Goal: Task Accomplishment & Management: Use online tool/utility

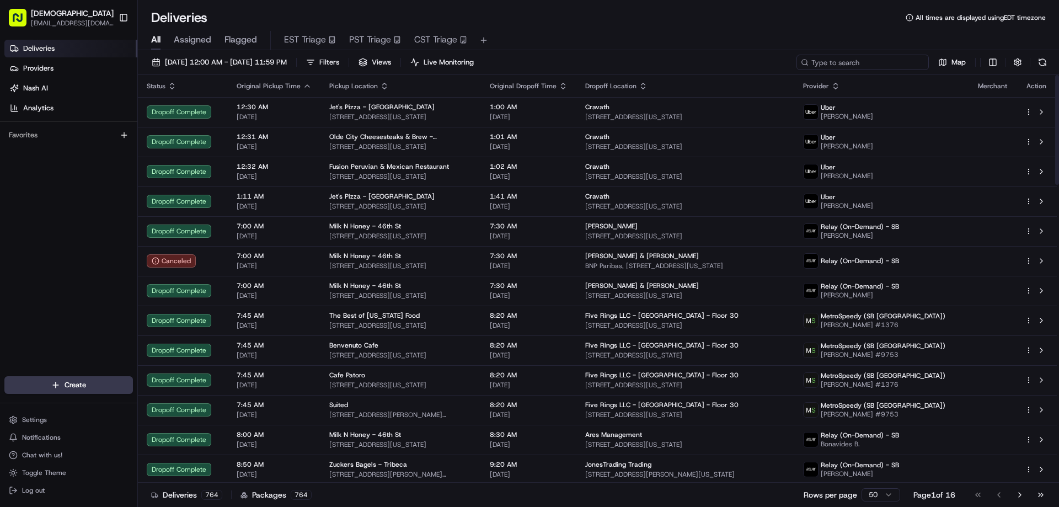
click at [862, 62] on input at bounding box center [862, 62] width 132 height 15
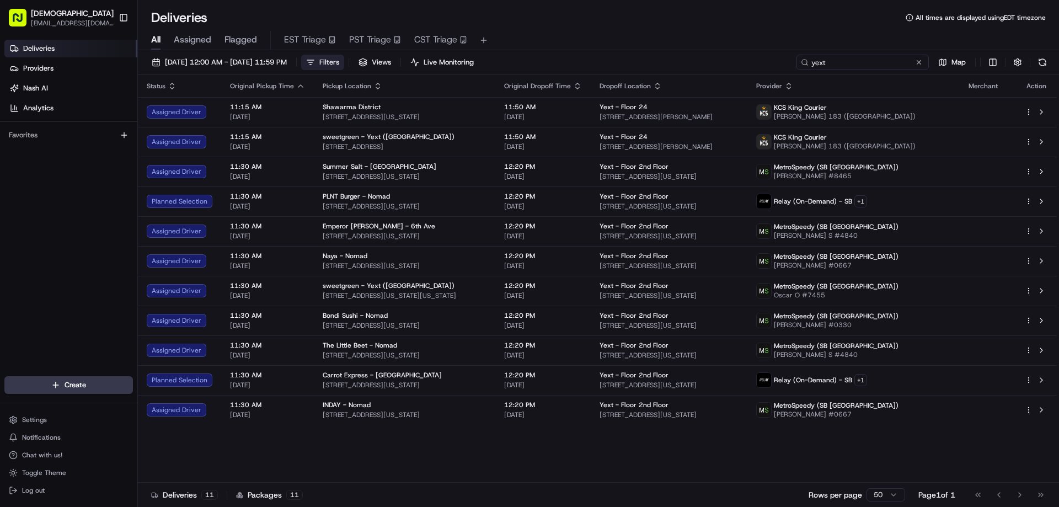
type input "yext"
click at [344, 59] on button "Filters" at bounding box center [322, 62] width 43 height 15
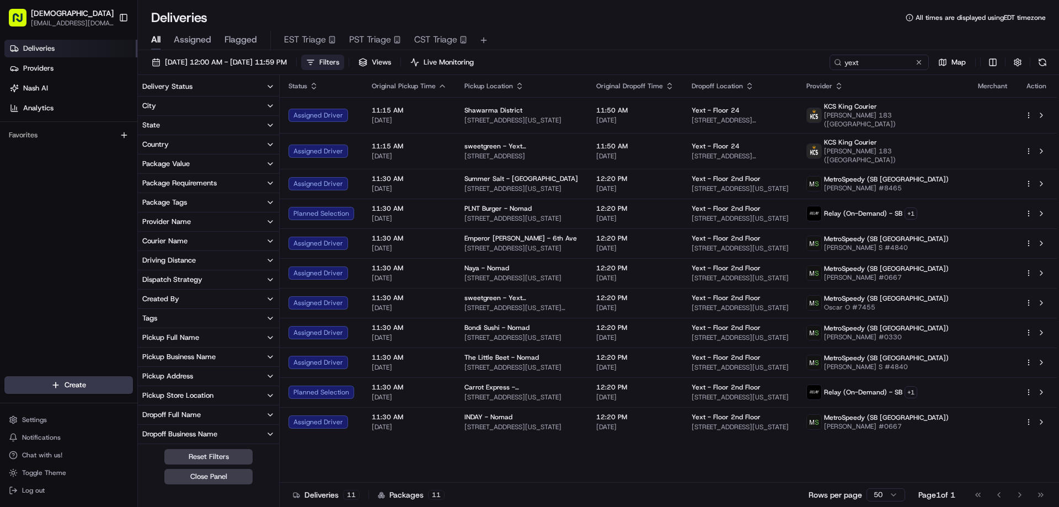
click at [201, 105] on button "City" at bounding box center [208, 105] width 141 height 19
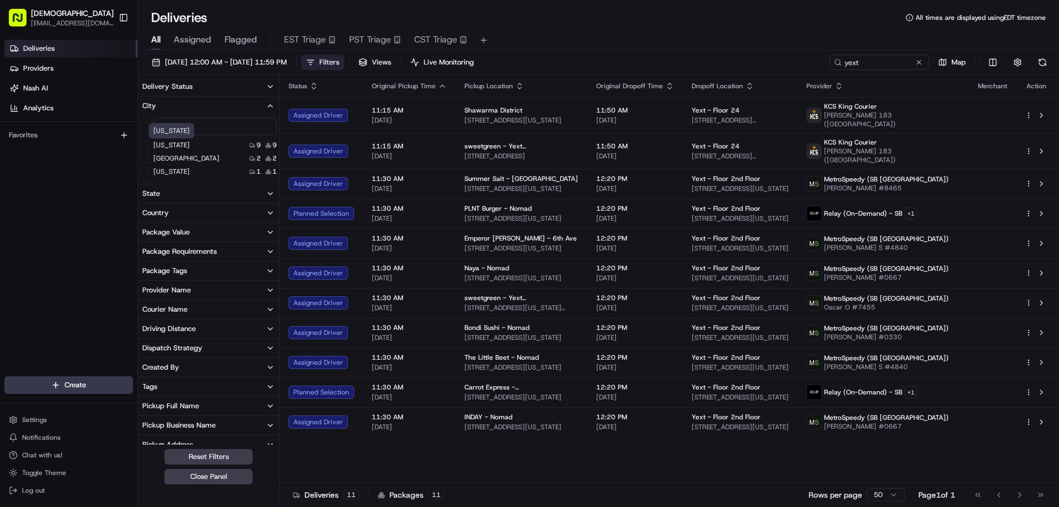
click at [170, 142] on label "New York" at bounding box center [171, 145] width 36 height 9
click at [149, 142] on York "New York" at bounding box center [144, 145] width 9 height 9
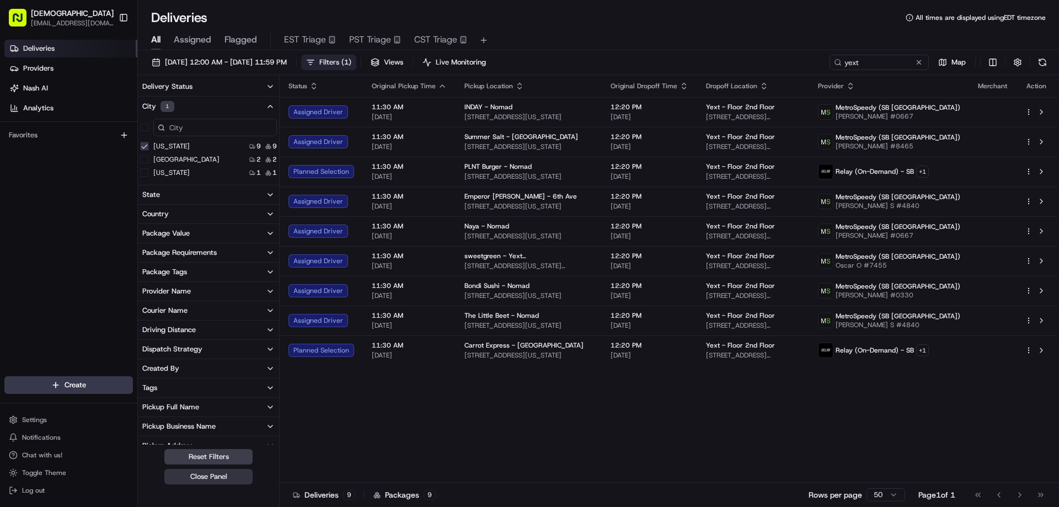
click at [226, 475] on button "Close Panel" at bounding box center [208, 476] width 88 height 15
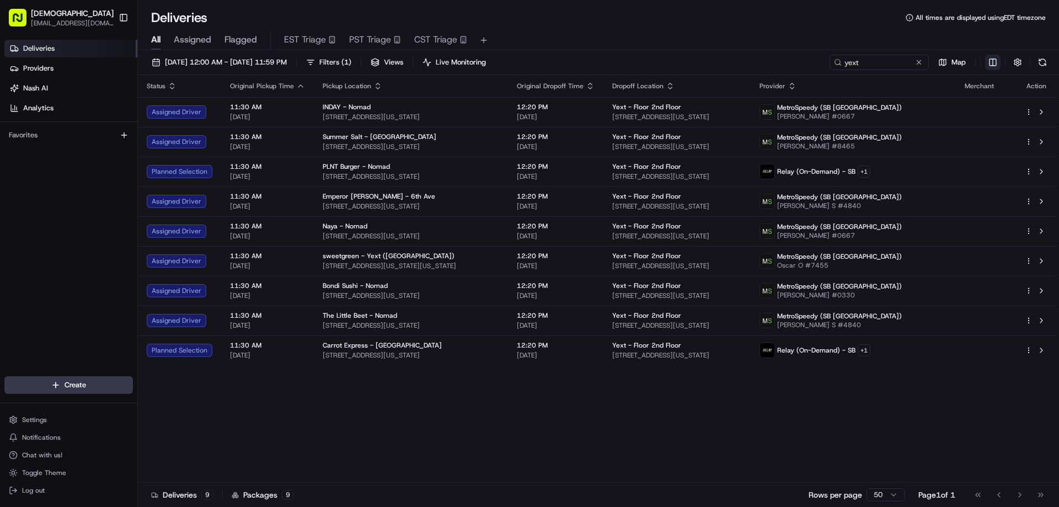
click at [994, 60] on html "Sharebite eveines@ececonsultinggroup.com Toggle Sidebar Deliveries Providers Na…" at bounding box center [529, 253] width 1059 height 507
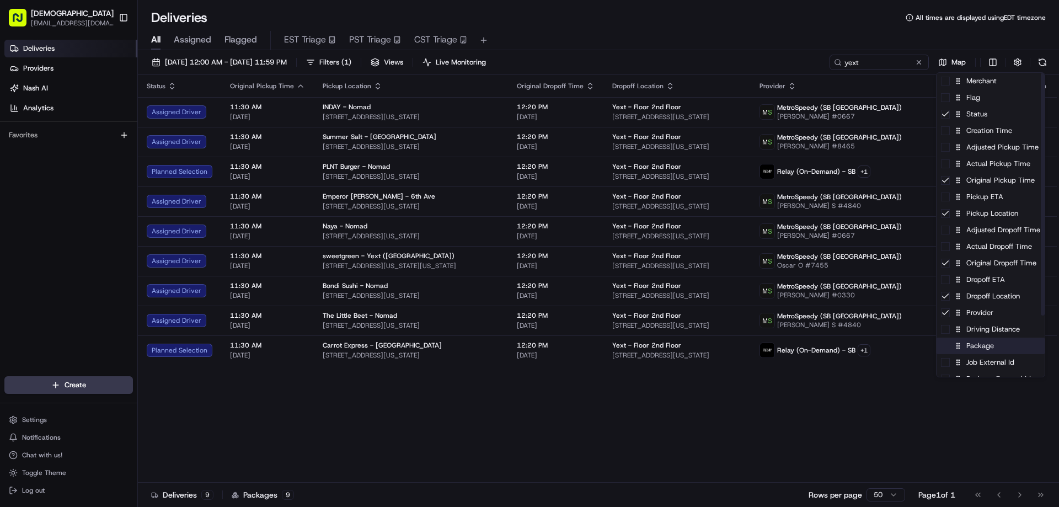
click at [976, 352] on div "Package" at bounding box center [990, 345] width 108 height 17
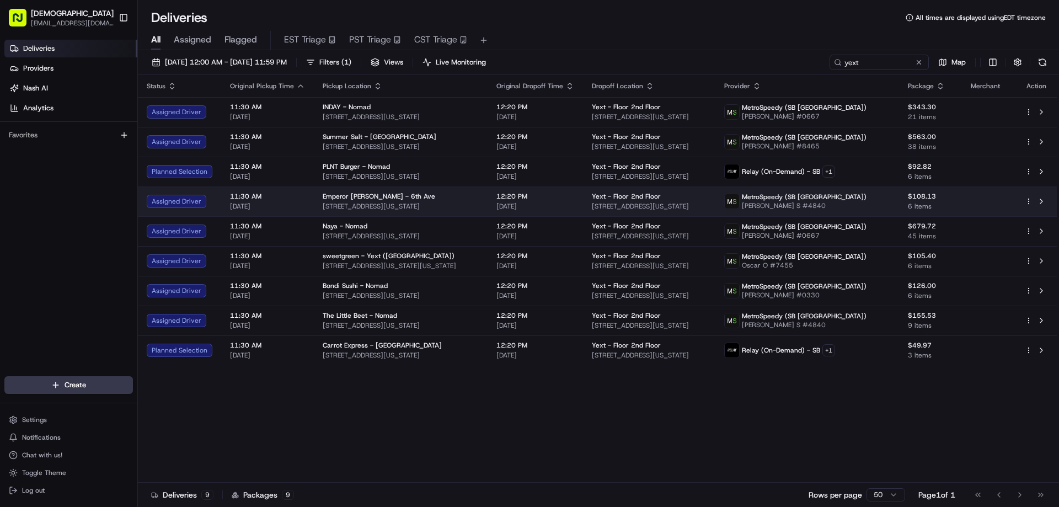
drag, startPoint x: 828, startPoint y: 404, endPoint x: 820, endPoint y: 194, distance: 210.8
click at [828, 404] on html "Sharebite eveines@ececonsultinggroup.com Toggle Sidebar Deliveries Providers Na…" at bounding box center [529, 253] width 1059 height 507
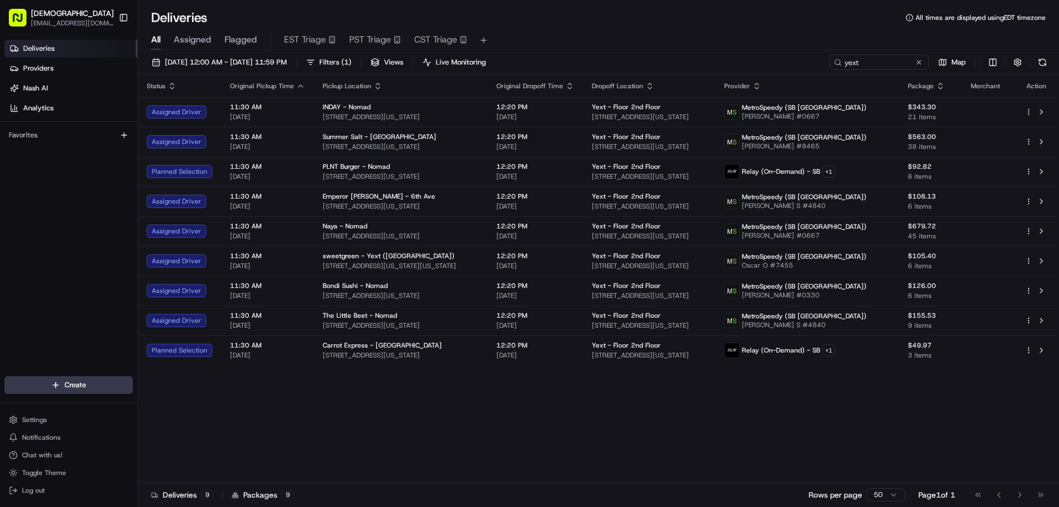
drag, startPoint x: 801, startPoint y: 83, endPoint x: 804, endPoint y: 89, distance: 7.2
click at [758, 83] on icon "button" at bounding box center [756, 84] width 4 height 2
click at [813, 130] on button "Courier Name (A-Z)" at bounding box center [801, 130] width 75 height 13
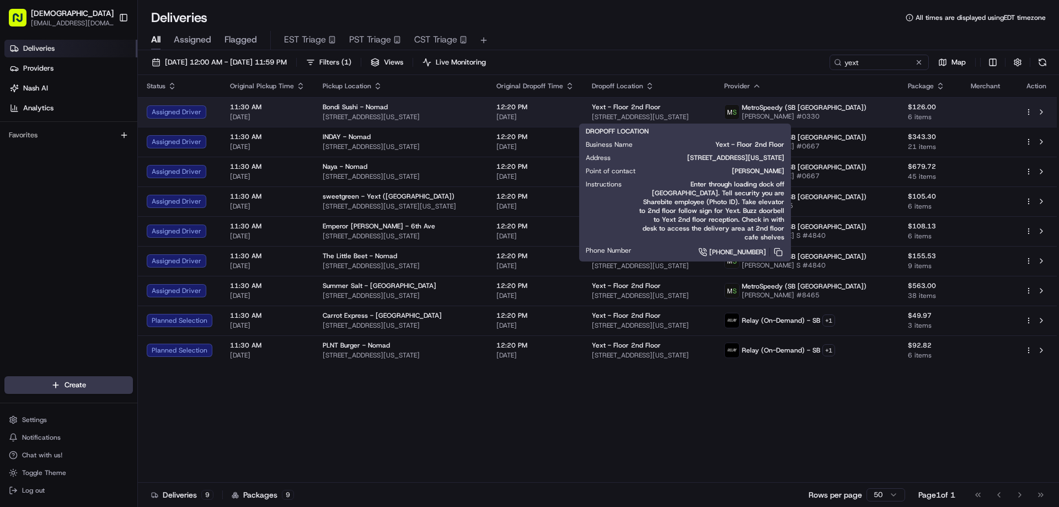
drag, startPoint x: 739, startPoint y: 114, endPoint x: 616, endPoint y: 114, distance: 122.9
click at [616, 114] on td "Yext - Floor 2nd Floor 61 9th Ave, New York, NY 10011, USA" at bounding box center [649, 112] width 132 height 30
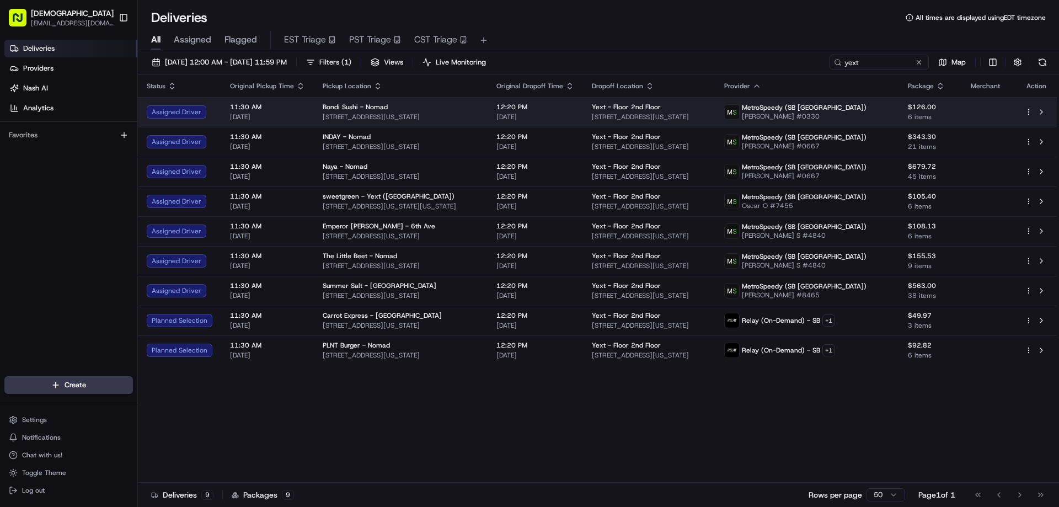
copy span "61 9th Ave, New York, NY 10011, USA"
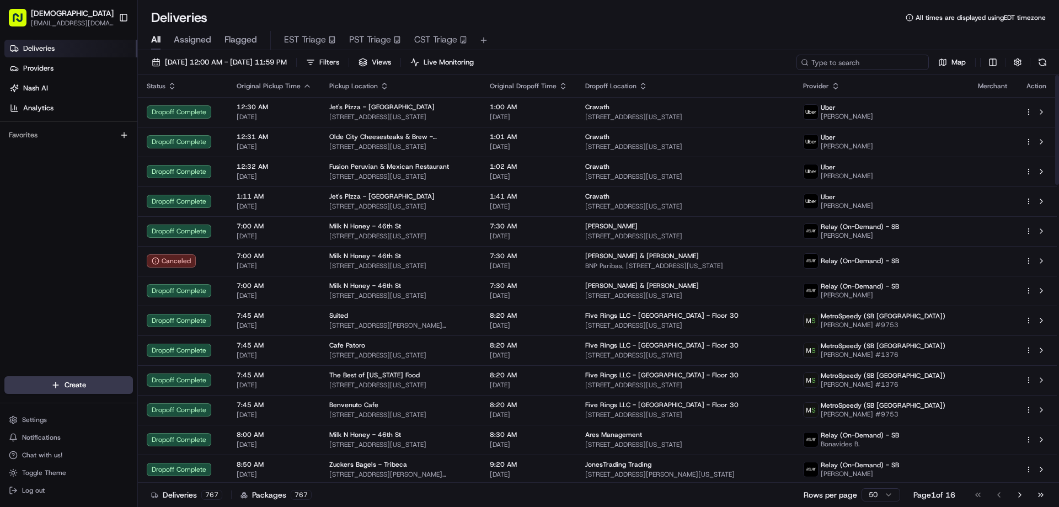
click at [878, 60] on input at bounding box center [862, 62] width 132 height 15
paste input "20 Music Square E, Nashville, TN 37203, USA"
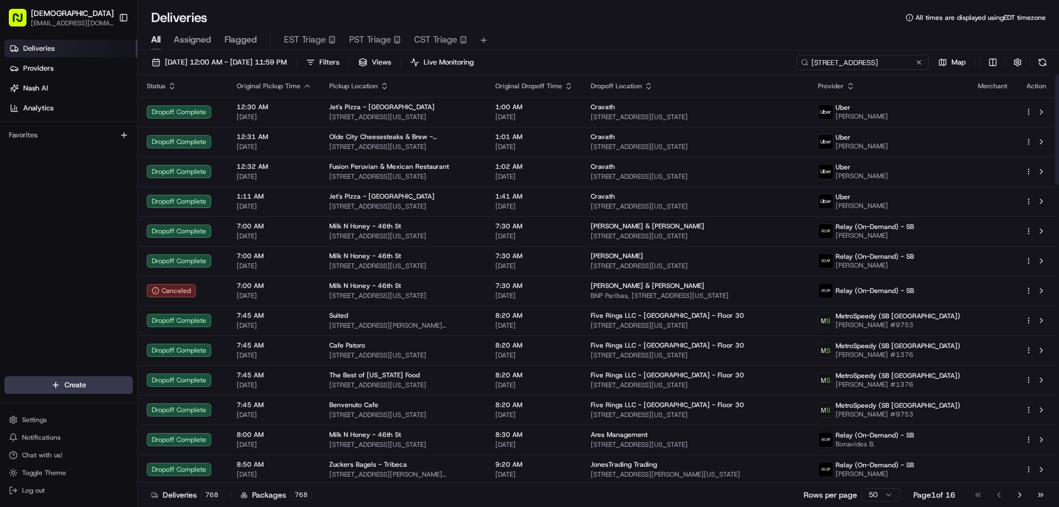
scroll to position [0, 47]
type input "20 Music Square E, Nashville, TN 37203, USA"
click at [869, 70] on div "08/20/2025 12:00 AM - 08/20/2025 11:59 PM Filters Views Live Monitoring 20 Musi…" at bounding box center [598, 65] width 921 height 20
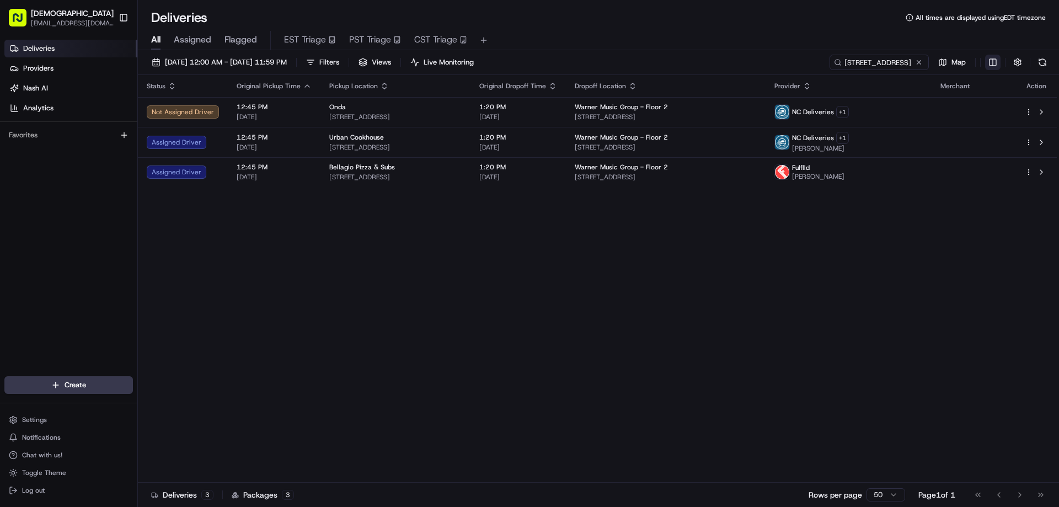
click at [994, 65] on html "Sharebite eveines@ececonsultinggroup.com Toggle Sidebar Deliveries Providers Na…" at bounding box center [529, 253] width 1059 height 507
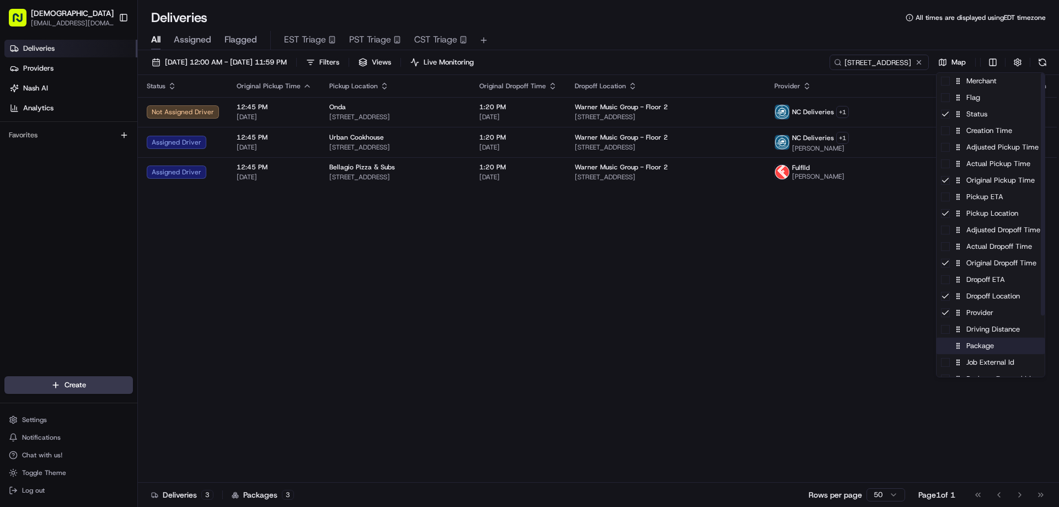
click at [978, 348] on div "Package" at bounding box center [990, 345] width 108 height 17
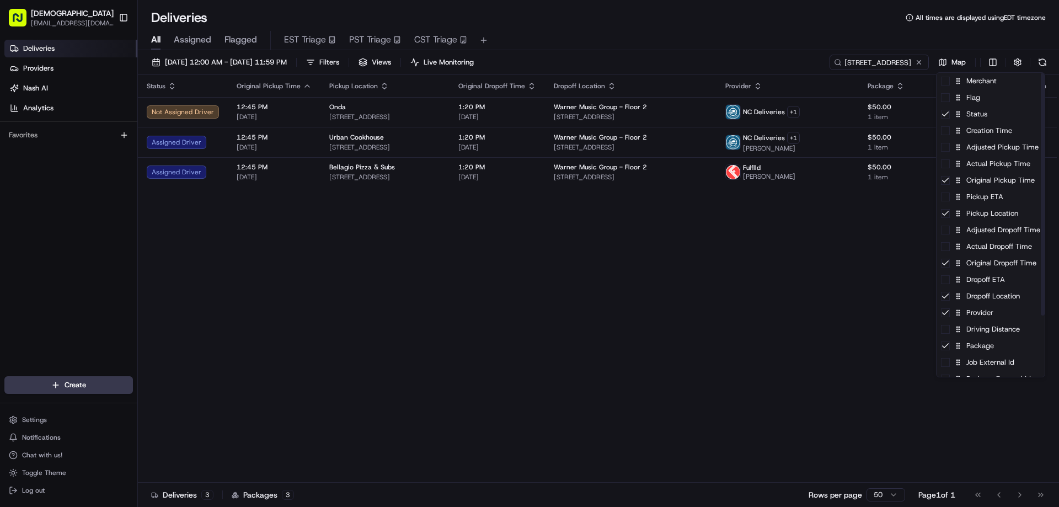
click at [805, 269] on html "Sharebite eveines@ececonsultinggroup.com Toggle Sidebar Deliveries Providers Na…" at bounding box center [529, 253] width 1059 height 507
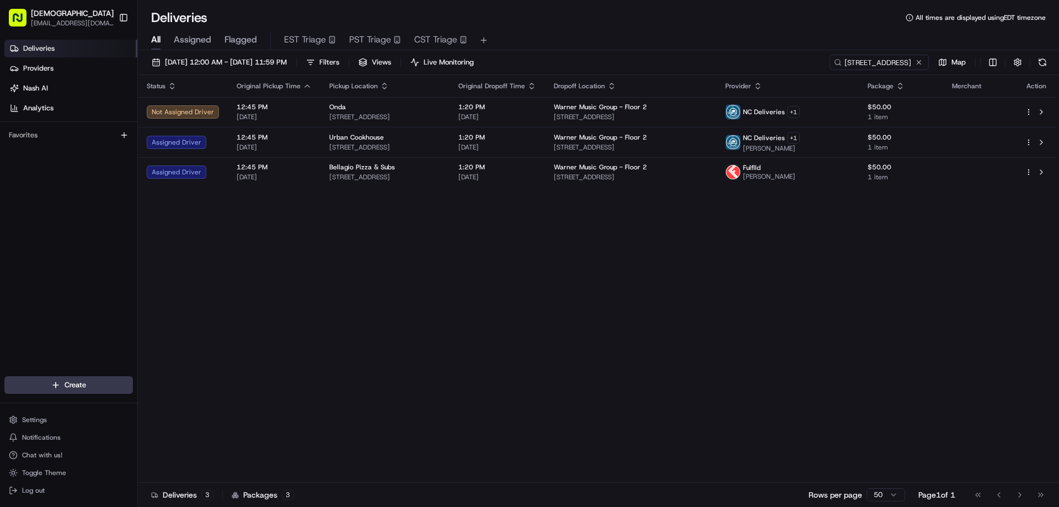
click at [759, 84] on icon "button" at bounding box center [757, 84] width 4 height 2
click at [830, 128] on button "Courier Name (A-Z)" at bounding box center [822, 130] width 75 height 13
click at [589, 281] on div "Status Original Pickup Time Pickup Location Original Dropoff Time Dropoff Locat…" at bounding box center [597, 278] width 919 height 407
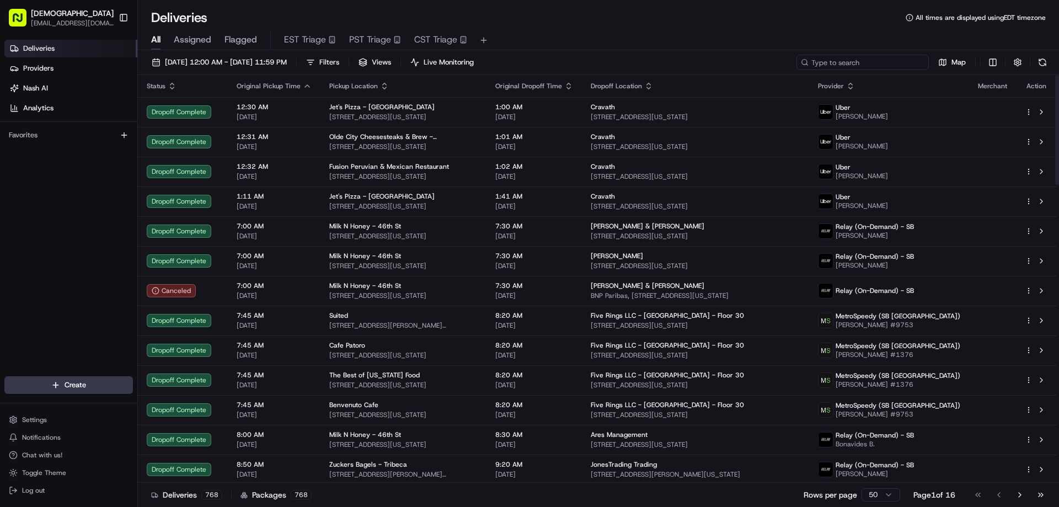
click at [881, 65] on input at bounding box center [862, 62] width 132 height 15
paste input "511 Union St, Nashville, TN 37219, USA"
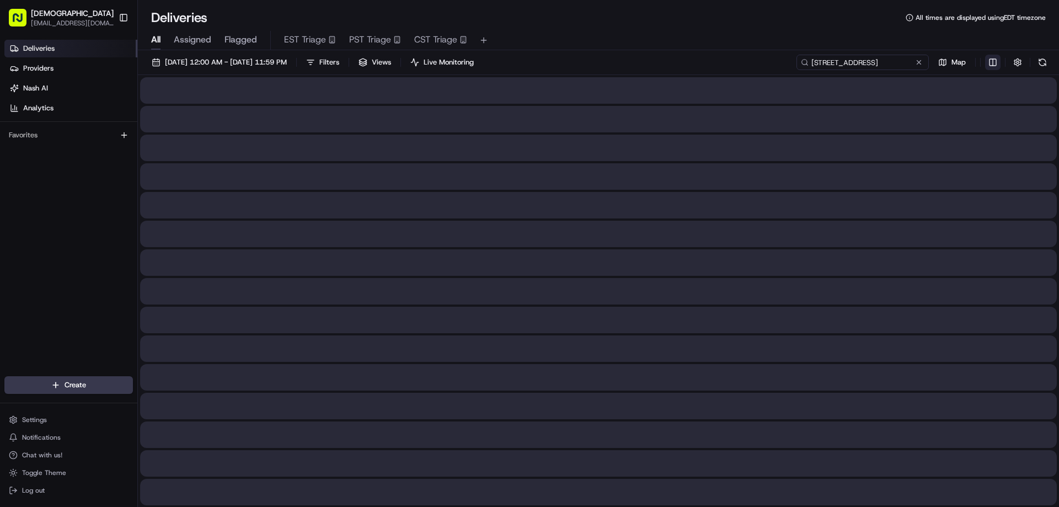
type input "511 Union St, Nashville, TN 37219, USA"
click at [997, 63] on html "Sharebite eveines@ececonsultinggroup.com Toggle Sidebar Deliveries Providers Na…" at bounding box center [529, 253] width 1059 height 507
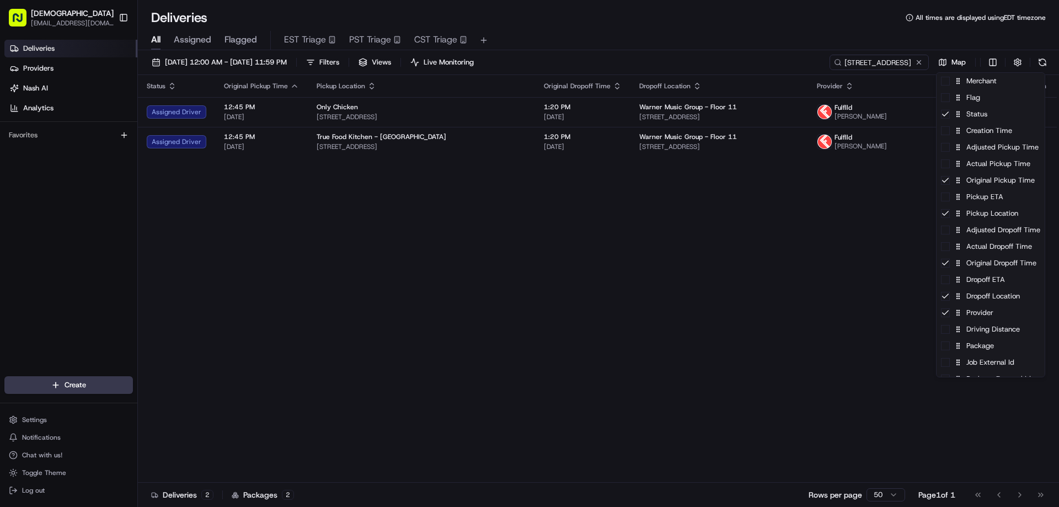
click at [987, 36] on html "Sharebite eveines@ececonsultinggroup.com Toggle Sidebar Deliveries Providers Na…" at bounding box center [529, 253] width 1059 height 507
click at [989, 62] on html "Sharebite eveines@ececonsultinggroup.com Toggle Sidebar Deliveries Providers Na…" at bounding box center [529, 253] width 1059 height 507
click at [974, 352] on div "Package" at bounding box center [990, 345] width 108 height 17
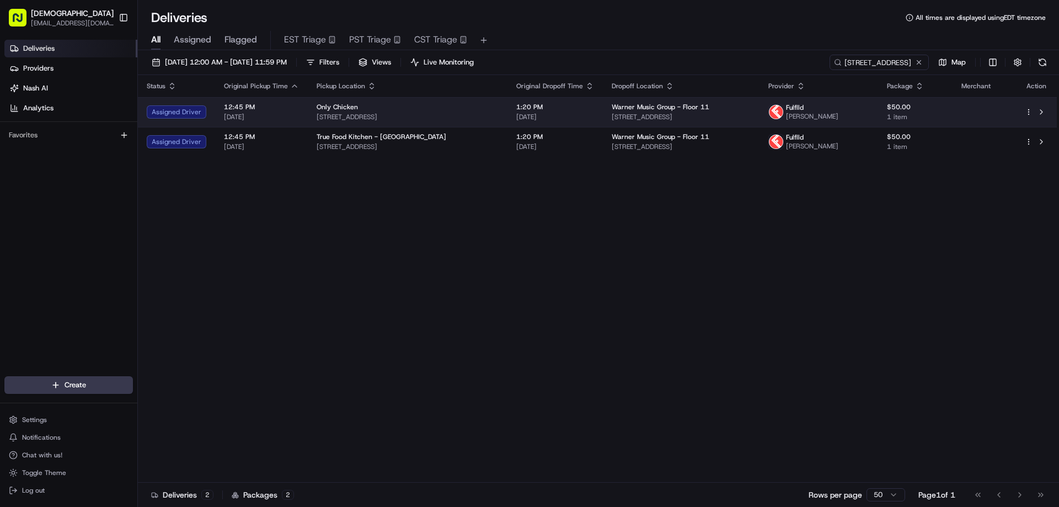
drag, startPoint x: 801, startPoint y: 292, endPoint x: 672, endPoint y: 97, distance: 234.0
click at [801, 289] on html "Sharebite eveines@ececonsultinggroup.com Toggle Sidebar Deliveries Providers Na…" at bounding box center [529, 253] width 1059 height 507
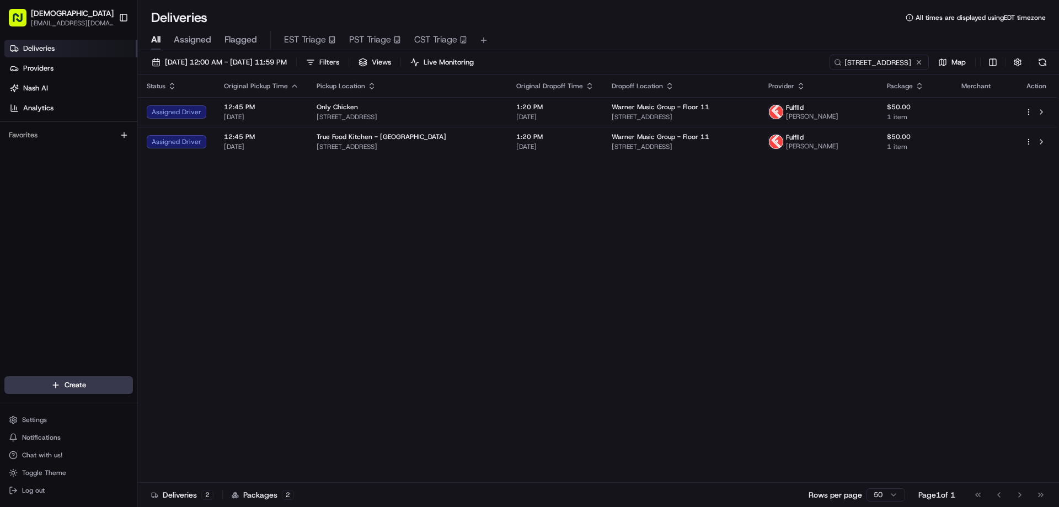
click at [804, 82] on icon "button" at bounding box center [800, 86] width 9 height 9
click at [813, 125] on button "Courier Name (A-Z)" at bounding box center [801, 130] width 75 height 13
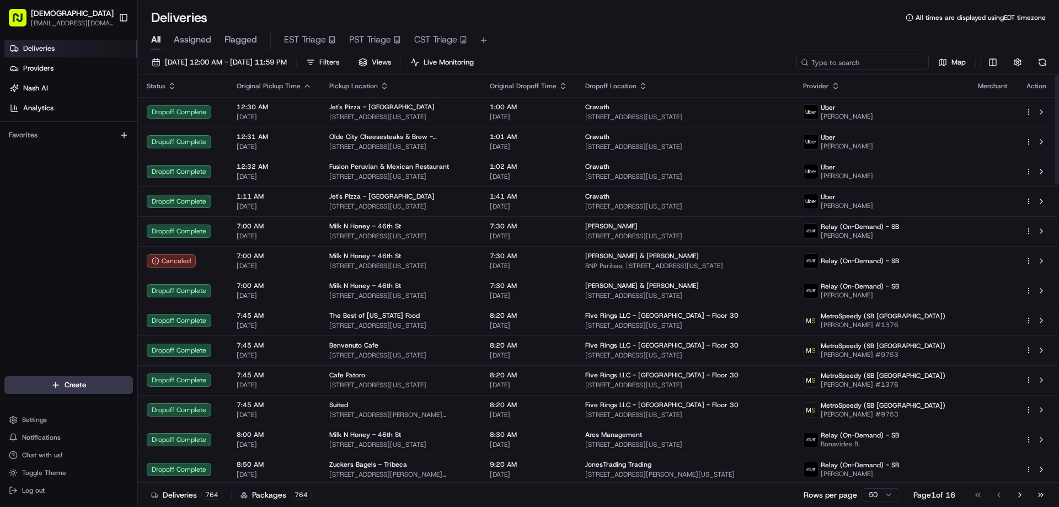
click at [898, 62] on input at bounding box center [862, 62] width 132 height 15
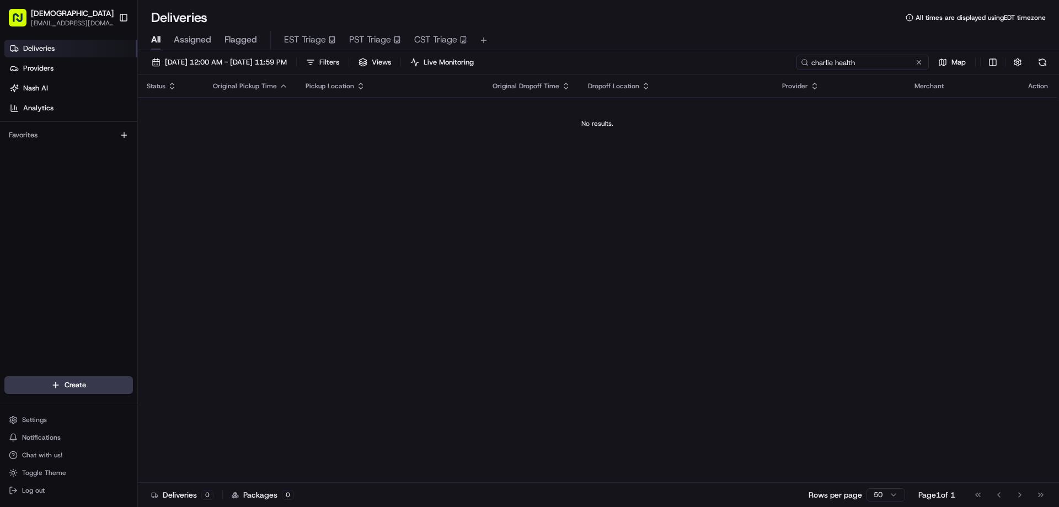
click at [835, 67] on input "charlie health" at bounding box center [862, 62] width 132 height 15
click at [547, 257] on div "Status Original Pickup Time Pickup Location Original Dropoff Time Dropoff Locat…" at bounding box center [597, 278] width 919 height 407
click at [858, 65] on input "endeavor" at bounding box center [862, 62] width 132 height 15
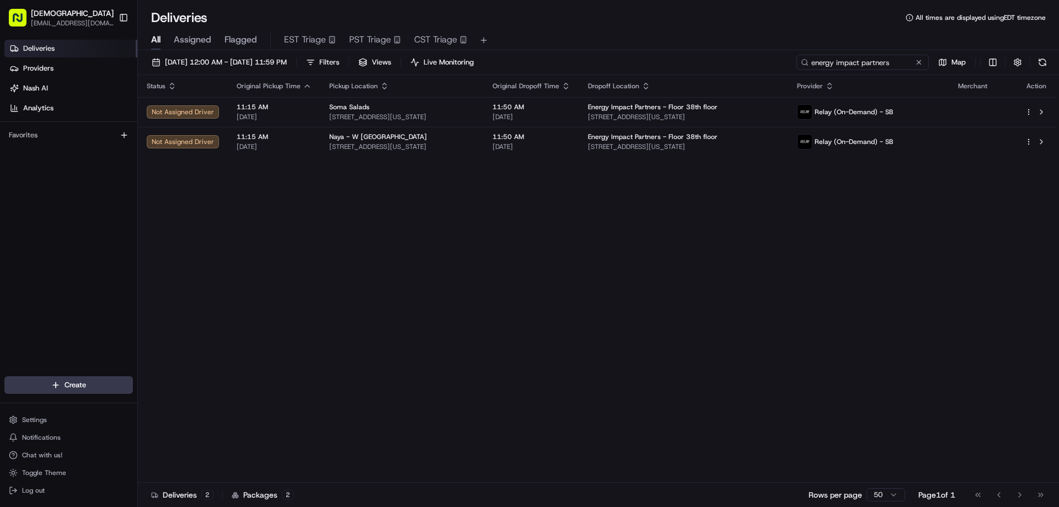
type input "energy impact partners"
click at [996, 61] on html "Sharebite [EMAIL_ADDRESS][DOMAIN_NAME] Toggle Sidebar Deliveries Providers [PER…" at bounding box center [529, 253] width 1059 height 507
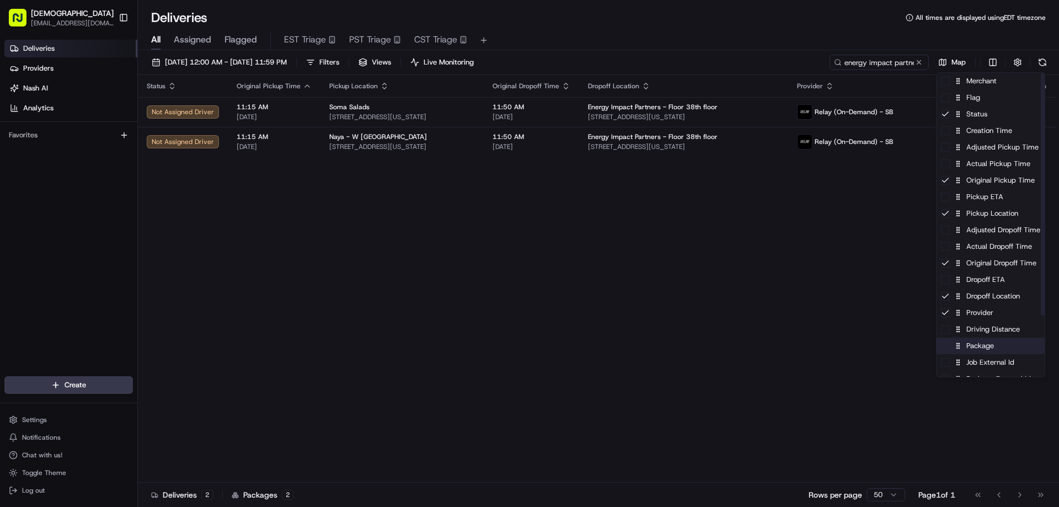
click at [974, 348] on div "Package" at bounding box center [990, 345] width 108 height 17
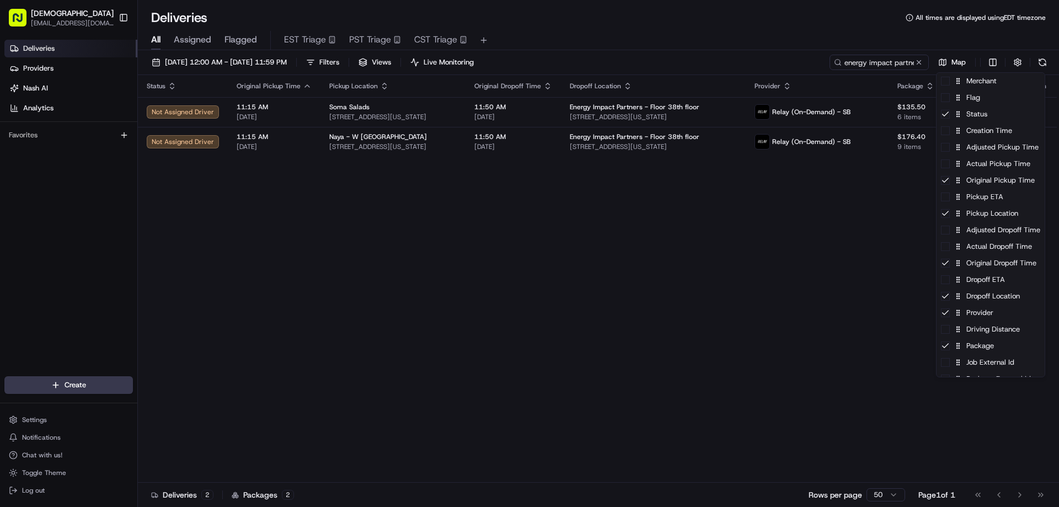
click at [852, 191] on html "Sharebite eveines@ececonsultinggroup.com Toggle Sidebar Deliveries Providers Na…" at bounding box center [529, 253] width 1059 height 507
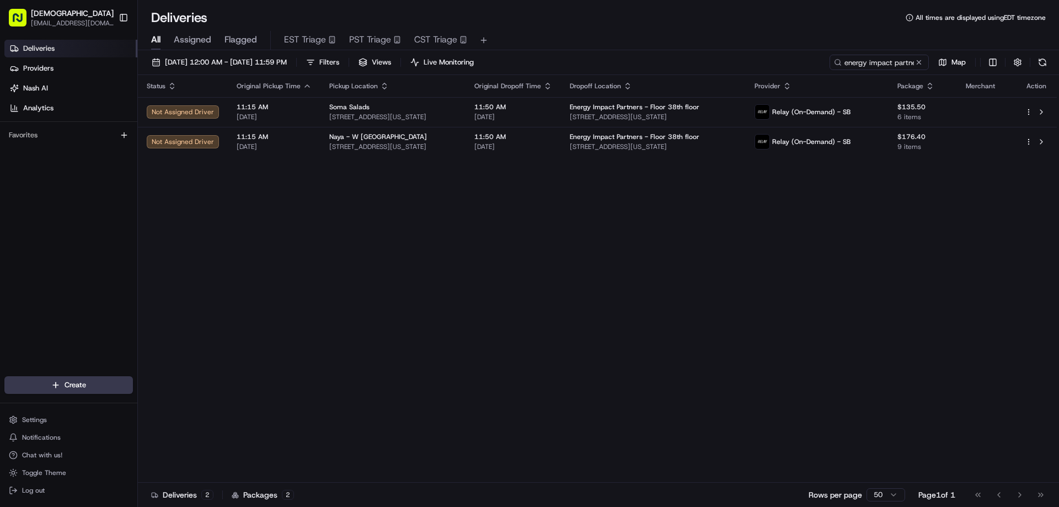
click at [791, 84] on icon "button" at bounding box center [786, 86] width 9 height 9
click at [822, 130] on button "Courier Name (A-Z)" at bounding box center [798, 130] width 75 height 13
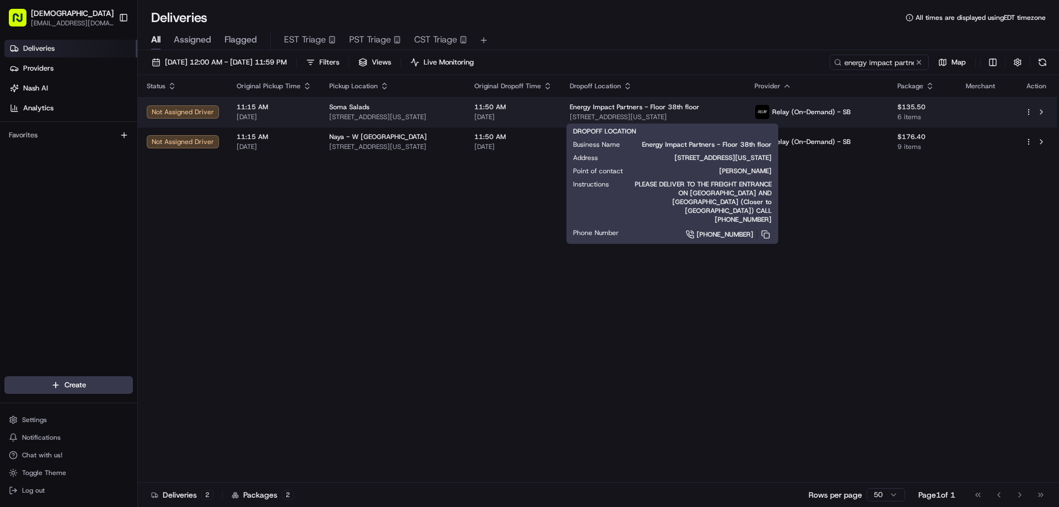
drag, startPoint x: 717, startPoint y: 118, endPoint x: 595, endPoint y: 119, distance: 121.9
click at [595, 119] on span "600 3rd Ave, New York, NY 10016, USA" at bounding box center [653, 116] width 167 height 9
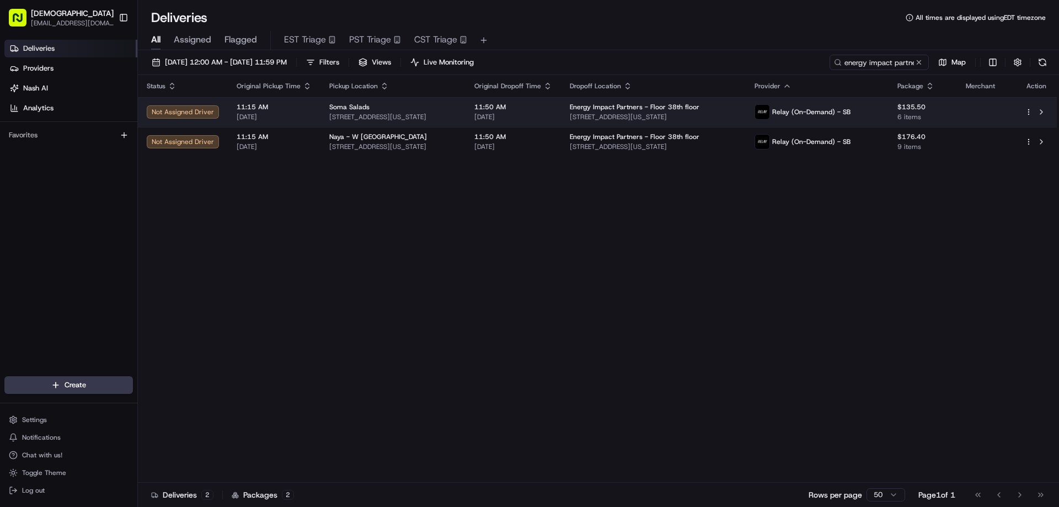
copy span "600 3rd Ave, New York, NY 10016, USA"
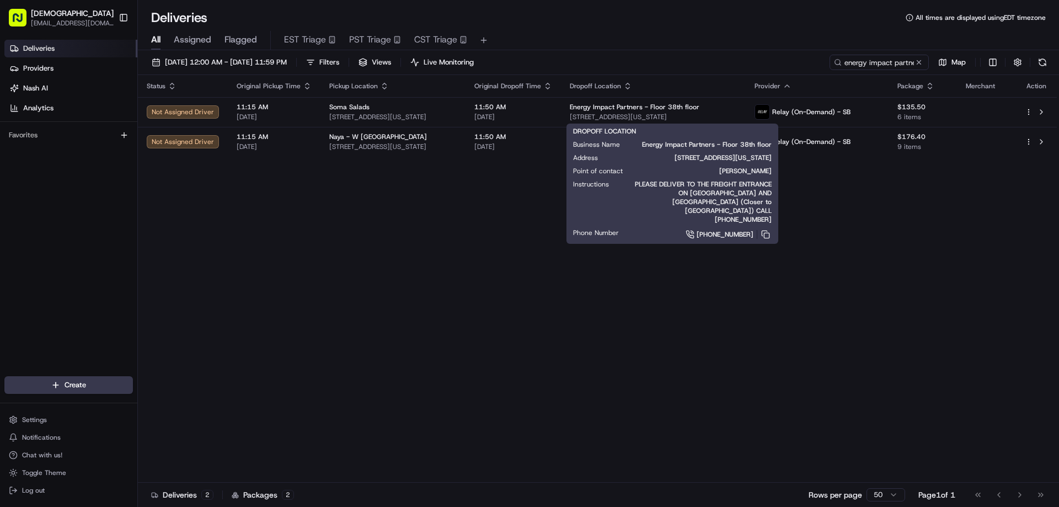
click at [545, 275] on div "Status Original Pickup Time Pickup Location Original Dropoff Time Dropoff Locat…" at bounding box center [597, 278] width 919 height 407
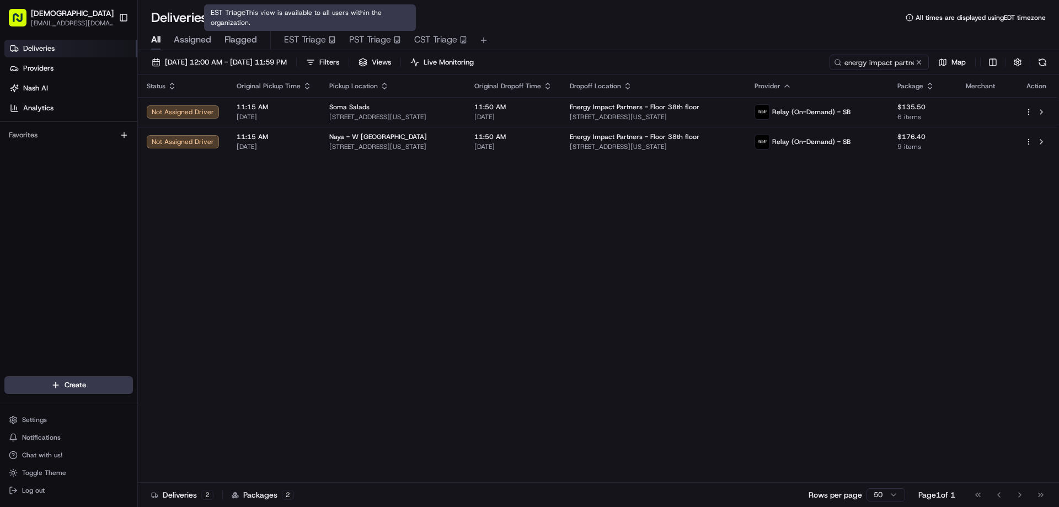
drag, startPoint x: 694, startPoint y: 362, endPoint x: 668, endPoint y: 357, distance: 26.4
click at [694, 362] on div "Status Original Pickup Time Pickup Location Original Dropoff Time Dropoff Locat…" at bounding box center [597, 278] width 919 height 407
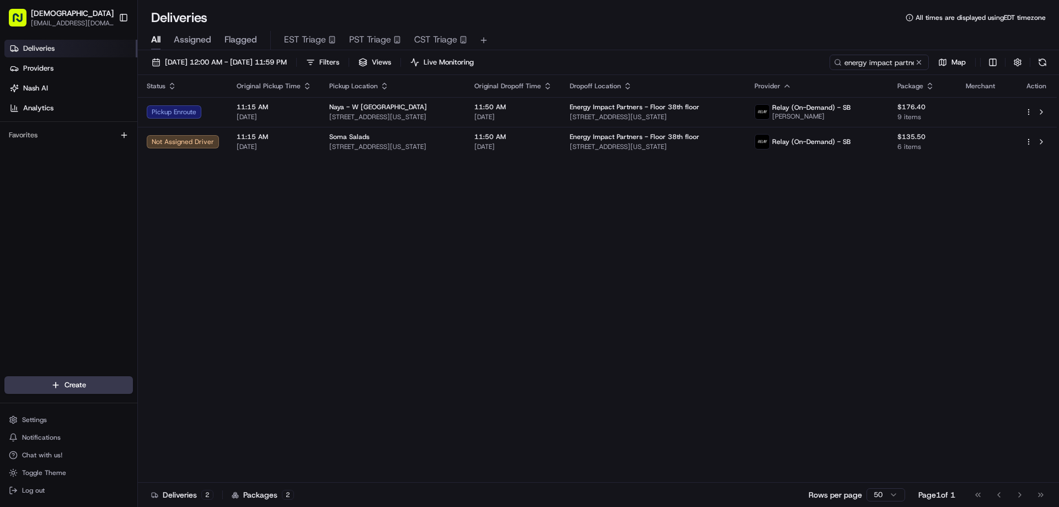
click at [937, 294] on div "Status Original Pickup Time Pickup Location Original Dropoff Time Dropoff Locat…" at bounding box center [597, 278] width 919 height 407
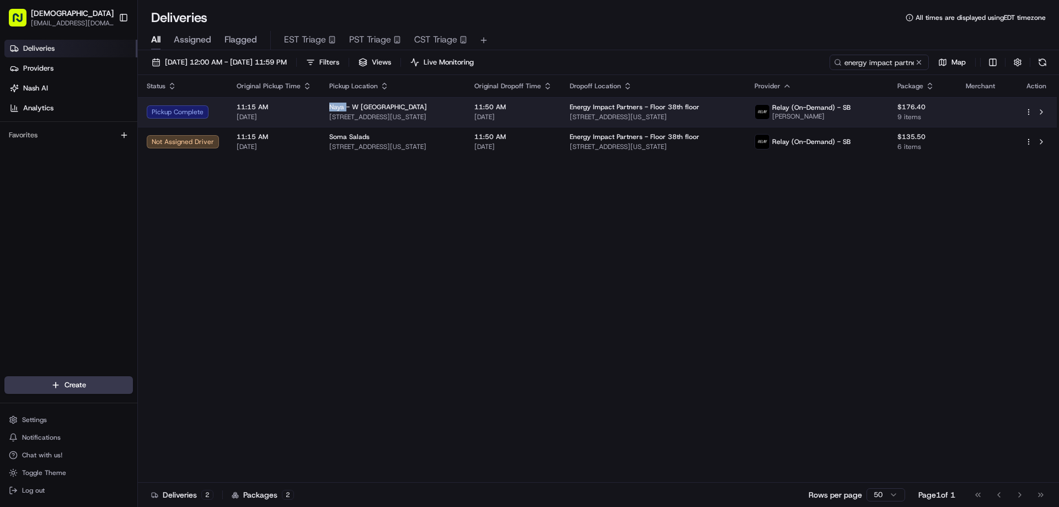
drag, startPoint x: 343, startPoint y: 102, endPoint x: 321, endPoint y: 102, distance: 21.5
click at [321, 102] on td "Naya - W 56th St 54 W 56th St, New York, NY 10019, USA" at bounding box center [392, 112] width 145 height 30
copy span "Naya"
drag, startPoint x: 460, startPoint y: 119, endPoint x: 326, endPoint y: 121, distance: 134.0
click at [326, 121] on td "Naya - W 56th St 54 W 56th St, New York, NY 10019, USA" at bounding box center [392, 112] width 145 height 30
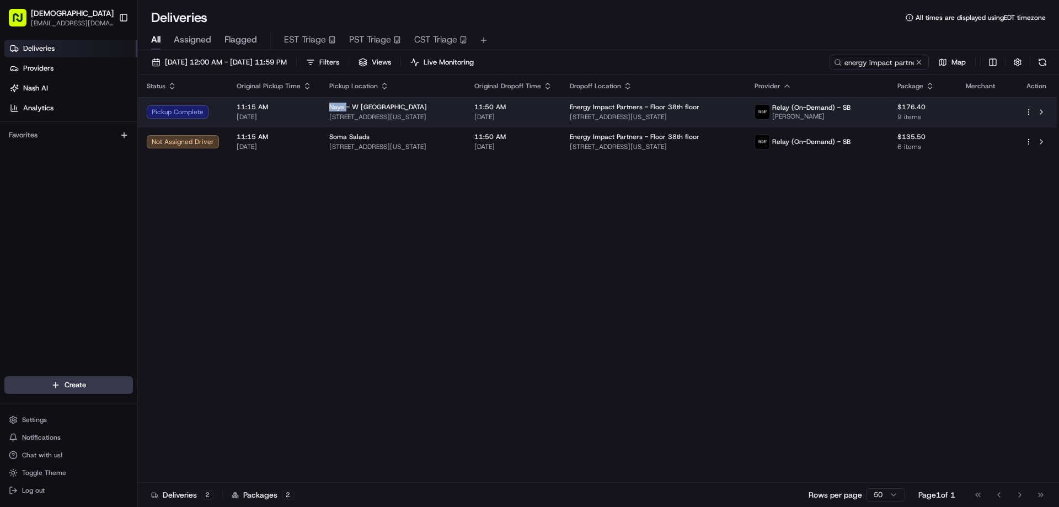
copy span "54 W 56th St, New York, NY 10019, USA"
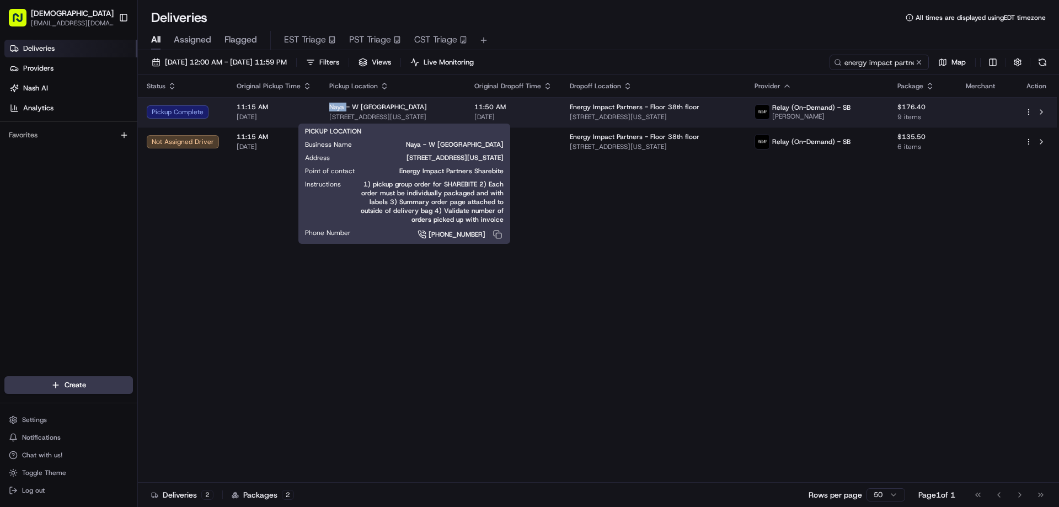
click at [416, 113] on span "54 W 56th St, New York, NY 10019, USA" at bounding box center [392, 116] width 127 height 9
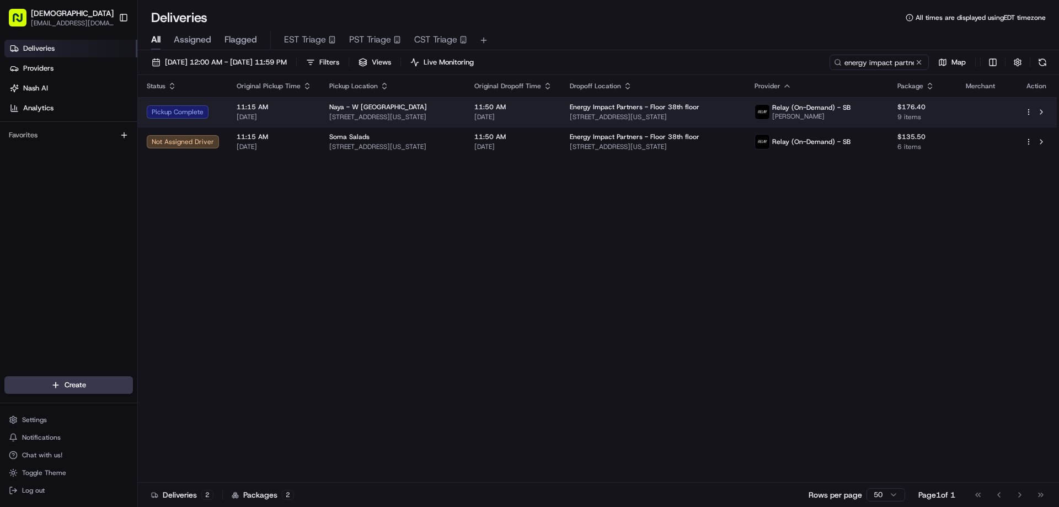
click at [415, 106] on div "Naya - W 56th St" at bounding box center [392, 107] width 127 height 9
click at [457, 107] on div "Naya - W 56th St" at bounding box center [392, 107] width 127 height 9
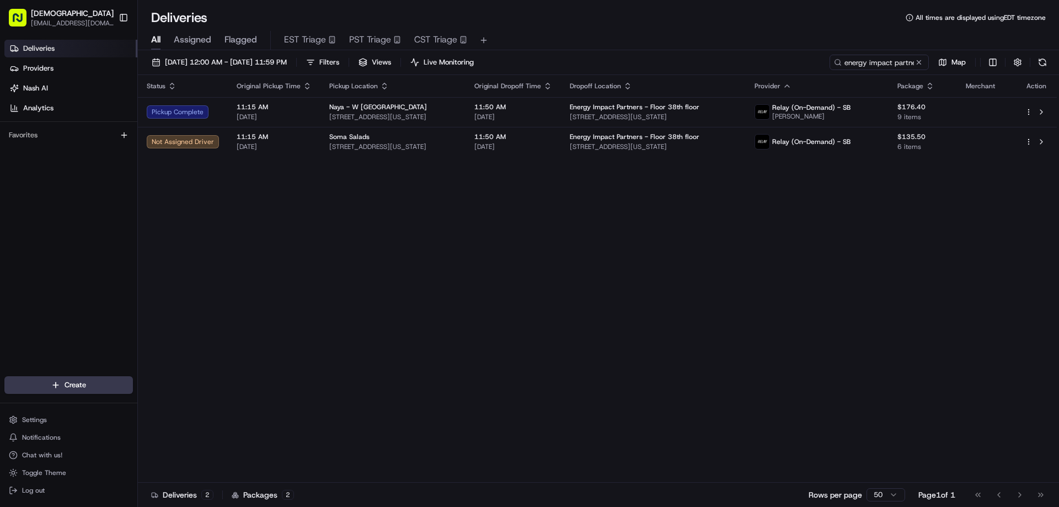
drag, startPoint x: 469, startPoint y: 199, endPoint x: 445, endPoint y: 191, distance: 24.9
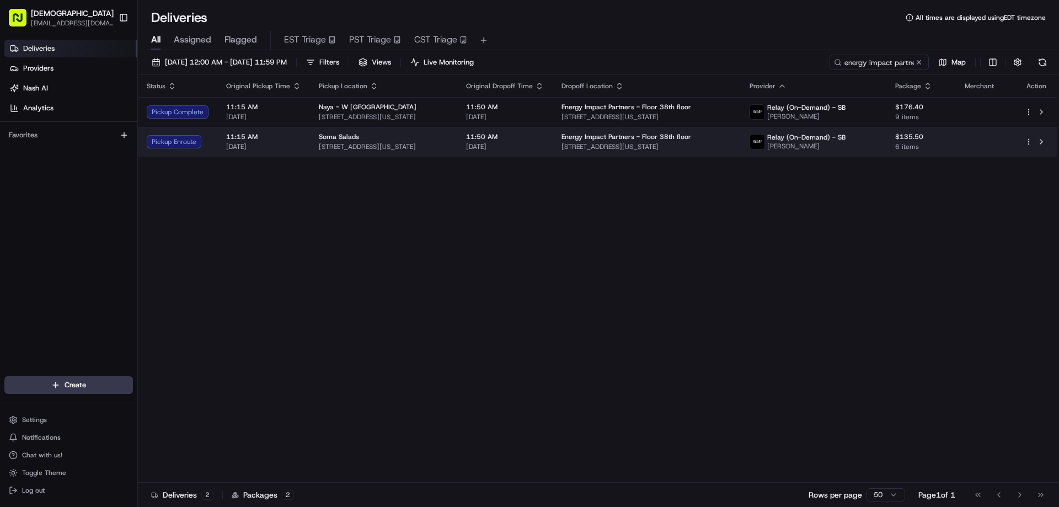
drag, startPoint x: 443, startPoint y: 145, endPoint x: 311, endPoint y: 145, distance: 132.3
click at [311, 145] on td "Soma Salads 520 8th Ave, New York, NY 10018, USA" at bounding box center [383, 142] width 147 height 30
copy span "520 8th Ave, New York, NY 10018, USA"
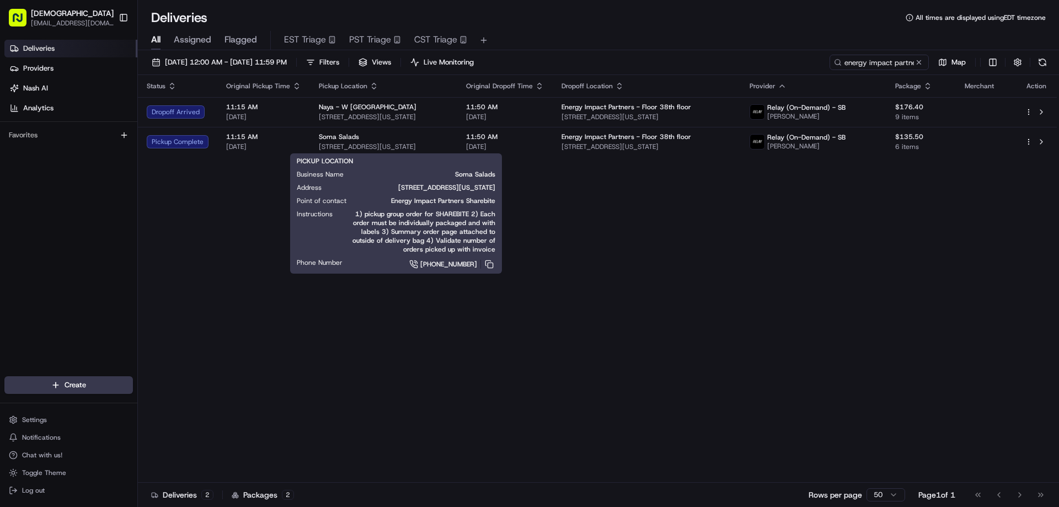
drag, startPoint x: 512, startPoint y: 334, endPoint x: 336, endPoint y: 12, distance: 366.6
click at [512, 329] on div "Status Original Pickup Time Pickup Location Original Dropoff Time Dropoff Locat…" at bounding box center [597, 278] width 919 height 407
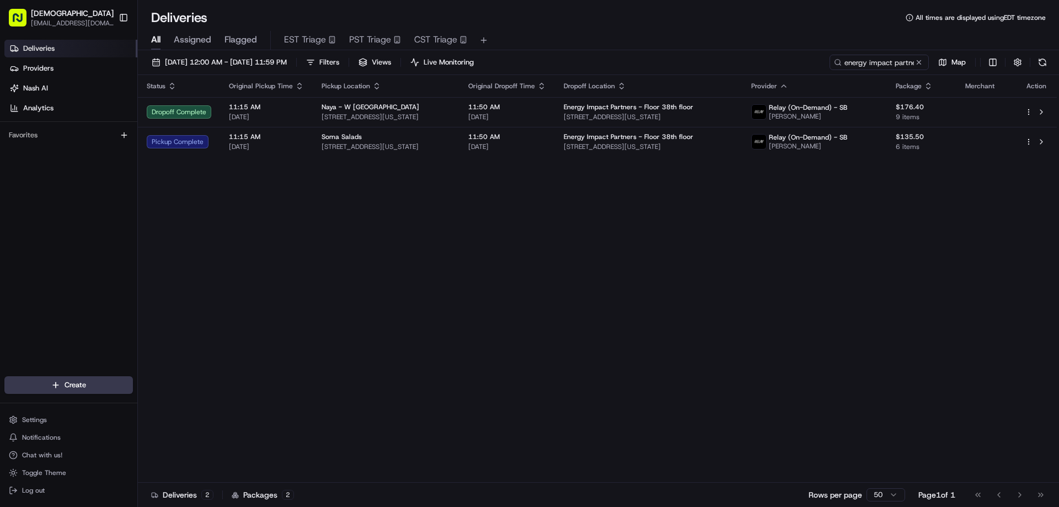
click at [622, 368] on div "Status Original Pickup Time Pickup Location Original Dropoff Time Dropoff Locat…" at bounding box center [597, 278] width 919 height 407
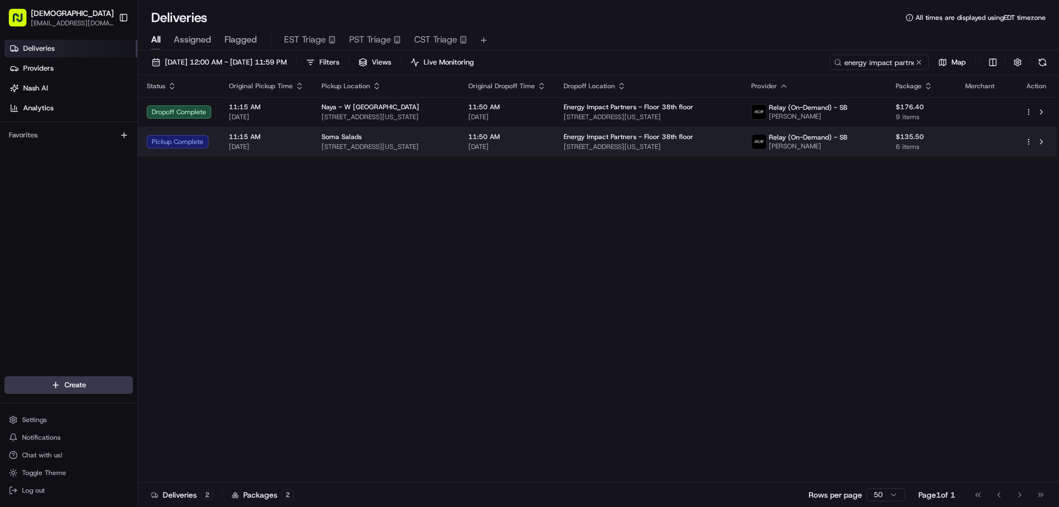
click at [368, 137] on div "Soma Salads" at bounding box center [385, 136] width 129 height 9
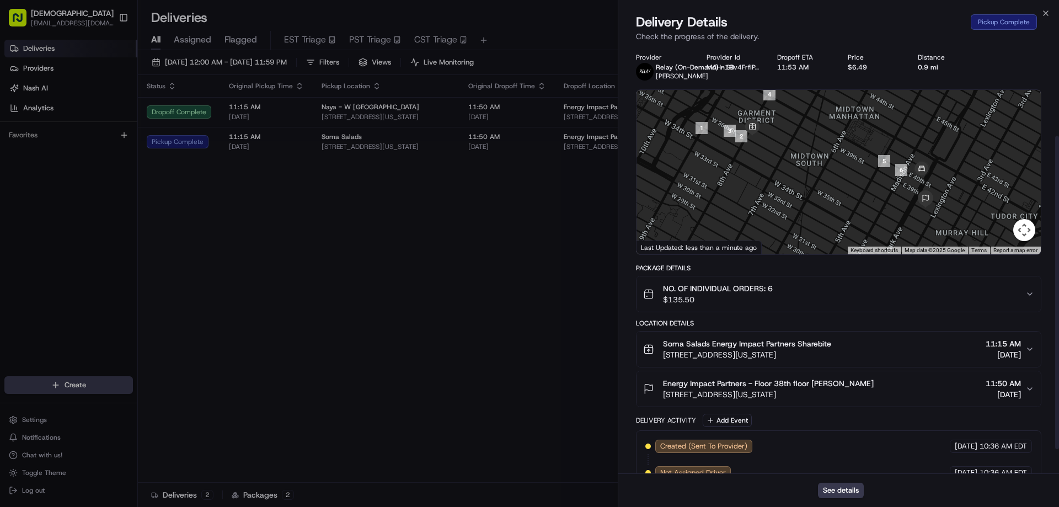
scroll to position [154, 0]
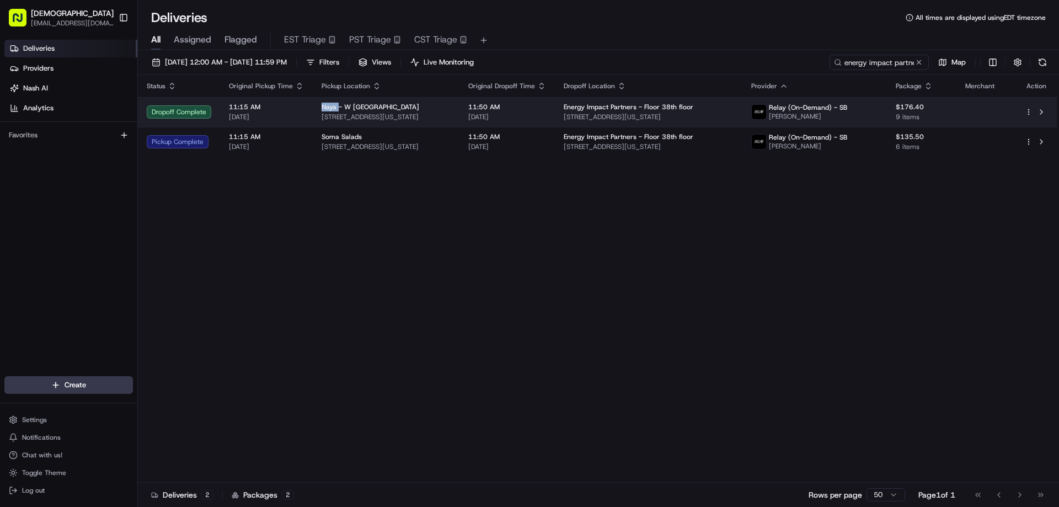
drag, startPoint x: 336, startPoint y: 104, endPoint x: 317, endPoint y: 104, distance: 18.7
click at [317, 104] on td "Naya - W 56th St 54 W 56th St, New York, NY 10019, USA" at bounding box center [386, 112] width 147 height 30
copy span "Naya"
click at [423, 119] on span "54 W 56th St, New York, NY 10019, USA" at bounding box center [385, 116] width 129 height 9
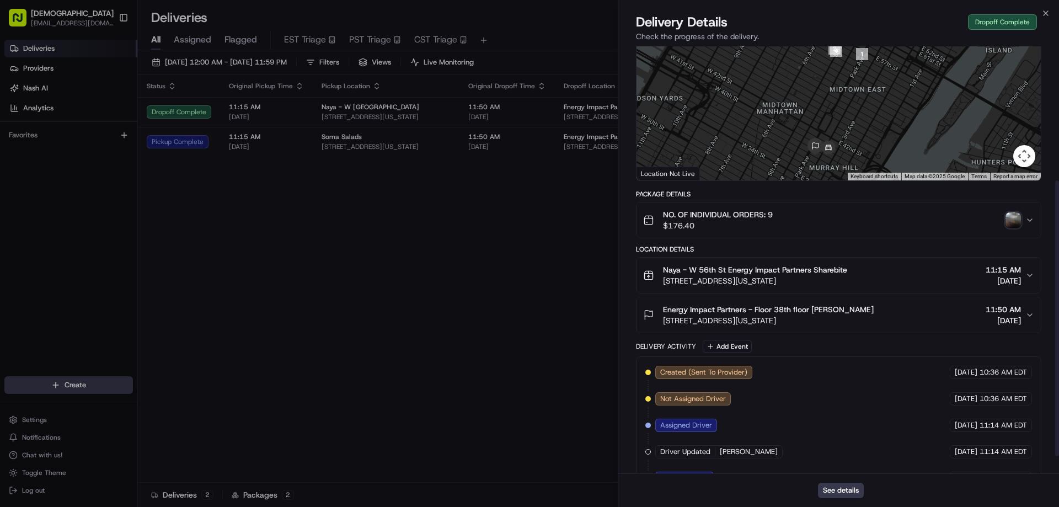
scroll to position [0, 0]
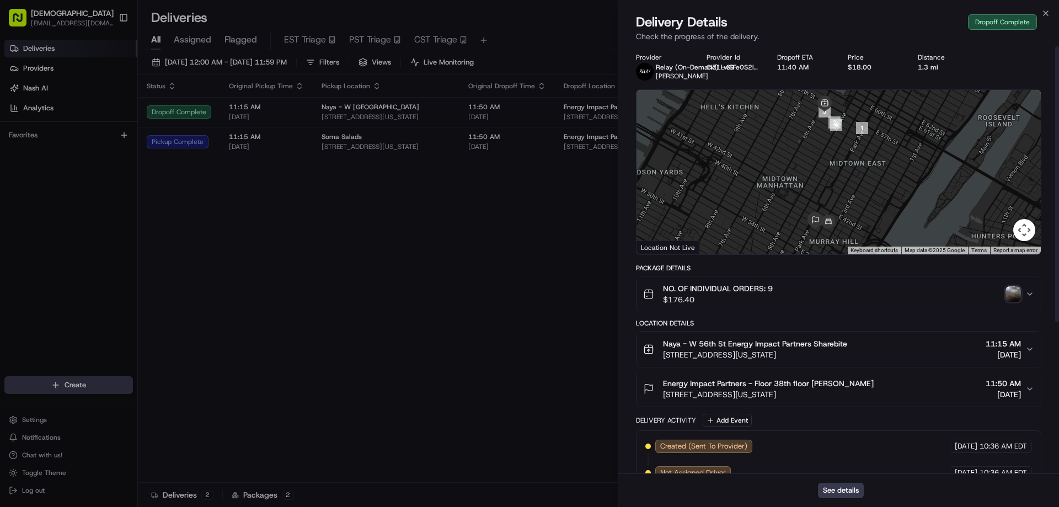
click at [1010, 291] on img "button" at bounding box center [1012, 293] width 15 height 15
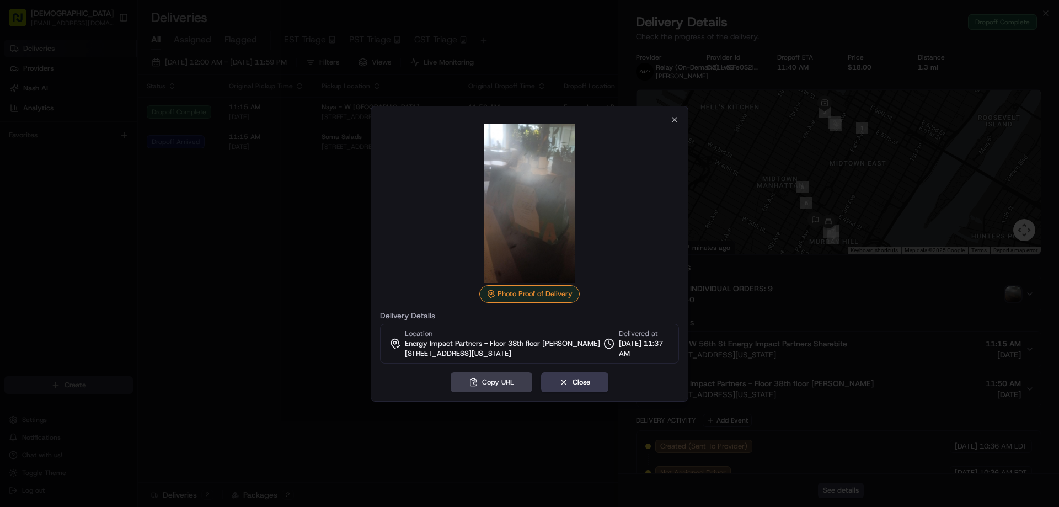
click at [313, 267] on div at bounding box center [529, 253] width 1059 height 507
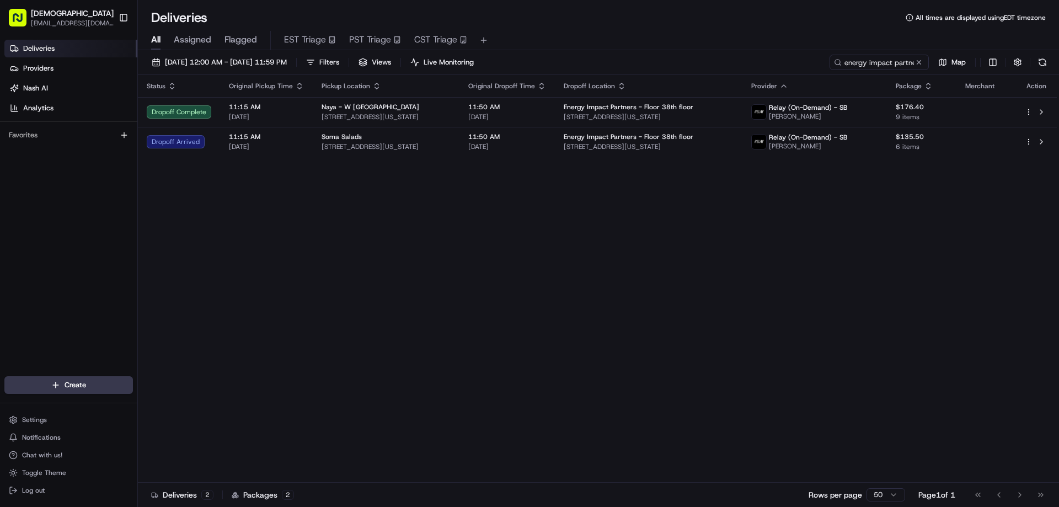
click at [535, 281] on div "Status Original Pickup Time Pickup Location Original Dropoff Time Dropoff Locat…" at bounding box center [597, 278] width 919 height 407
drag, startPoint x: 516, startPoint y: 288, endPoint x: 523, endPoint y: 289, distance: 6.7
click at [516, 288] on div "Status Original Pickup Time Pickup Location Original Dropoff Time Dropoff Locat…" at bounding box center [597, 278] width 919 height 407
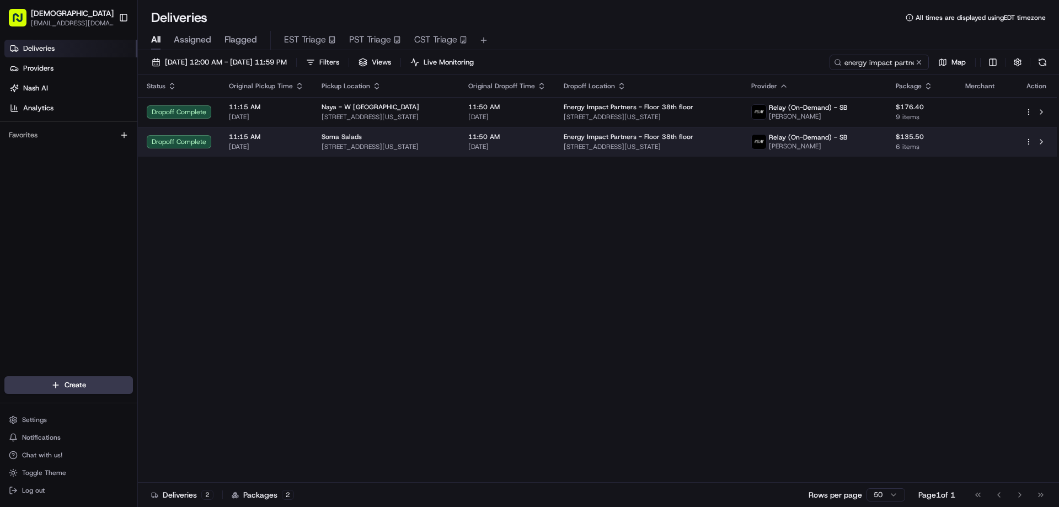
click at [352, 139] on span "Soma Salads" at bounding box center [341, 136] width 40 height 9
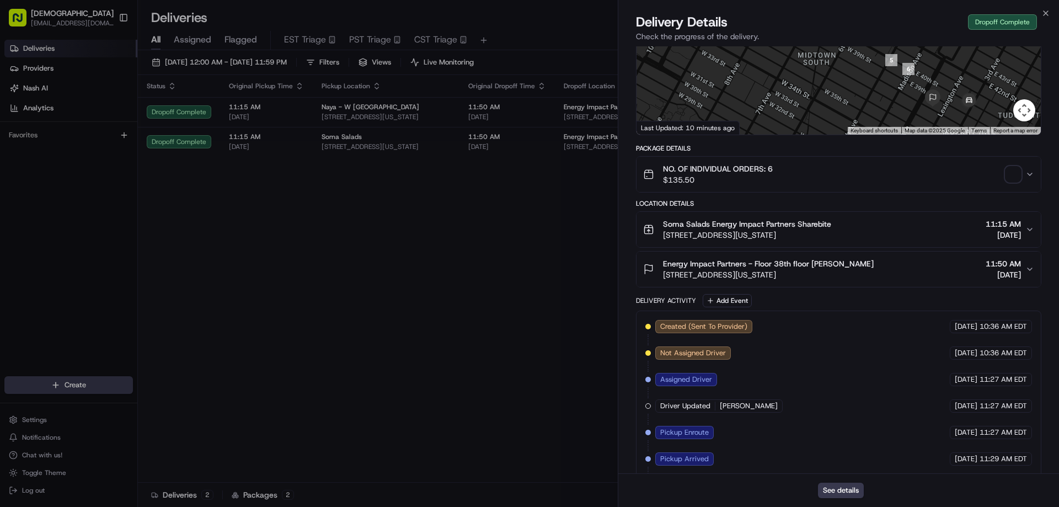
scroll to position [234, 0]
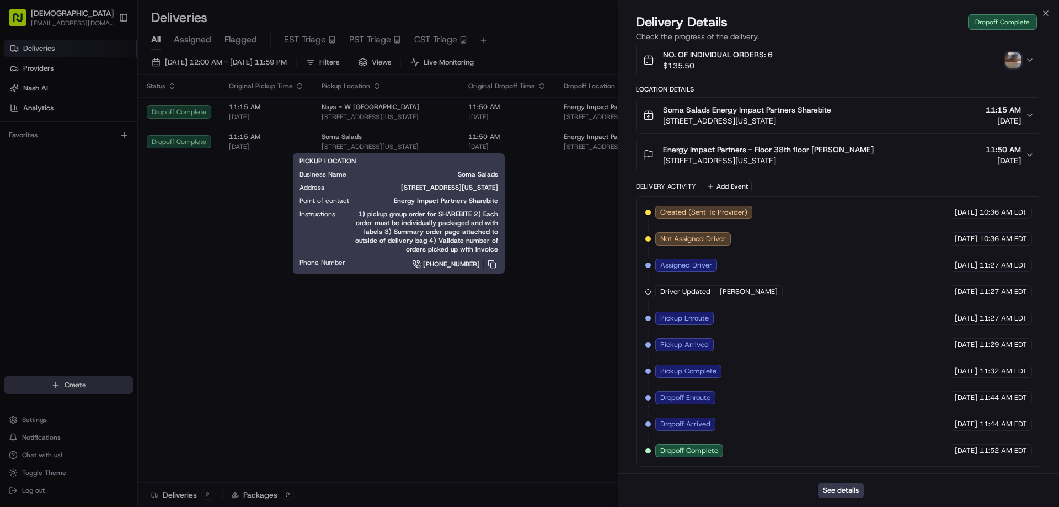
click at [1019, 53] on img "button" at bounding box center [1012, 59] width 15 height 15
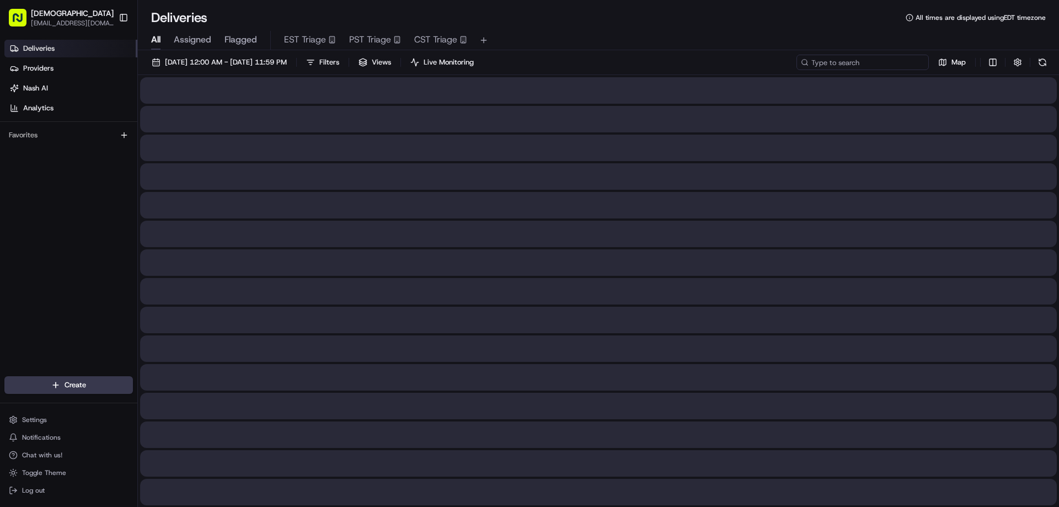
click at [860, 59] on input at bounding box center [862, 62] width 132 height 15
click at [862, 65] on input at bounding box center [862, 62] width 132 height 15
click at [862, 63] on input at bounding box center [862, 62] width 132 height 15
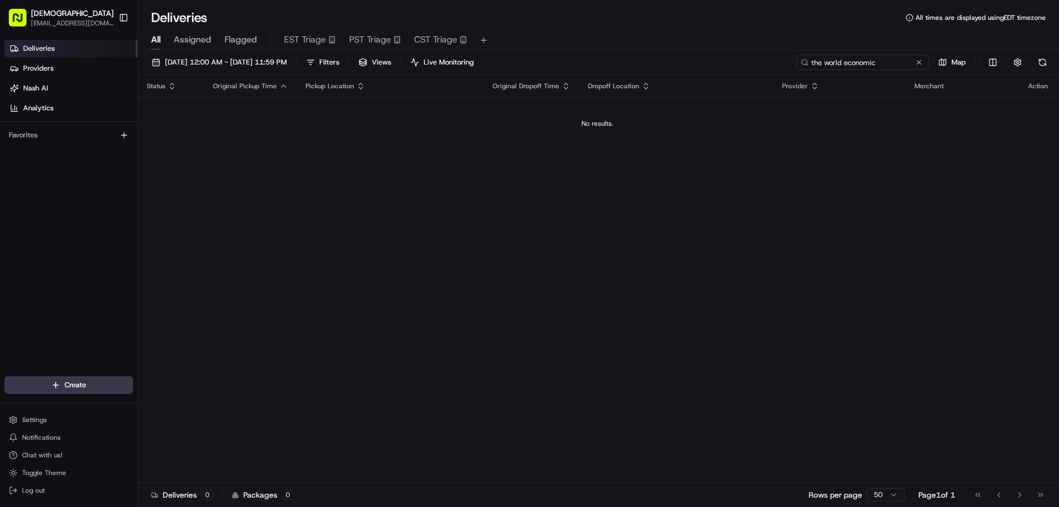
click at [833, 68] on input "the world economic" at bounding box center [862, 62] width 132 height 15
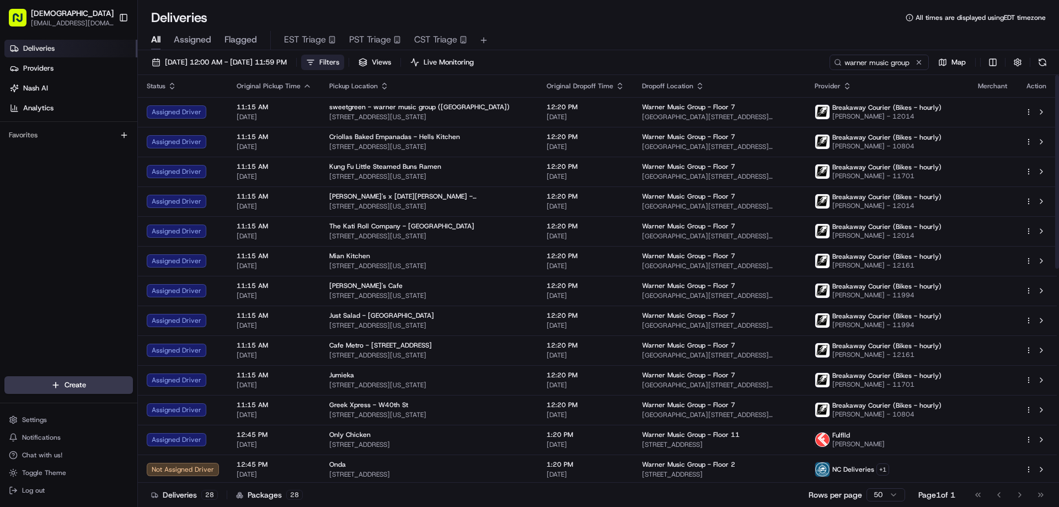
click at [344, 65] on button "Filters" at bounding box center [322, 62] width 43 height 15
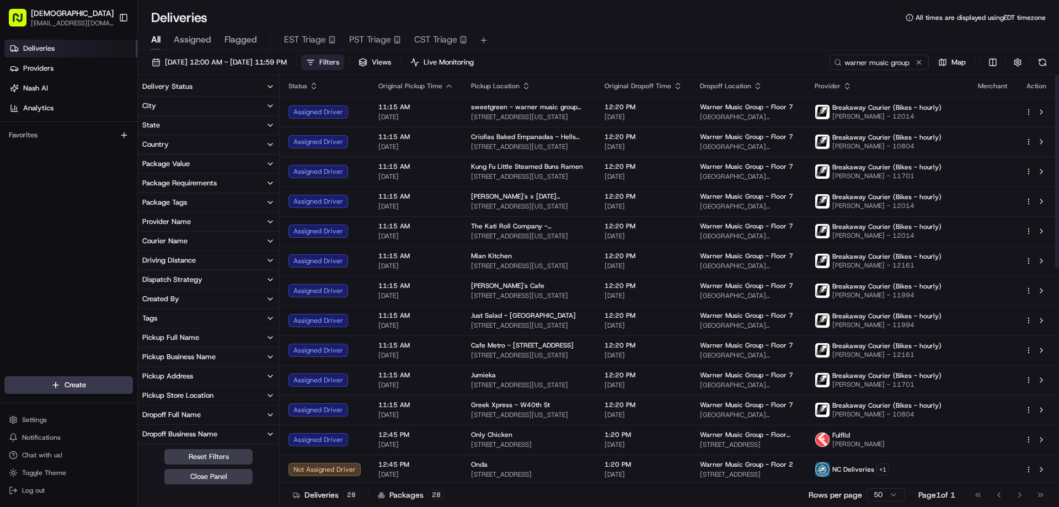
click at [187, 107] on button "City" at bounding box center [208, 105] width 141 height 19
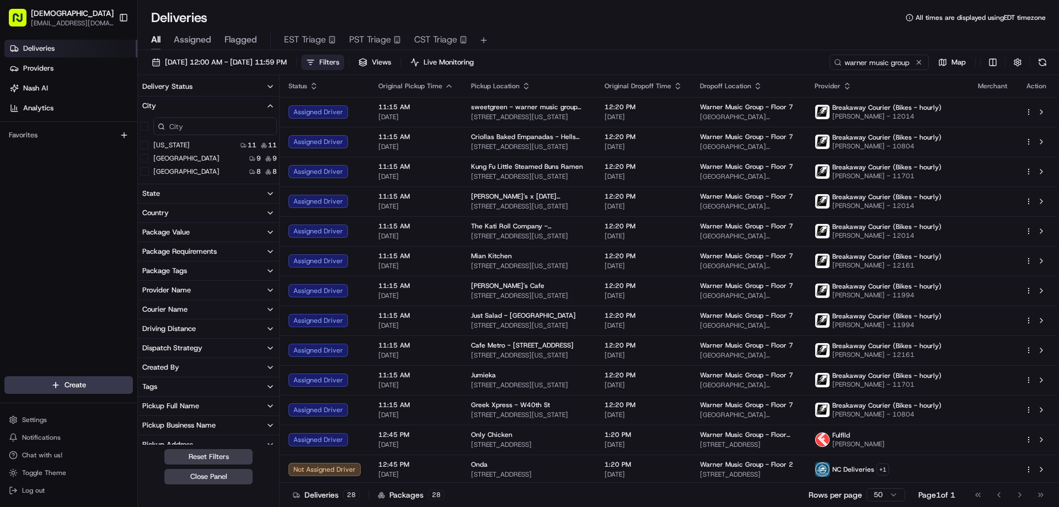
click at [185, 173] on div "Nashville 8 8" at bounding box center [208, 171] width 141 height 11
click at [165, 170] on label "Nashville" at bounding box center [186, 171] width 66 height 9
click at [149, 170] on button "Nashville" at bounding box center [144, 171] width 9 height 9
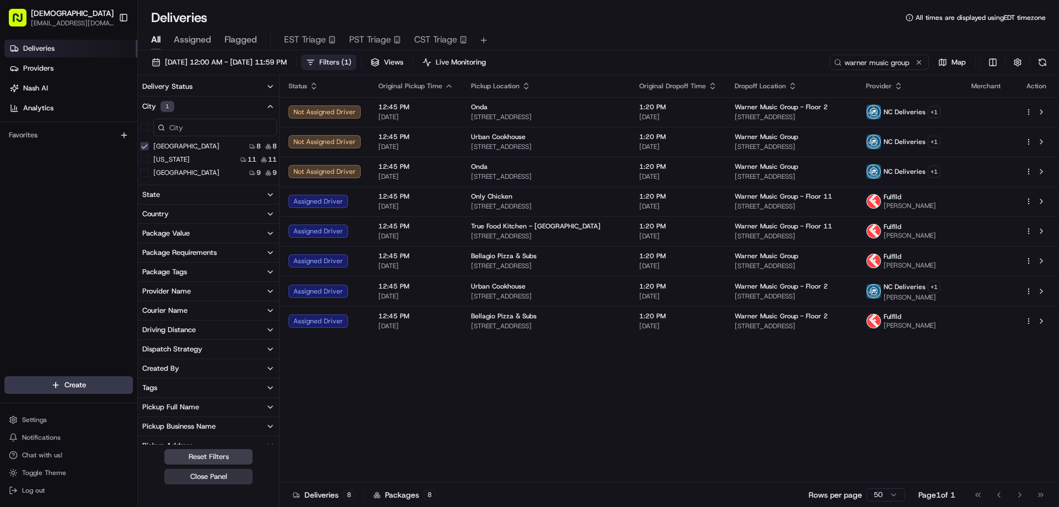
click at [230, 474] on button "Close Panel" at bounding box center [208, 476] width 88 height 15
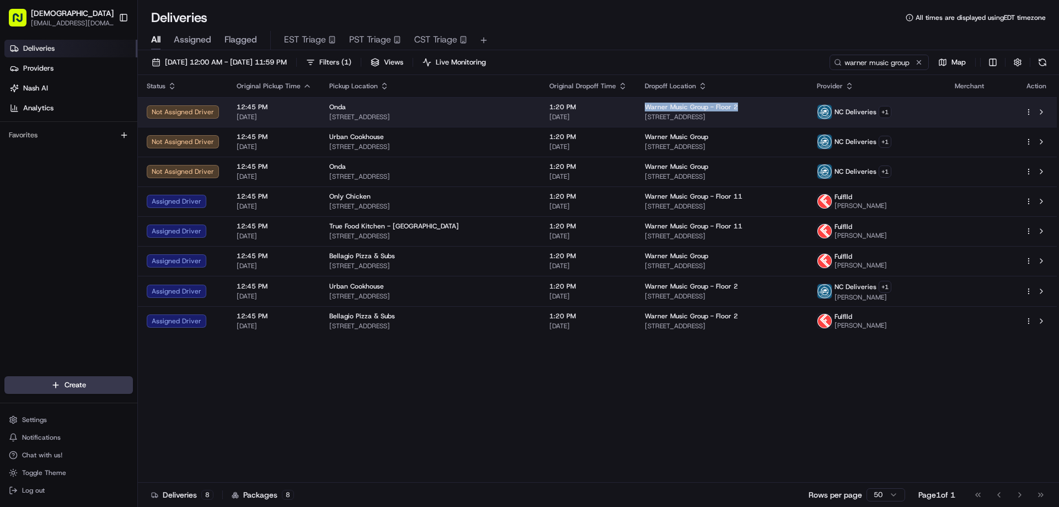
drag, startPoint x: 724, startPoint y: 104, endPoint x: 624, endPoint y: 107, distance: 100.4
click at [645, 107] on div "Warner Music Group - Floor 2" at bounding box center [722, 107] width 154 height 9
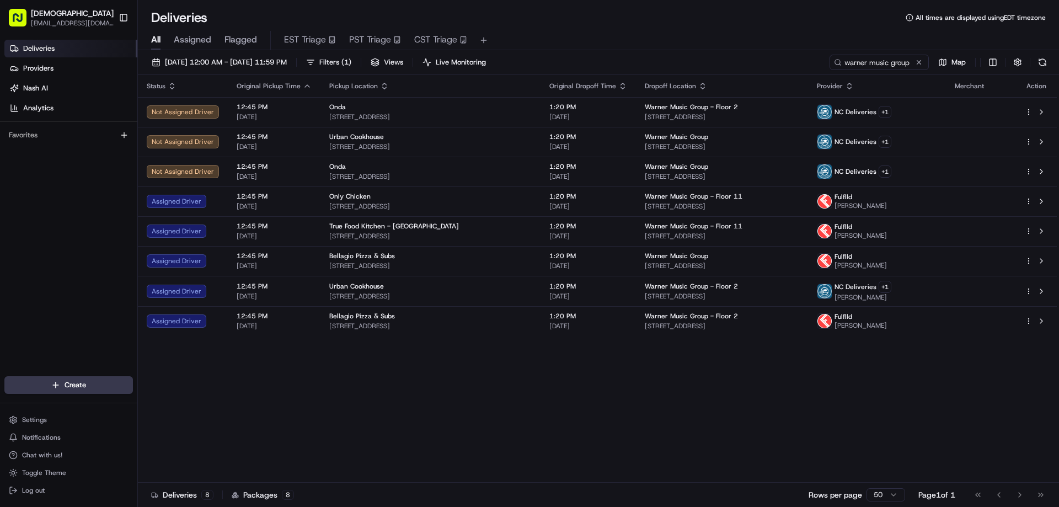
drag, startPoint x: 631, startPoint y: 108, endPoint x: 804, endPoint y: 404, distance: 342.5
click at [804, 417] on div "Status Original Pickup Time Pickup Location Original Dropoff Time Dropoff Locat…" at bounding box center [597, 278] width 919 height 407
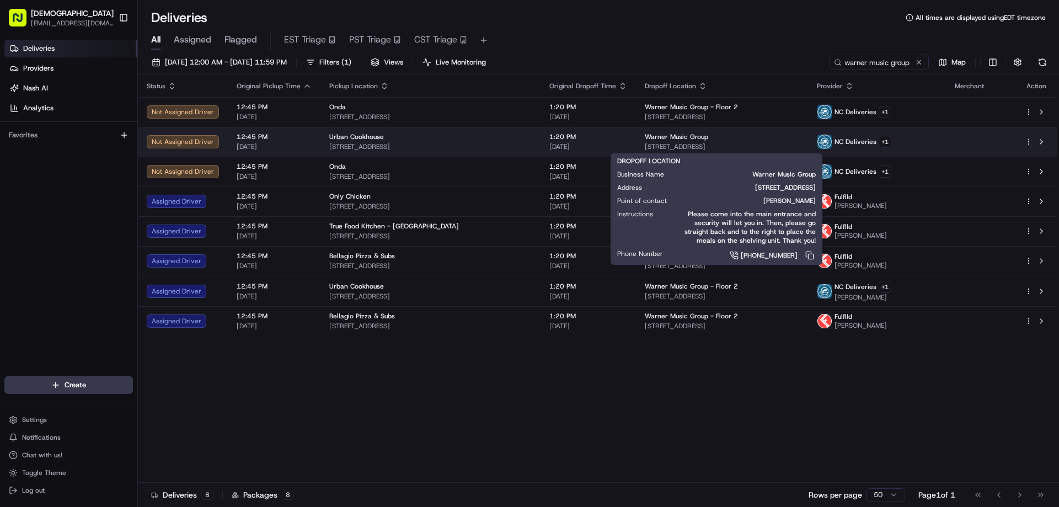
drag, startPoint x: 763, startPoint y: 147, endPoint x: 624, endPoint y: 147, distance: 138.4
click at [645, 147] on span "21 Music Square E, Nashville, TN 37203, USA" at bounding box center [722, 146] width 154 height 9
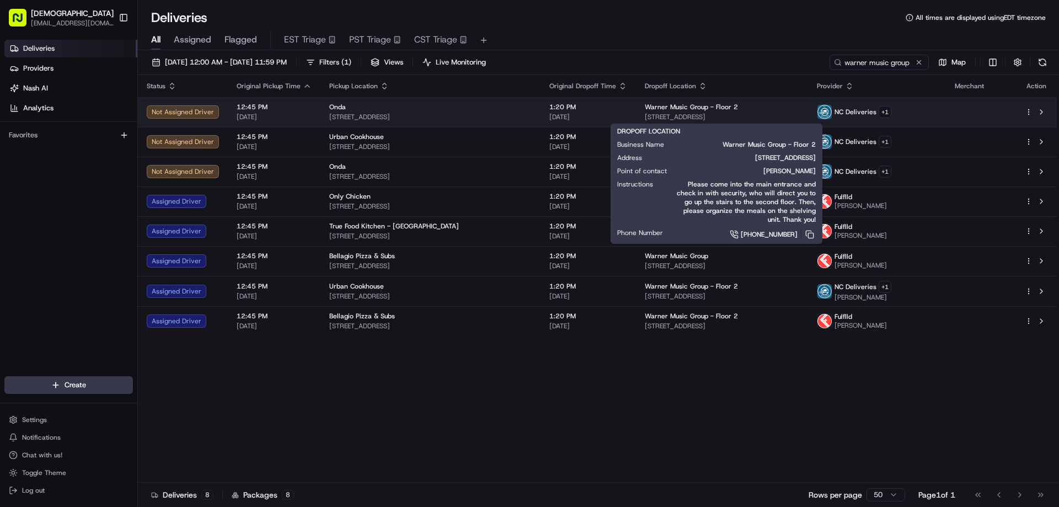
drag, startPoint x: 765, startPoint y: 114, endPoint x: 624, endPoint y: 117, distance: 140.6
click at [645, 117] on span "20 Music Square E, Nashville, TN 37203, USA" at bounding box center [722, 116] width 154 height 9
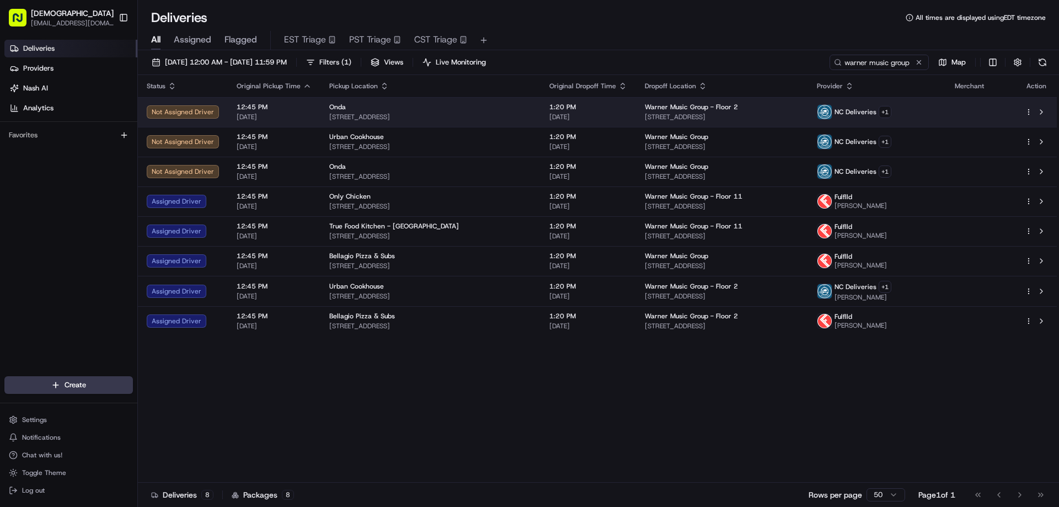
copy span "20 Music Square E, Nashville, TN 37203, USA"
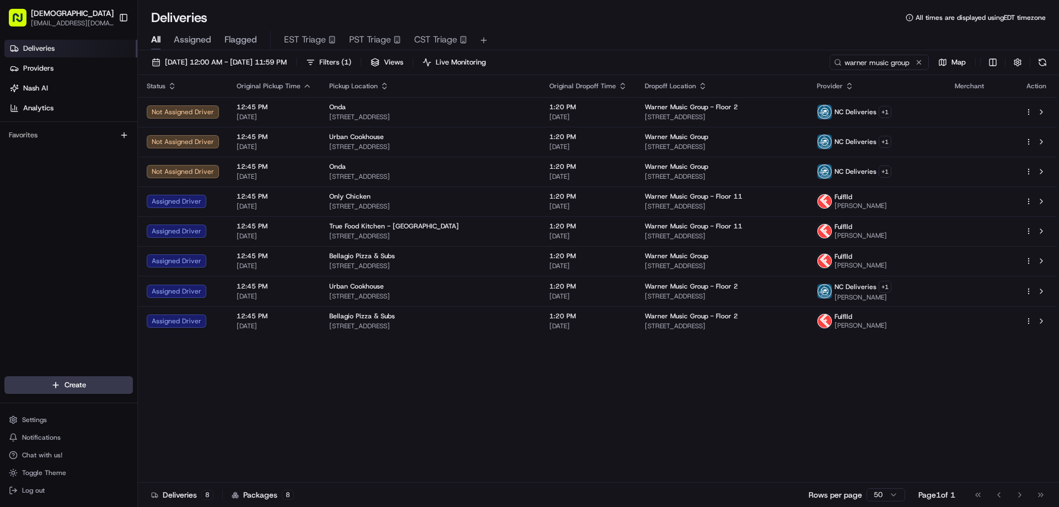
drag, startPoint x: 744, startPoint y: 384, endPoint x: 731, endPoint y: 346, distance: 39.6
click at [744, 383] on div "Status Original Pickup Time Pickup Location Original Dropoff Time Dropoff Locat…" at bounding box center [597, 278] width 919 height 407
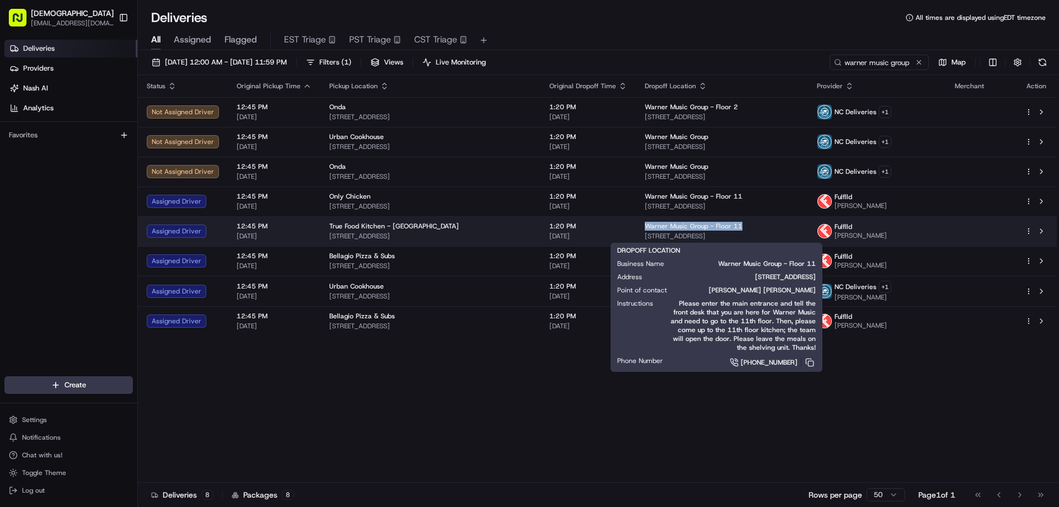
drag, startPoint x: 720, startPoint y: 223, endPoint x: 624, endPoint y: 223, distance: 95.9
click at [645, 223] on div "Warner Music Group - Floor 11" at bounding box center [722, 226] width 154 height 9
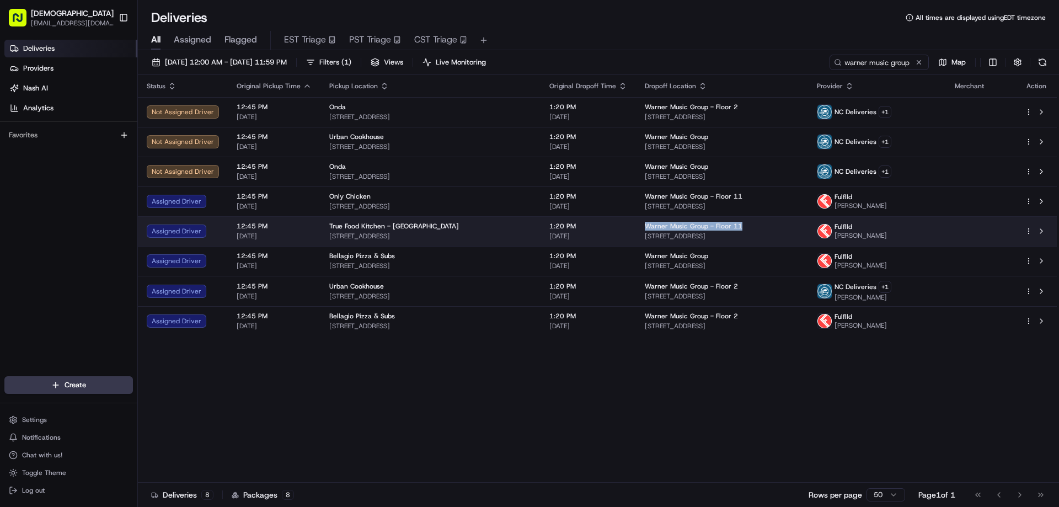
copy span "Warner Music Group - Floor 11"
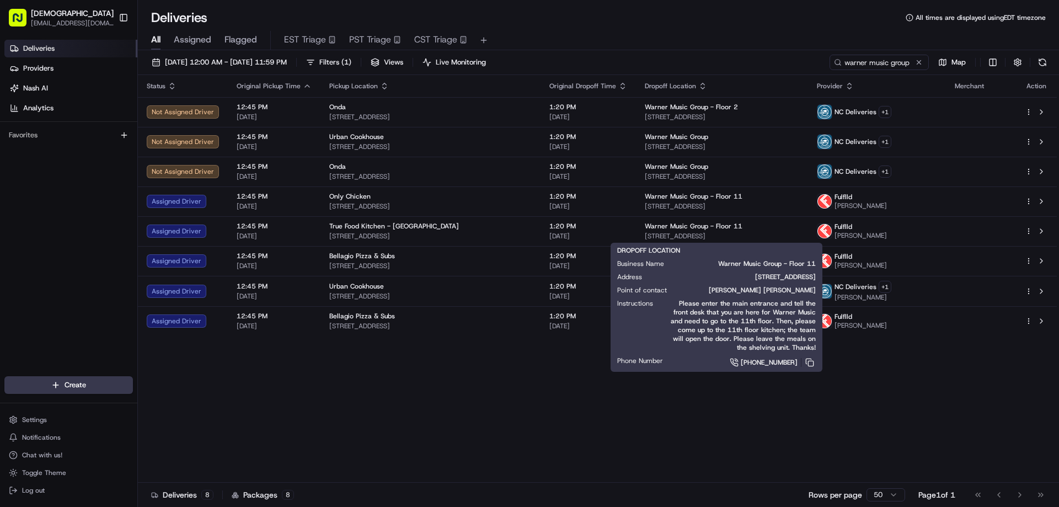
click at [740, 417] on div "Status Original Pickup Time Pickup Location Original Dropoff Time Dropoff Locat…" at bounding box center [597, 278] width 919 height 407
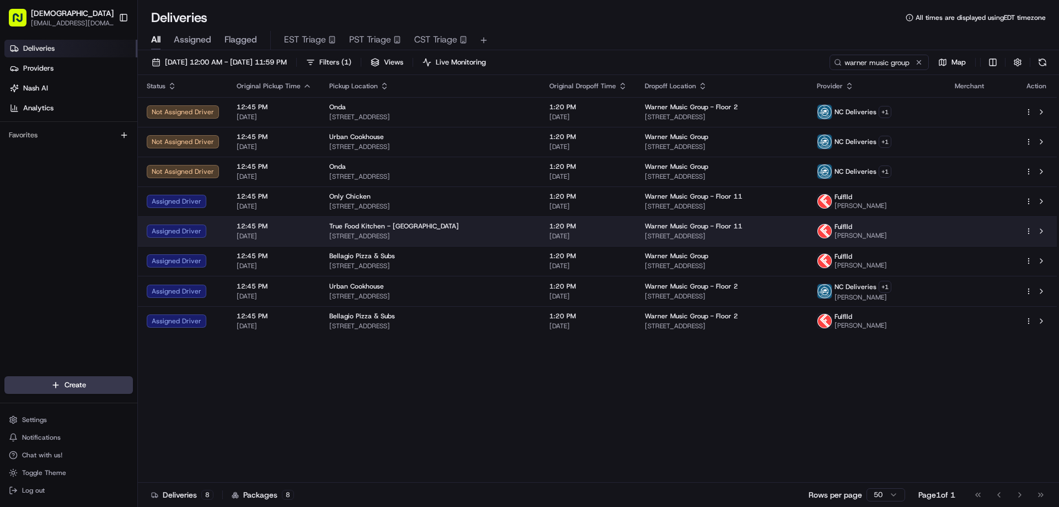
drag, startPoint x: 718, startPoint y: 232, endPoint x: 622, endPoint y: 231, distance: 95.9
click at [636, 231] on td "Warner Music Group - Floor 11 511 Union St, Nashville, TN 37219, USA" at bounding box center [722, 231] width 172 height 30
copy span "511 Union St, Nashville, TN 37219, USA"
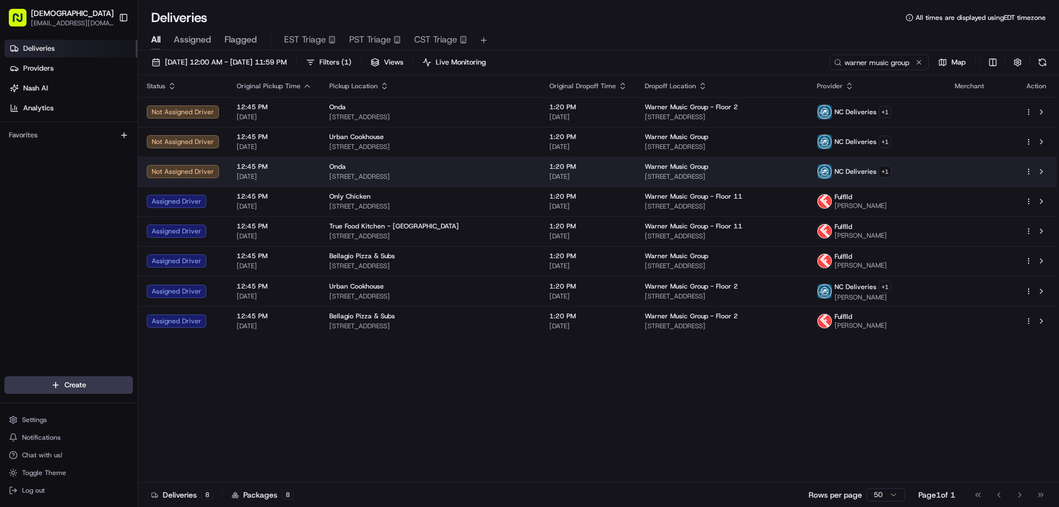
drag, startPoint x: 769, startPoint y: 171, endPoint x: 625, endPoint y: 176, distance: 144.0
click at [645, 176] on div "Warner Music Group 21 Music Square E, Nashville, TN 37203, USA" at bounding box center [722, 171] width 154 height 19
copy span "21 Music Square E, Nashville, TN 37203, USA"
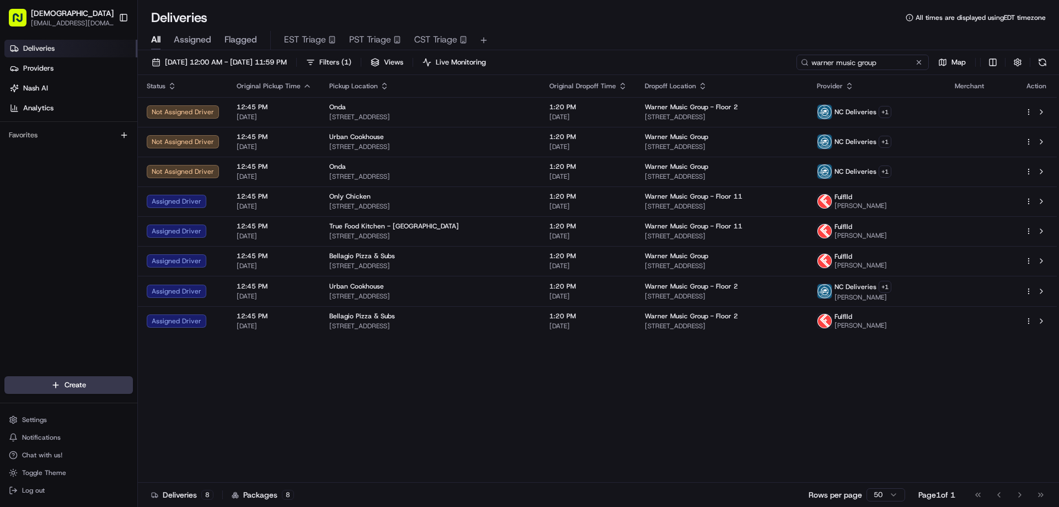
click at [873, 65] on input "warner music group" at bounding box center [862, 62] width 132 height 15
paste input "21 Music Square E, Nashville, TN 37203, USA"
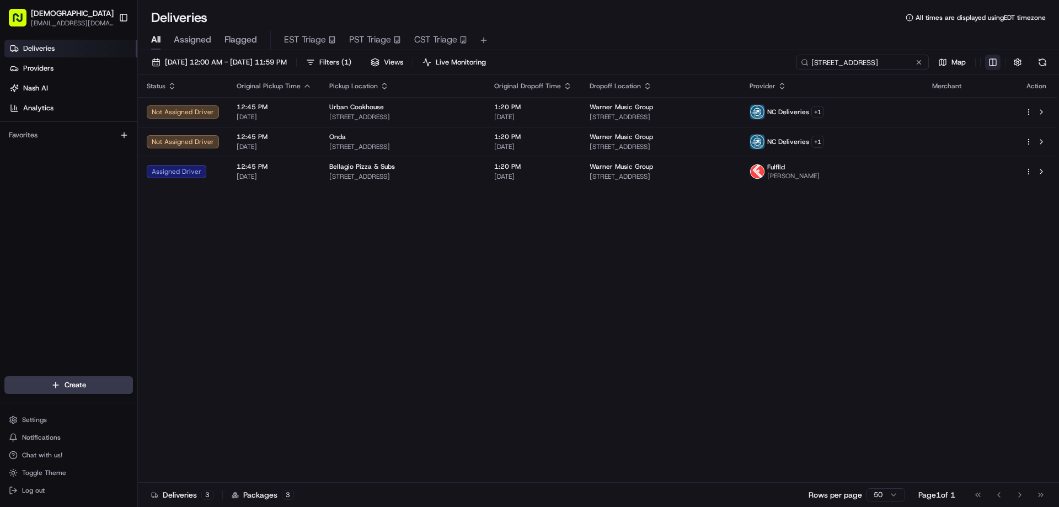
type input "21 Music Square E, Nashville, TN 37203, USA"
click at [992, 60] on html "Sharebite eveines@ececonsultinggroup.com Toggle Sidebar Deliveries Providers Na…" at bounding box center [529, 253] width 1059 height 507
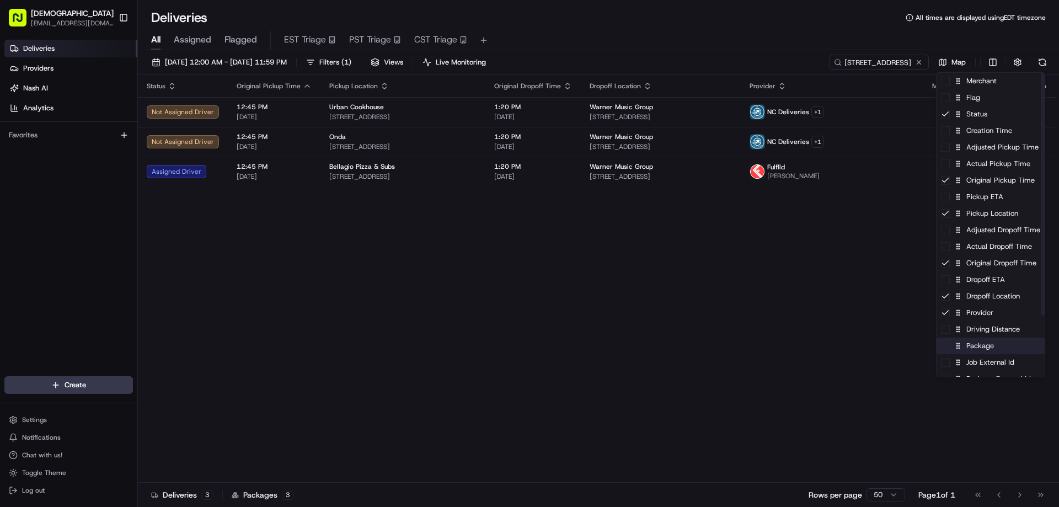
click at [990, 350] on div "Package" at bounding box center [990, 345] width 108 height 17
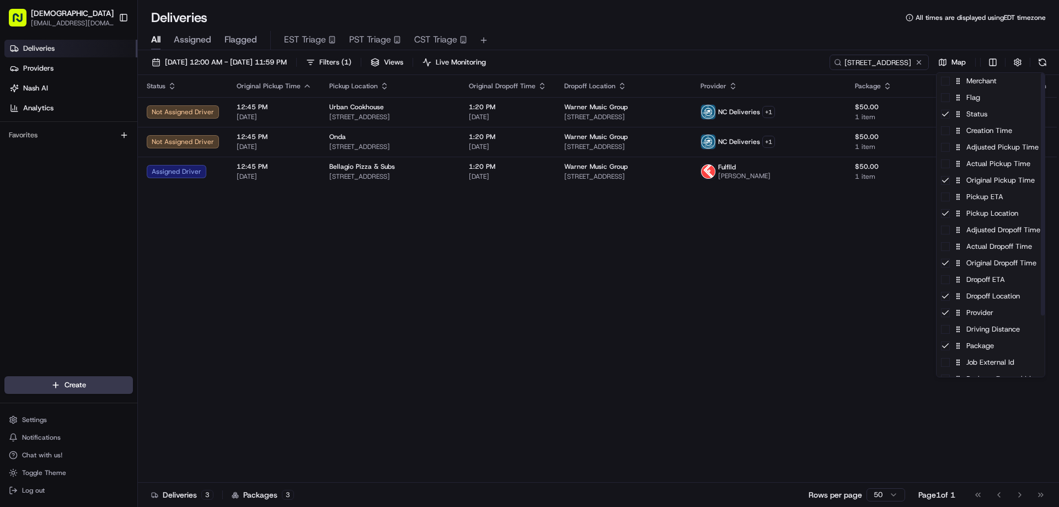
click at [764, 264] on html "Sharebite eveines@ececonsultinggroup.com Toggle Sidebar Deliveries Providers Na…" at bounding box center [529, 253] width 1059 height 507
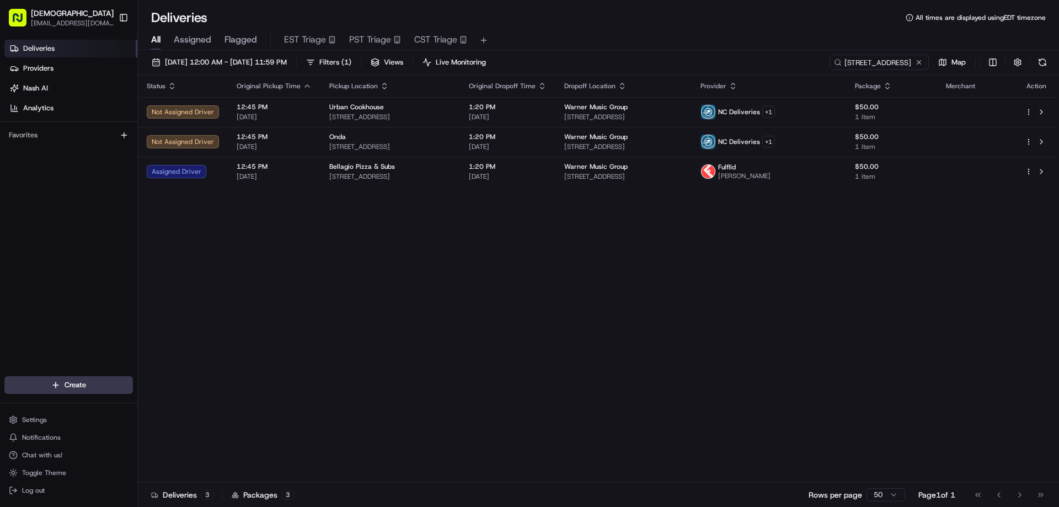
click at [624, 84] on icon "button" at bounding box center [622, 84] width 4 height 2
click at [737, 86] on icon "button" at bounding box center [732, 86] width 9 height 9
click at [826, 131] on button "Courier Name (A-Z)" at bounding box center [822, 130] width 75 height 13
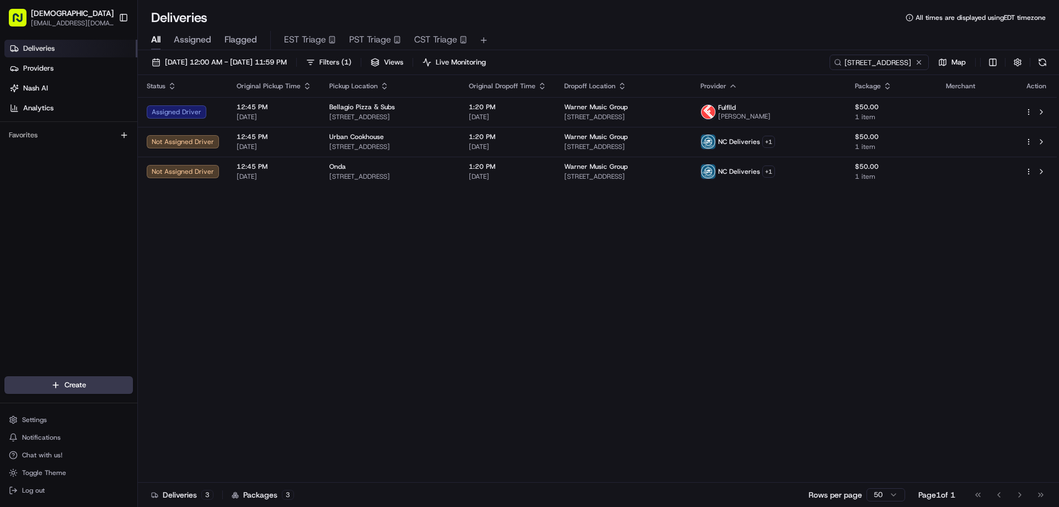
click at [786, 14] on div "Deliveries All times are displayed using EDT timezone" at bounding box center [598, 18] width 921 height 18
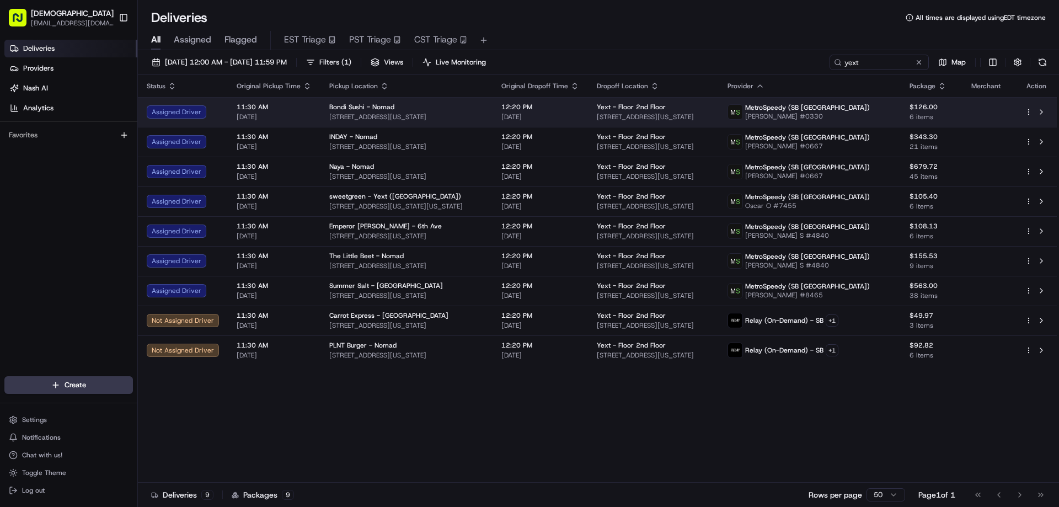
click at [386, 106] on span "Bondi Sushi - Nomad" at bounding box center [361, 107] width 65 height 9
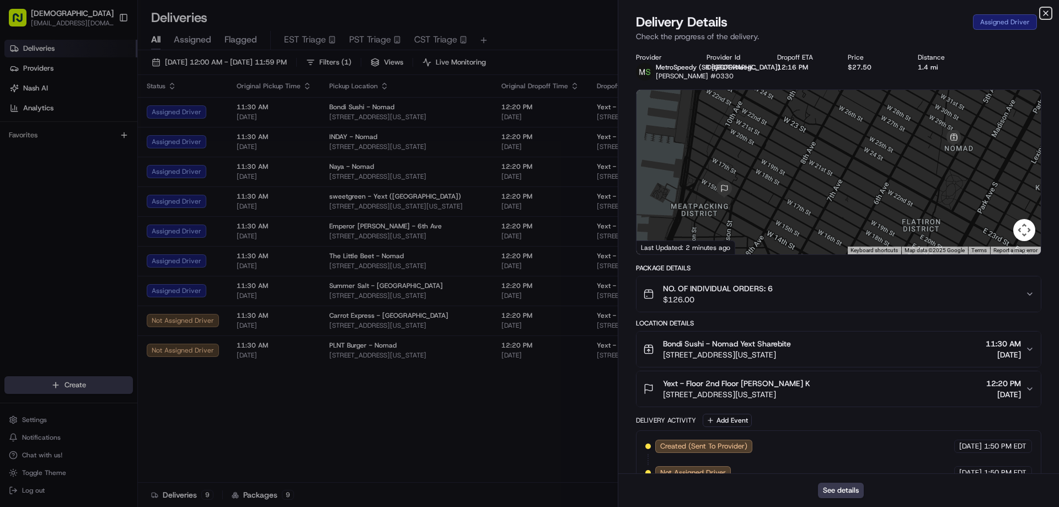
click at [1049, 10] on icon "button" at bounding box center [1045, 13] width 9 height 9
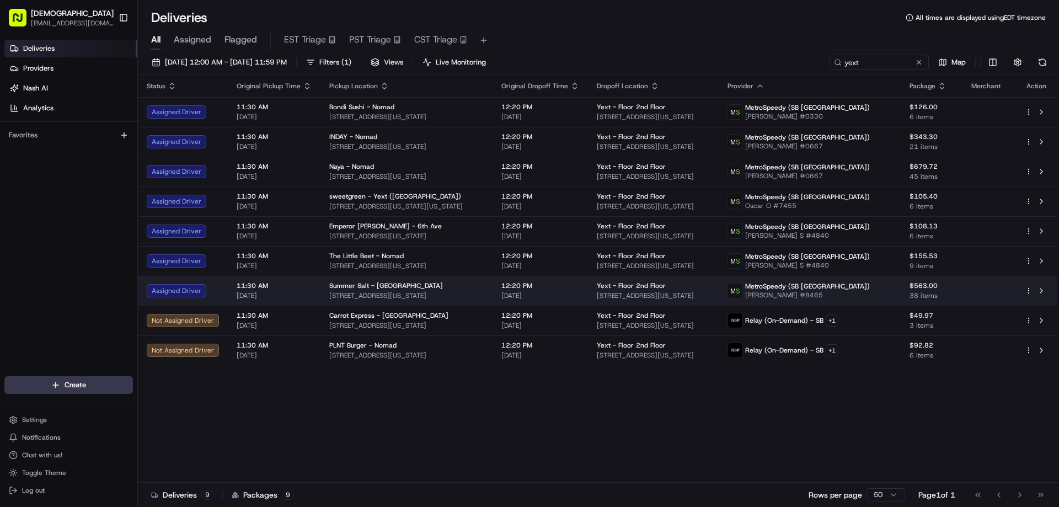
click at [450, 286] on div "Summer Salt - [GEOGRAPHIC_DATA]" at bounding box center [406, 285] width 154 height 9
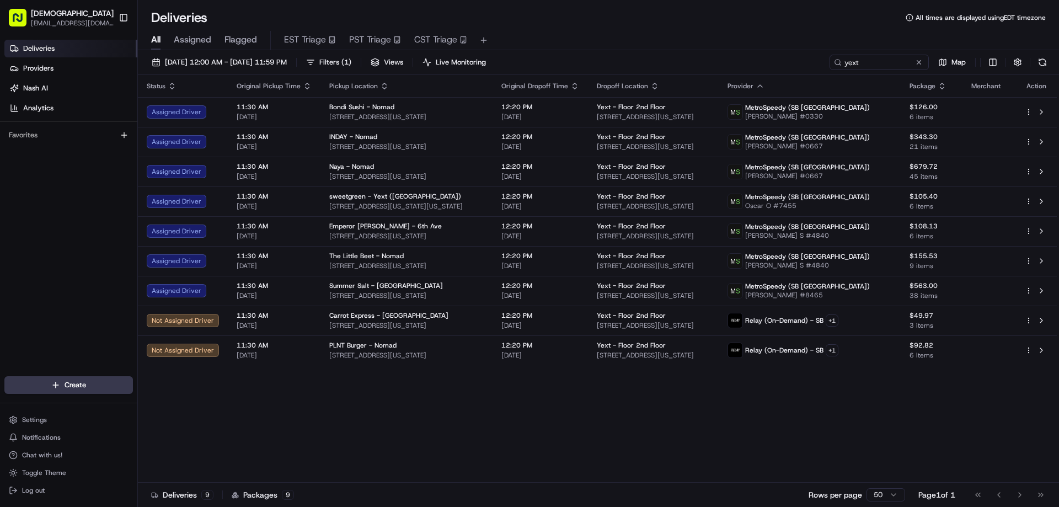
drag, startPoint x: 475, startPoint y: 387, endPoint x: 466, endPoint y: 346, distance: 42.4
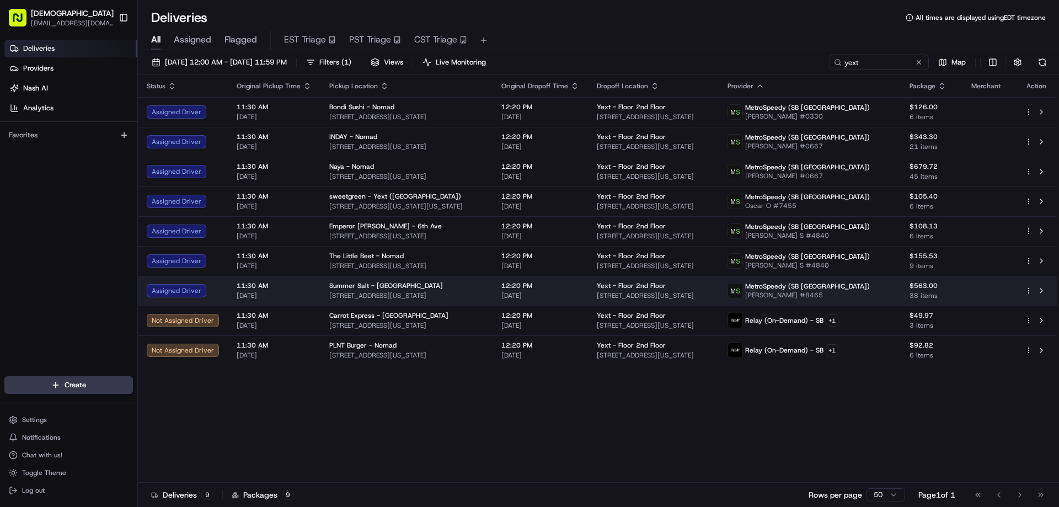
click at [450, 292] on span "30 E 23rd St, New York, NY 10010, USA" at bounding box center [406, 295] width 154 height 9
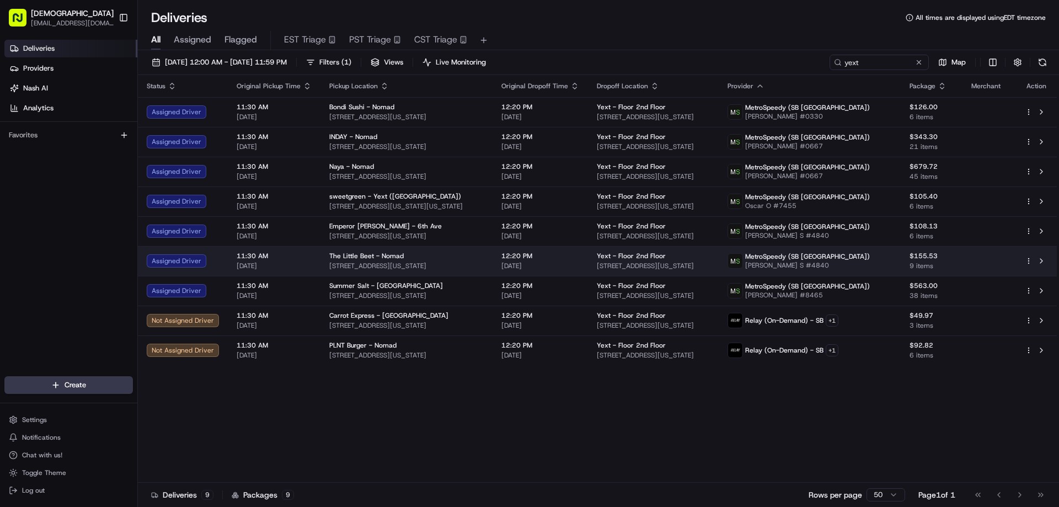
click at [449, 261] on span "1140 Broadway Suite 504, New York, NY 10001, USA" at bounding box center [406, 265] width 154 height 9
click at [456, 261] on span "1140 Broadway Suite 504, New York, NY 10001, USA" at bounding box center [406, 265] width 154 height 9
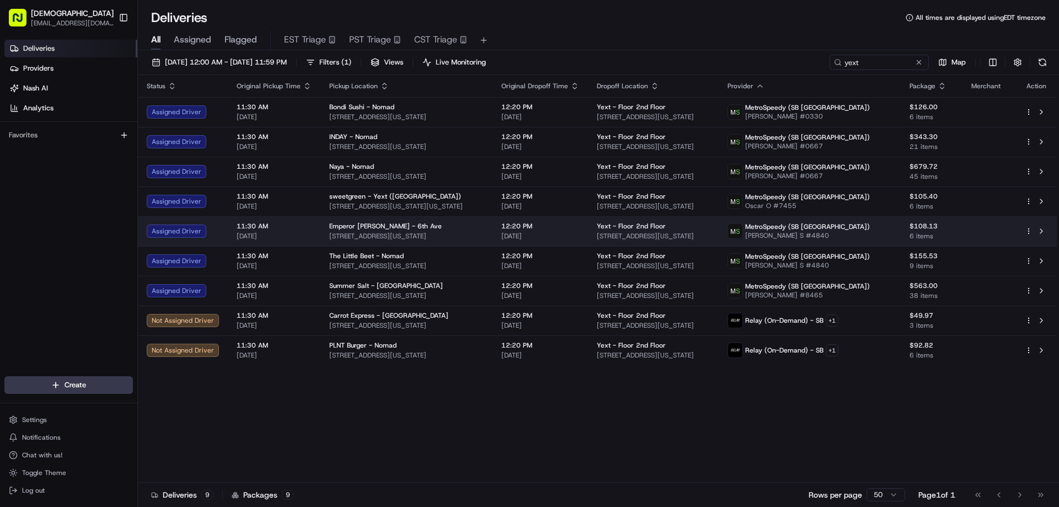
click at [420, 224] on div "Emperor Dumpling - 6th Ave" at bounding box center [406, 226] width 154 height 9
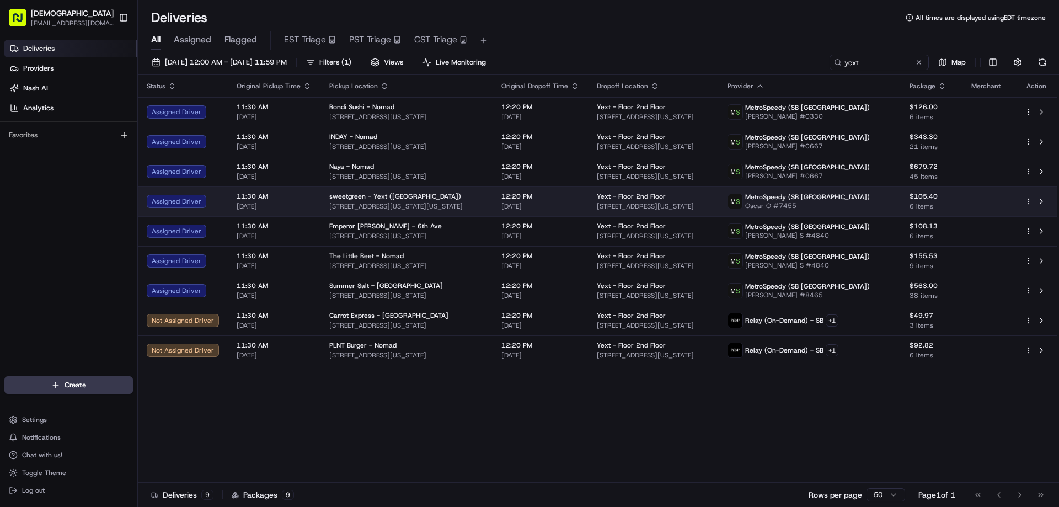
click at [424, 197] on div "sweetgreen - Yext (NYC)" at bounding box center [406, 196] width 154 height 9
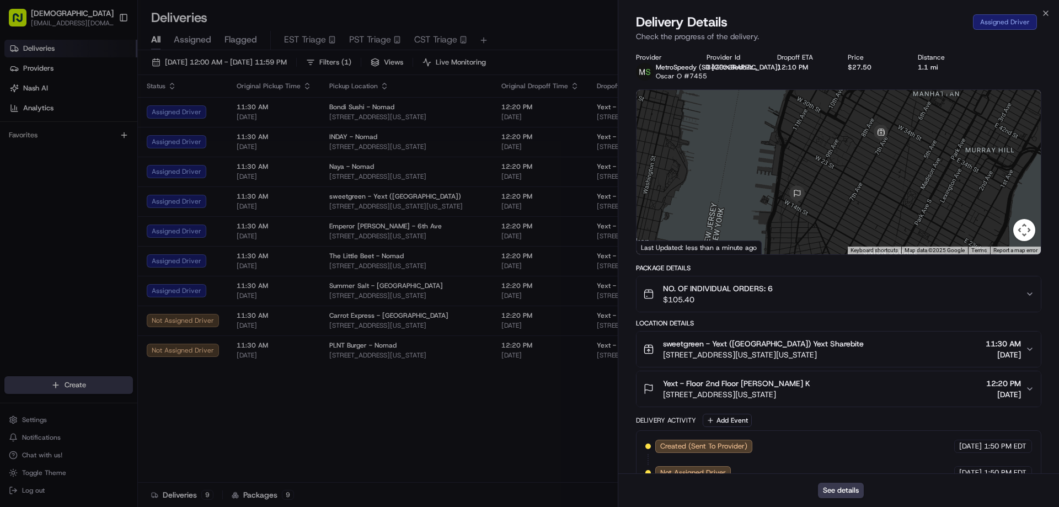
drag, startPoint x: 437, startPoint y: 386, endPoint x: 433, endPoint y: 345, distance: 41.0
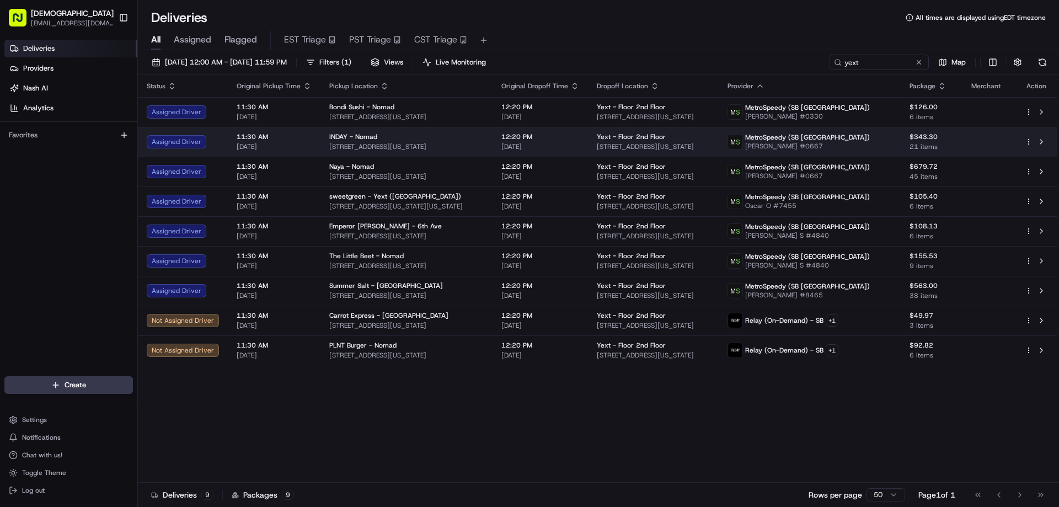
click at [410, 138] on div "INDAY - Nomad" at bounding box center [406, 136] width 154 height 9
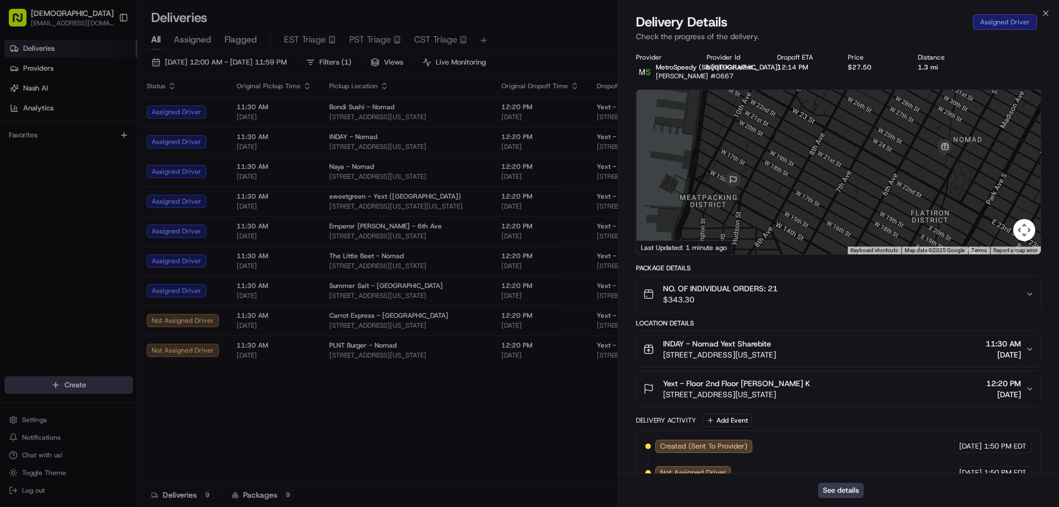
drag, startPoint x: 452, startPoint y: 434, endPoint x: 434, endPoint y: 235, distance: 199.8
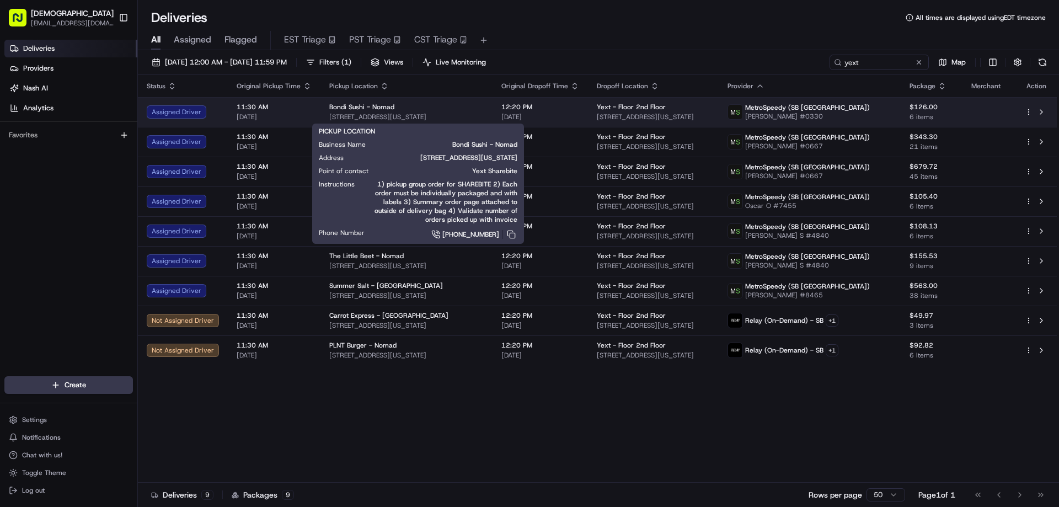
click at [437, 106] on div "Bondi Sushi - Nomad" at bounding box center [406, 107] width 154 height 9
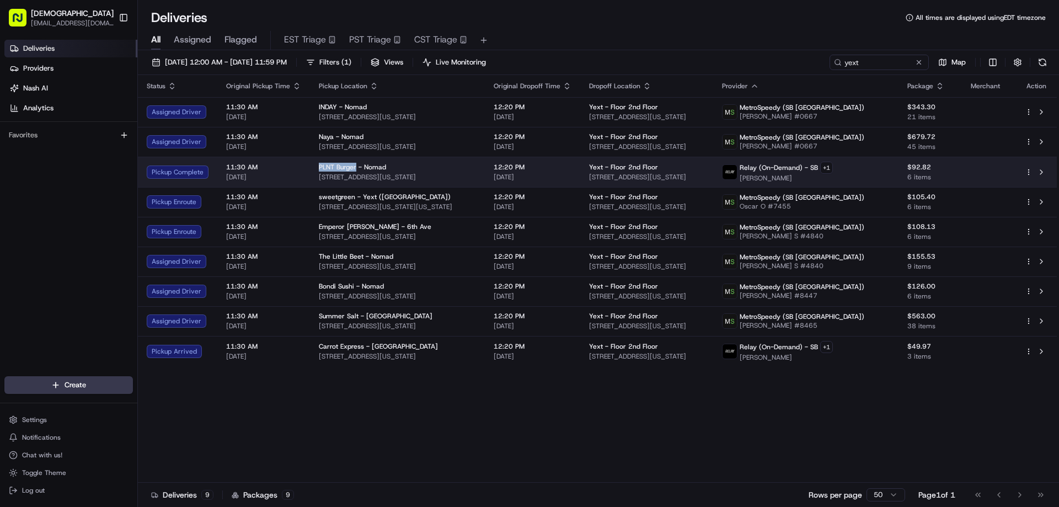
drag, startPoint x: 355, startPoint y: 164, endPoint x: 312, endPoint y: 164, distance: 42.5
click at [312, 164] on td "PLNT Burger - Nomad 1147 Broadway, New York, NY 10010, USA" at bounding box center [397, 172] width 175 height 30
copy span "PLNT Burger"
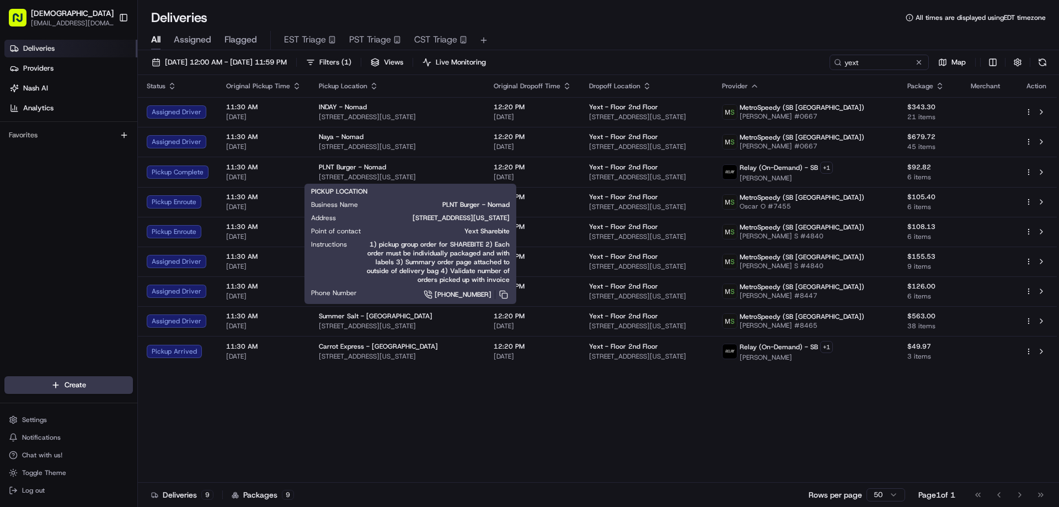
click at [293, 386] on div "Status Original Pickup Time Pickup Location Original Dropoff Time Dropoff Locat…" at bounding box center [597, 278] width 919 height 407
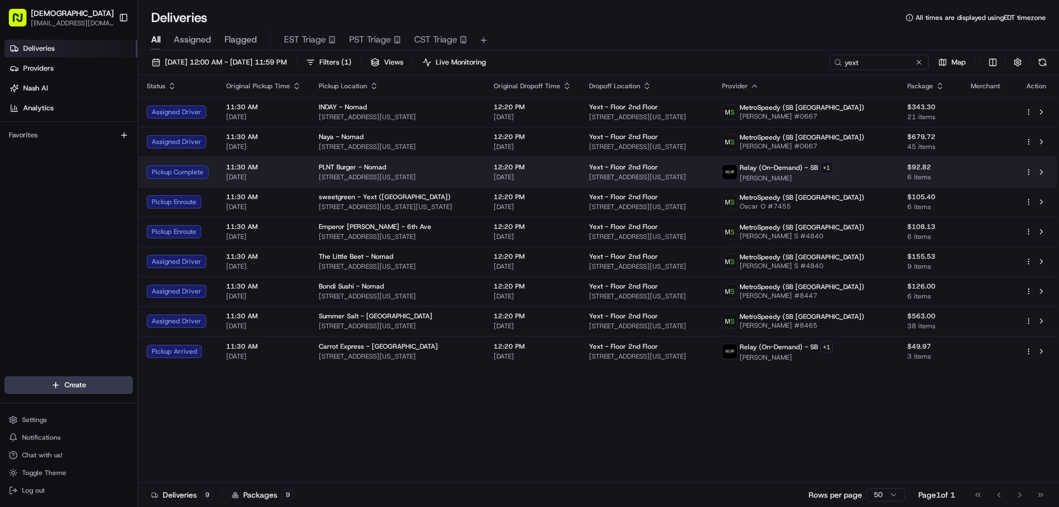
drag, startPoint x: 452, startPoint y: 175, endPoint x: 314, endPoint y: 174, distance: 137.3
click at [314, 174] on td "PLNT Burger - Nomad 1147 Broadway, New York, NY 10010, USA" at bounding box center [397, 172] width 175 height 30
copy span "1147 Broadway, New York, NY 10010, USA"
click at [475, 176] on span "1147 Broadway, New York, NY 10010, USA" at bounding box center [397, 177] width 157 height 9
click at [476, 176] on span "1147 Broadway, New York, NY 10010, USA" at bounding box center [397, 177] width 157 height 9
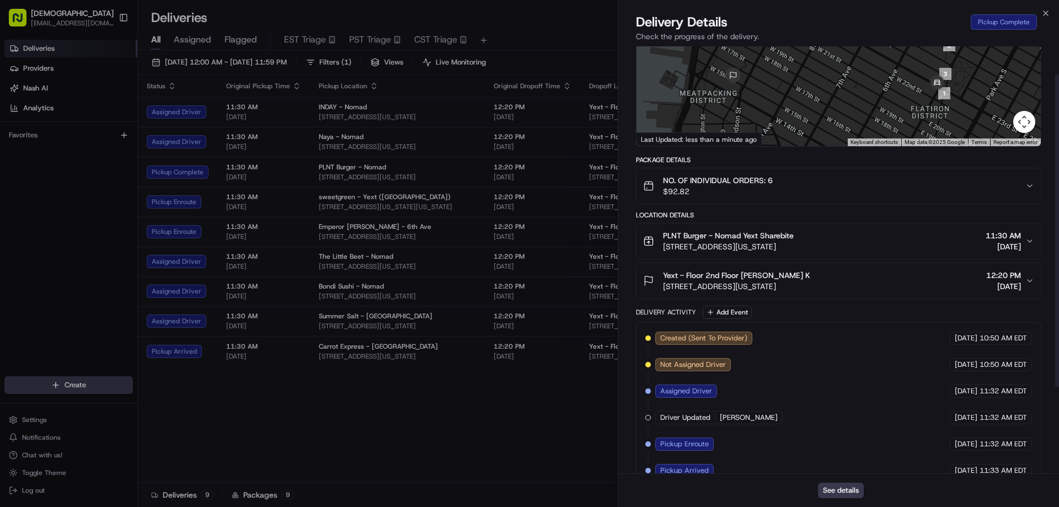
scroll to position [154, 0]
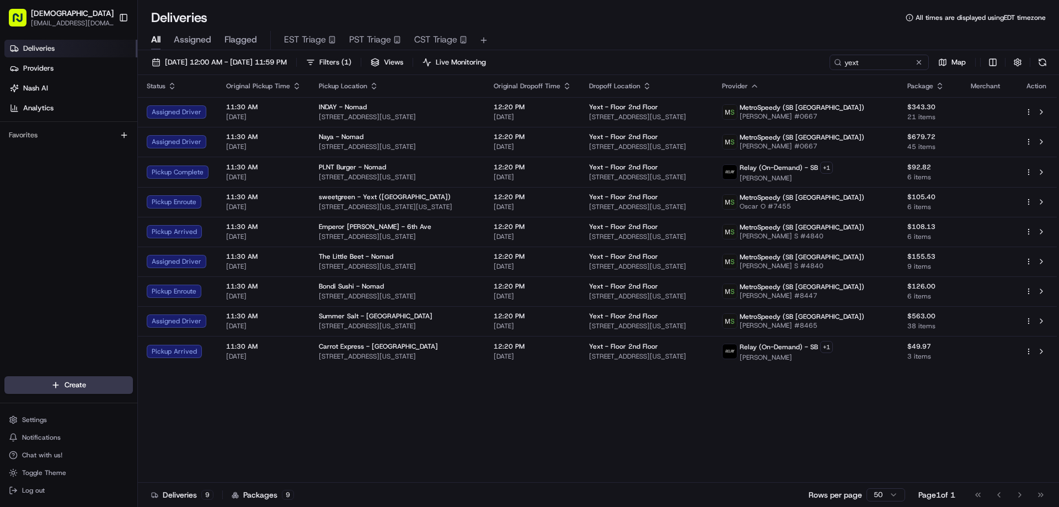
click at [632, 472] on div "Status Original Pickup Time Pickup Location Original Dropoff Time Dropoff Locat…" at bounding box center [597, 278] width 919 height 407
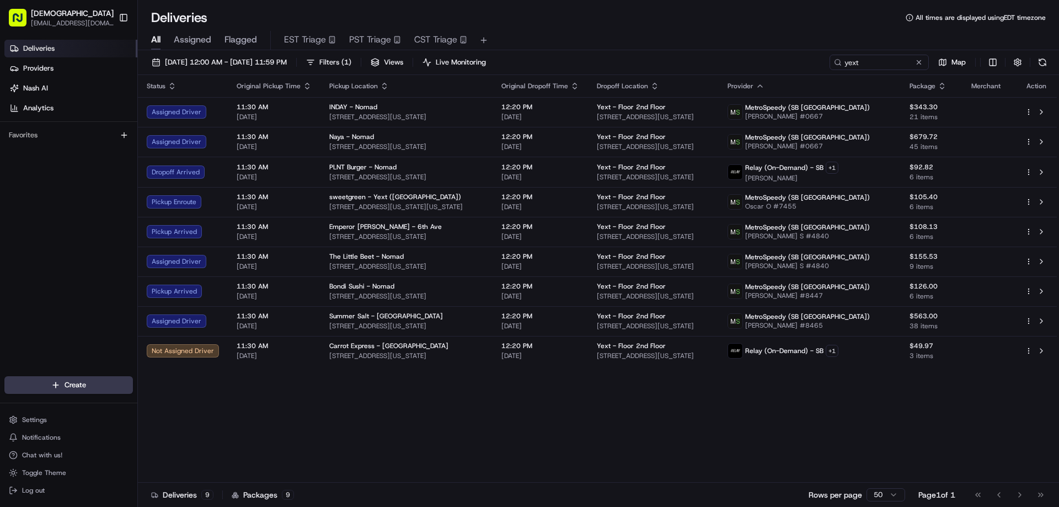
click at [373, 409] on div "Status Original Pickup Time Pickup Location Original Dropoff Time Dropoff Locat…" at bounding box center [597, 278] width 919 height 407
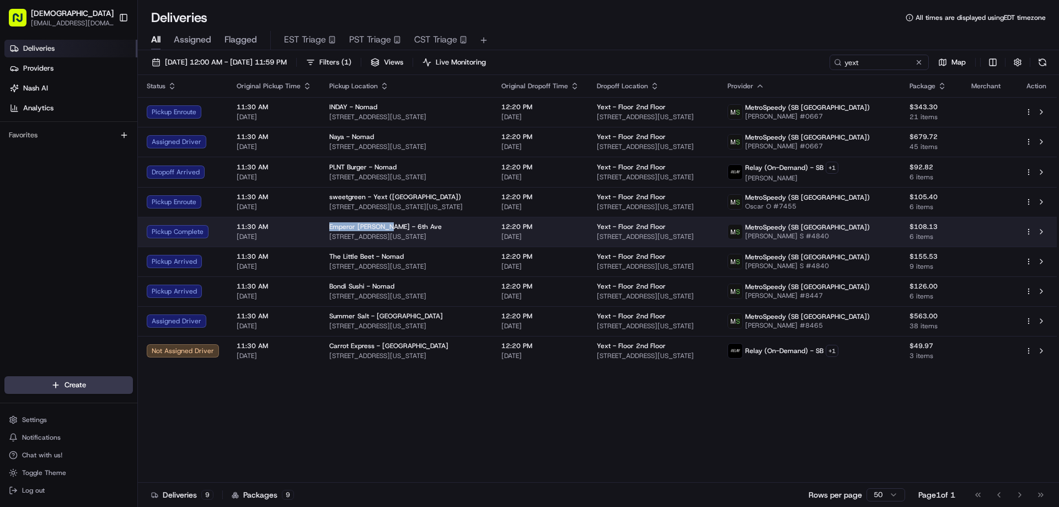
drag, startPoint x: 383, startPoint y: 225, endPoint x: 326, endPoint y: 225, distance: 57.3
click at [329, 225] on span "Emperor Dumpling - 6th Ave" at bounding box center [385, 226] width 112 height 9
copy span "Emperor Dumpling"
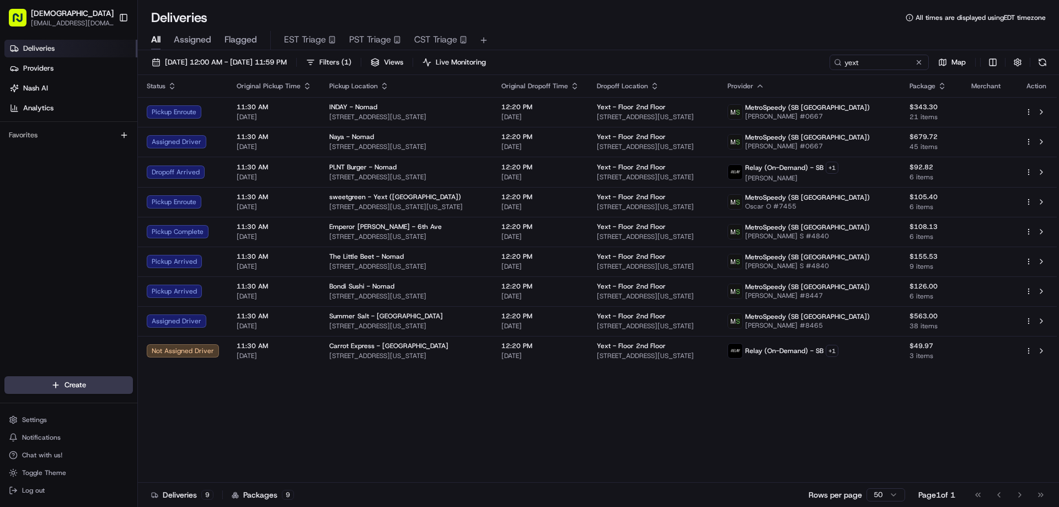
drag, startPoint x: 273, startPoint y: 432, endPoint x: 373, endPoint y: 293, distance: 171.1
click at [277, 427] on div "Status Original Pickup Time Pickup Location Original Dropoff Time Dropoff Locat…" at bounding box center [597, 278] width 919 height 407
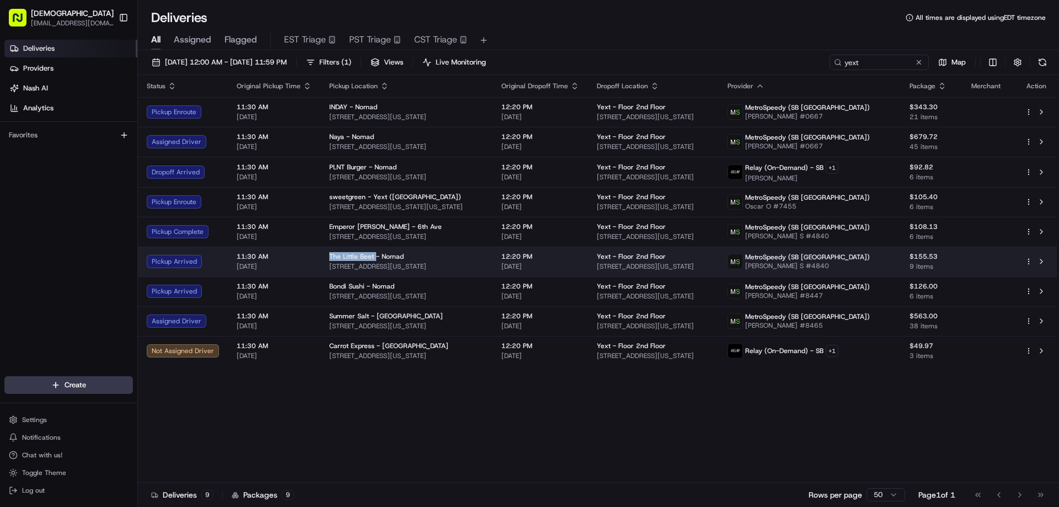
drag, startPoint x: 371, startPoint y: 254, endPoint x: 326, endPoint y: 256, distance: 44.2
click at [329, 256] on span "The Little Beet - Nomad" at bounding box center [366, 256] width 74 height 9
copy span "The Little Beet"
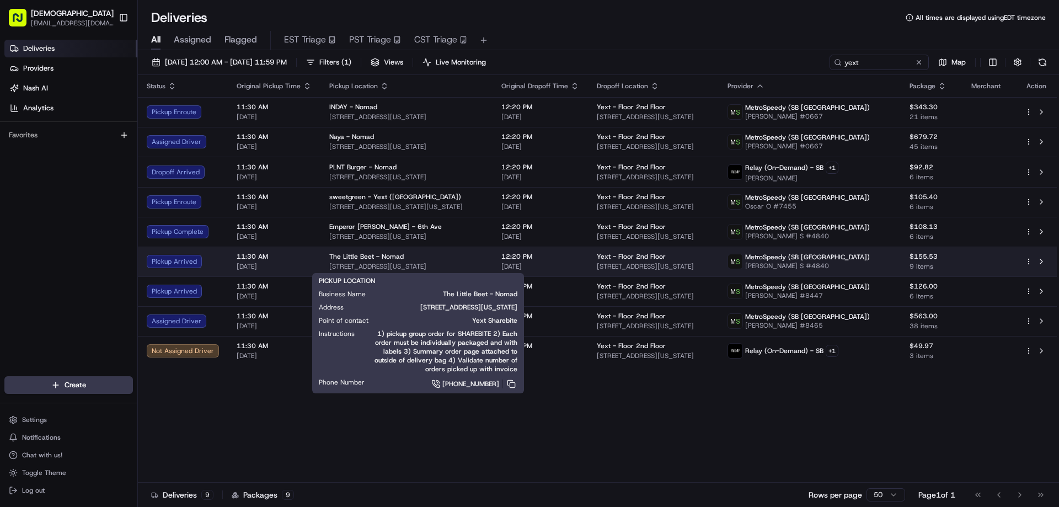
click at [433, 265] on span "1140 Broadway Suite 504, New York, NY 10001, USA" at bounding box center [406, 266] width 154 height 9
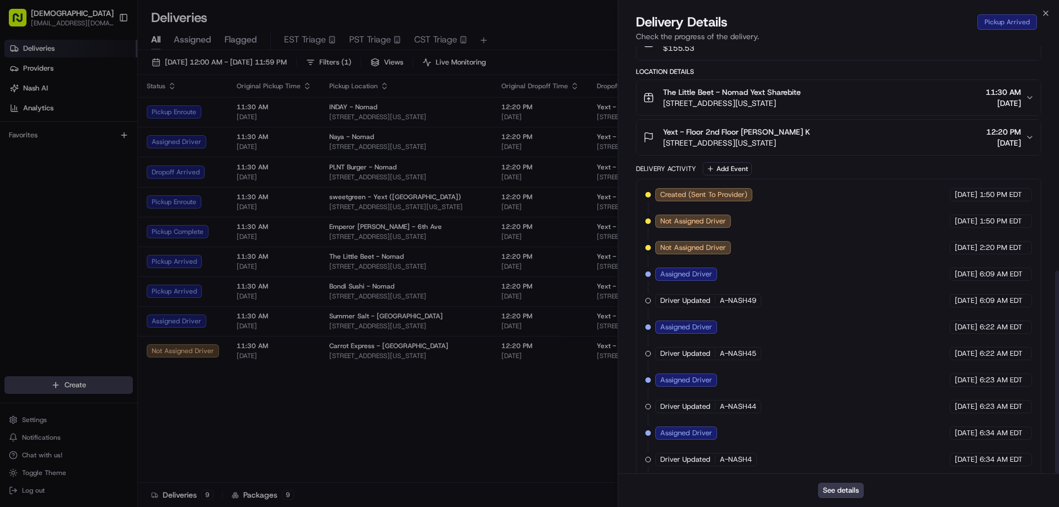
scroll to position [472, 0]
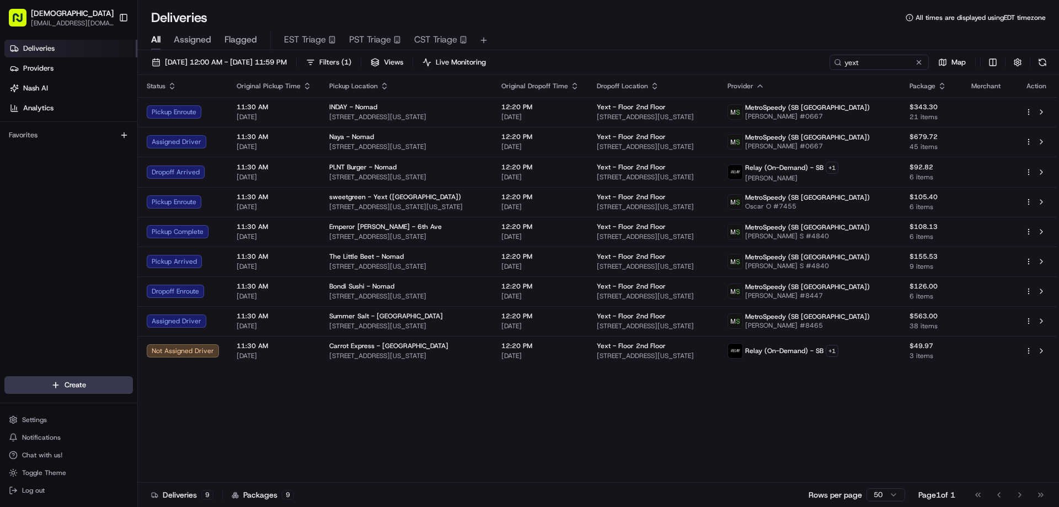
click at [577, 406] on div "Status Original Pickup Time Pickup Location Original Dropoff Time Dropoff Locat…" at bounding box center [597, 278] width 919 height 407
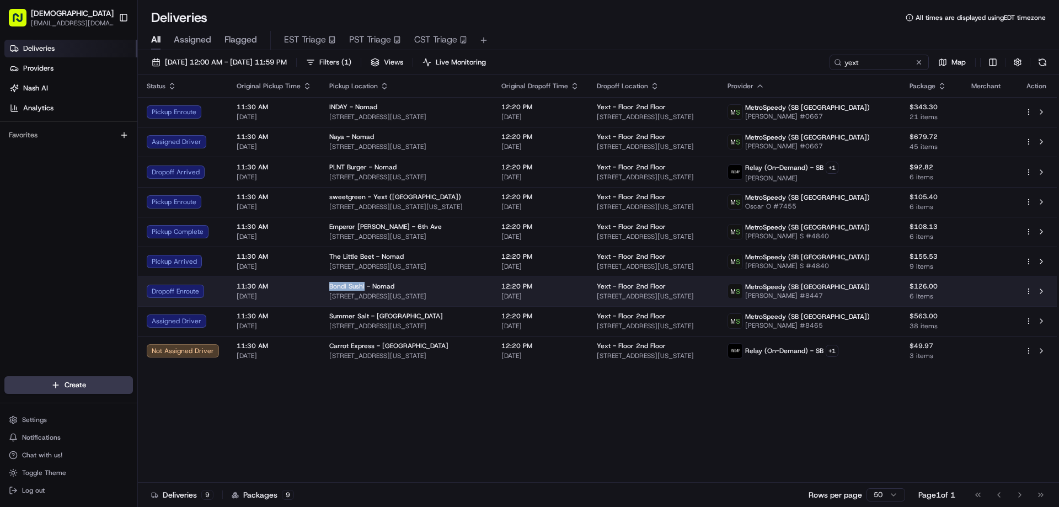
drag, startPoint x: 361, startPoint y: 285, endPoint x: 325, endPoint y: 286, distance: 36.4
click at [325, 286] on td "Bondi Sushi - Nomad 246 5th Ave, New York, NY 10001, USA" at bounding box center [406, 291] width 172 height 30
copy span "Bondi Sushi"
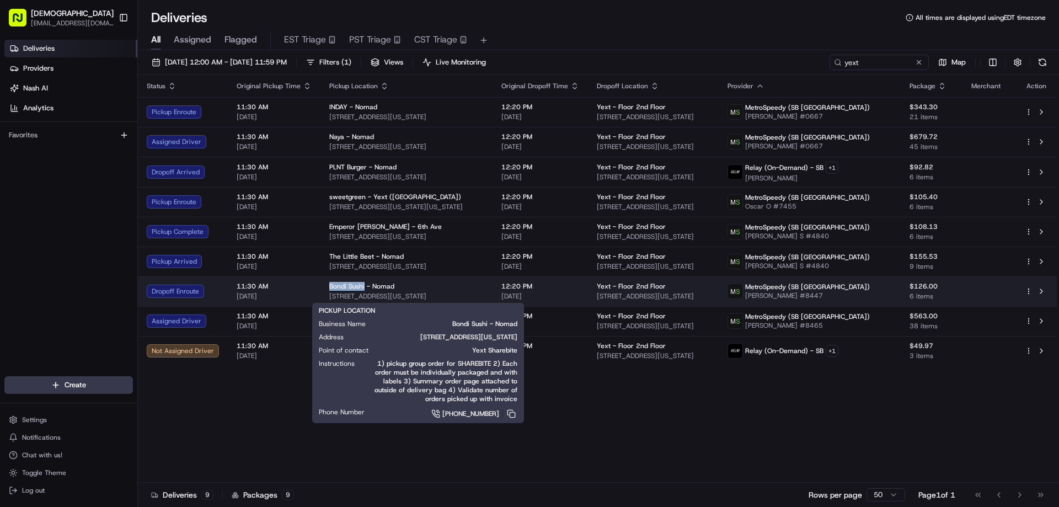
drag, startPoint x: 448, startPoint y: 296, endPoint x: 324, endPoint y: 294, distance: 124.6
click at [324, 294] on td "Bondi Sushi - Nomad 246 5th Ave, New York, NY 10001, USA" at bounding box center [406, 291] width 172 height 30
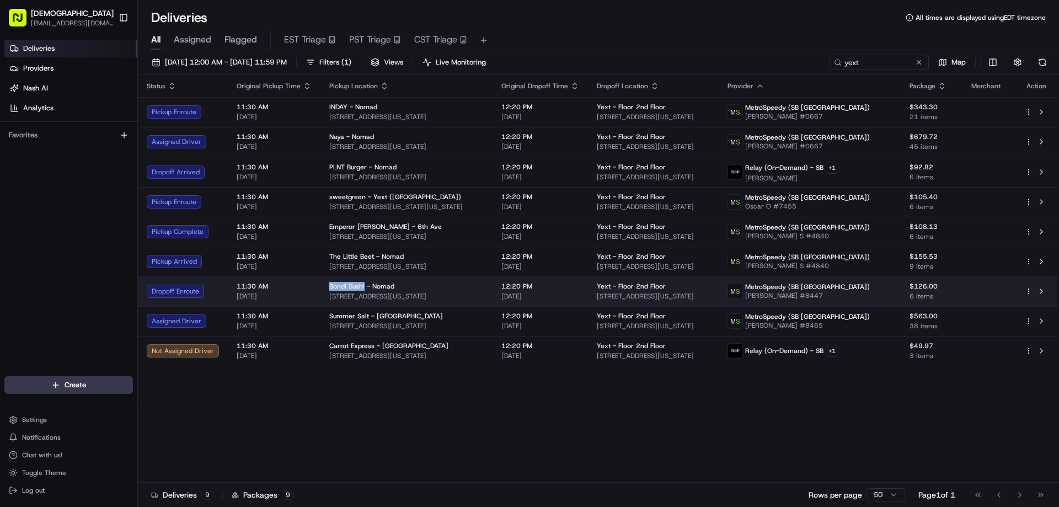
copy span "246 5th Ave, New York, NY 10001, USA"
click at [484, 295] on span "246 5th Ave, New York, NY 10001, USA" at bounding box center [406, 296] width 154 height 9
click at [484, 297] on span "246 5th Ave, New York, NY 10001, USA" at bounding box center [406, 296] width 154 height 9
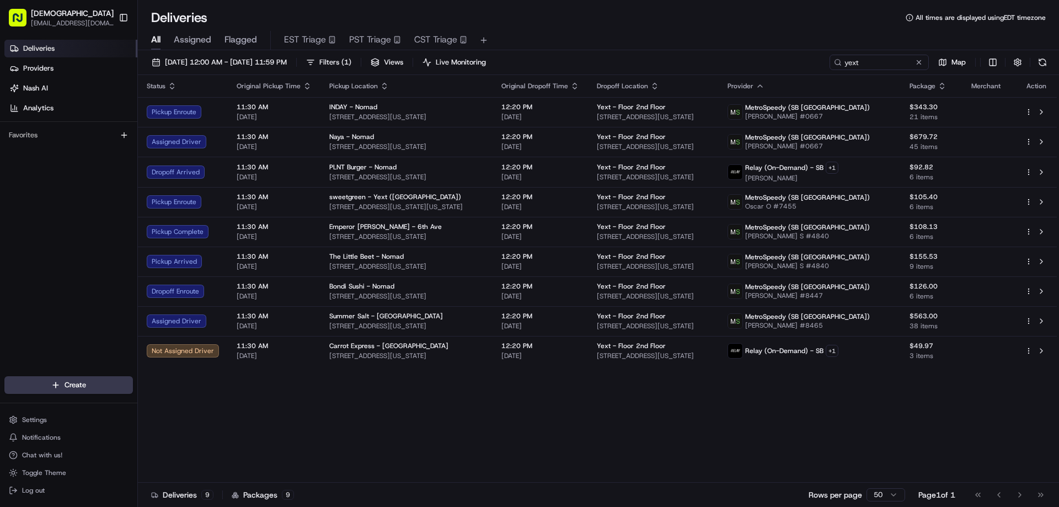
drag, startPoint x: 646, startPoint y: 416, endPoint x: 663, endPoint y: 405, distance: 20.3
click at [648, 418] on div "Status Original Pickup Time Pickup Location Original Dropoff Time Dropoff Locat…" at bounding box center [597, 278] width 919 height 407
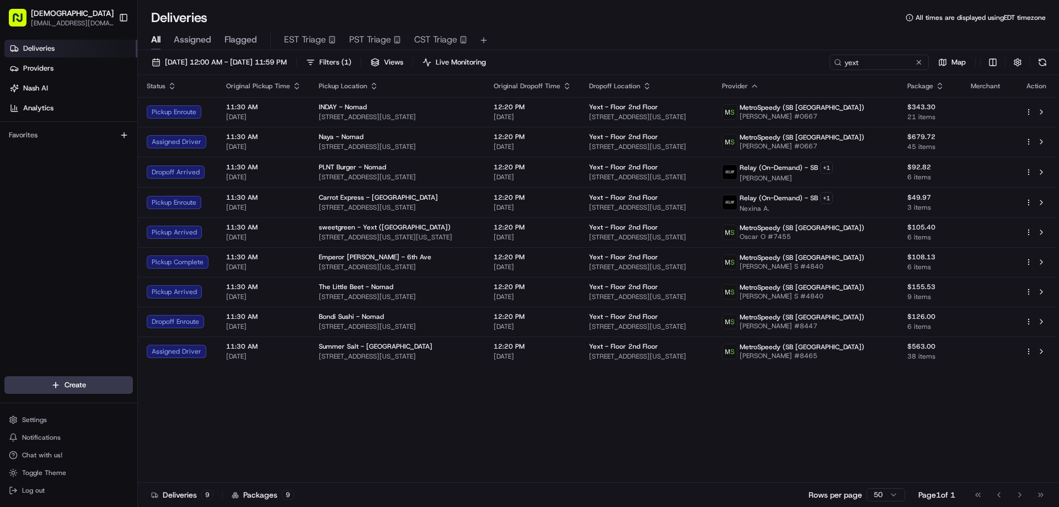
click at [551, 417] on div "Status Original Pickup Time Pickup Location Original Dropoff Time Dropoff Locat…" at bounding box center [597, 278] width 919 height 407
click at [448, 413] on div "Status Original Pickup Time Pickup Location Original Dropoff Time Dropoff Locat…" at bounding box center [597, 278] width 919 height 407
drag, startPoint x: 557, startPoint y: 442, endPoint x: 550, endPoint y: 425, distance: 18.3
click at [557, 442] on div "Status Original Pickup Time Pickup Location Original Dropoff Time Dropoff Locat…" at bounding box center [597, 278] width 919 height 407
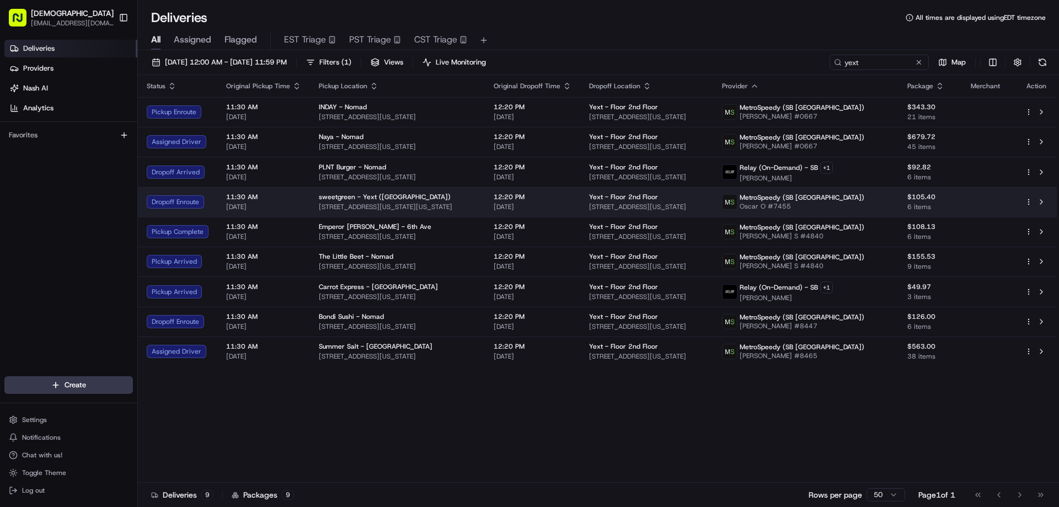
drag, startPoint x: 471, startPoint y: 204, endPoint x: 316, endPoint y: 203, distance: 155.5
click at [319, 203] on span "7 Pennsylvania Plaza, New York, NY 10001, USA" at bounding box center [397, 206] width 157 height 9
copy span "7 Pennsylvania Plaza, New York, NY 10001, USA"
click at [470, 200] on div "sweetgreen - Yext (NYC)" at bounding box center [397, 196] width 157 height 9
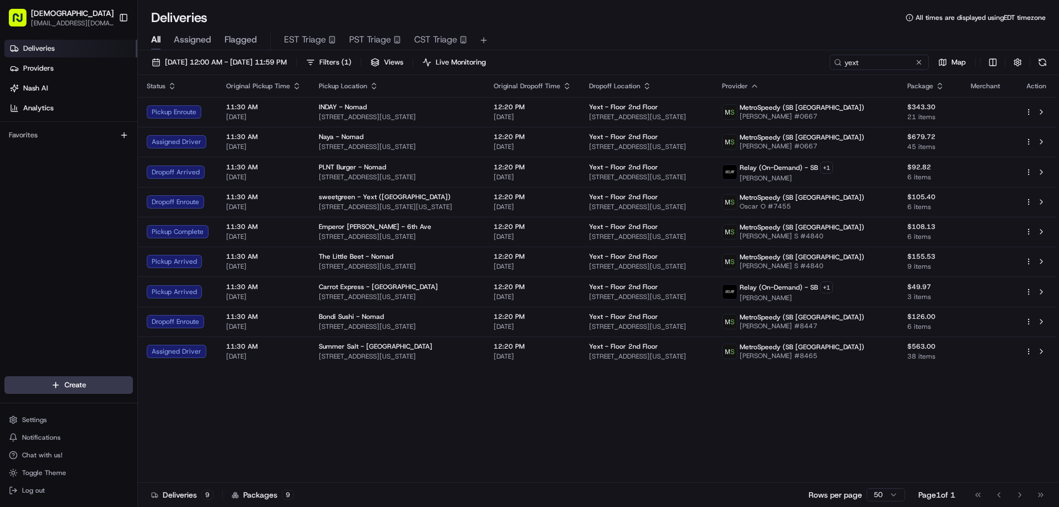
click at [529, 411] on div "Status Original Pickup Time Pickup Location Original Dropoff Time Dropoff Locat…" at bounding box center [597, 278] width 919 height 407
drag, startPoint x: 550, startPoint y: 403, endPoint x: 547, endPoint y: 396, distance: 7.2
click at [550, 403] on div "Status Original Pickup Time Pickup Location Original Dropoff Time Dropoff Locat…" at bounding box center [597, 278] width 919 height 407
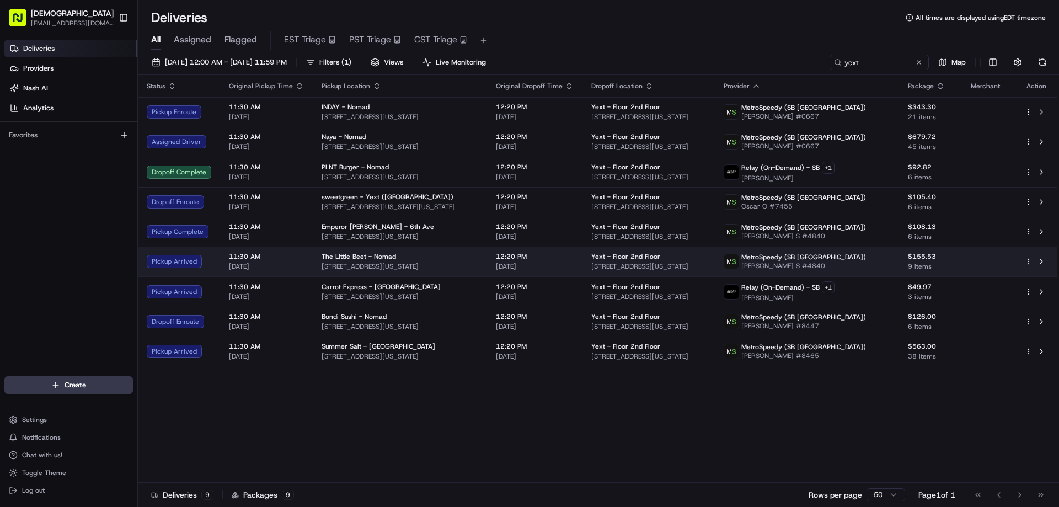
click at [432, 266] on span "1140 Broadway Suite 504, New York, NY 10001, USA" at bounding box center [399, 266] width 157 height 9
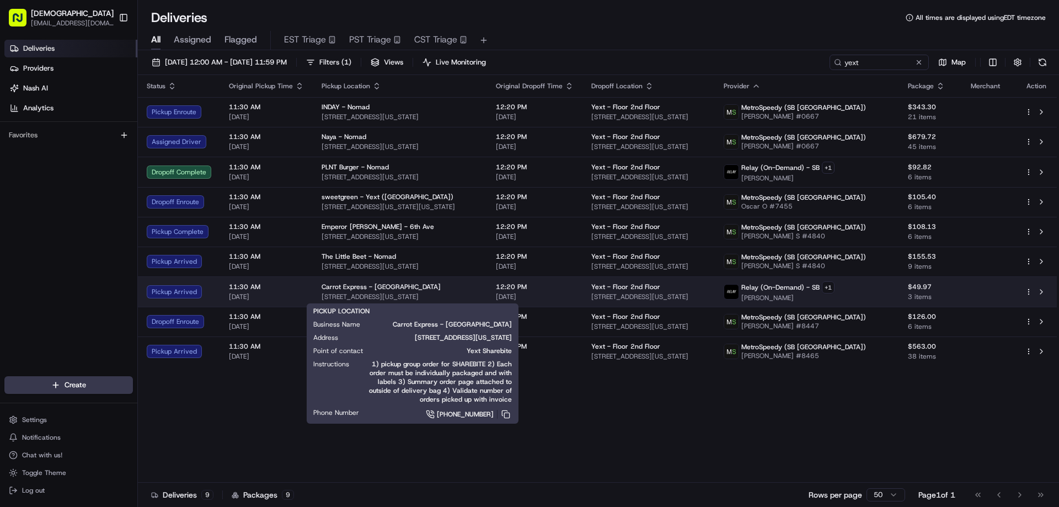
click at [410, 297] on span "18 W 23 St, New York, NY 10010, USA" at bounding box center [399, 296] width 157 height 9
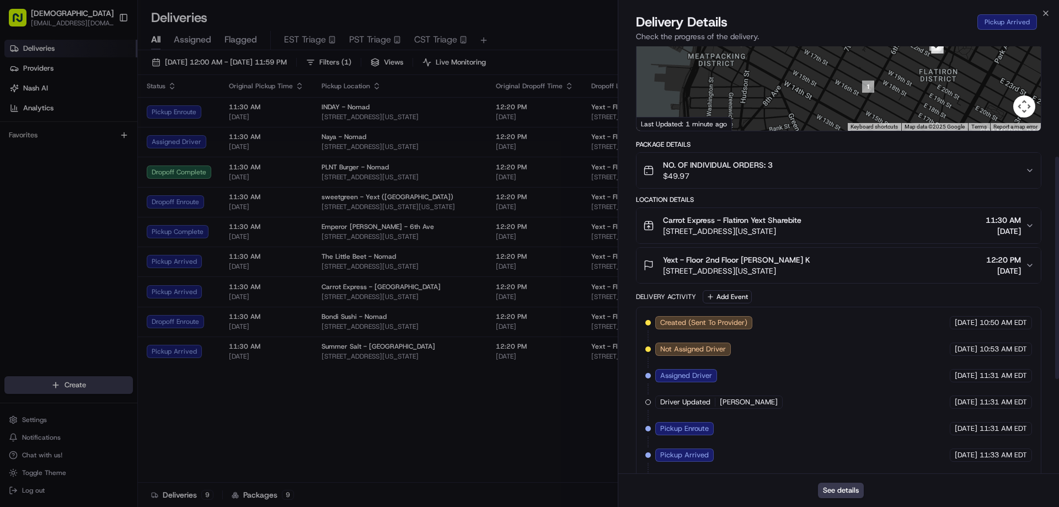
scroll to position [393, 0]
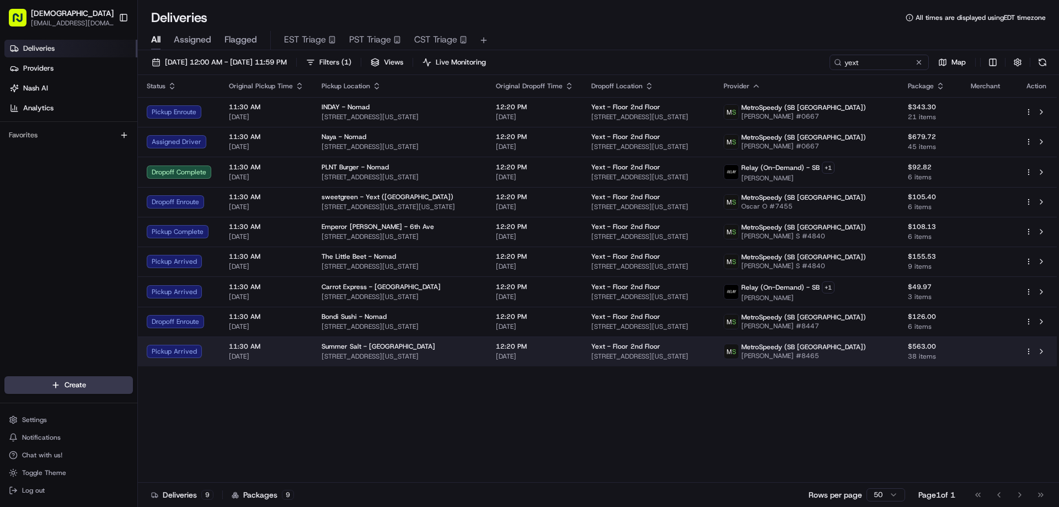
click at [431, 350] on div "Summer Salt - Flatiron" at bounding box center [399, 346] width 157 height 9
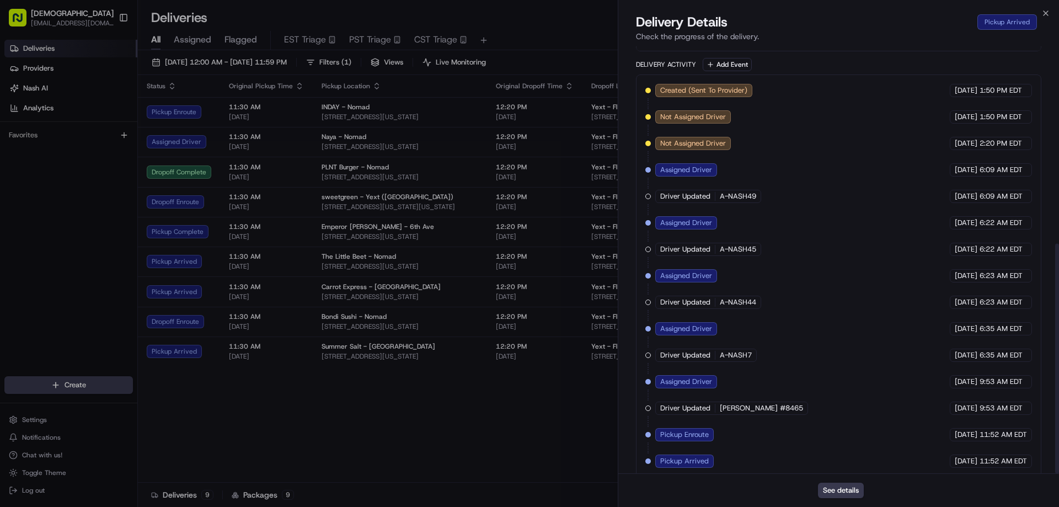
scroll to position [366, 0]
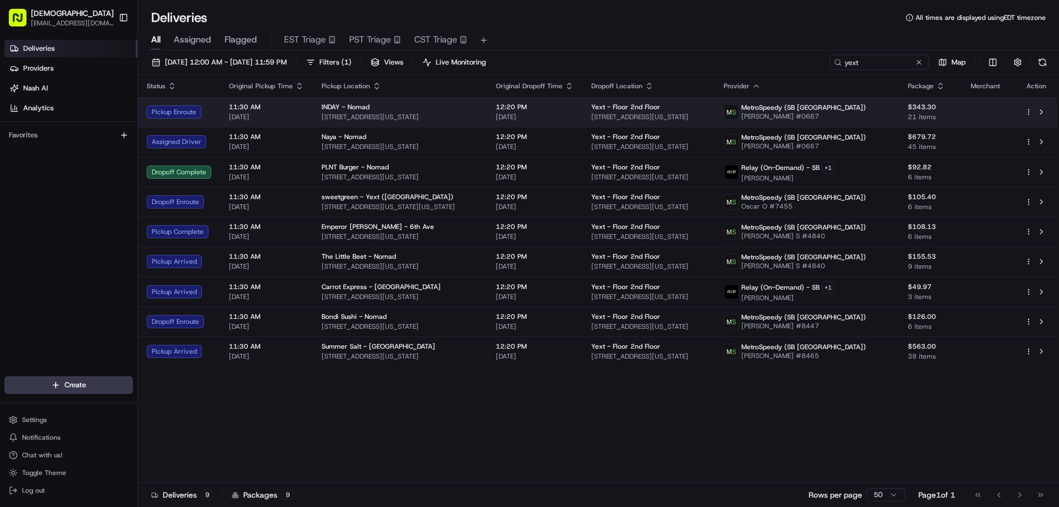
click at [391, 104] on div "INDAY - Nomad" at bounding box center [399, 107] width 157 height 9
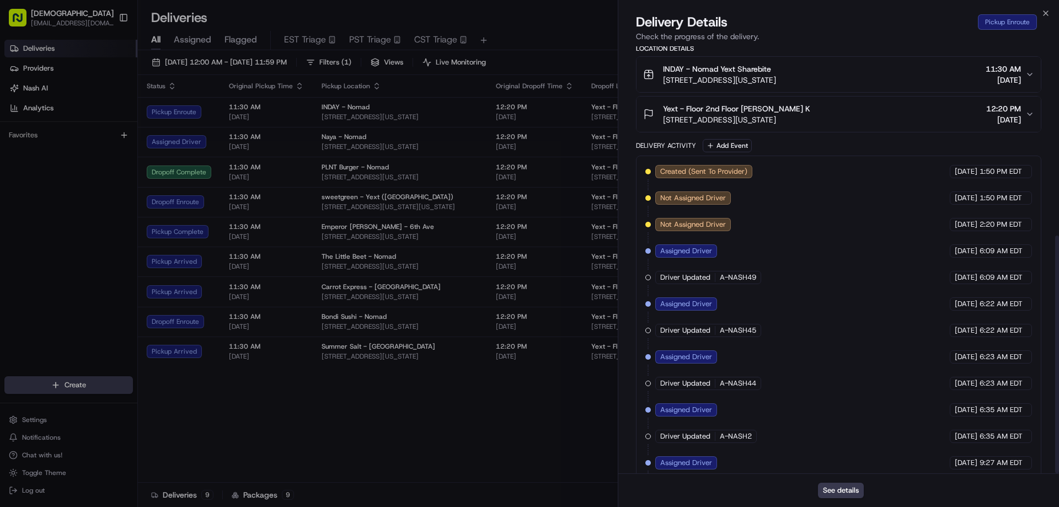
scroll to position [340, 0]
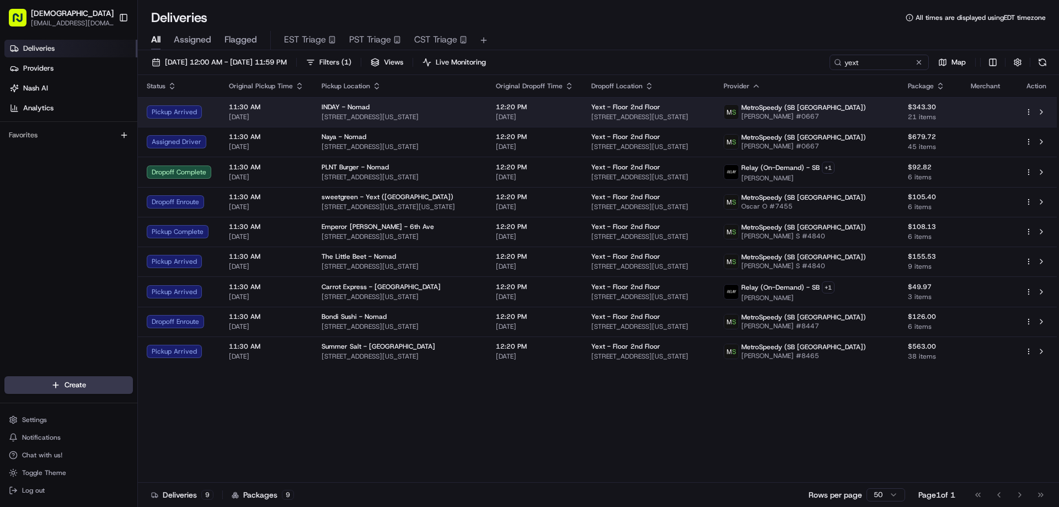
click at [452, 120] on span "1133 Broadway, New York, NY 10010, USA" at bounding box center [399, 116] width 157 height 9
click at [439, 112] on div "INDAY - Nomad 1133 Broadway, New York, NY 10010, USA" at bounding box center [399, 112] width 157 height 19
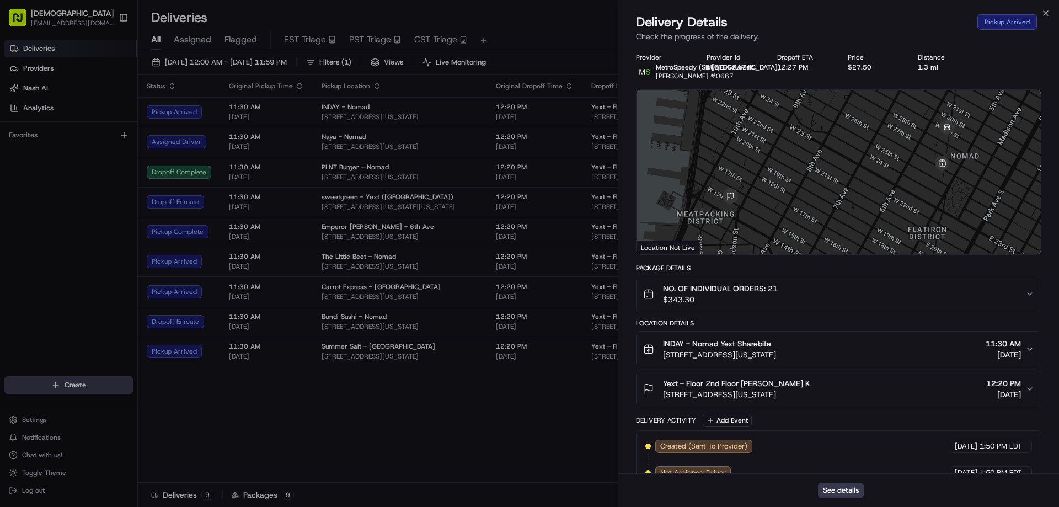
scroll to position [366, 0]
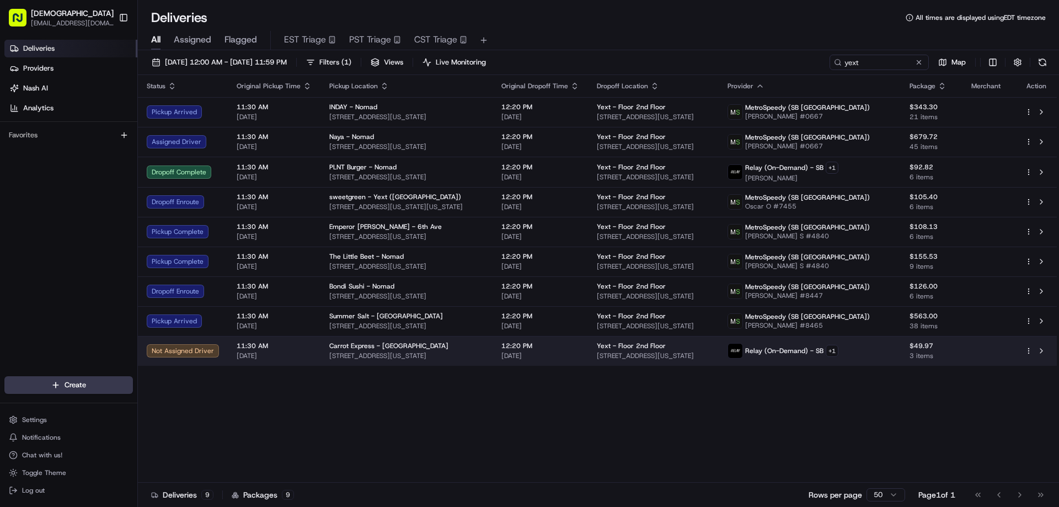
click at [474, 355] on span "18 W 23 St, New York, NY 10010, USA" at bounding box center [406, 355] width 154 height 9
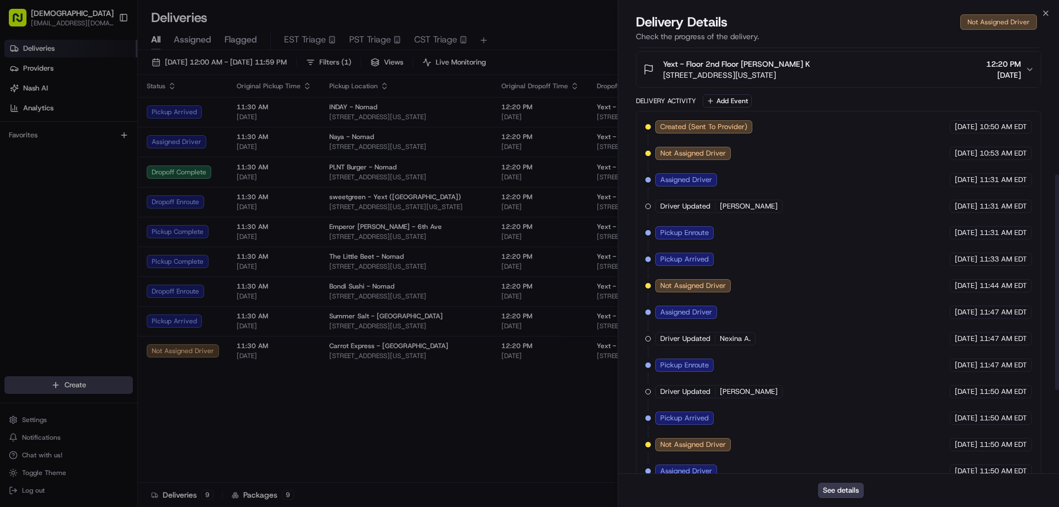
scroll to position [254, 0]
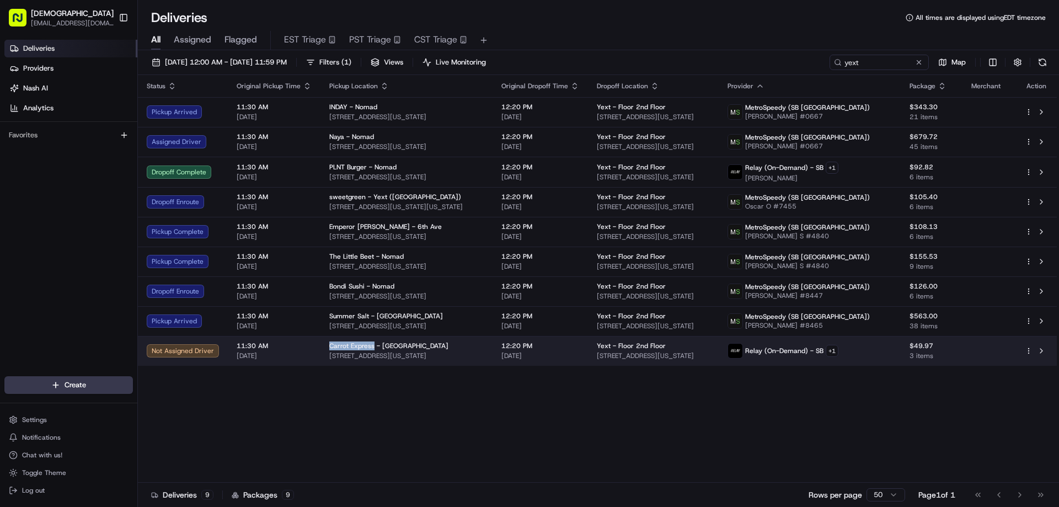
drag, startPoint x: 371, startPoint y: 343, endPoint x: 321, endPoint y: 343, distance: 49.6
click at [321, 343] on td "Carrot Express - Flatiron 18 W 23 St, New York, NY 10010, USA" at bounding box center [406, 351] width 172 height 30
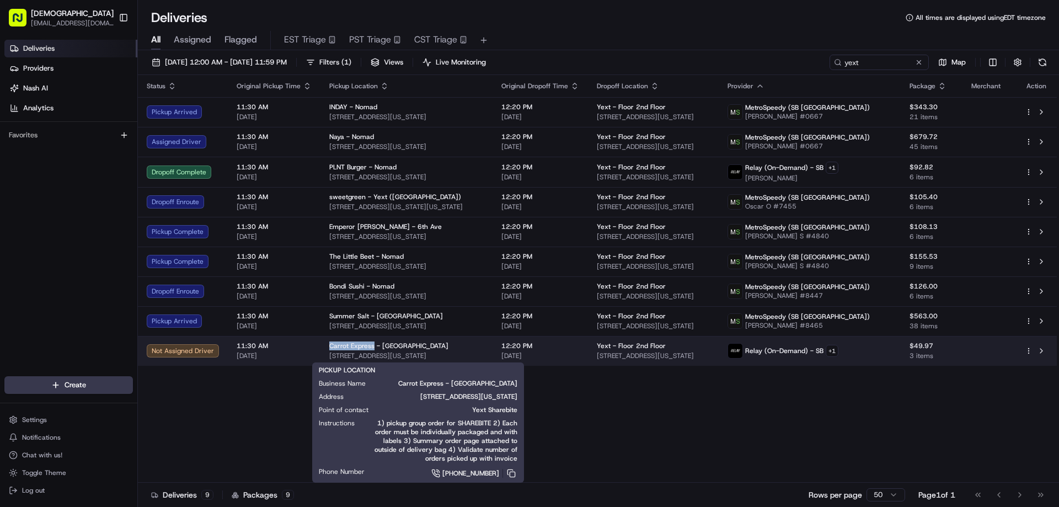
copy span "Carrot Express"
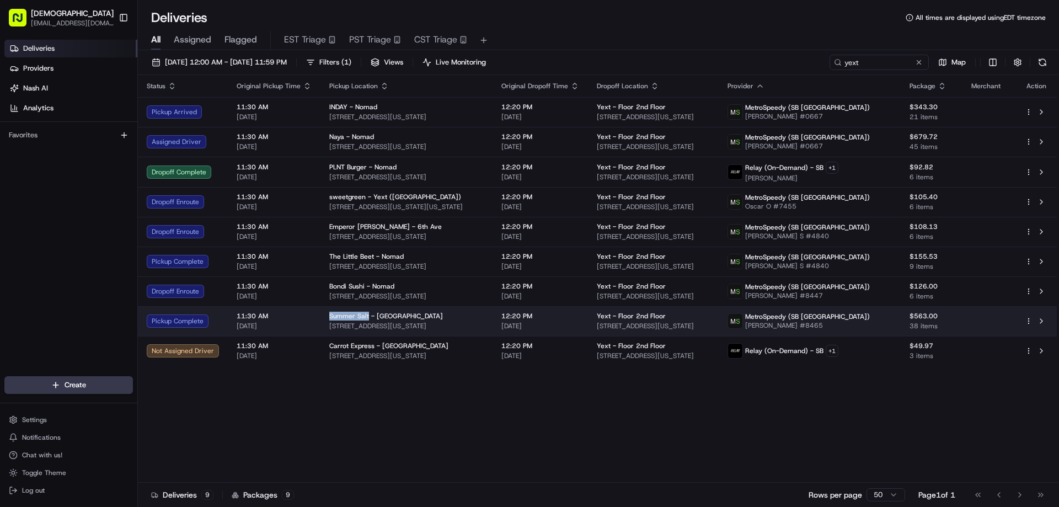
drag, startPoint x: 364, startPoint y: 314, endPoint x: 323, endPoint y: 315, distance: 41.4
click at [323, 315] on td "Summer Salt - Flatiron 30 E 23rd St, New York, NY 10010, USA" at bounding box center [406, 321] width 172 height 30
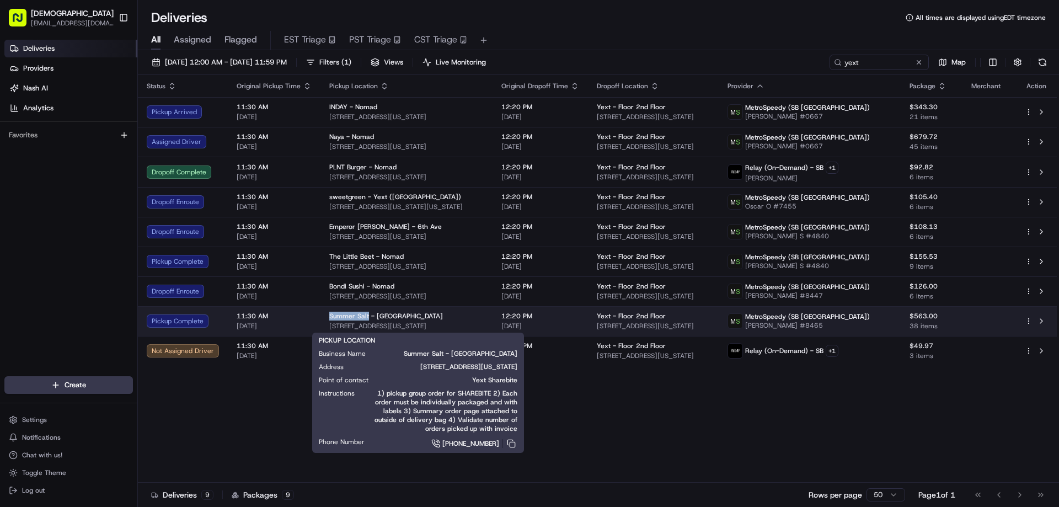
copy span "Summer Salt"
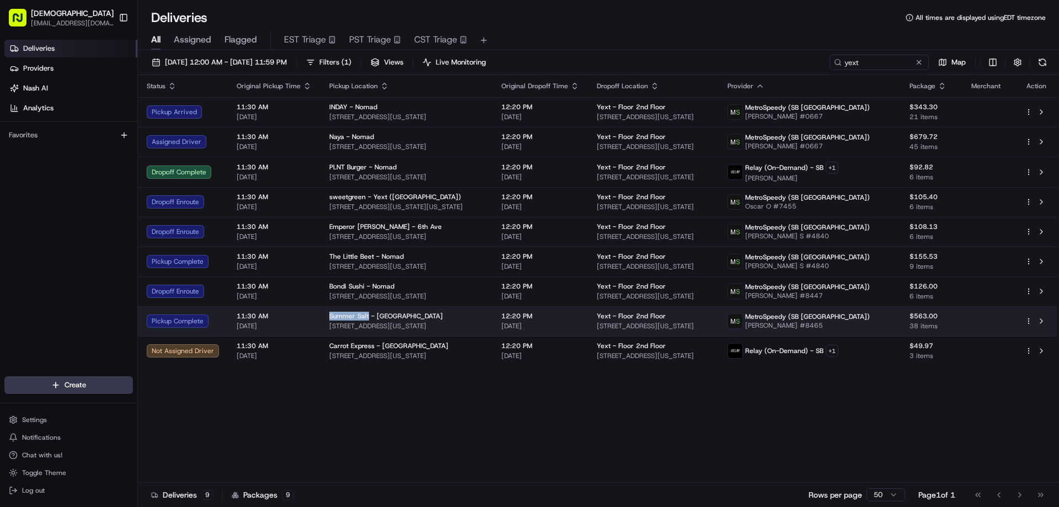
drag, startPoint x: 457, startPoint y: 326, endPoint x: 324, endPoint y: 324, distance: 132.4
click at [324, 324] on td "Summer Salt - Flatiron 30 E 23rd St, New York, NY 10010, USA" at bounding box center [406, 321] width 172 height 30
copy span "30 E 23rd St, New York, NY 10010, USA"
click at [414, 321] on div "Summer Salt - Flatiron 30 E 23rd St, New York, NY 10010, USA" at bounding box center [406, 321] width 154 height 19
click at [429, 327] on span "30 E 23rd St, New York, NY 10010, USA" at bounding box center [406, 325] width 154 height 9
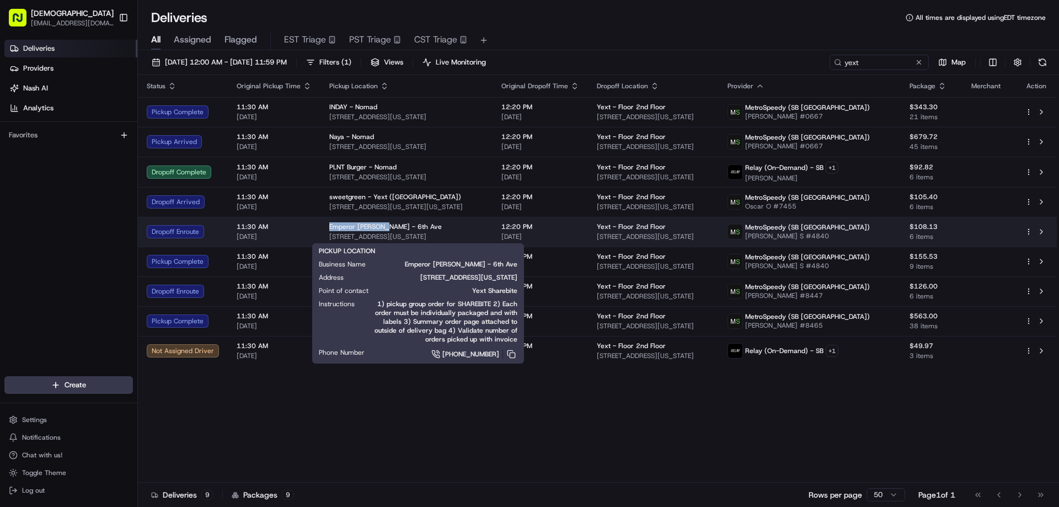
drag, startPoint x: 381, startPoint y: 224, endPoint x: 325, endPoint y: 222, distance: 56.3
click at [325, 222] on td "Emperor Dumpling - 6th Ave 818 6th Ave, New York, NY 10001, USA" at bounding box center [406, 232] width 172 height 30
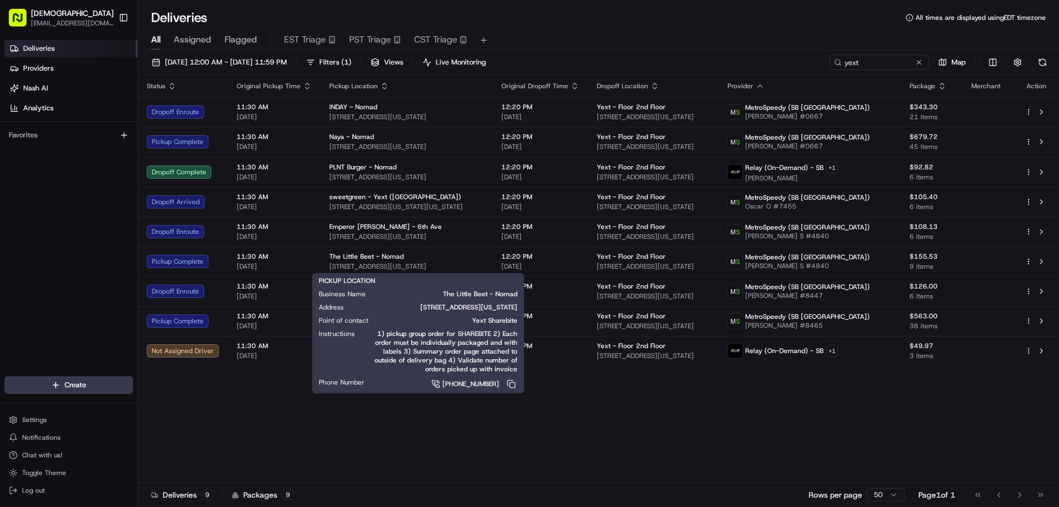
drag, startPoint x: 304, startPoint y: 460, endPoint x: 307, endPoint y: 455, distance: 5.7
click at [304, 459] on div "Status Original Pickup Time Pickup Location Original Dropoff Time Dropoff Locat…" at bounding box center [597, 278] width 919 height 407
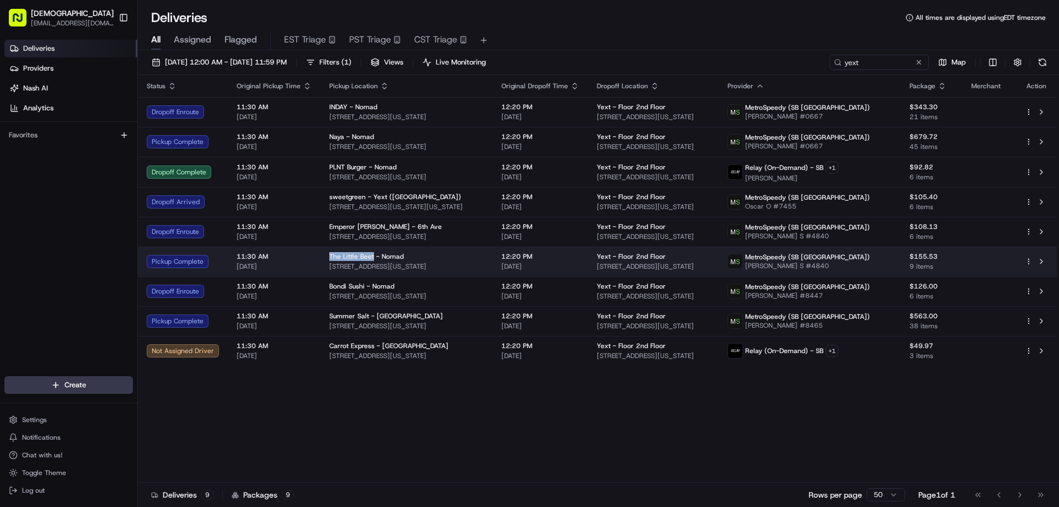
drag, startPoint x: 369, startPoint y: 255, endPoint x: 325, endPoint y: 255, distance: 44.1
click at [329, 255] on span "The Little Beet - Nomad" at bounding box center [366, 256] width 74 height 9
drag, startPoint x: 500, startPoint y: 264, endPoint x: 326, endPoint y: 266, distance: 174.2
click at [329, 266] on span "1140 Broadway Suite 504, New York, NY 10001, USA" at bounding box center [406, 266] width 154 height 9
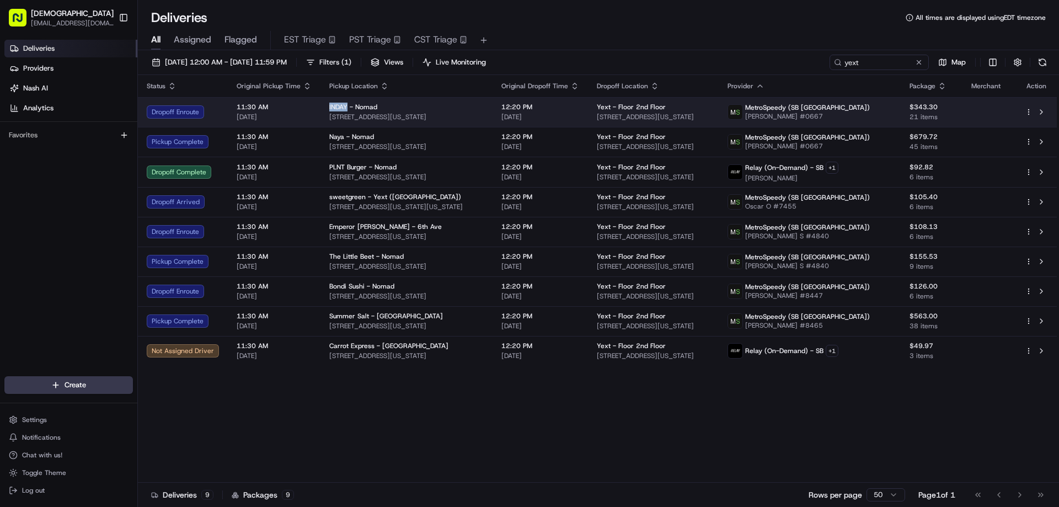
drag, startPoint x: 343, startPoint y: 100, endPoint x: 324, endPoint y: 102, distance: 19.9
click at [324, 100] on td "INDAY - Nomad 1133 Broadway, New York, NY 10010, USA" at bounding box center [406, 112] width 172 height 30
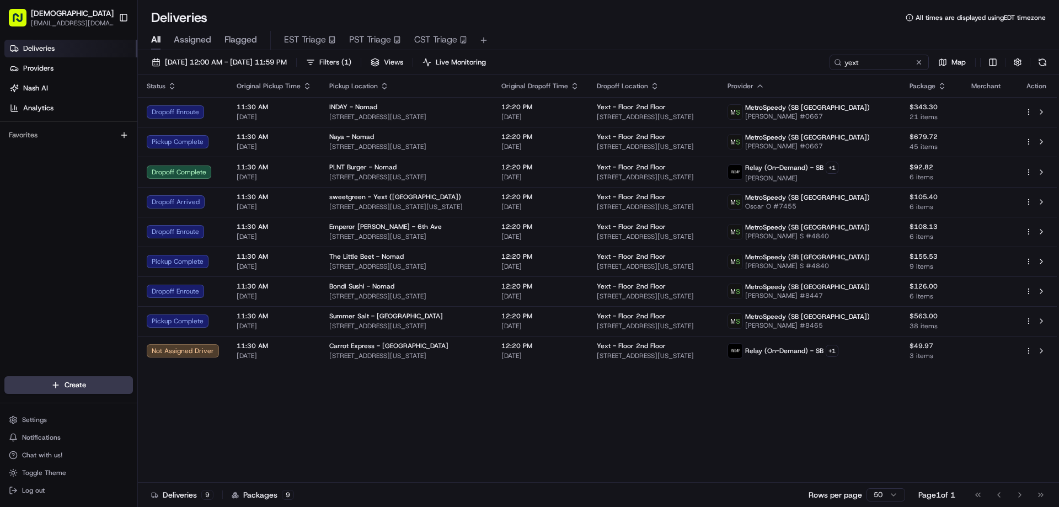
drag, startPoint x: 382, startPoint y: 479, endPoint x: 383, endPoint y: 272, distance: 206.8
click at [382, 477] on div "Status Original Pickup Time Pickup Location Original Dropoff Time Dropoff Locat…" at bounding box center [597, 278] width 919 height 407
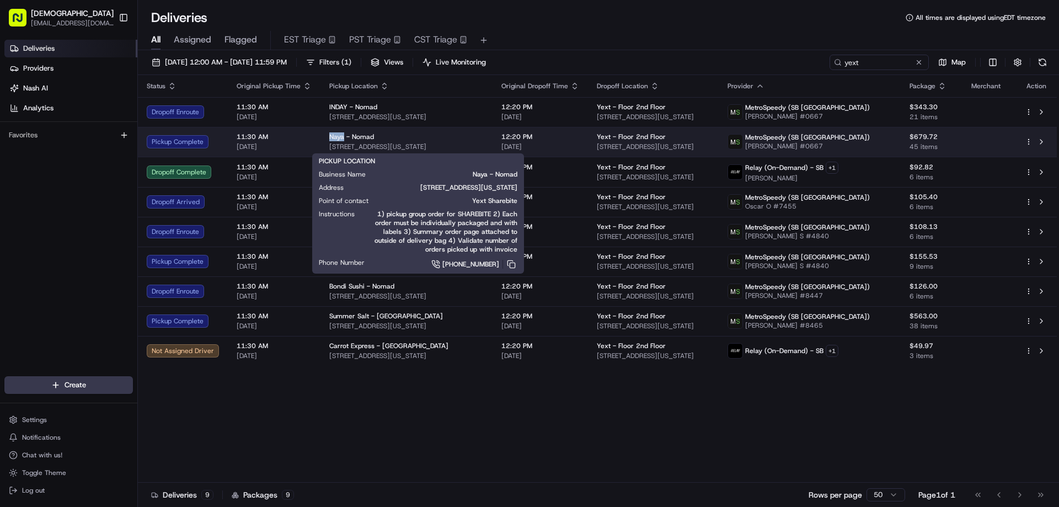
drag, startPoint x: 341, startPoint y: 135, endPoint x: 325, endPoint y: 135, distance: 16.0
click at [329, 135] on span "Naya - Nomad" at bounding box center [351, 136] width 45 height 9
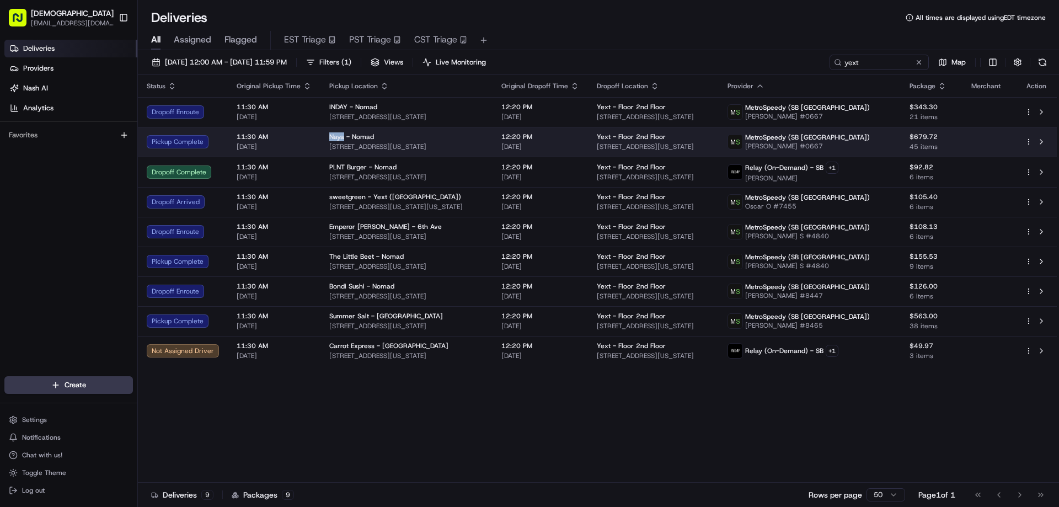
drag, startPoint x: 467, startPoint y: 146, endPoint x: 319, endPoint y: 142, distance: 148.4
click at [320, 142] on td "Naya - Nomad 1129 Broadway, New York, NY 10010, USA" at bounding box center [406, 142] width 172 height 30
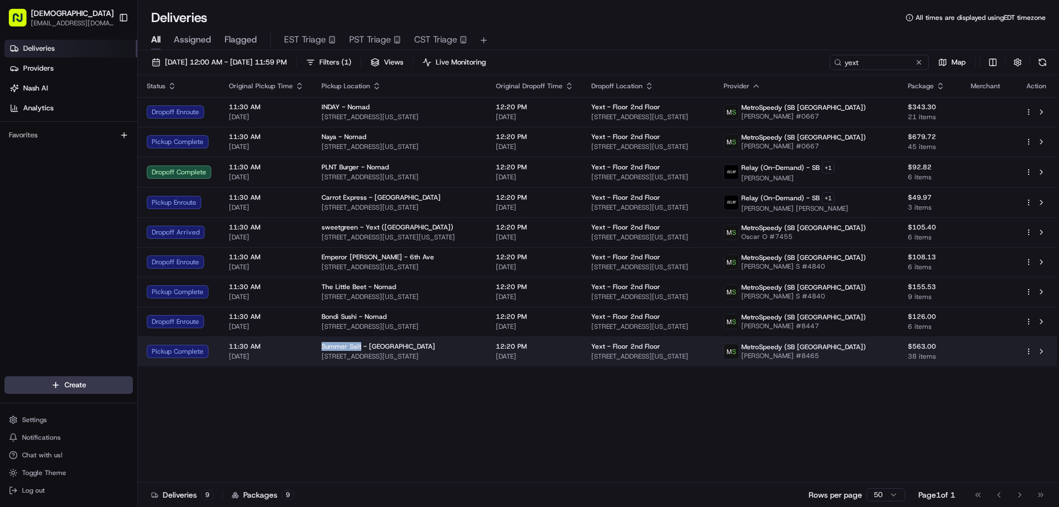
drag, startPoint x: 359, startPoint y: 343, endPoint x: 319, endPoint y: 342, distance: 40.3
click at [321, 342] on span "Summer Salt - Flatiron" at bounding box center [378, 346] width 114 height 9
drag, startPoint x: 420, startPoint y: 354, endPoint x: 319, endPoint y: 354, distance: 101.4
click at [321, 354] on span "30 E 23rd St, New York, NY 10010, USA" at bounding box center [399, 356] width 157 height 9
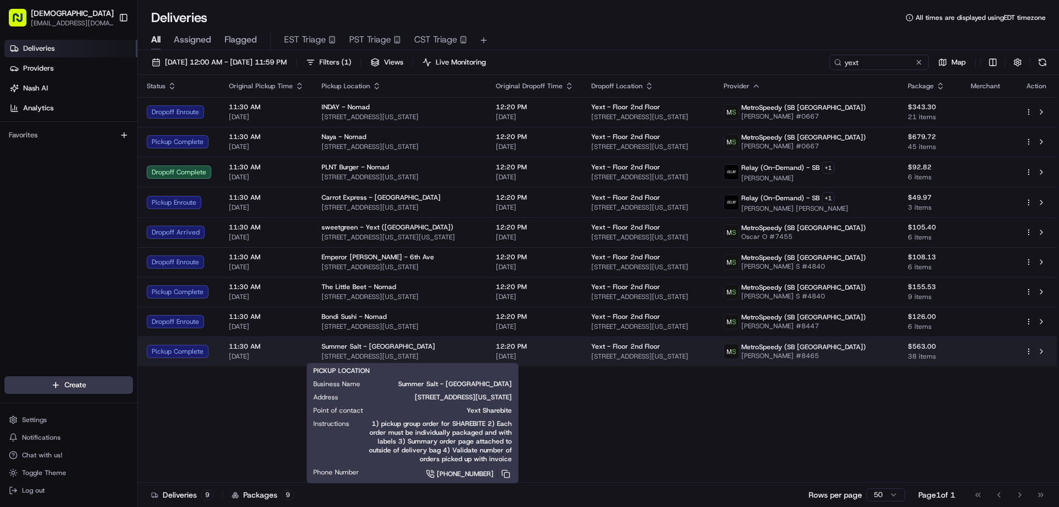
click at [410, 347] on div "Summer Salt - Flatiron" at bounding box center [399, 346] width 157 height 9
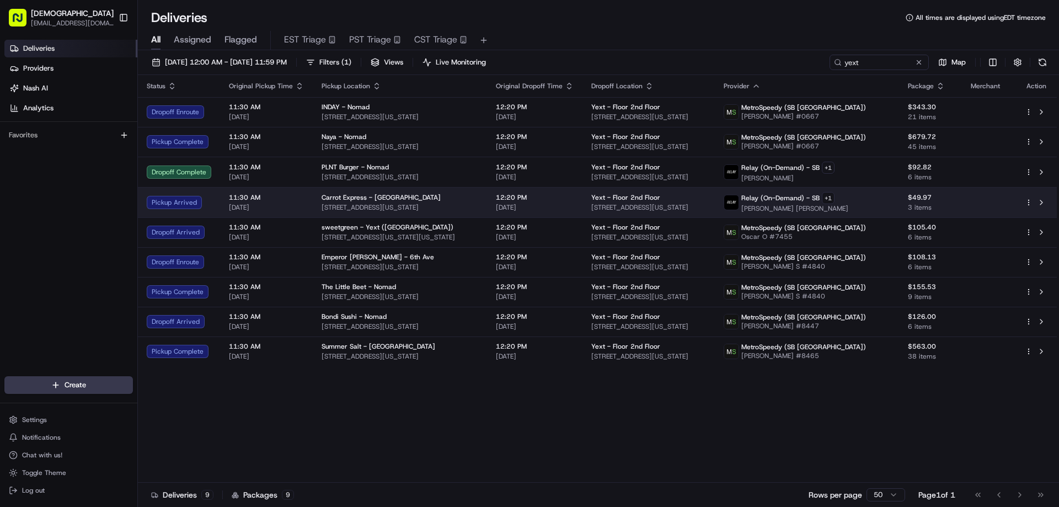
drag, startPoint x: 442, startPoint y: 203, endPoint x: 317, endPoint y: 208, distance: 125.3
click at [317, 208] on td "Carrot Express - Flatiron 18 W 23 St, New York, NY 10010, USA" at bounding box center [400, 202] width 174 height 30
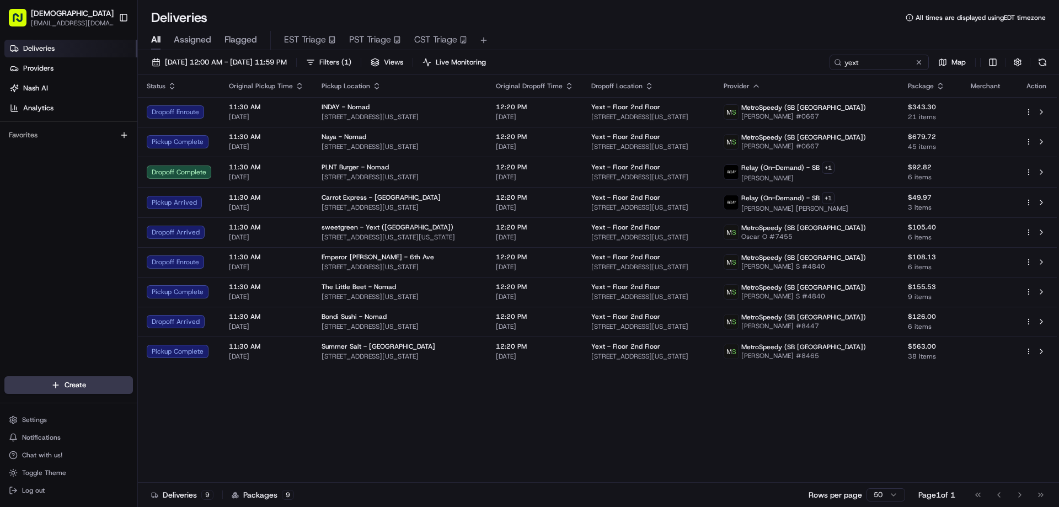
click at [503, 429] on div "Status Original Pickup Time Pickup Location Original Dropoff Time Dropoff Locat…" at bounding box center [597, 278] width 919 height 407
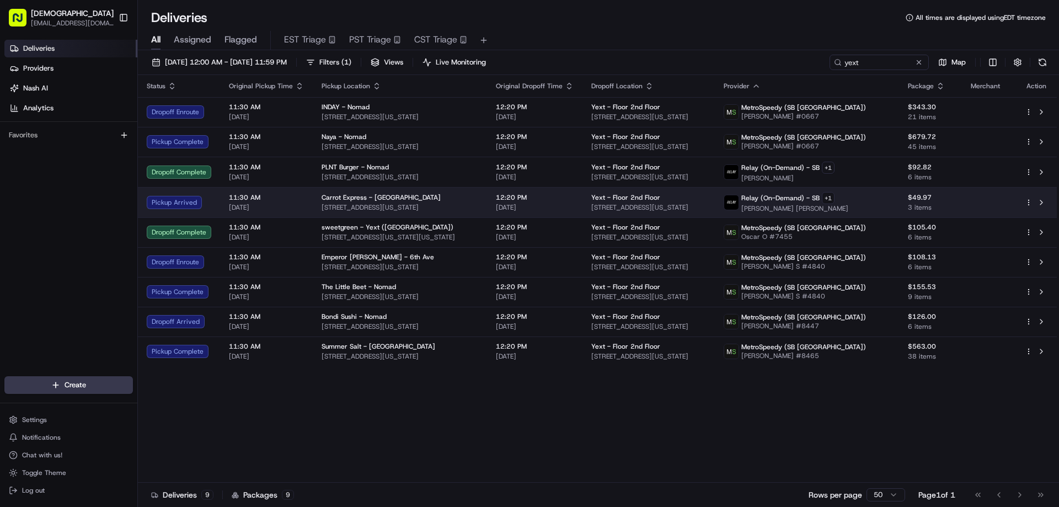
click at [422, 208] on span "18 W 23 St, New York, NY 10010, USA" at bounding box center [399, 207] width 157 height 9
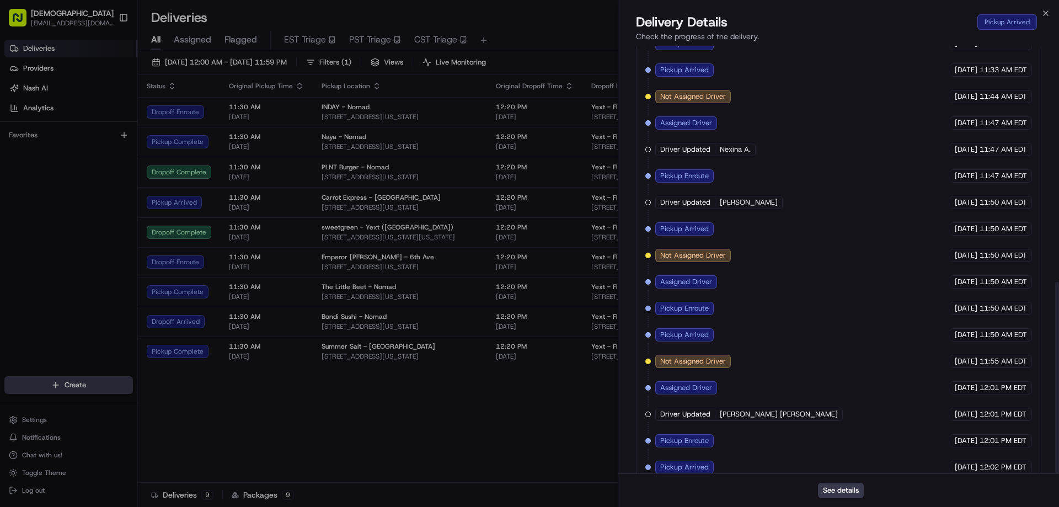
scroll to position [525, 0]
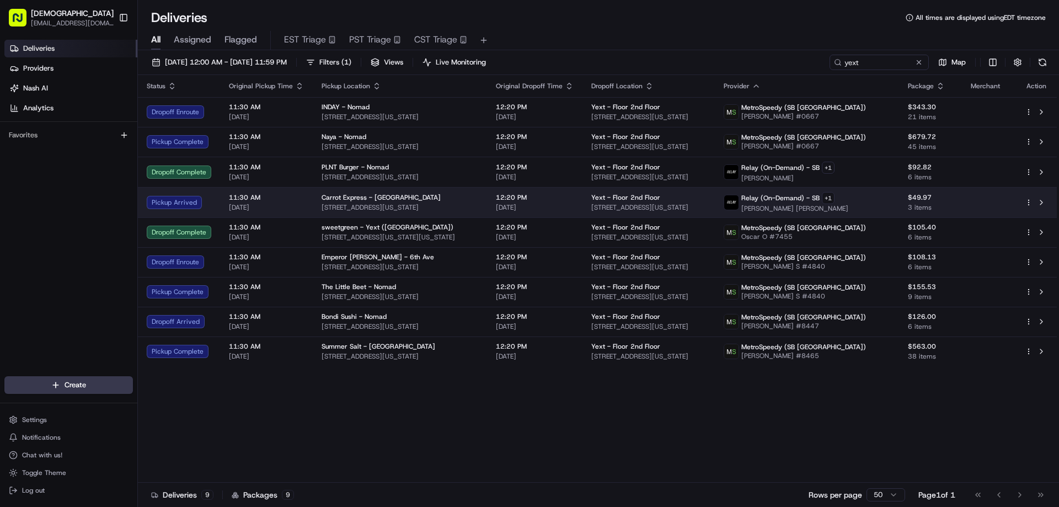
click at [383, 196] on span "Carrot Express - Flatiron" at bounding box center [380, 197] width 119 height 9
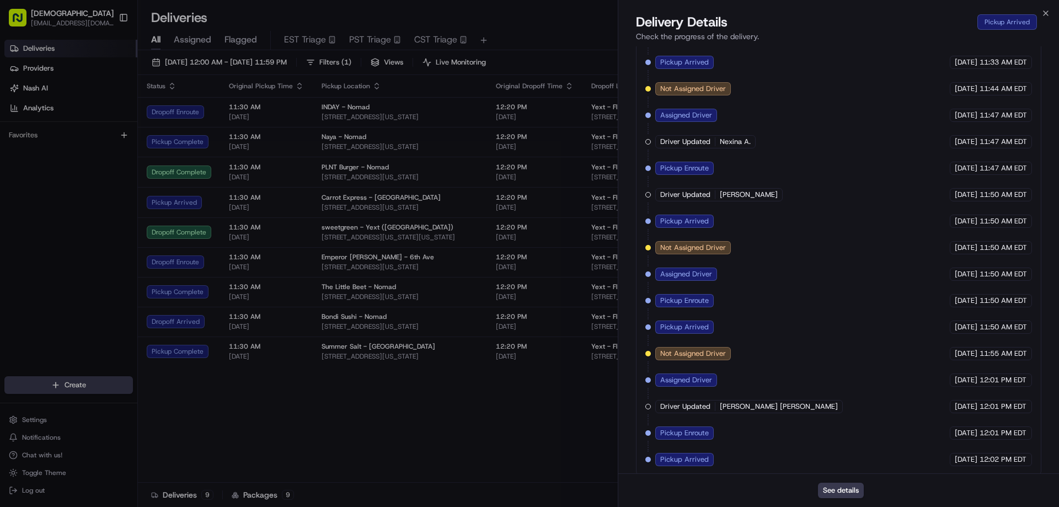
drag, startPoint x: 448, startPoint y: 417, endPoint x: 645, endPoint y: 409, distance: 197.0
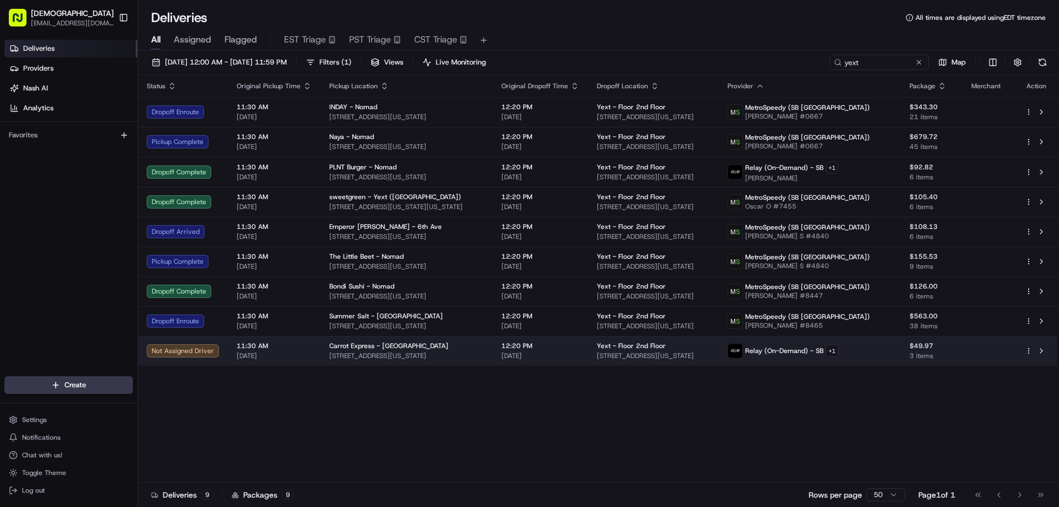
click at [532, 348] on span "12:20 PM" at bounding box center [540, 345] width 78 height 9
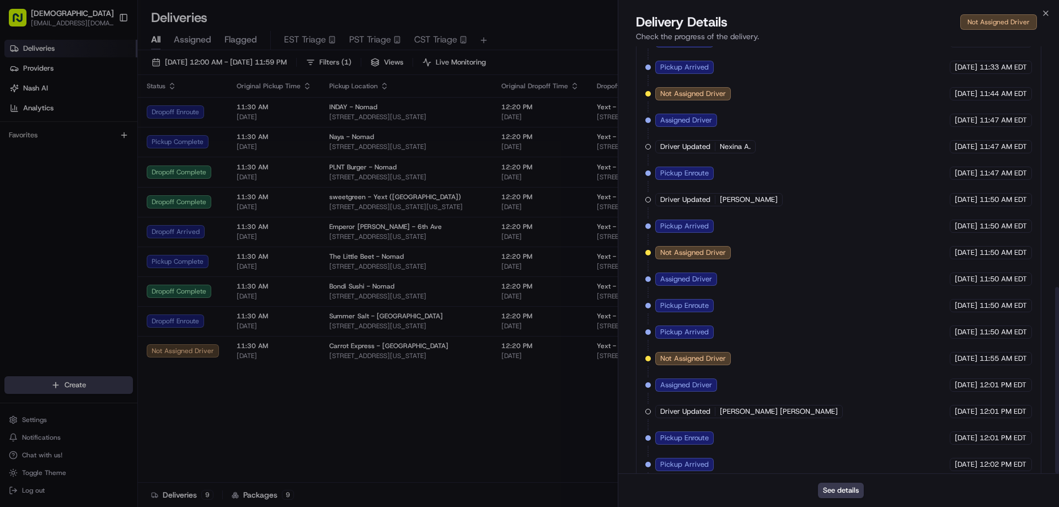
scroll to position [551, 0]
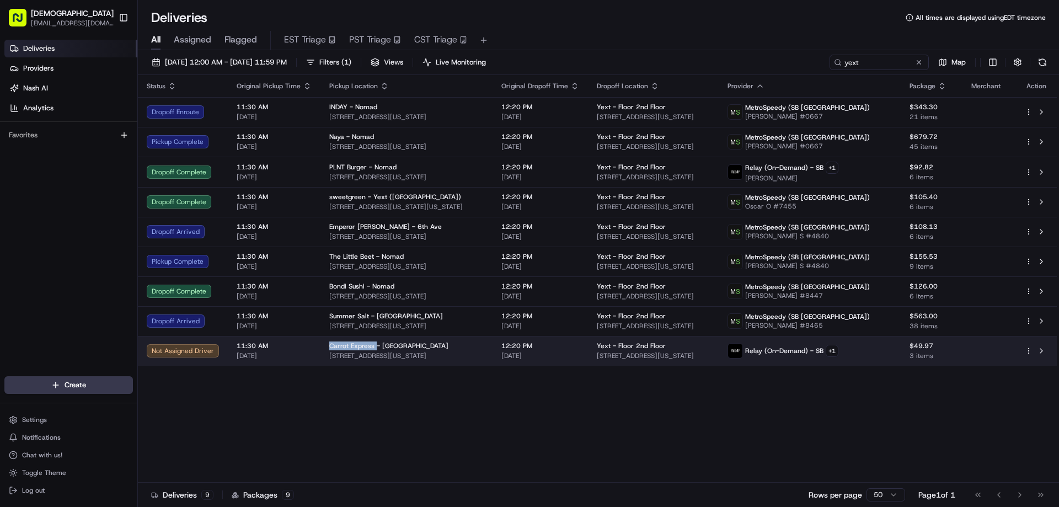
drag, startPoint x: 371, startPoint y: 344, endPoint x: 326, endPoint y: 343, distance: 44.7
click at [329, 343] on span "Carrot Express - Flatiron" at bounding box center [388, 345] width 119 height 9
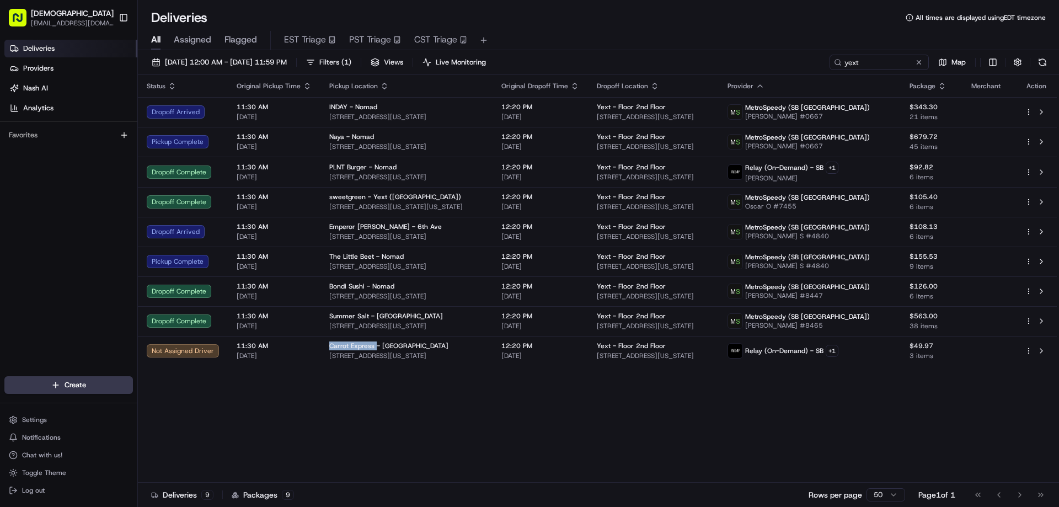
click at [533, 412] on div "Status Original Pickup Time Pickup Location Original Dropoff Time Dropoff Locat…" at bounding box center [597, 278] width 919 height 407
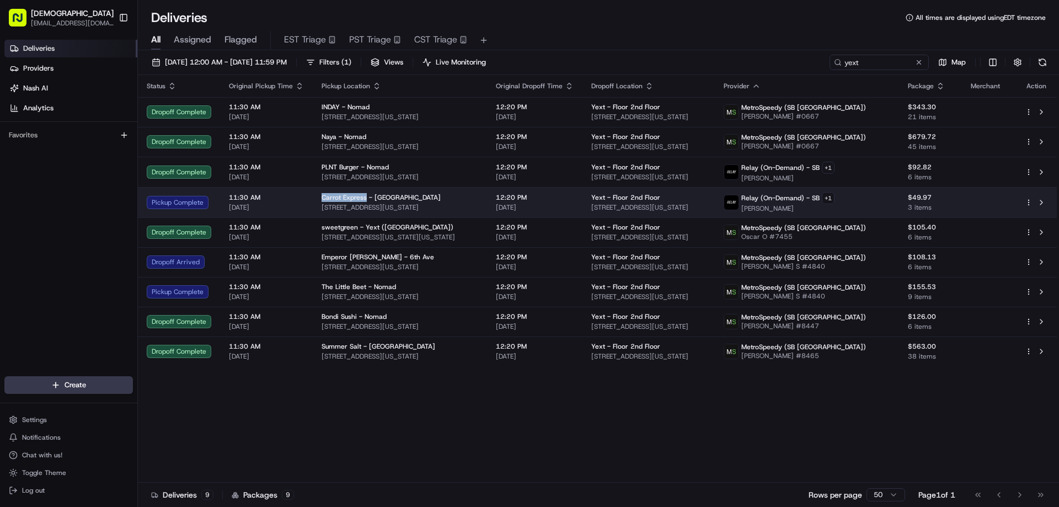
drag, startPoint x: 362, startPoint y: 196, endPoint x: 319, endPoint y: 196, distance: 43.6
click at [321, 196] on span "Carrot Express - Flatiron" at bounding box center [380, 197] width 119 height 9
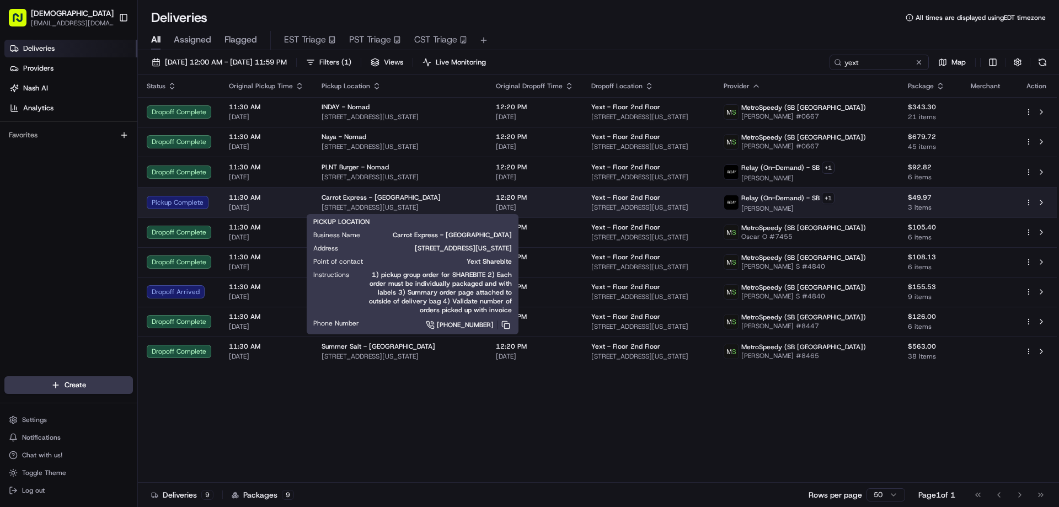
click at [400, 204] on span "18 W 23 St, New York, NY 10010, USA" at bounding box center [399, 207] width 157 height 9
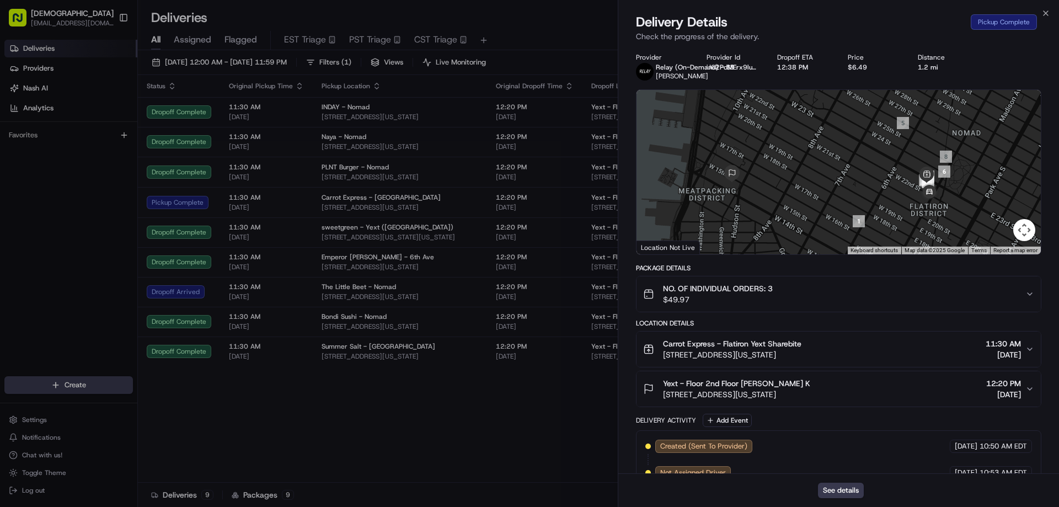
drag, startPoint x: 504, startPoint y: 402, endPoint x: 602, endPoint y: 399, distance: 97.6
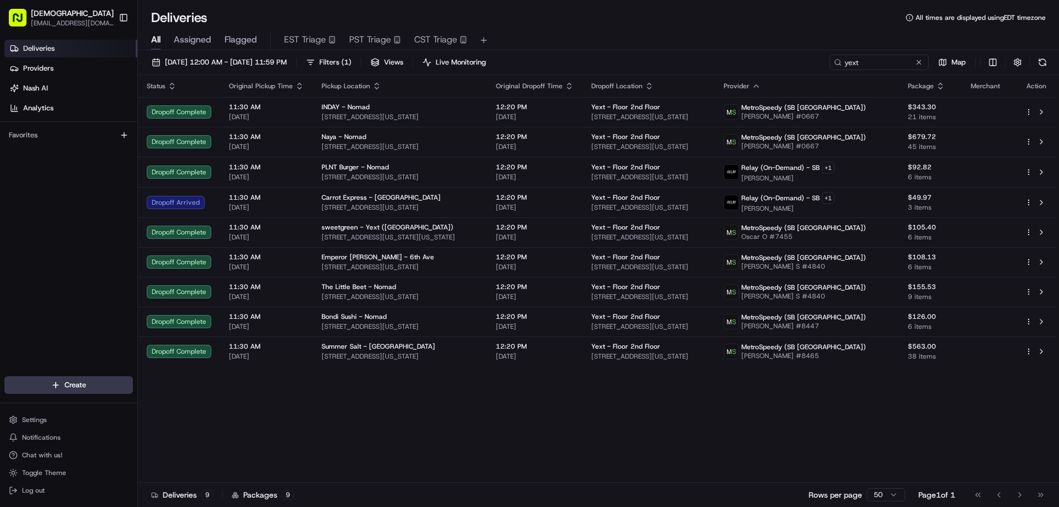
click at [334, 395] on div "Status Original Pickup Time Pickup Location Original Dropoff Time Dropoff Locat…" at bounding box center [597, 278] width 919 height 407
click at [554, 420] on div "Status Original Pickup Time Pickup Location Original Dropoff Time Dropoff Locat…" at bounding box center [597, 278] width 919 height 407
click at [971, 441] on div "Status Original Pickup Time Pickup Location Original Dropoff Time Dropoff Locat…" at bounding box center [597, 278] width 919 height 407
click at [640, 429] on div "Status Original Pickup Time Pickup Location Original Dropoff Time Dropoff Locat…" at bounding box center [597, 278] width 919 height 407
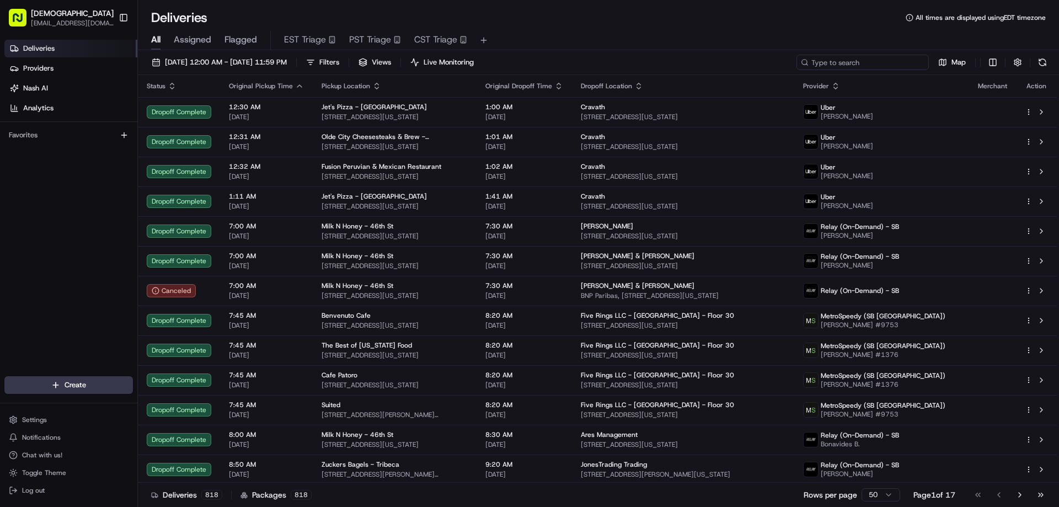
click at [879, 61] on input at bounding box center [862, 62] width 132 height 15
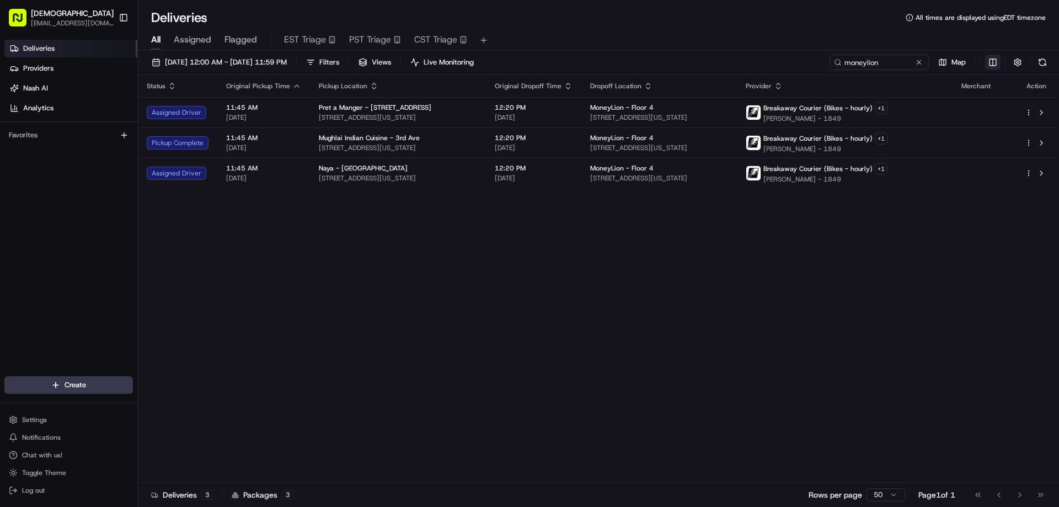
click at [994, 61] on html "Sharebite eveines@ececonsultinggroup.com Toggle Sidebar Deliveries Providers Na…" at bounding box center [529, 253] width 1059 height 507
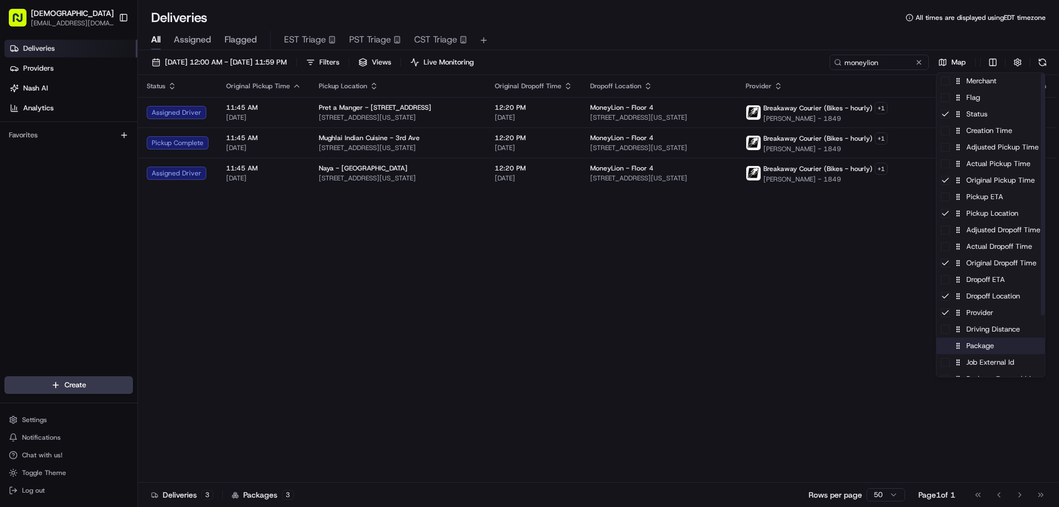
click at [993, 352] on div "Package" at bounding box center [990, 345] width 108 height 17
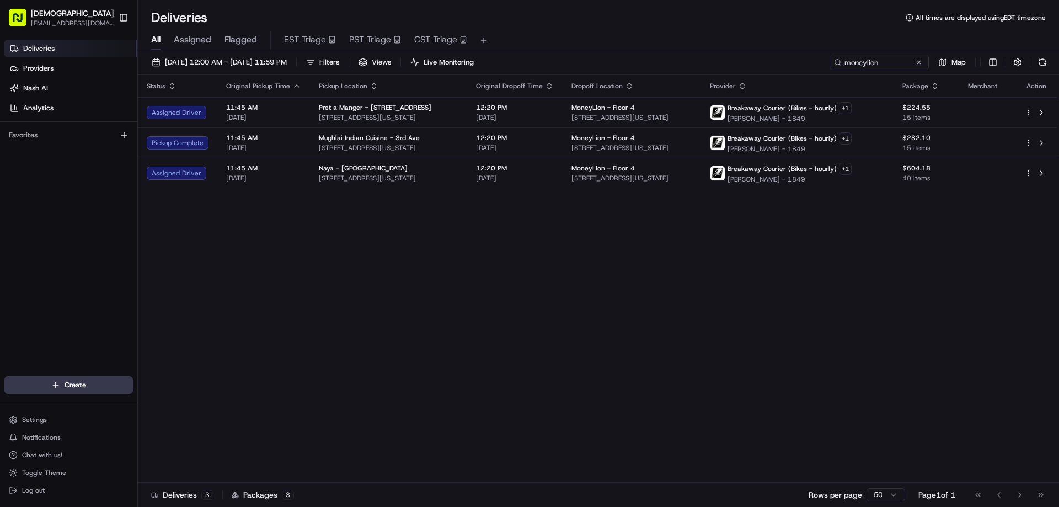
click at [756, 270] on html "Sharebite eveines@ececonsultinggroup.com Toggle Sidebar Deliveries Providers Na…" at bounding box center [529, 253] width 1059 height 507
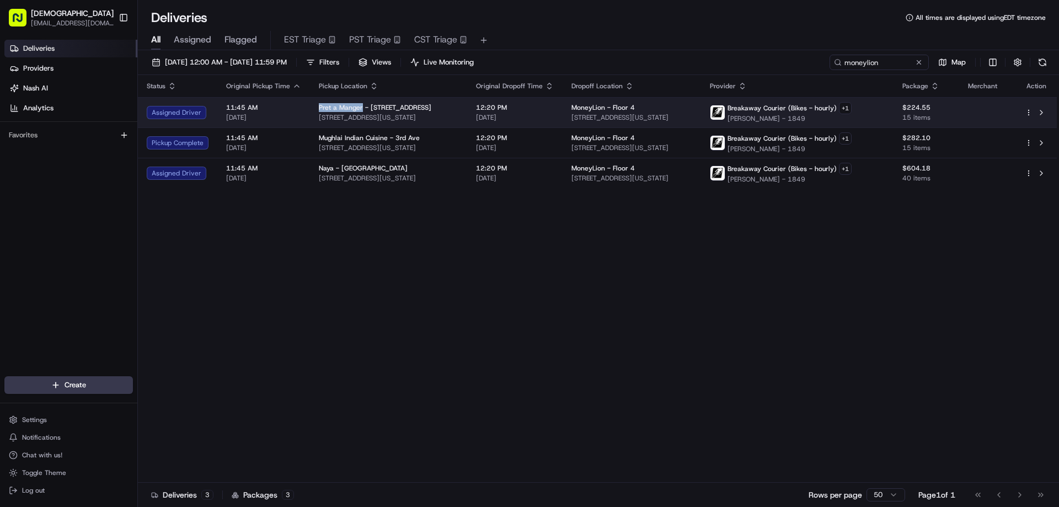
drag, startPoint x: 359, startPoint y: 105, endPoint x: 315, endPoint y: 105, distance: 44.1
click at [315, 105] on td "Pret a Manger - 2 Park Ave 2 Park Ave, New York, NY 10016, USA" at bounding box center [388, 112] width 157 height 30
copy span "Pret a Manger"
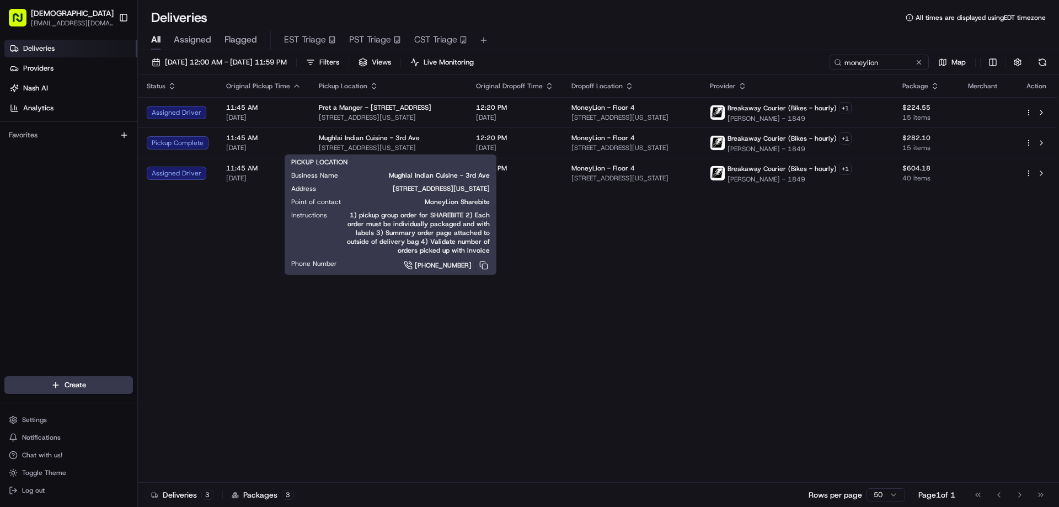
click at [343, 238] on div "Instructions 1) pickup group order for SHAREBITE 2) Each order must be individu…" at bounding box center [390, 233] width 198 height 44
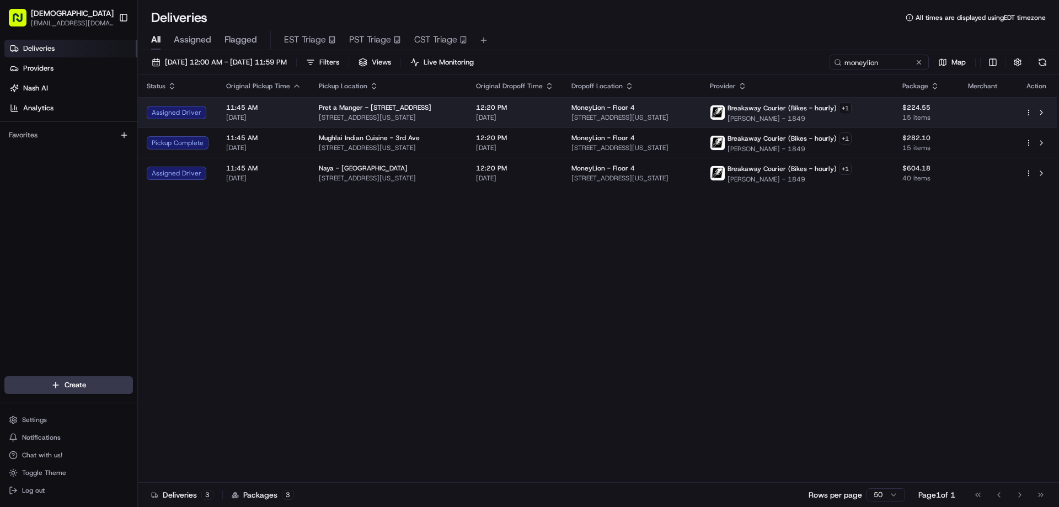
drag, startPoint x: 435, startPoint y: 115, endPoint x: 313, endPoint y: 118, distance: 121.9
click at [313, 118] on td "Pret a Manger - 2 Park Ave 2 Park Ave, New York, NY 10016, USA" at bounding box center [388, 112] width 157 height 30
copy span "[STREET_ADDRESS][US_STATE]"
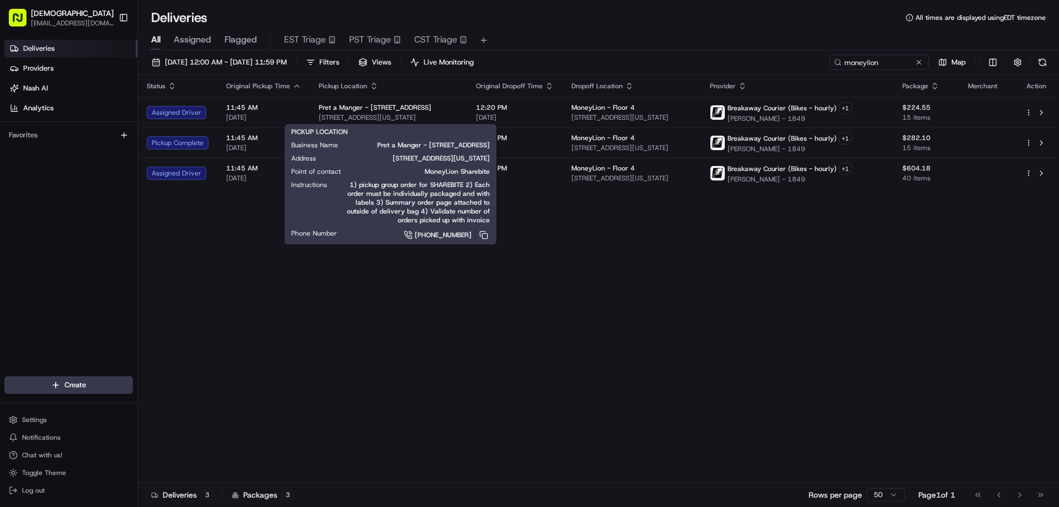
click at [595, 217] on div "Status Original Pickup Time Pickup Location Original Dropoff Time Dropoff Locat…" at bounding box center [597, 278] width 919 height 407
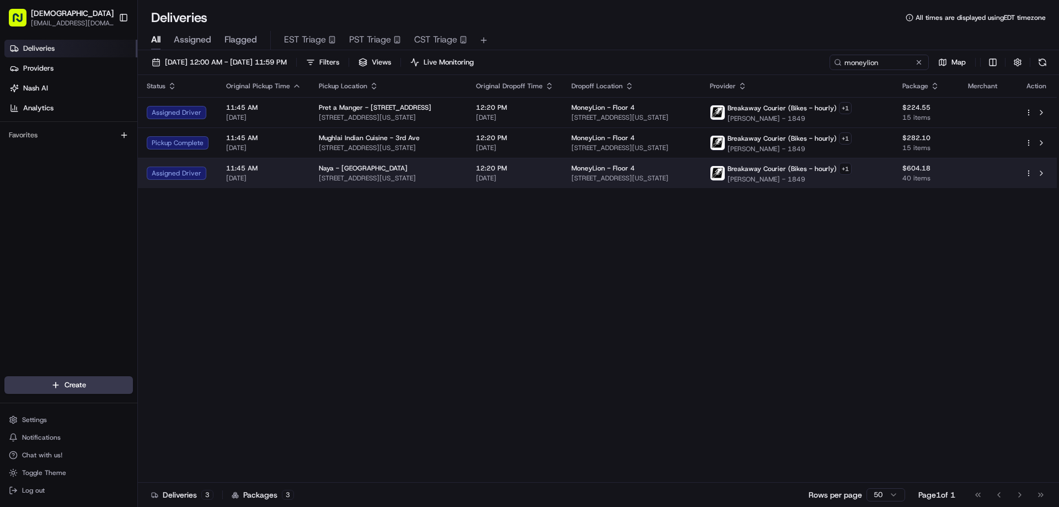
drag, startPoint x: 448, startPoint y: 174, endPoint x: 316, endPoint y: 179, distance: 131.9
click at [319, 179] on span "83 University Pl, New York, NY 10003, USA" at bounding box center [388, 178] width 139 height 9
copy span "83 University Pl, New York, NY 10003, USA"
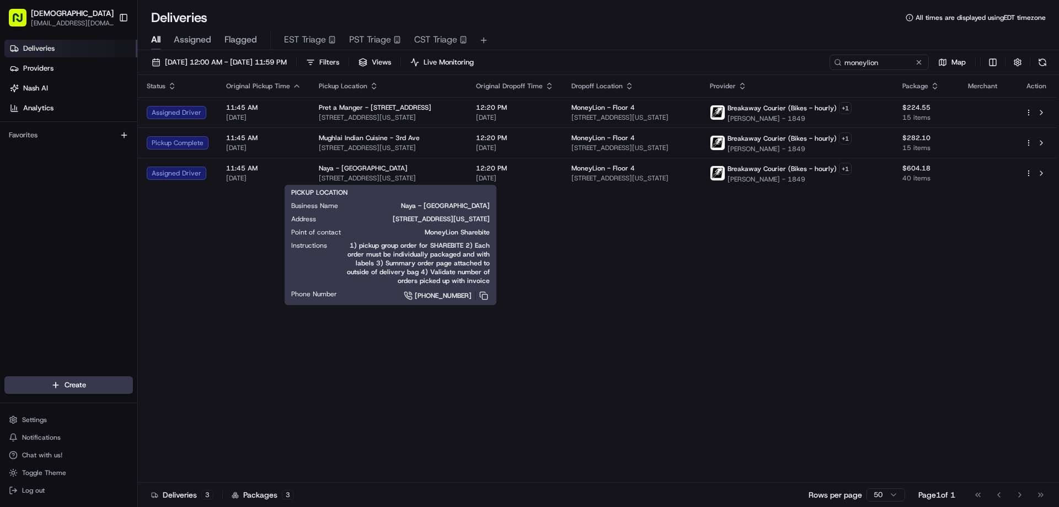
click at [500, 378] on div "Status Original Pickup Time Pickup Location Original Dropoff Time Dropoff Locat…" at bounding box center [597, 278] width 919 height 407
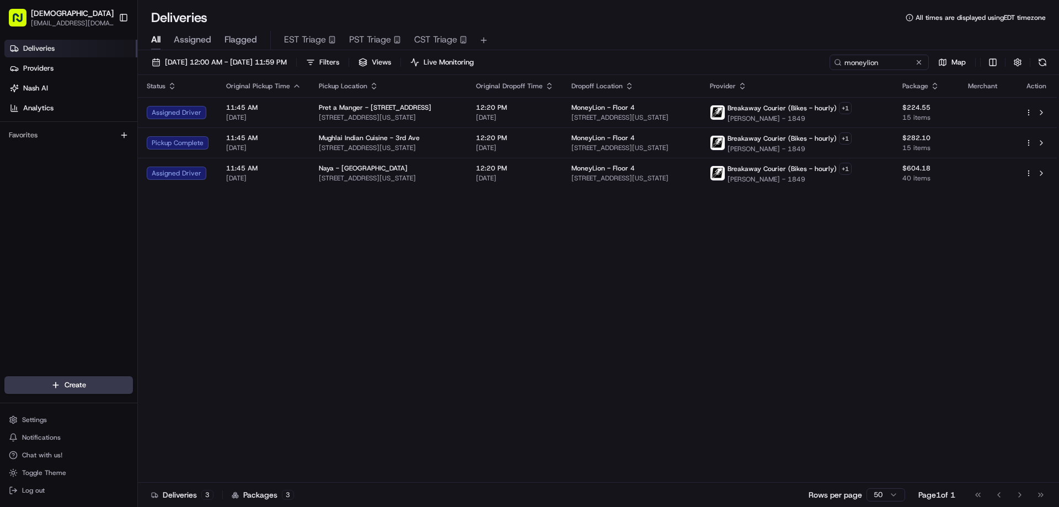
click at [614, 344] on div "Status Original Pickup Time Pickup Location Original Dropoff Time Dropoff Locat…" at bounding box center [597, 278] width 919 height 407
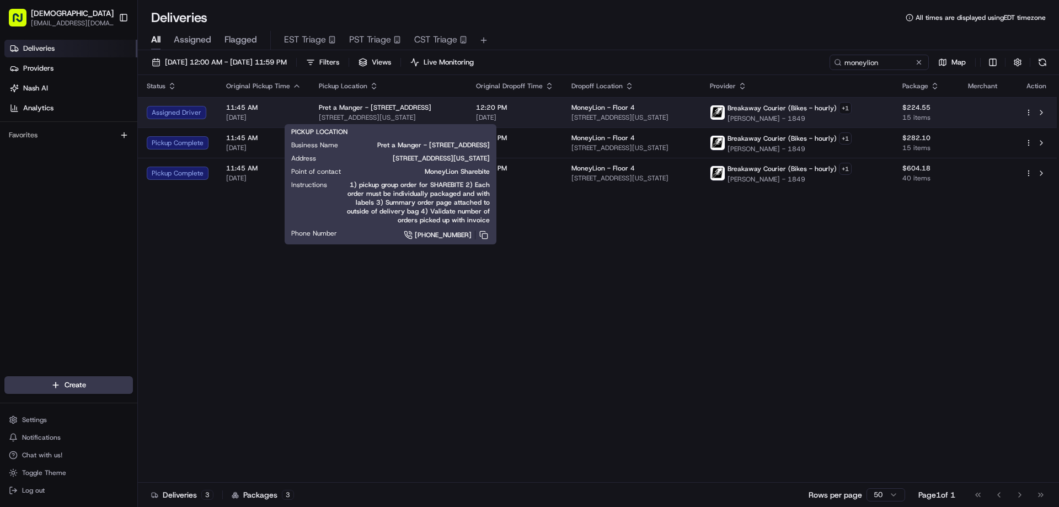
drag, startPoint x: 438, startPoint y: 112, endPoint x: 315, endPoint y: 114, distance: 123.0
click at [315, 114] on td "Pret a Manger - 2 Park Ave 2 Park Ave, New York, NY 10016, USA" at bounding box center [388, 112] width 157 height 30
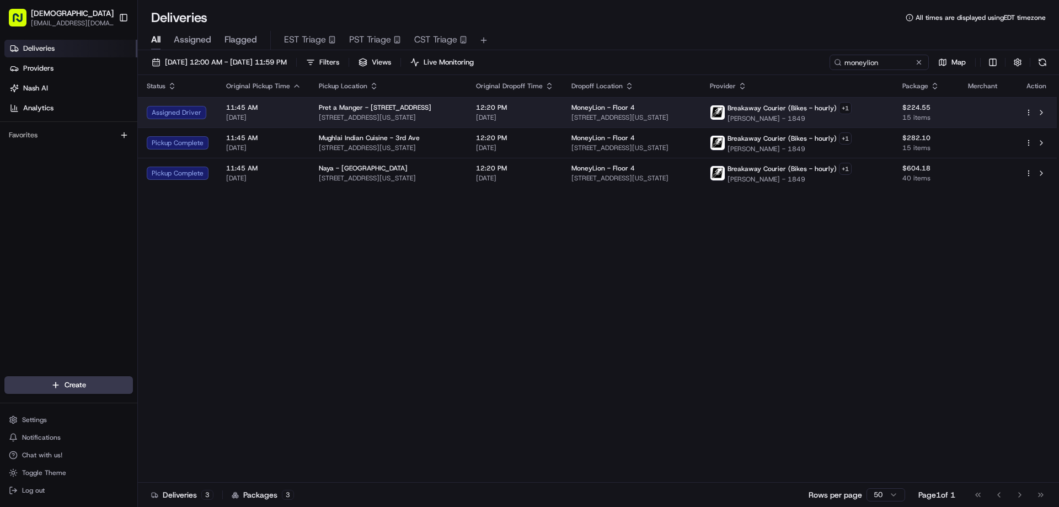
copy span "[STREET_ADDRESS][US_STATE]"
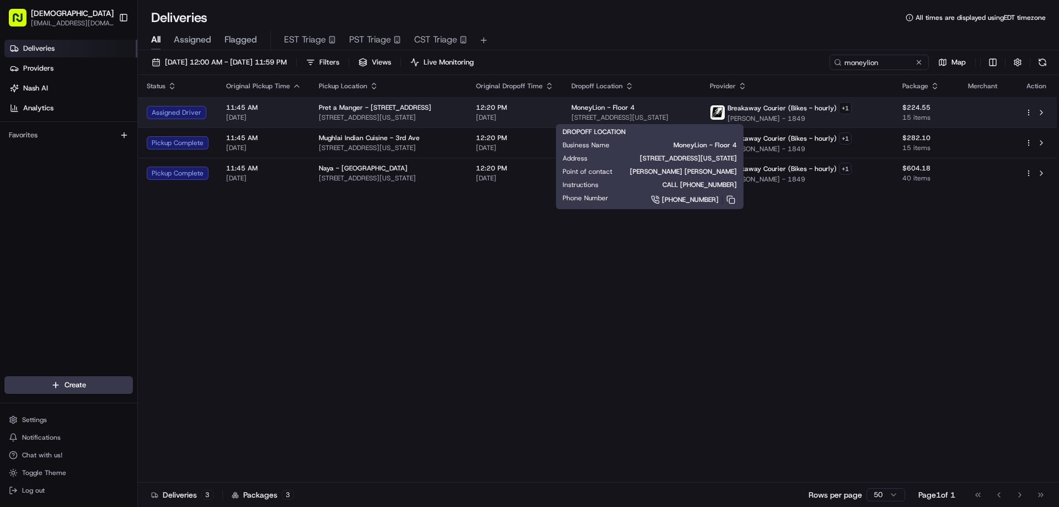
drag, startPoint x: 715, startPoint y: 113, endPoint x: 575, endPoint y: 116, distance: 140.1
click at [575, 116] on span "[STREET_ADDRESS][US_STATE]" at bounding box center [631, 117] width 121 height 9
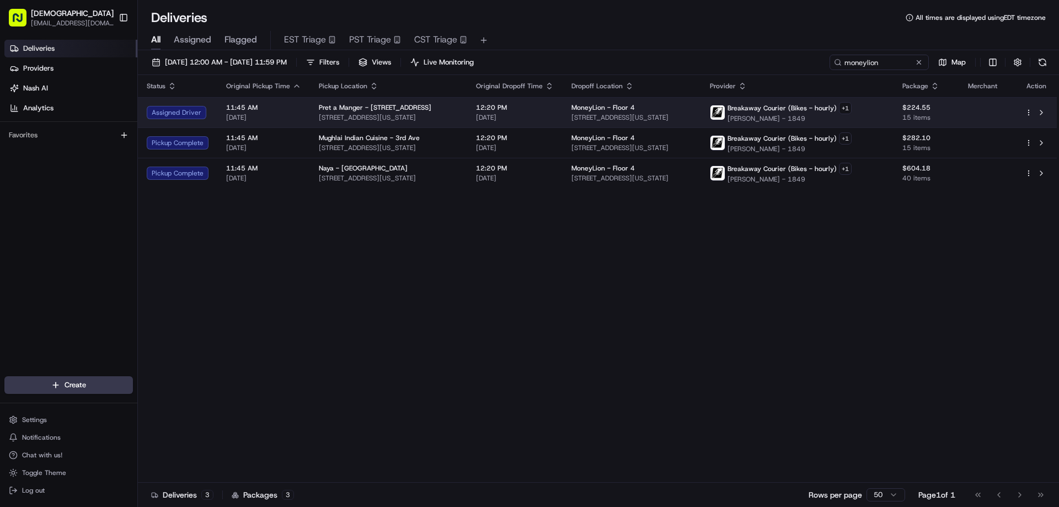
copy span "[STREET_ADDRESS][US_STATE]"
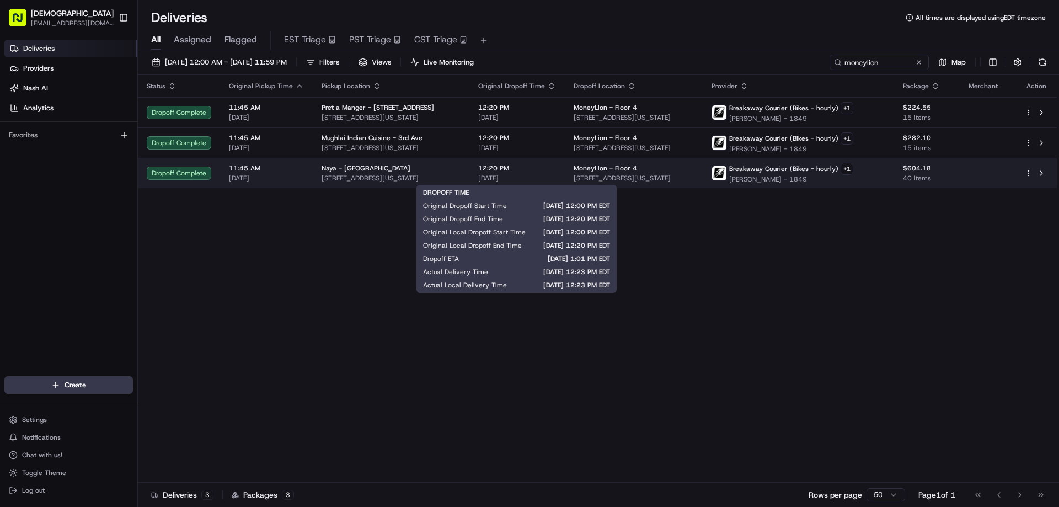
click at [469, 180] on td "Naya - Union Square 83 University Pl, New York, NY 10003, USA" at bounding box center [391, 173] width 157 height 30
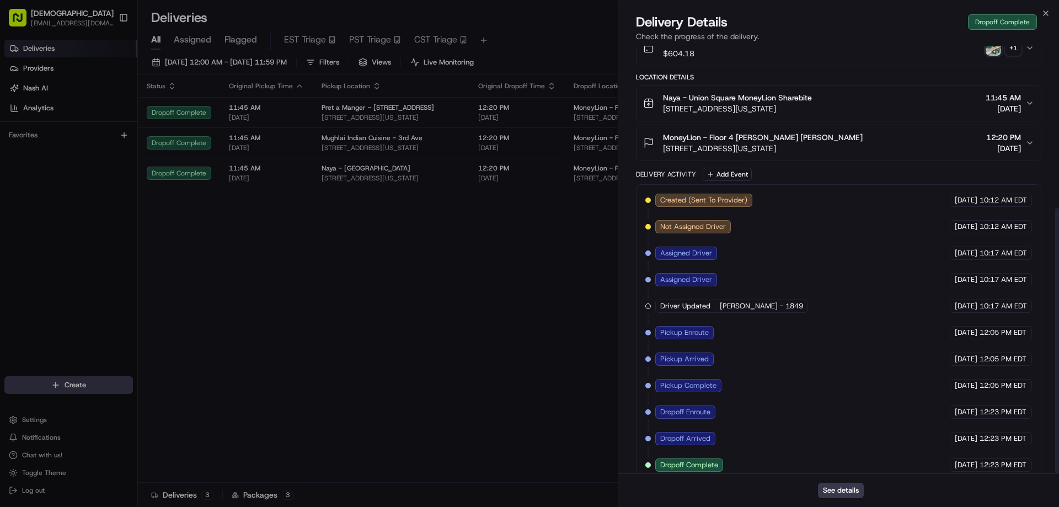
scroll to position [260, 0]
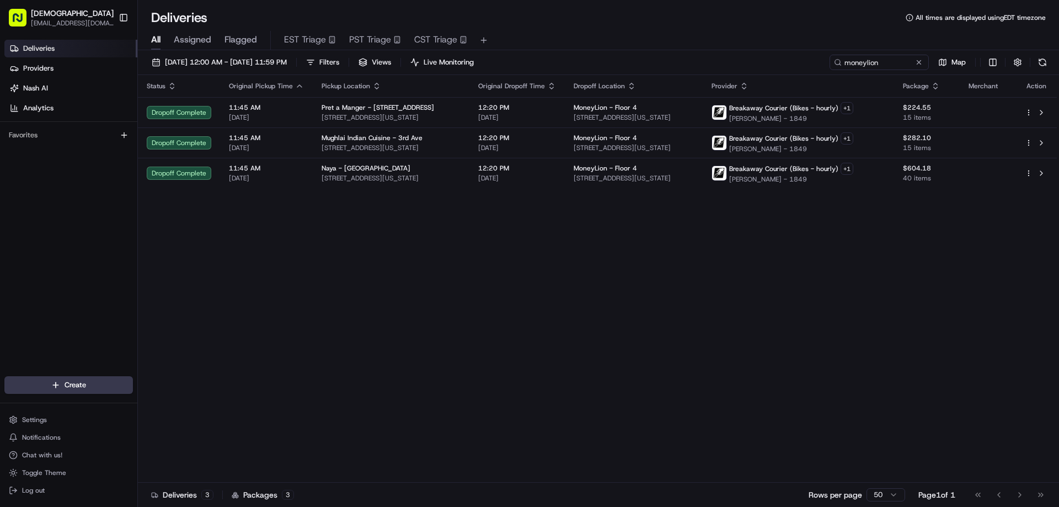
click at [504, 298] on div "Status Original Pickup Time Pickup Location Original Dropoff Time Dropoff Locat…" at bounding box center [597, 278] width 919 height 407
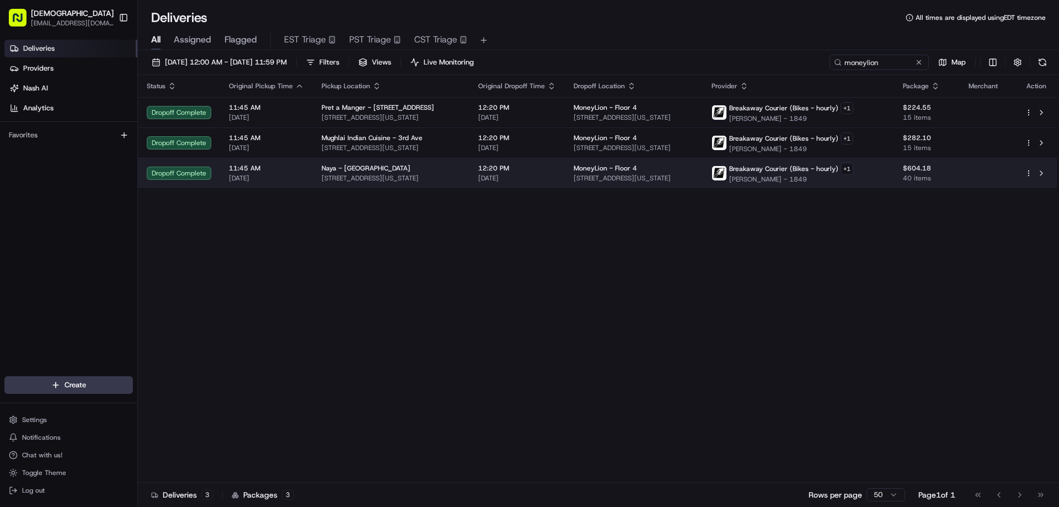
click at [418, 165] on div "Naya - Union Square" at bounding box center [390, 168] width 139 height 9
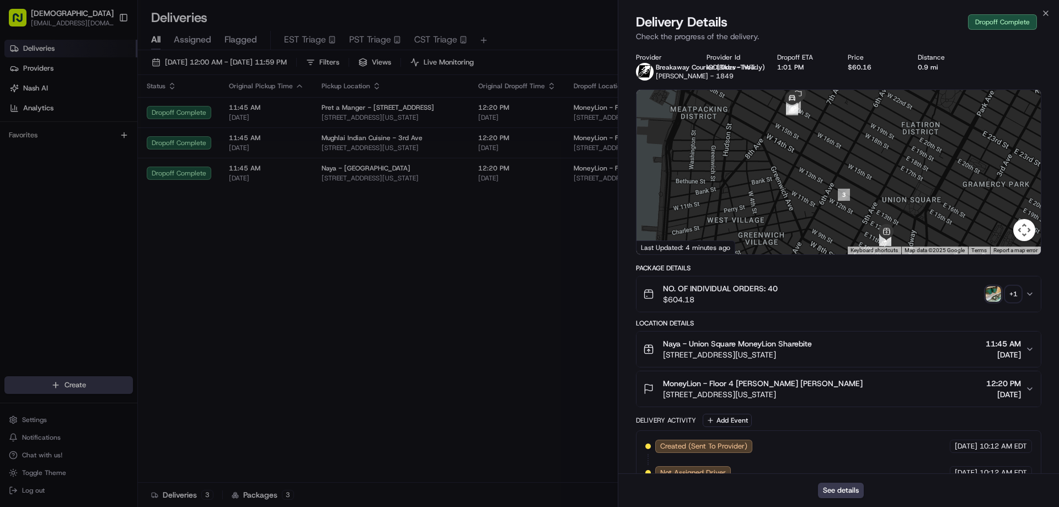
click at [995, 290] on img "button" at bounding box center [992, 293] width 15 height 15
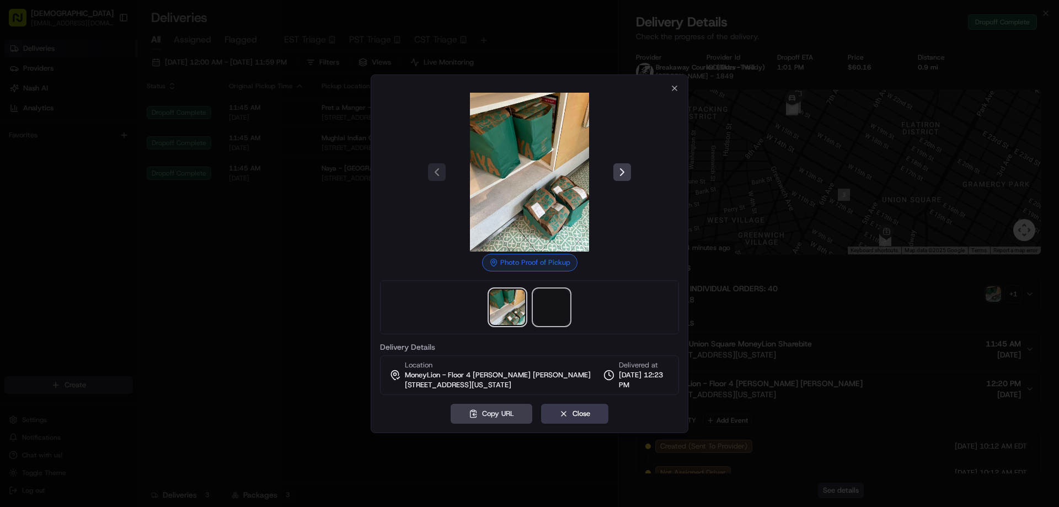
click at [546, 313] on span at bounding box center [551, 306] width 35 height 35
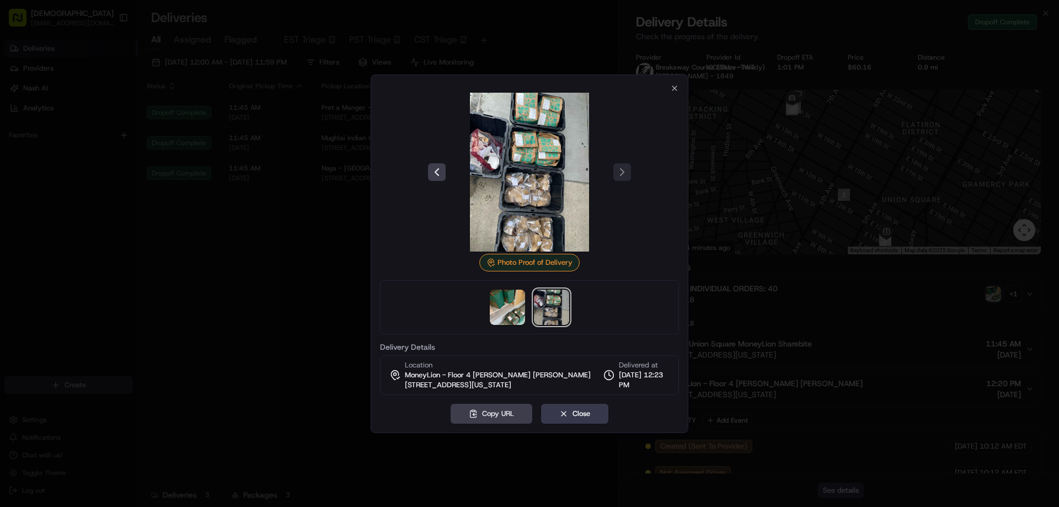
click at [774, 285] on div at bounding box center [529, 253] width 1059 height 507
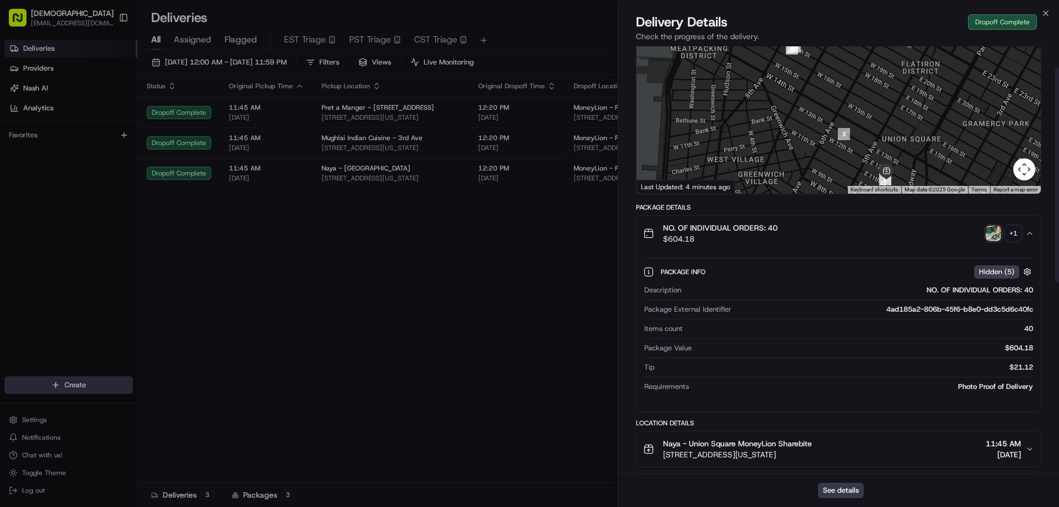
scroll to position [165, 0]
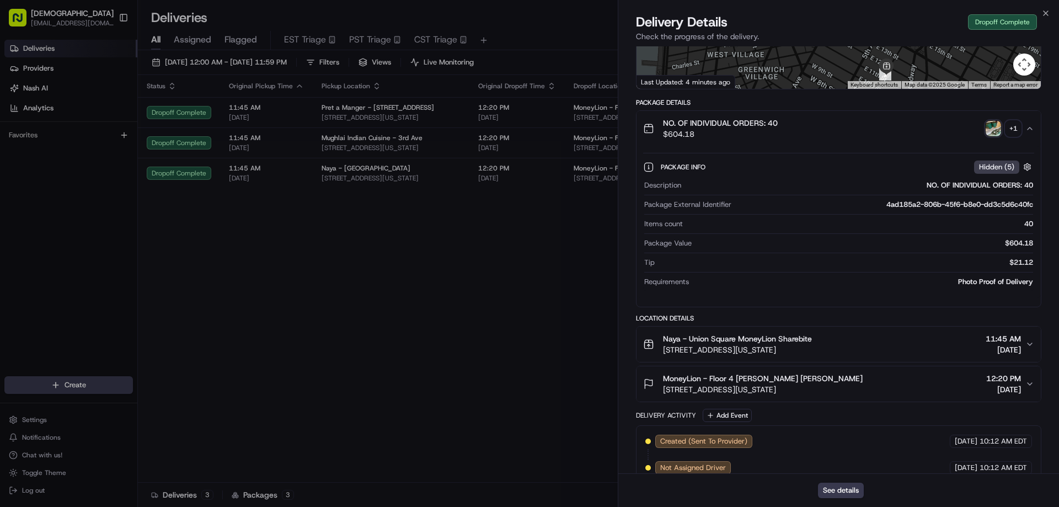
click at [1032, 127] on icon "button" at bounding box center [1029, 128] width 9 height 9
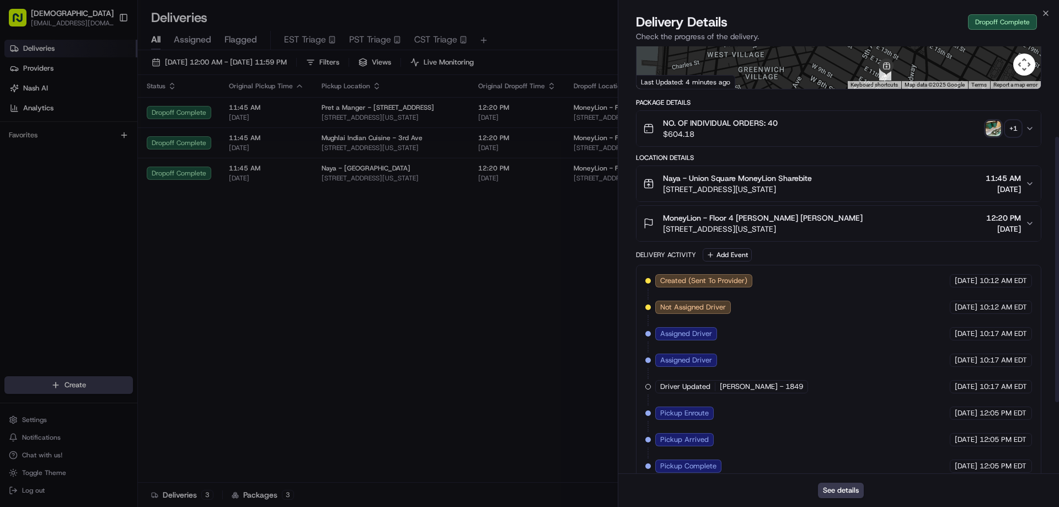
scroll to position [110, 0]
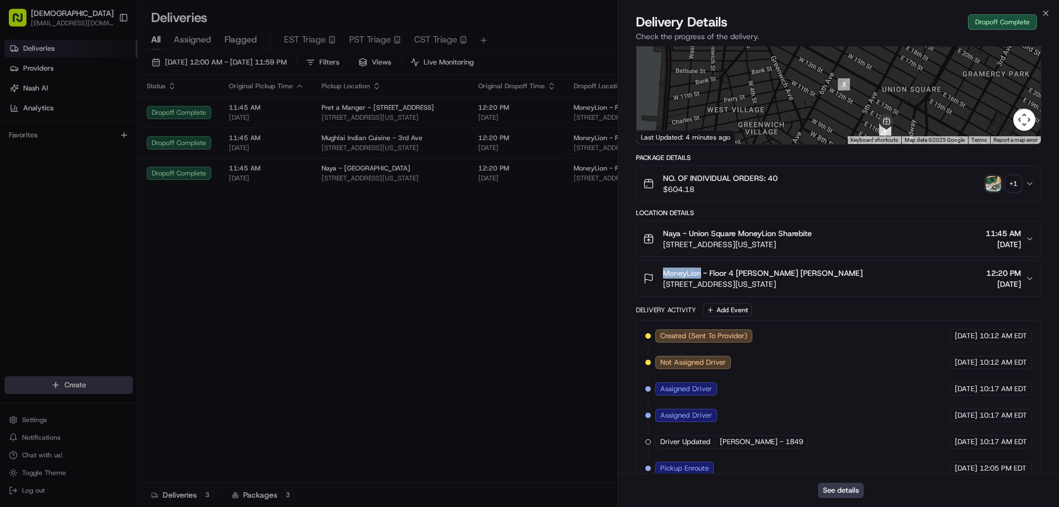
drag, startPoint x: 700, startPoint y: 270, endPoint x: 663, endPoint y: 270, distance: 37.5
click at [663, 270] on span "MoneyLion - Floor 4 [PERSON_NAME] [PERSON_NAME]" at bounding box center [763, 272] width 200 height 11
drag, startPoint x: 668, startPoint y: 270, endPoint x: 678, endPoint y: 230, distance: 40.9
click at [678, 230] on span "Naya - Union Square MoneyLion Sharebite" at bounding box center [737, 233] width 149 height 11
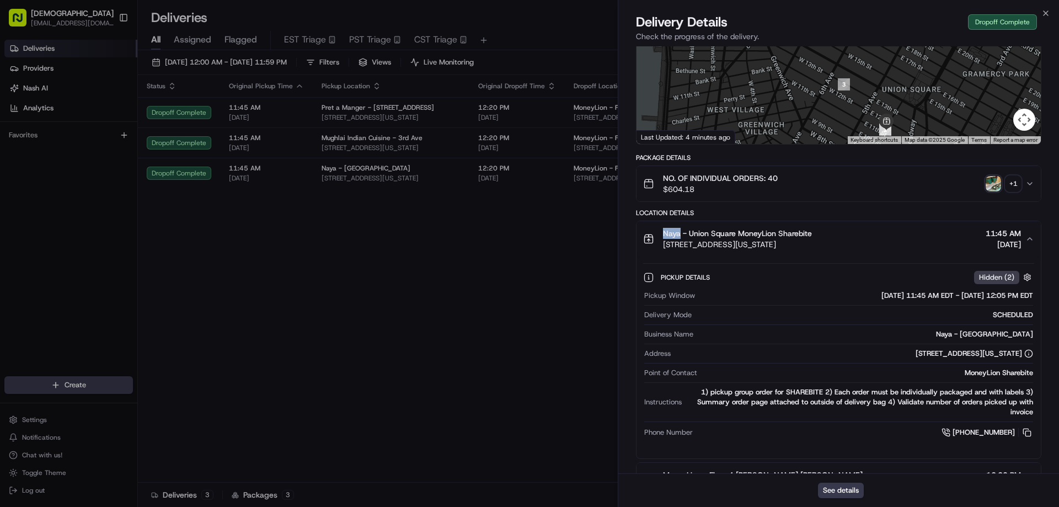
drag, startPoint x: 679, startPoint y: 232, endPoint x: 661, endPoint y: 231, distance: 17.7
click at [661, 231] on div "Naya - Union Square MoneyLion Sharebite 83 University Pl, New York, NY 10003, U…" at bounding box center [727, 239] width 169 height 22
copy span "Naya"
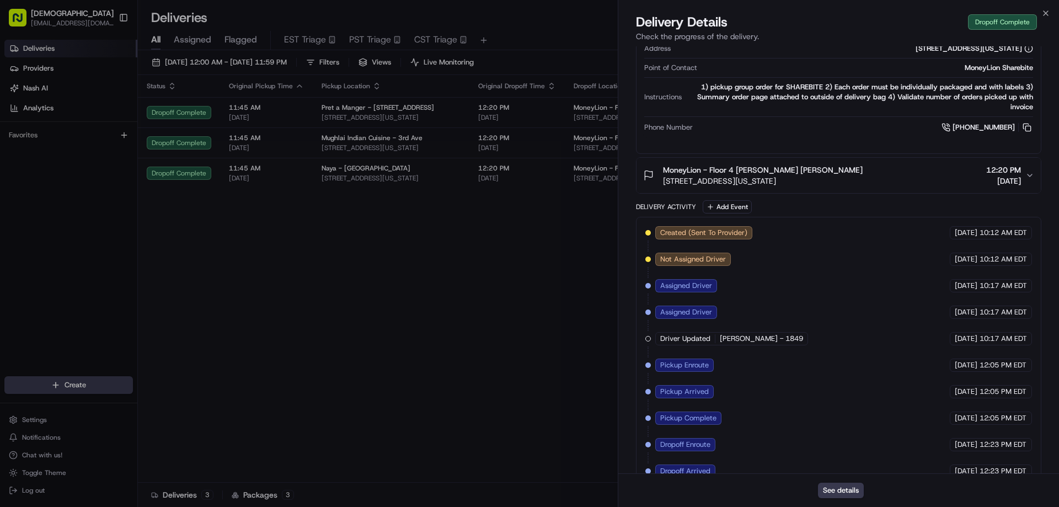
scroll to position [131, 0]
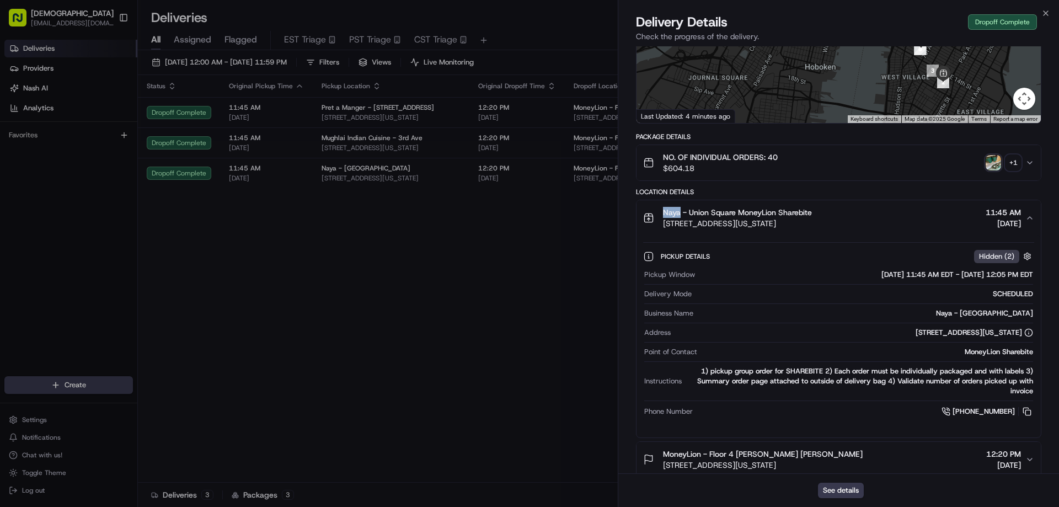
click at [1008, 163] on div "+ 1" at bounding box center [1012, 162] width 15 height 15
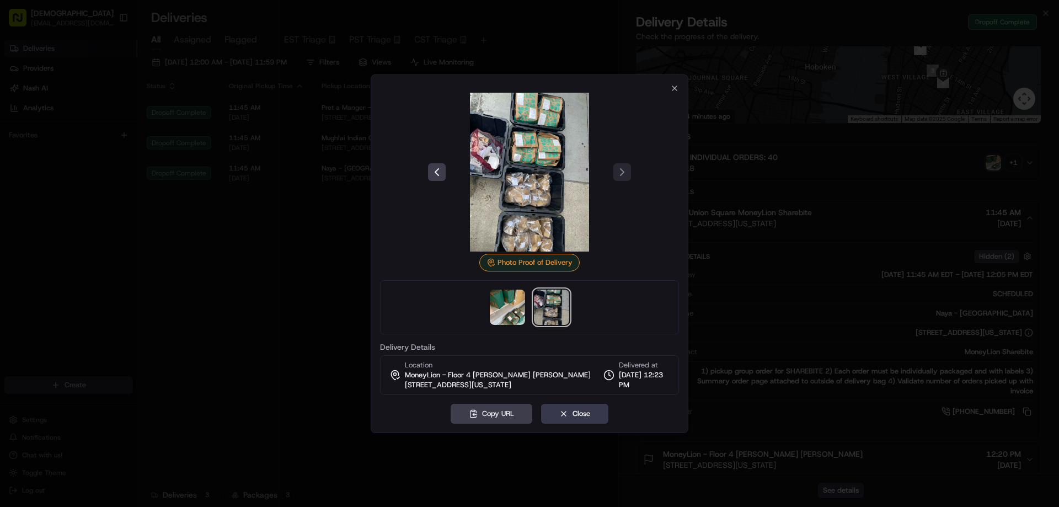
click at [304, 294] on div at bounding box center [529, 253] width 1059 height 507
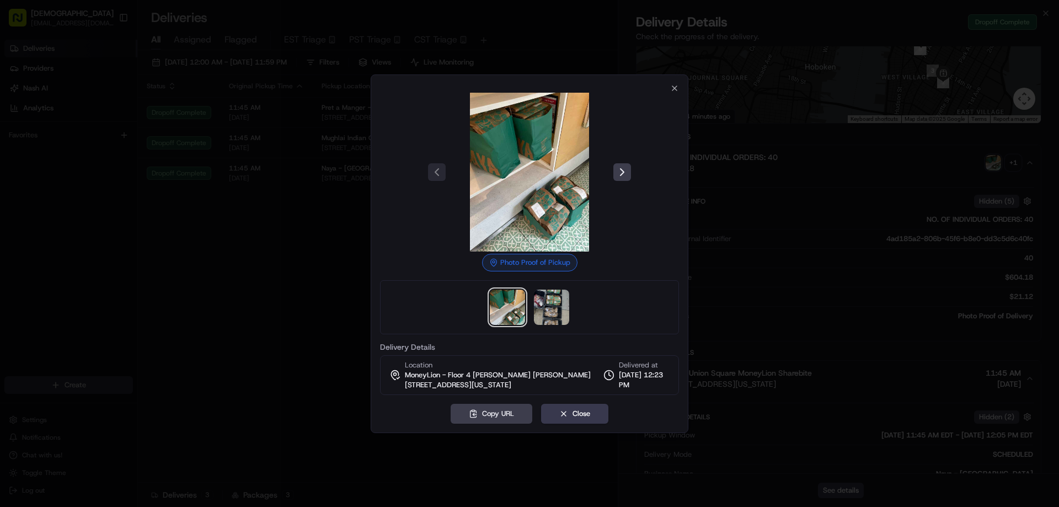
drag, startPoint x: 327, startPoint y: 259, endPoint x: 359, endPoint y: 213, distance: 56.1
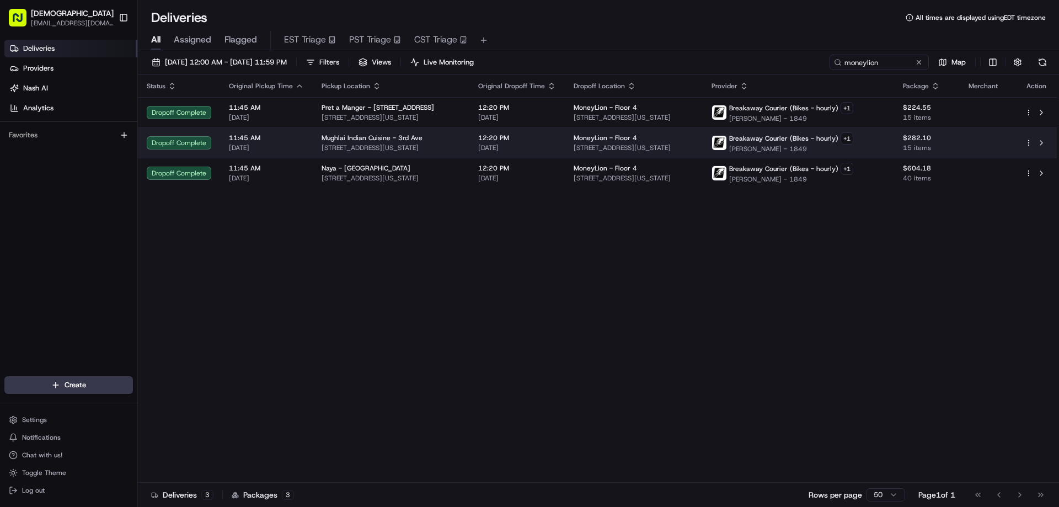
click at [396, 139] on span "Mughlai Indian Cuisine - 3rd Ave" at bounding box center [371, 137] width 101 height 9
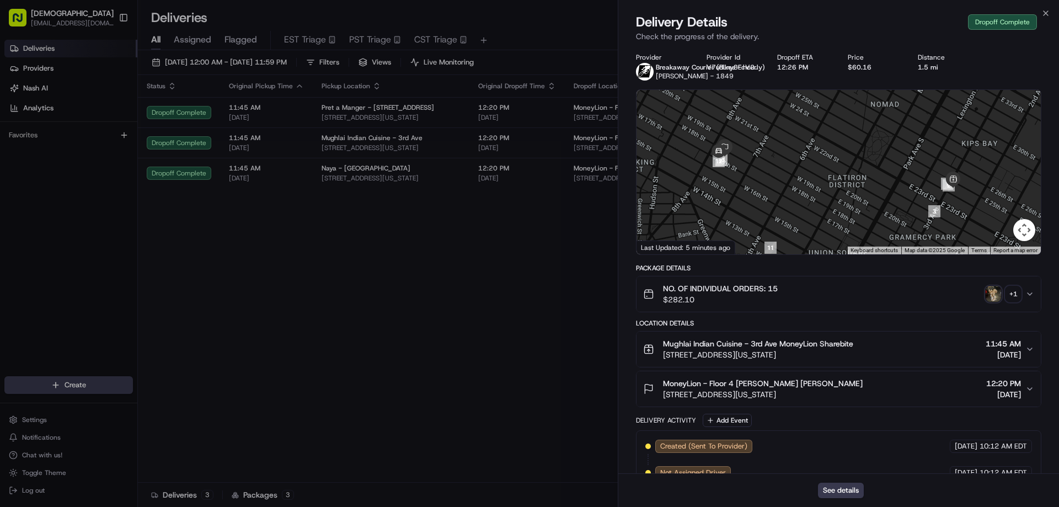
click at [1000, 296] on img "button" at bounding box center [992, 293] width 15 height 15
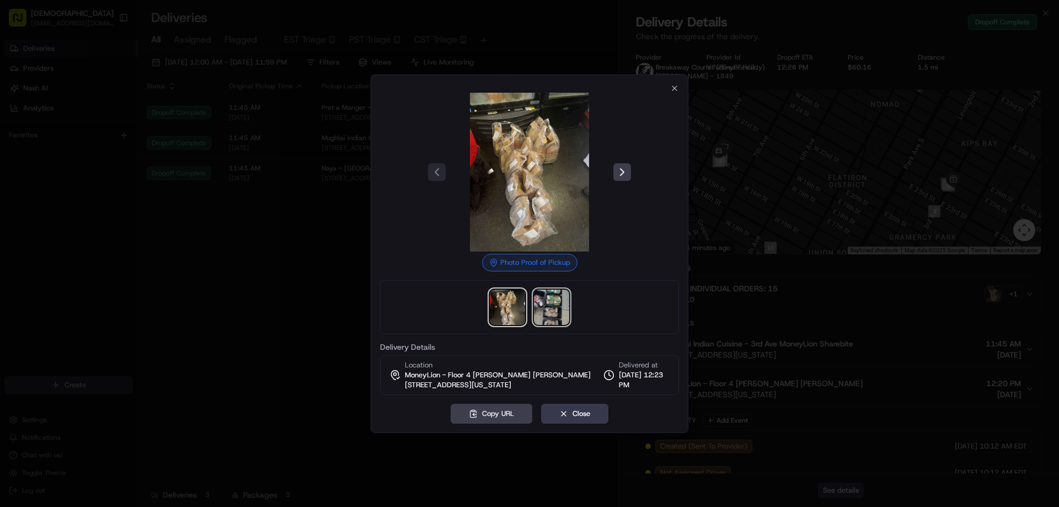
click at [555, 304] on img at bounding box center [551, 306] width 35 height 35
drag, startPoint x: 243, startPoint y: 293, endPoint x: 292, endPoint y: 293, distance: 48.5
click at [245, 293] on div at bounding box center [529, 253] width 1059 height 507
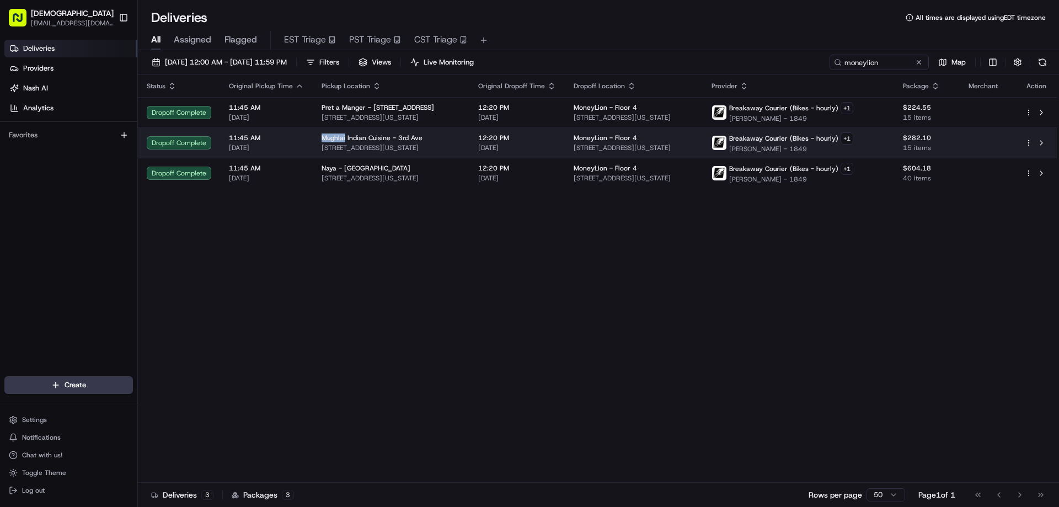
drag, startPoint x: 343, startPoint y: 136, endPoint x: 319, endPoint y: 136, distance: 24.3
click at [321, 136] on span "Mughlai Indian Cuisine - 3rd Ave" at bounding box center [371, 137] width 101 height 9
copy span "Mughlai"
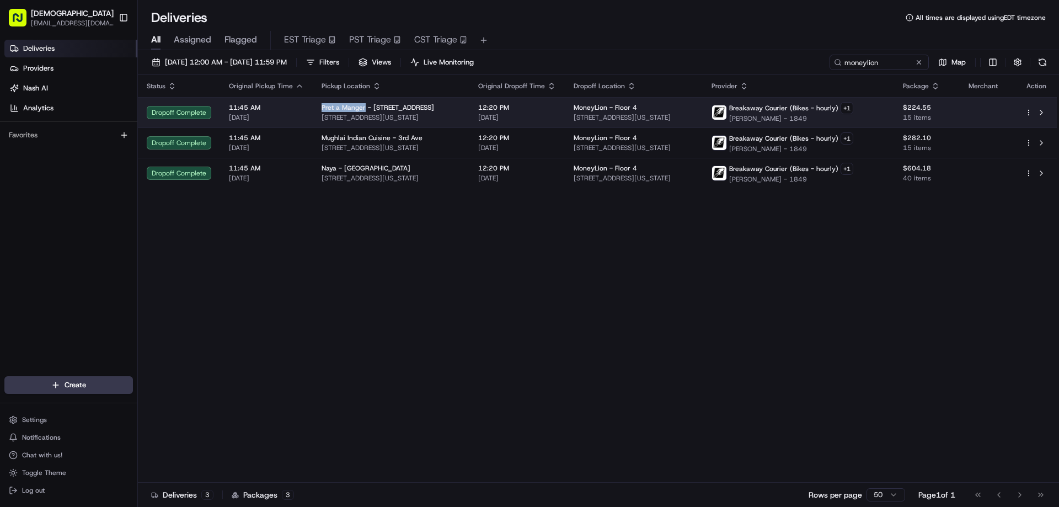
drag, startPoint x: 361, startPoint y: 104, endPoint x: 320, endPoint y: 103, distance: 41.4
click at [321, 103] on span "Pret a Manger - [STREET_ADDRESS]" at bounding box center [377, 107] width 112 height 9
copy span "Pret a Manger"
click at [393, 113] on span "[STREET_ADDRESS][US_STATE]" at bounding box center [390, 117] width 139 height 9
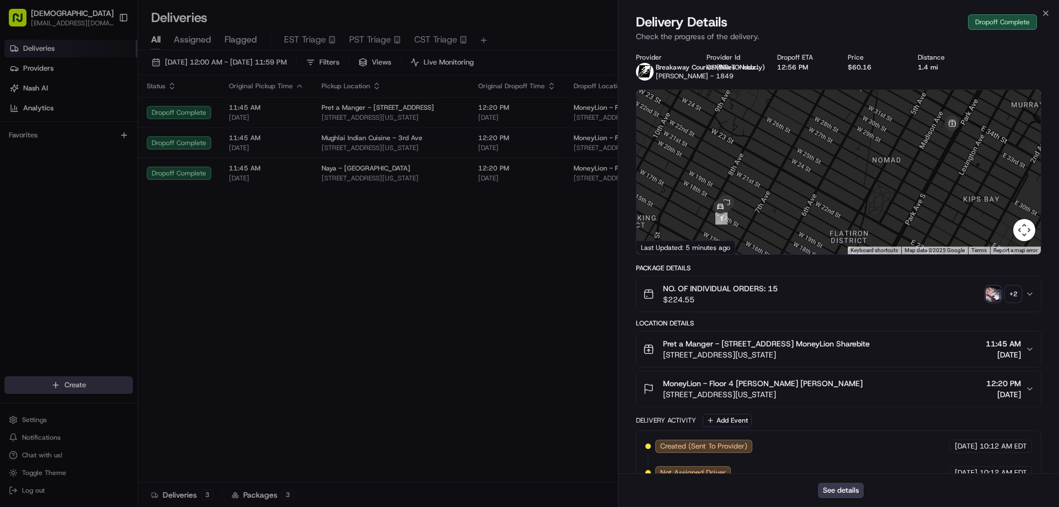
click at [1017, 296] on div "+ 2" at bounding box center [1012, 293] width 15 height 15
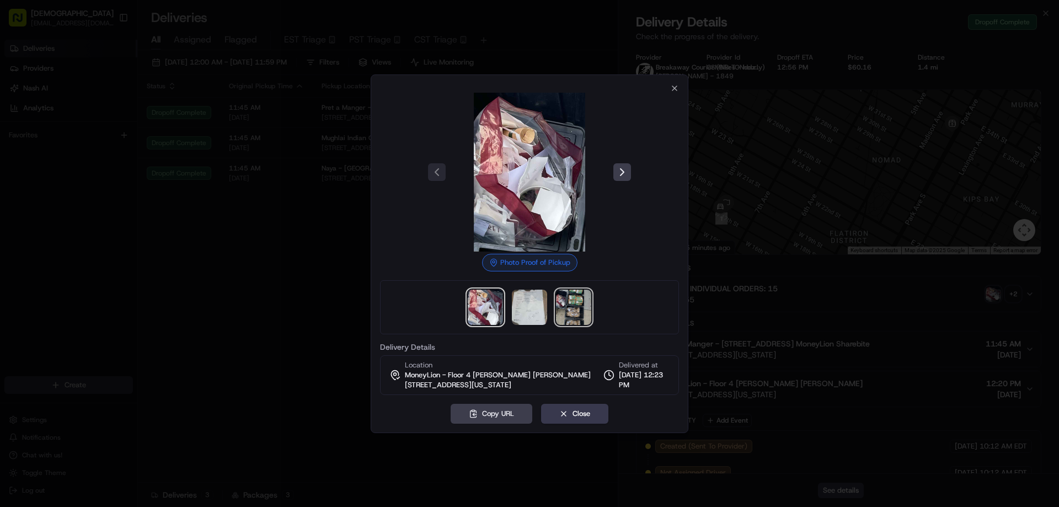
click at [563, 305] on img at bounding box center [573, 306] width 35 height 35
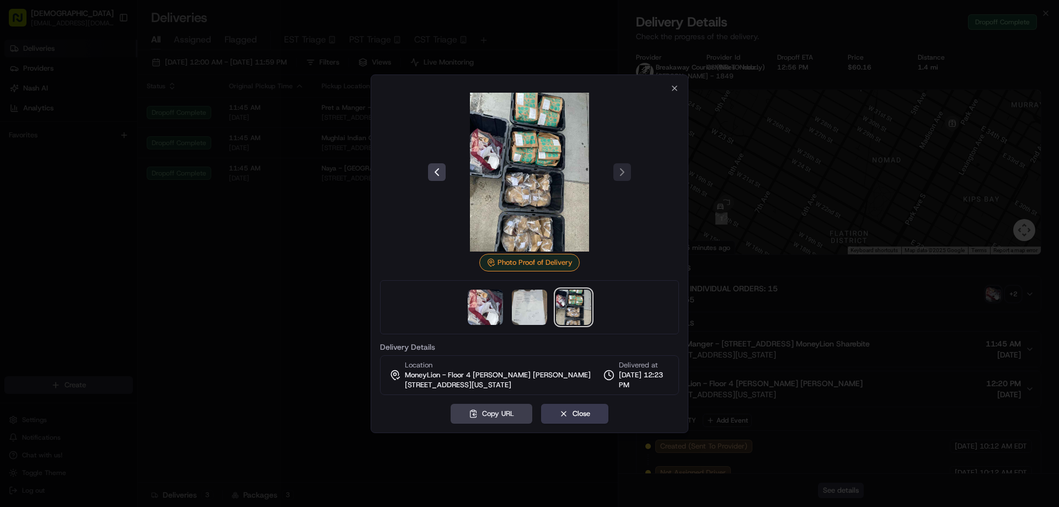
click at [831, 344] on div at bounding box center [529, 253] width 1059 height 507
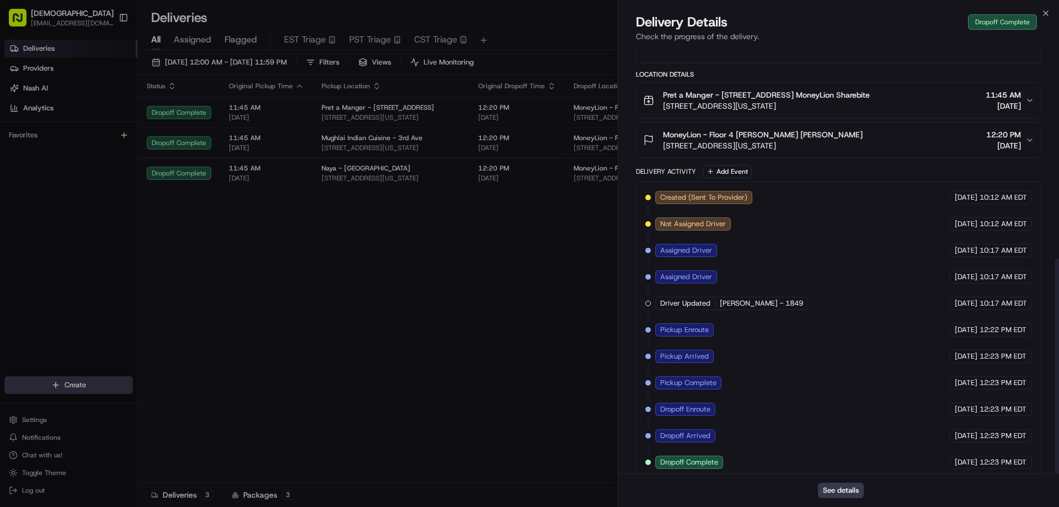
scroll to position [421, 0]
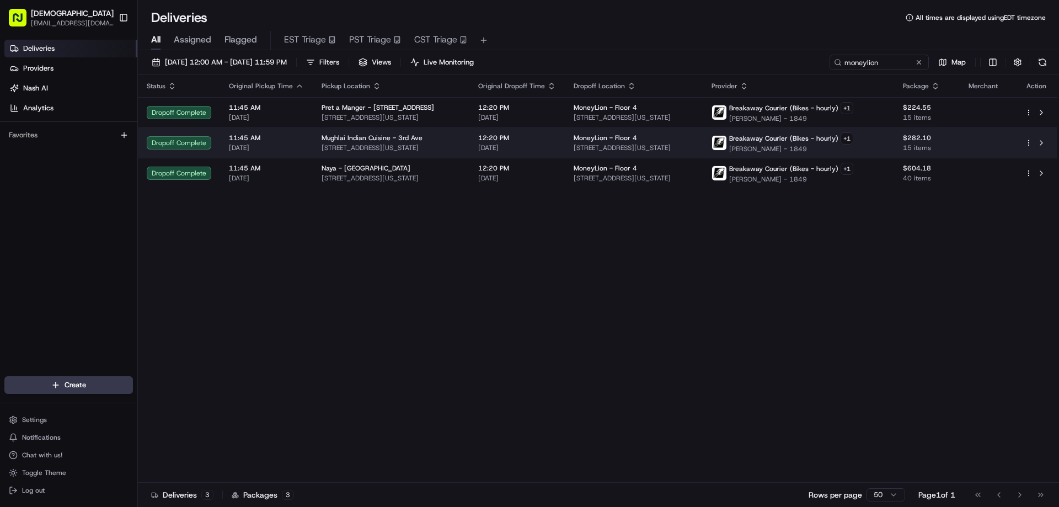
click at [382, 137] on span "Mughlai Indian Cuisine - 3rd Ave" at bounding box center [371, 137] width 101 height 9
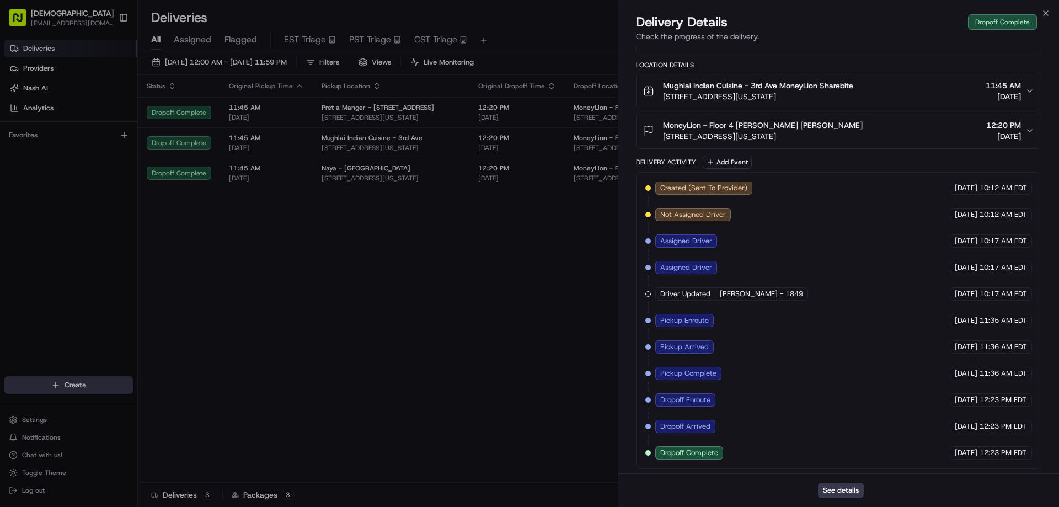
scroll to position [260, 0]
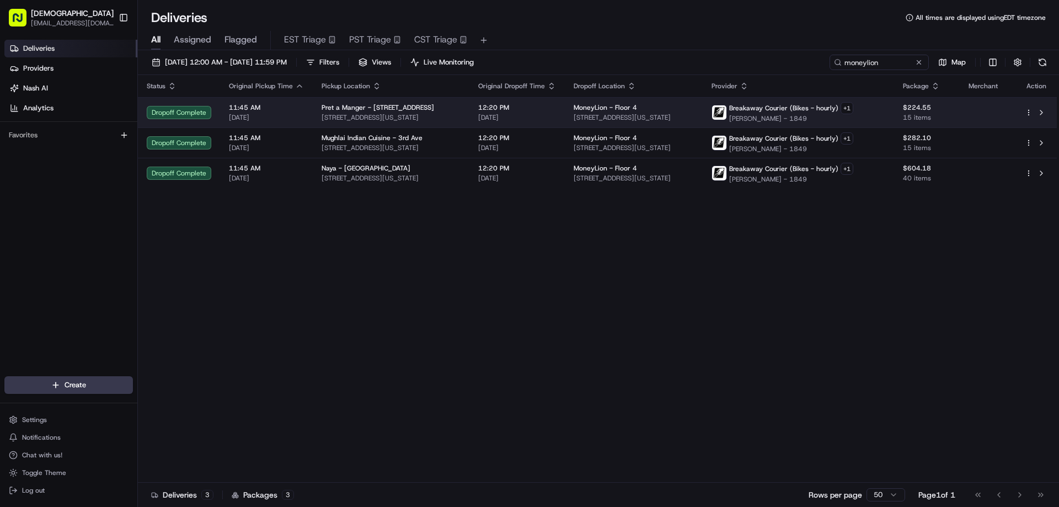
click at [446, 111] on div "Pret a Manger - [STREET_ADDRESS]" at bounding box center [390, 107] width 139 height 9
click at [680, 120] on span "[STREET_ADDRESS][US_STATE]" at bounding box center [633, 117] width 120 height 9
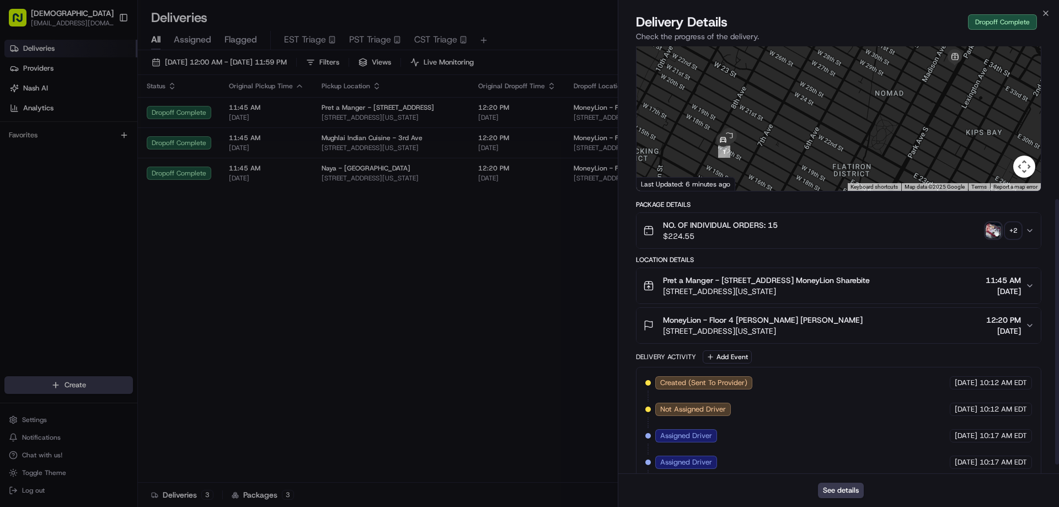
scroll to position [0, 0]
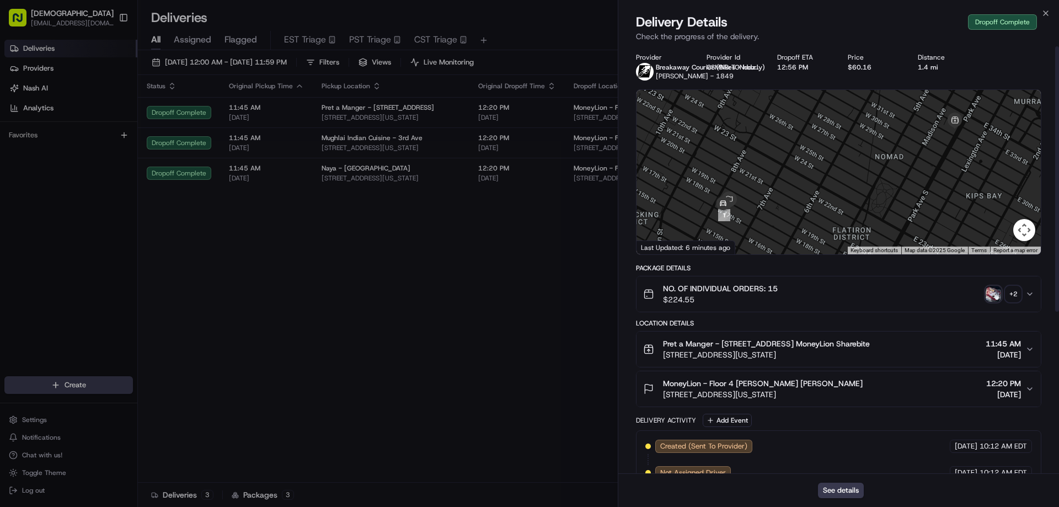
drag, startPoint x: 475, startPoint y: 313, endPoint x: 798, endPoint y: 315, distance: 322.5
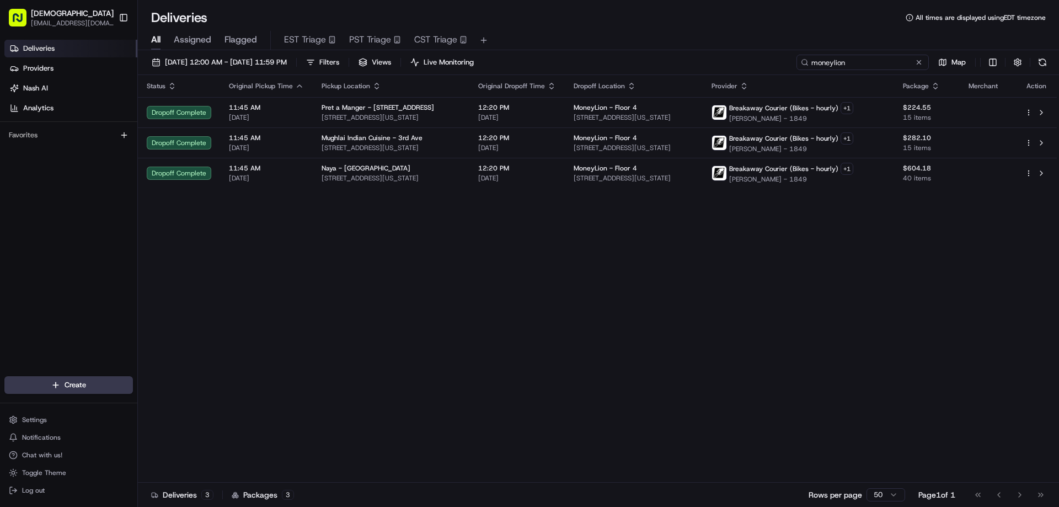
click at [903, 66] on input "moneylion" at bounding box center [862, 62] width 132 height 15
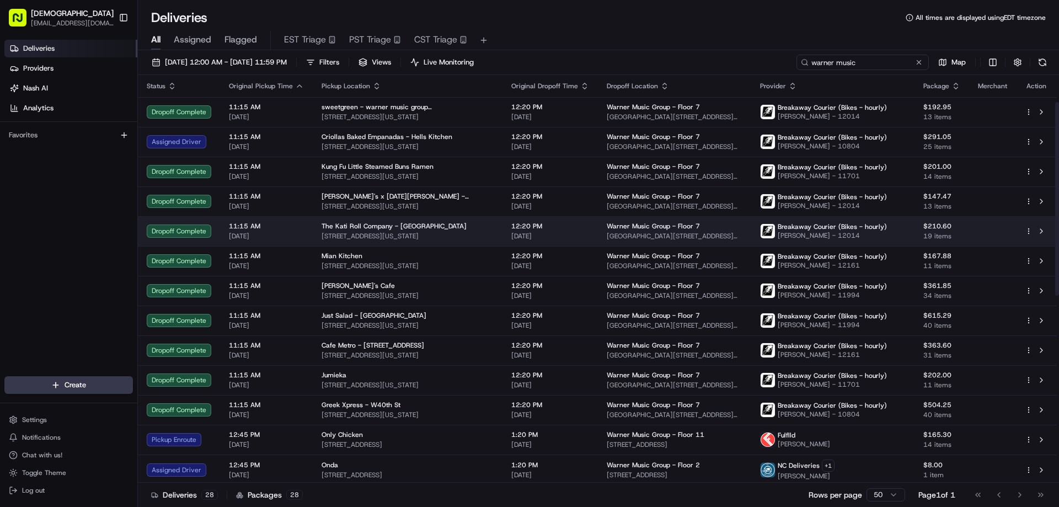
scroll to position [221, 0]
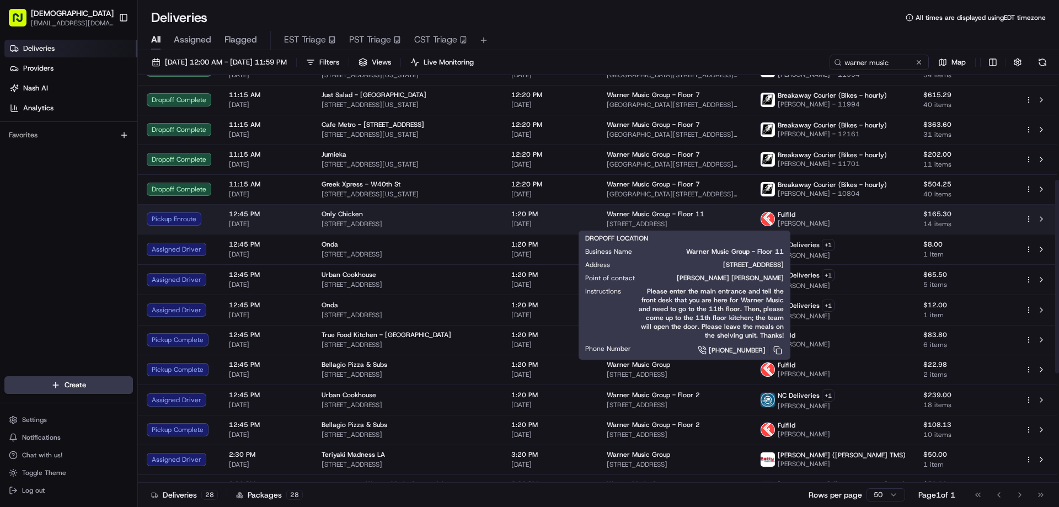
drag, startPoint x: 739, startPoint y: 224, endPoint x: 604, endPoint y: 222, distance: 134.5
click at [606, 222] on span "511 Union St, Nashville, TN 37219, USA" at bounding box center [674, 223] width 136 height 9
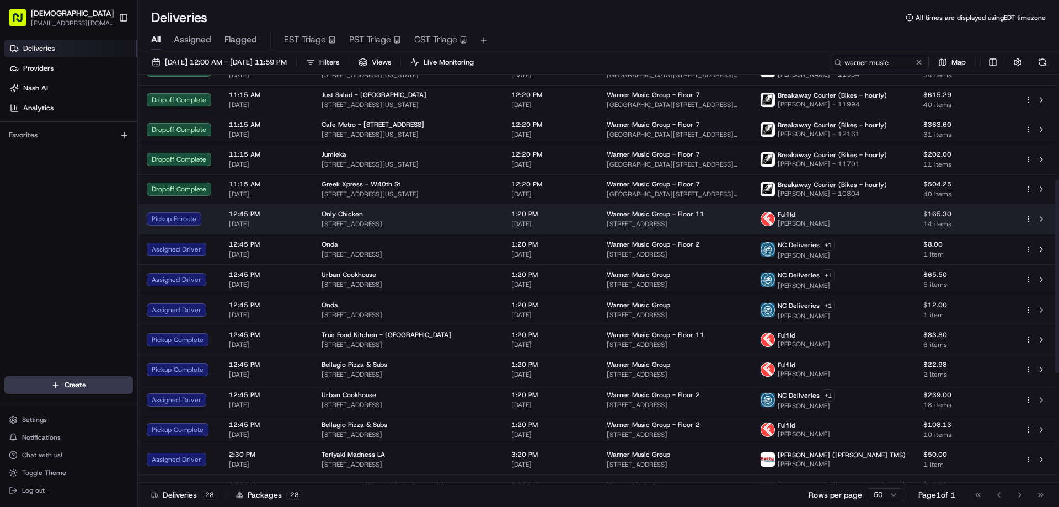
copy span "511 Union St, Nashville, TN 37219, USA"
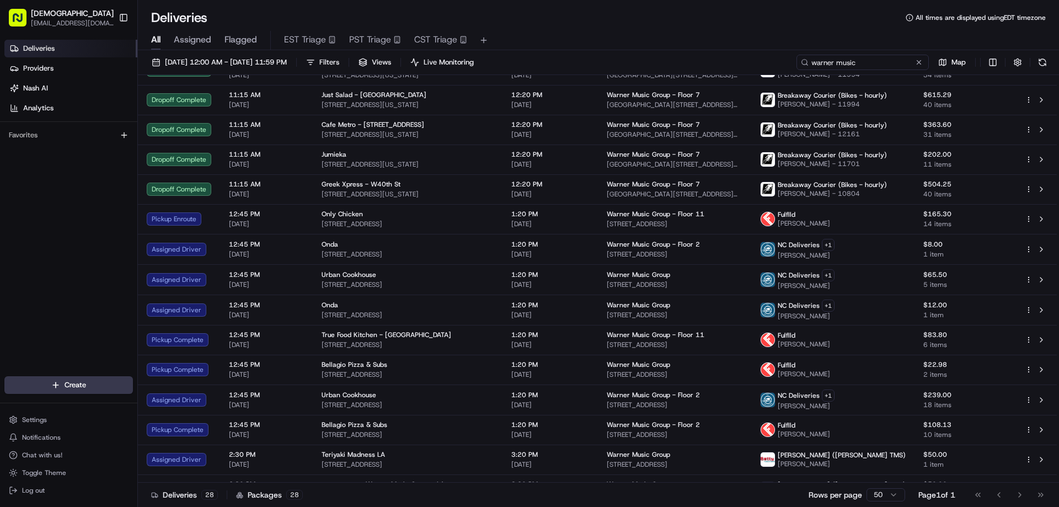
click at [888, 61] on input "warner music" at bounding box center [862, 62] width 132 height 15
paste input "511 Union St, Nashville, TN 37219, USA"
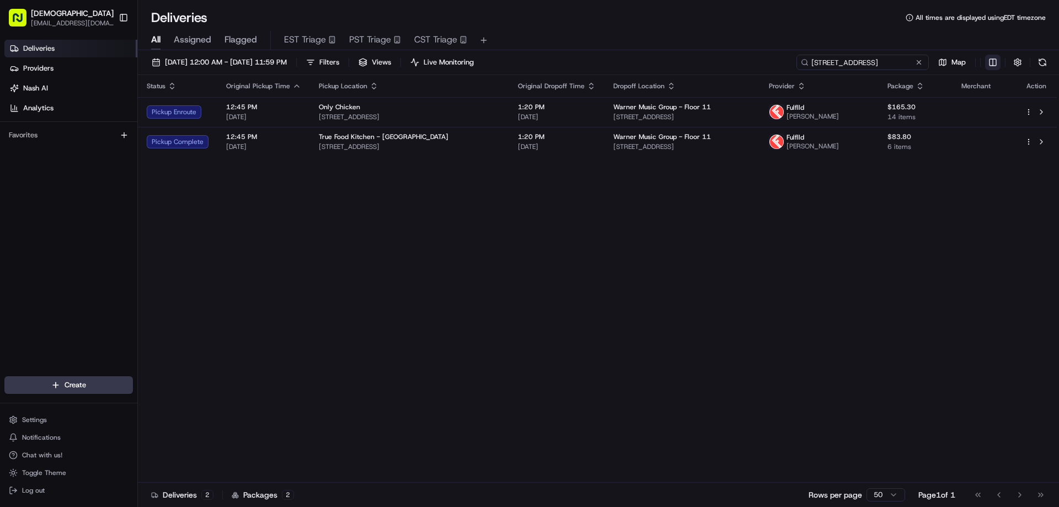
type input "511 Union St, Nashville, TN 37219, USA"
click at [994, 63] on html "Sharebite eveines@ececonsultinggroup.com Toggle Sidebar Deliveries Providers Na…" at bounding box center [529, 253] width 1059 height 507
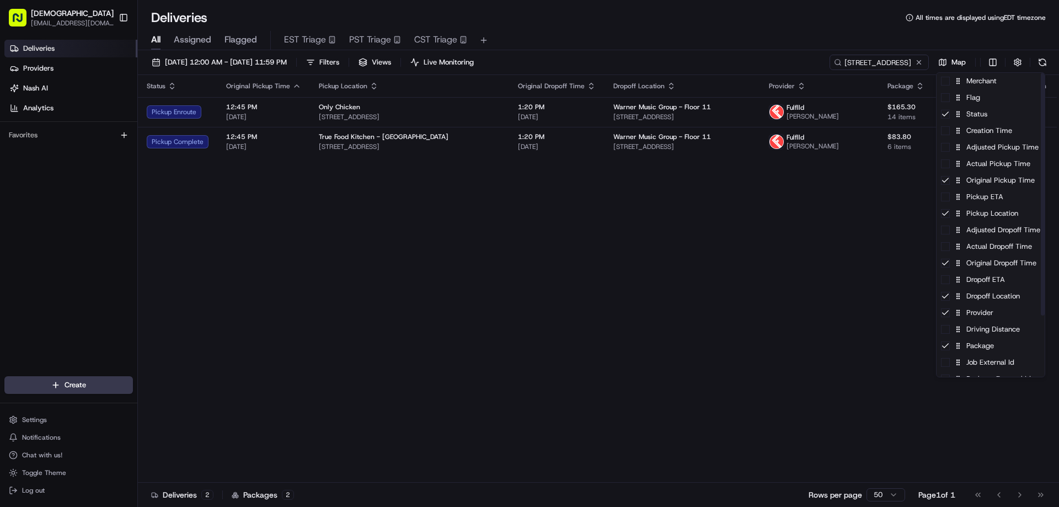
drag, startPoint x: 769, startPoint y: 296, endPoint x: 807, endPoint y: 198, distance: 105.3
click at [771, 293] on html "Sharebite eveines@ececonsultinggroup.com Toggle Sidebar Deliveries Providers Na…" at bounding box center [529, 253] width 1059 height 507
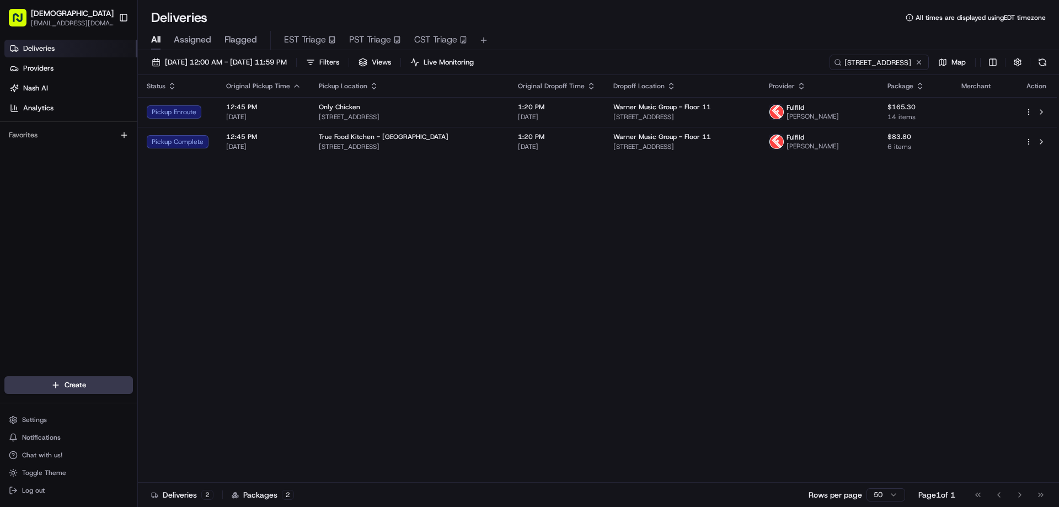
click at [803, 82] on icon "button" at bounding box center [801, 86] width 9 height 9
click at [811, 129] on button "Courier Name (A-Z)" at bounding box center [803, 130] width 75 height 13
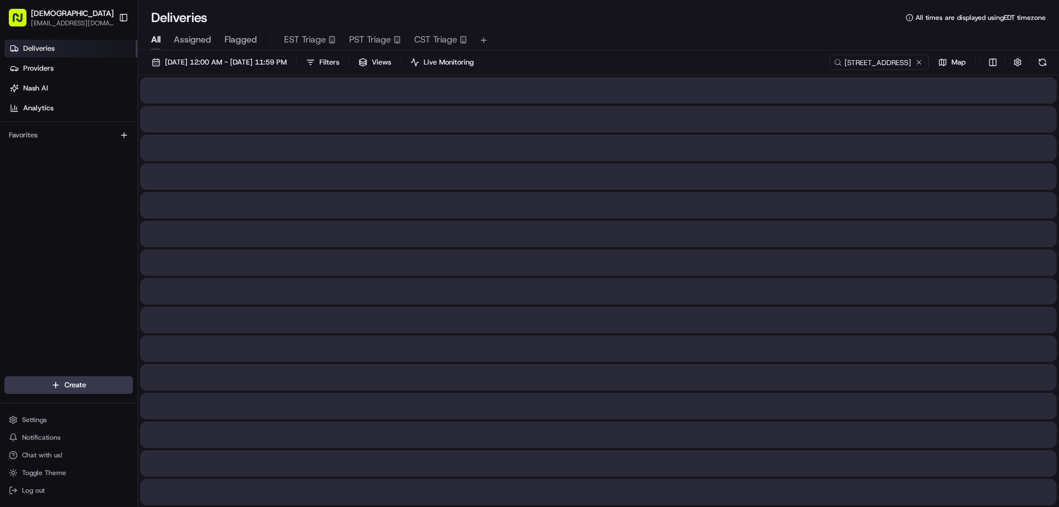
click at [445, 212] on div at bounding box center [598, 205] width 916 height 26
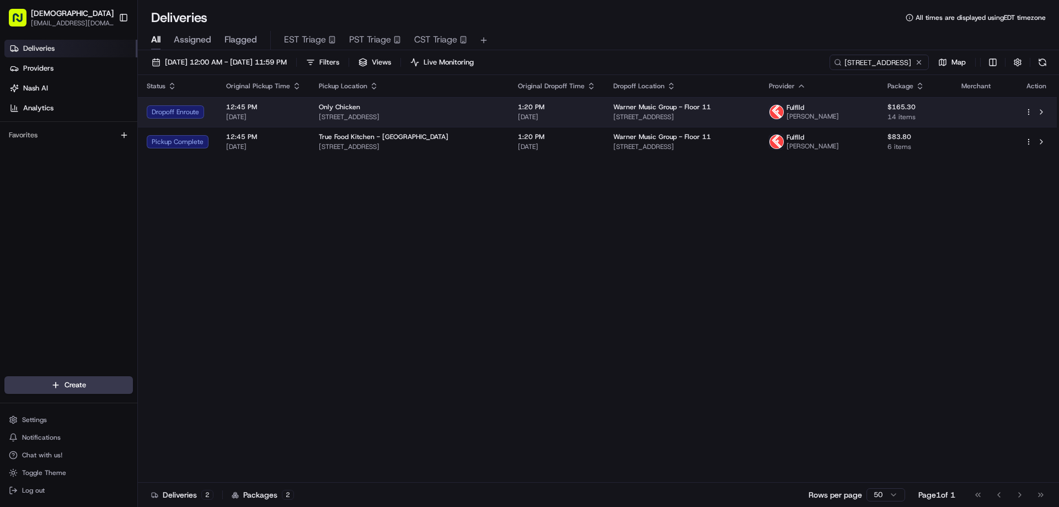
click at [454, 110] on div "Only Chicken" at bounding box center [409, 107] width 181 height 9
click at [561, 106] on span "1:20 PM" at bounding box center [557, 107] width 78 height 9
click at [480, 111] on div "Only Chicken 2127 Belcourt Ave, Nashville, TN 37212, USA" at bounding box center [409, 112] width 181 height 19
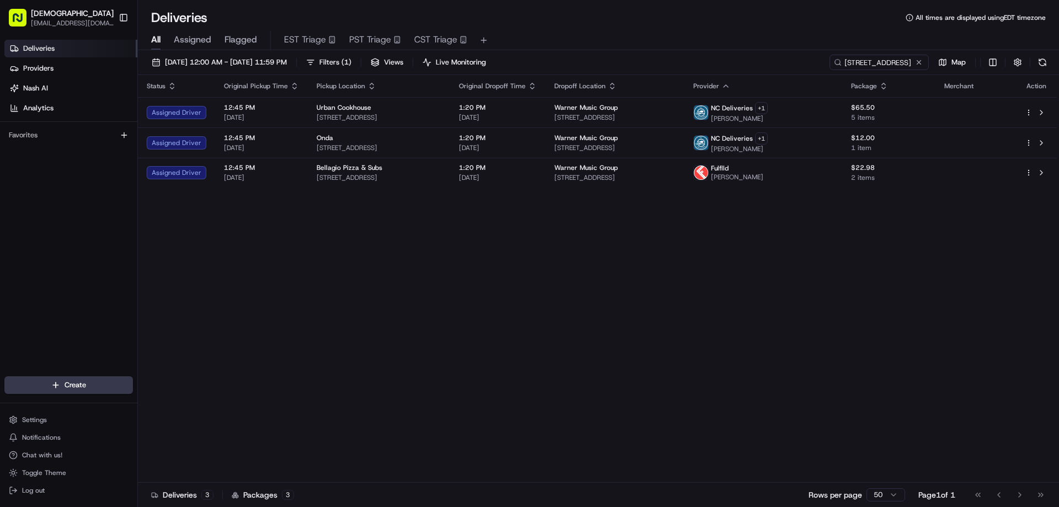
click at [669, 398] on div "Status Original Pickup Time Pickup Location Original Dropoff Time Dropoff Locat…" at bounding box center [597, 278] width 919 height 407
click at [568, 242] on div "Status Original Pickup Time Pickup Location Original Dropoff Time Dropoff Locat…" at bounding box center [597, 278] width 919 height 407
click at [528, 358] on div "Status Original Pickup Time Pickup Location Original Dropoff Time Dropoff Locat…" at bounding box center [597, 278] width 919 height 407
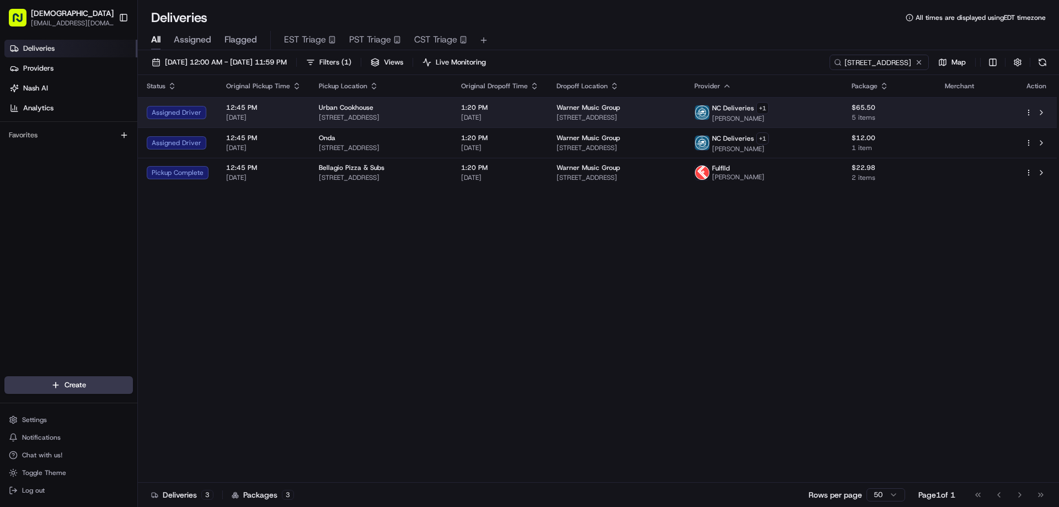
click at [436, 119] on span "[STREET_ADDRESS]" at bounding box center [381, 117] width 125 height 9
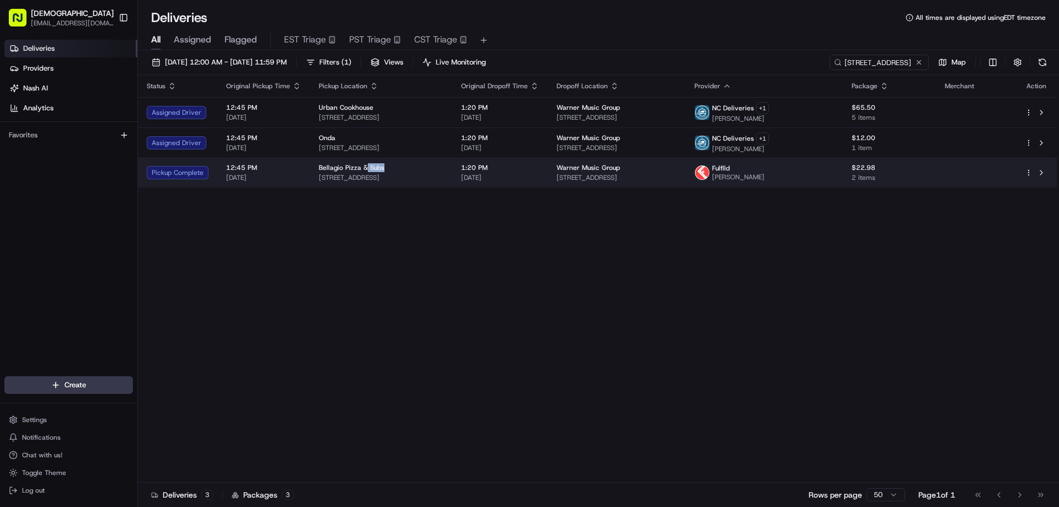
drag, startPoint x: 386, startPoint y: 167, endPoint x: 362, endPoint y: 163, distance: 24.6
click at [363, 164] on div "Bellagio Pizza & Subs" at bounding box center [381, 167] width 125 height 9
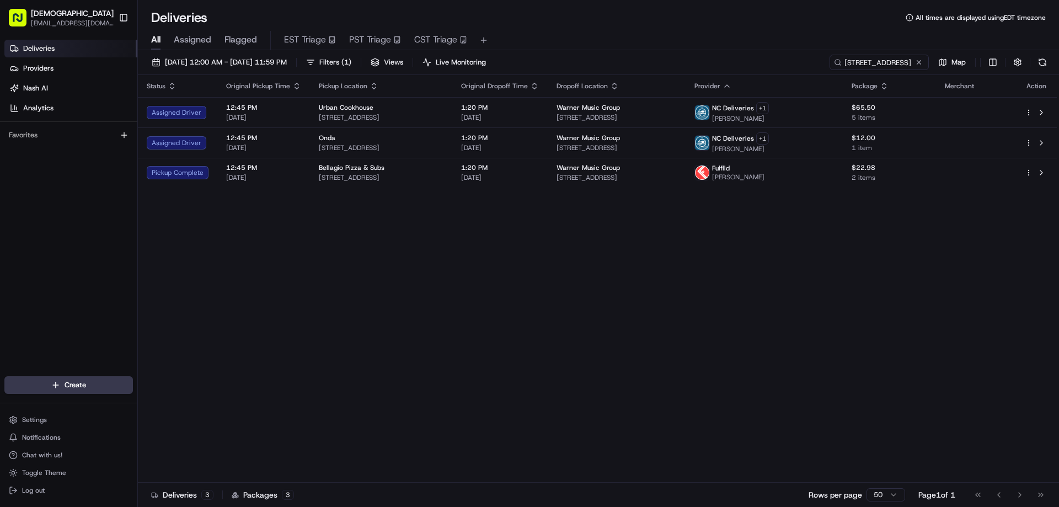
click at [299, 248] on div "Status Original Pickup Time Pickup Location Original Dropoff Time Dropoff Locat…" at bounding box center [597, 278] width 919 height 407
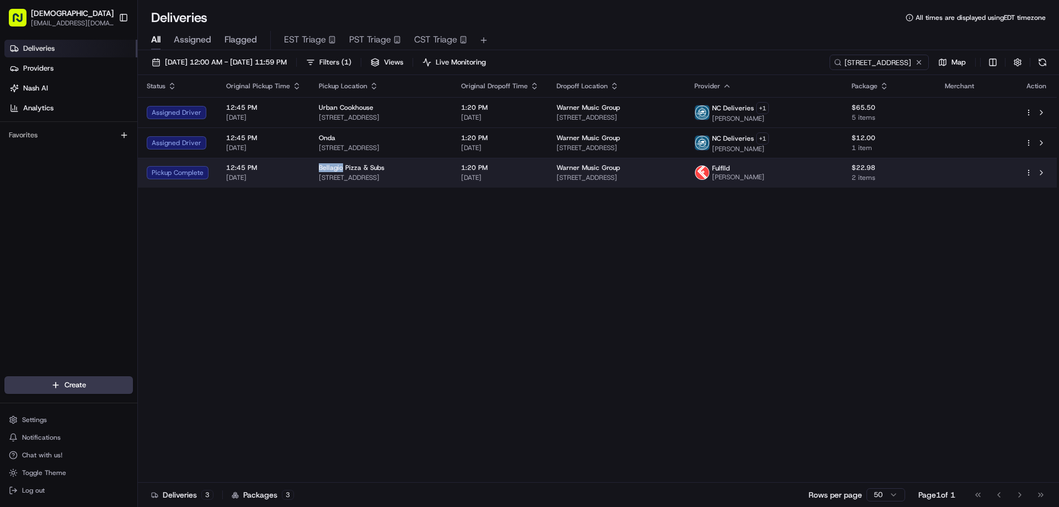
drag, startPoint x: 340, startPoint y: 167, endPoint x: 314, endPoint y: 166, distance: 25.9
click at [314, 166] on td "Bellagio Pizza & Subs 114 29th Ave N, Nashville, TN 37203, USA" at bounding box center [381, 173] width 142 height 30
copy span "Bellagio"
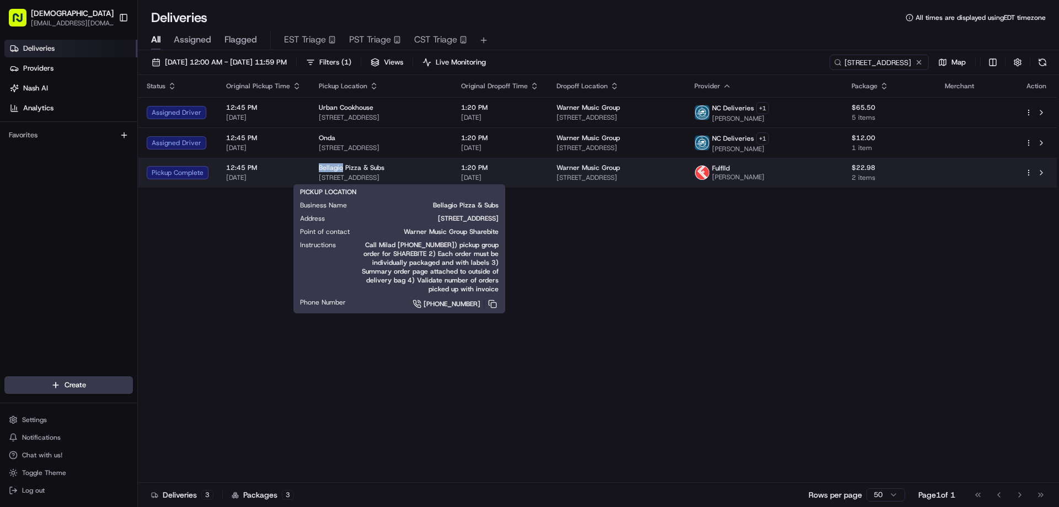
drag, startPoint x: 448, startPoint y: 176, endPoint x: 316, endPoint y: 176, distance: 131.2
click at [319, 176] on span "[STREET_ADDRESS]" at bounding box center [381, 177] width 125 height 9
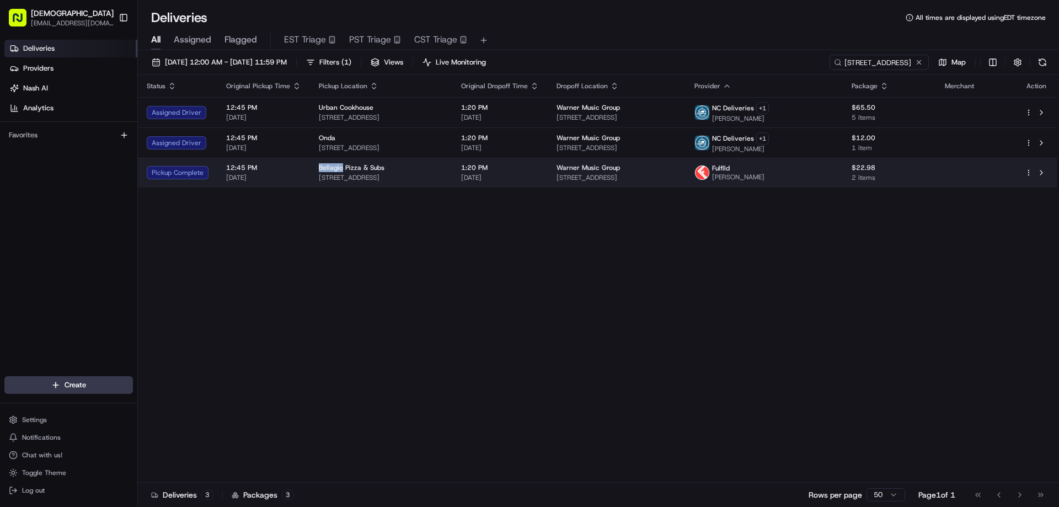
copy span "[STREET_ADDRESS]"
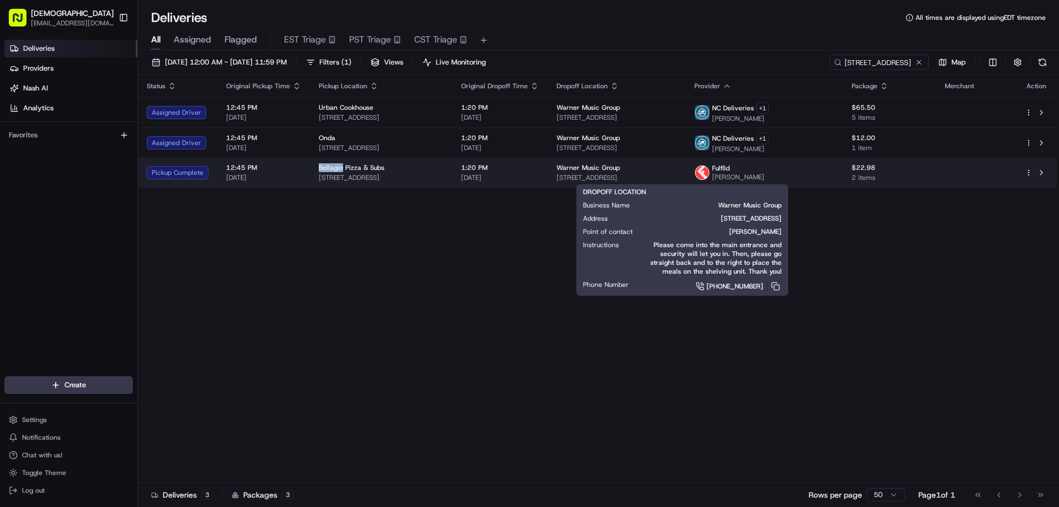
drag, startPoint x: 686, startPoint y: 175, endPoint x: 592, endPoint y: 178, distance: 94.3
click at [592, 178] on td "Warner Music Group 21 Music Square E, Nashville, TN 37203, USA" at bounding box center [616, 173] width 138 height 30
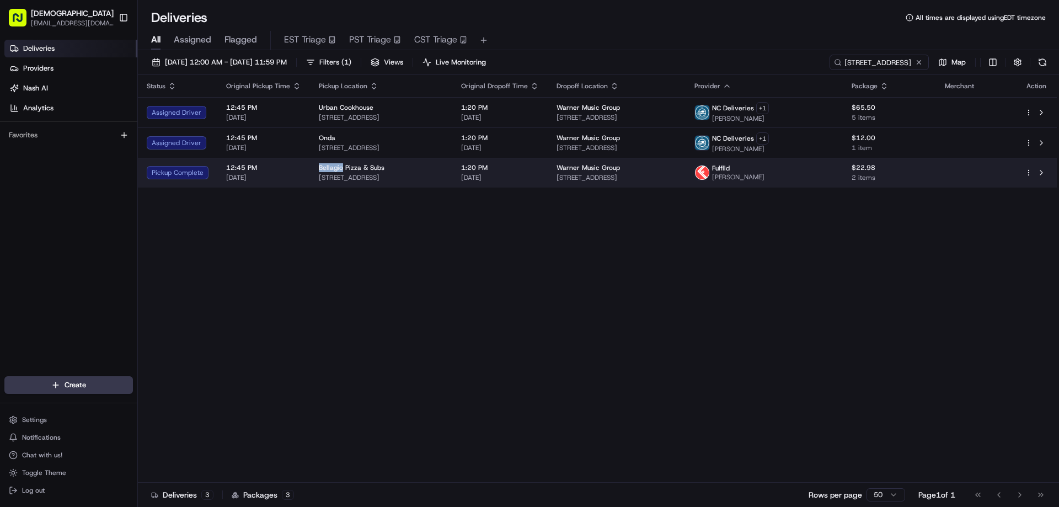
copy span "[STREET_ADDRESS]"
click at [418, 174] on span "[STREET_ADDRESS]" at bounding box center [381, 177] width 125 height 9
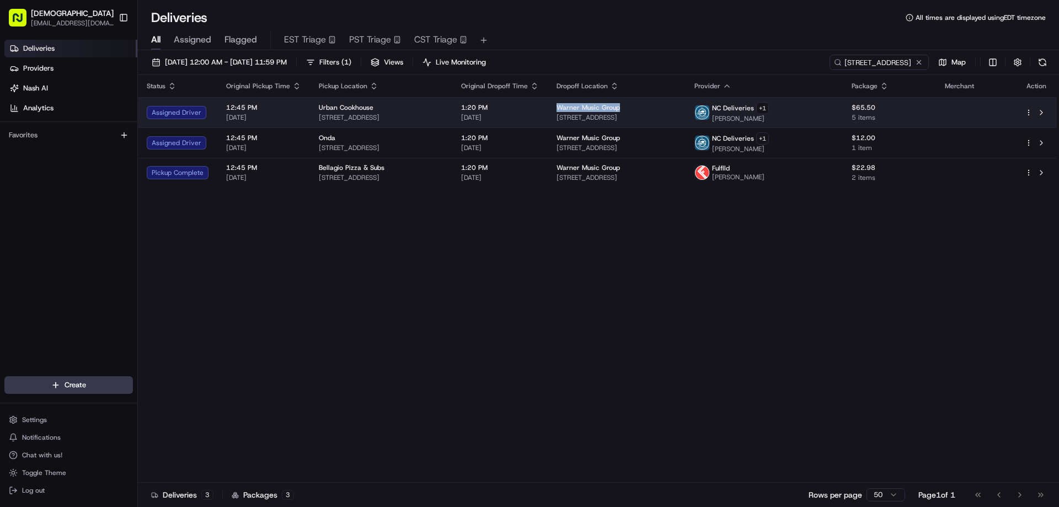
drag, startPoint x: 664, startPoint y: 106, endPoint x: 595, endPoint y: 105, distance: 68.9
click at [595, 105] on div "Warner Music Group" at bounding box center [616, 107] width 121 height 9
copy span "Warner Music Group"
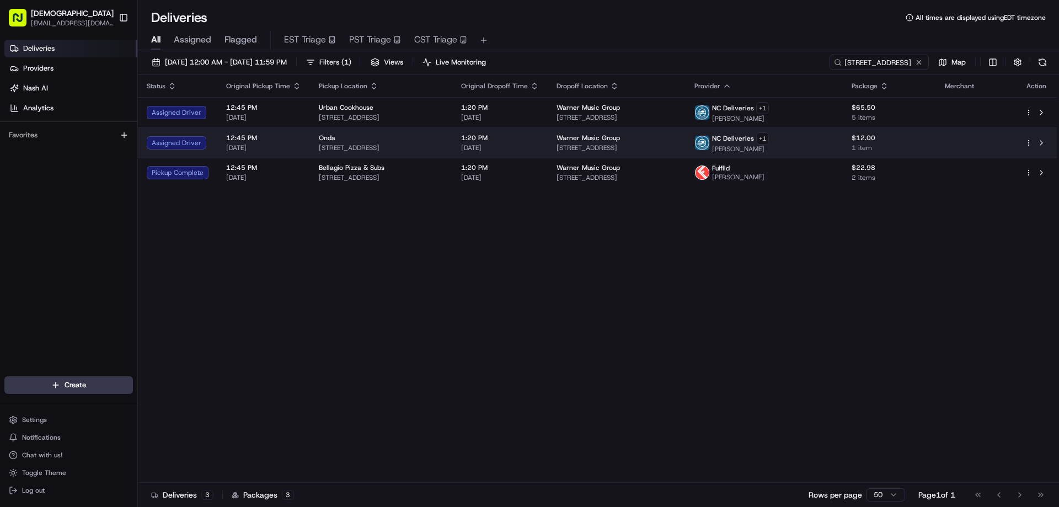
click at [431, 142] on div "Onda 101 17th Ave S, Nashville, TN 37203, USA" at bounding box center [381, 142] width 125 height 19
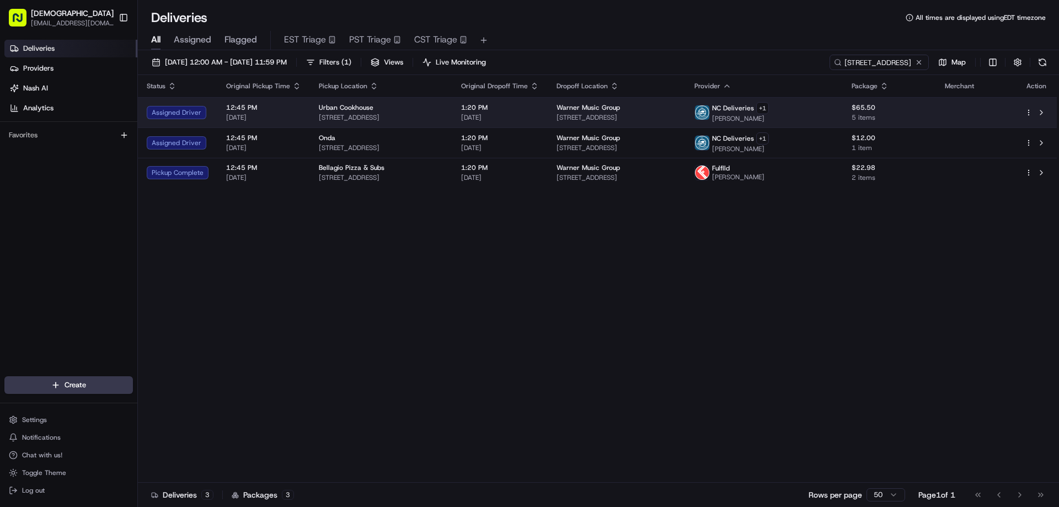
click at [427, 115] on span "[STREET_ADDRESS]" at bounding box center [381, 117] width 125 height 9
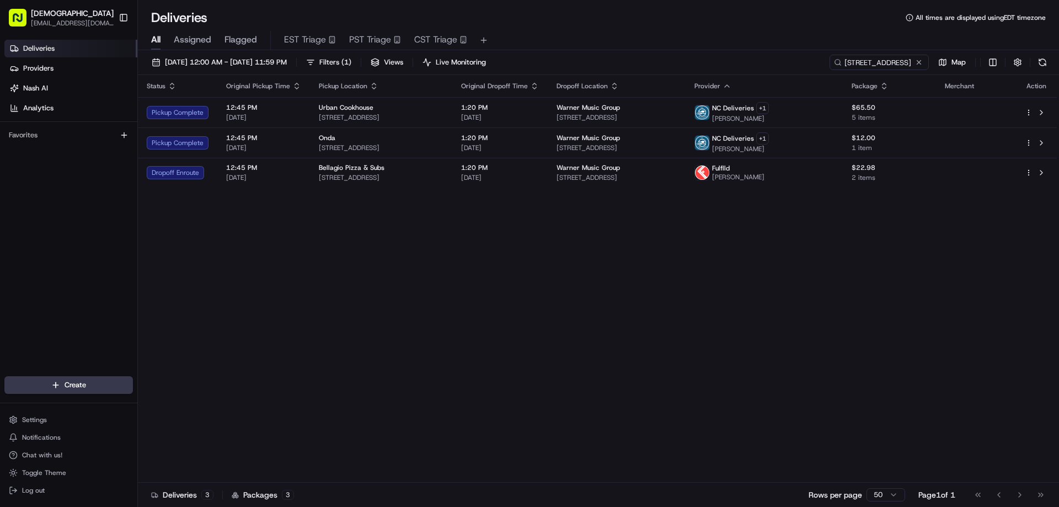
click at [532, 269] on div "Status Original Pickup Time Pickup Location Original Dropoff Time Dropoff Locat…" at bounding box center [597, 278] width 919 height 407
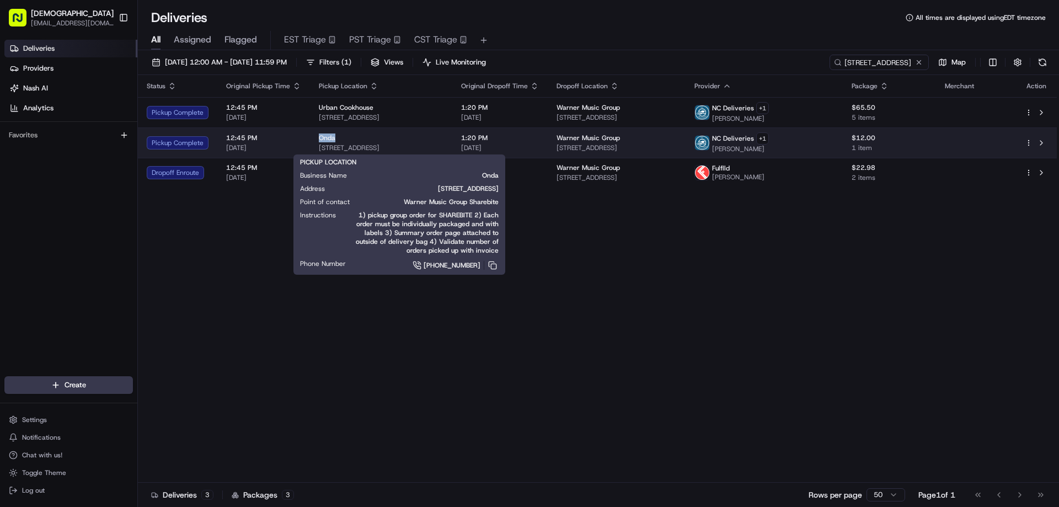
drag, startPoint x: 335, startPoint y: 137, endPoint x: 313, endPoint y: 137, distance: 21.5
click at [313, 137] on td "Onda 101 17th Ave S, Nashville, TN 37203, USA" at bounding box center [381, 142] width 142 height 30
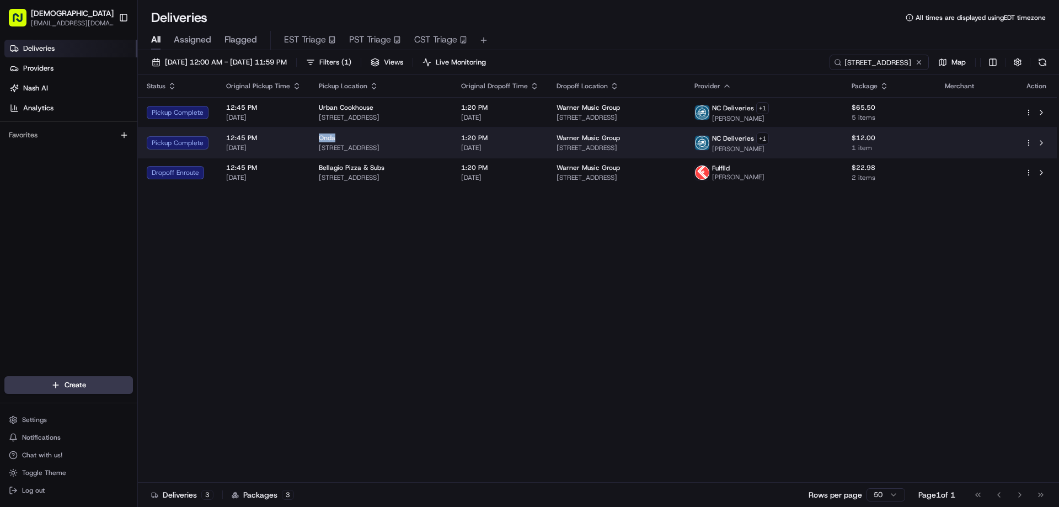
copy span "Onda"
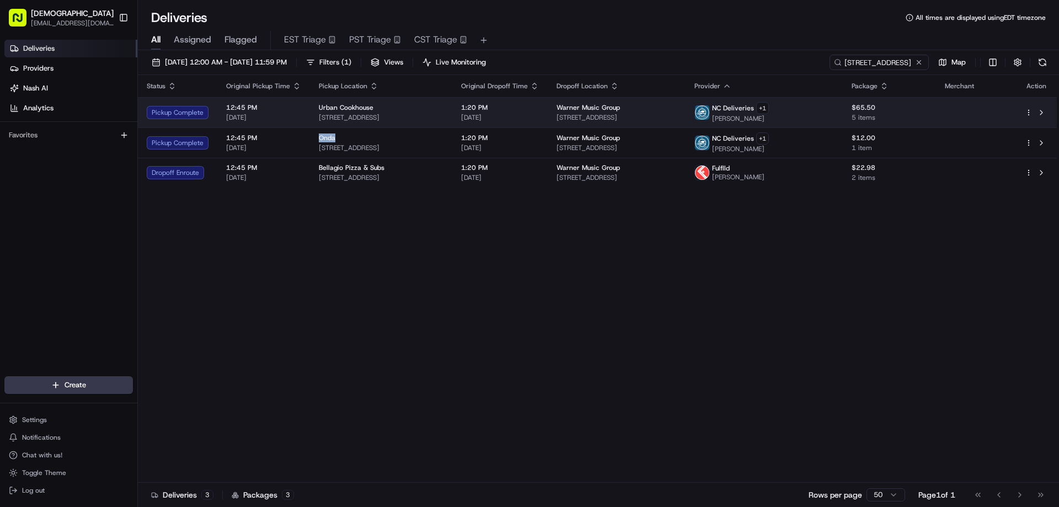
drag, startPoint x: 436, startPoint y: 117, endPoint x: 316, endPoint y: 117, distance: 119.1
click at [319, 117] on span "[STREET_ADDRESS]" at bounding box center [381, 117] width 125 height 9
copy span "[STREET_ADDRESS]"
click at [385, 106] on div "Urban Cookhouse" at bounding box center [381, 107] width 125 height 9
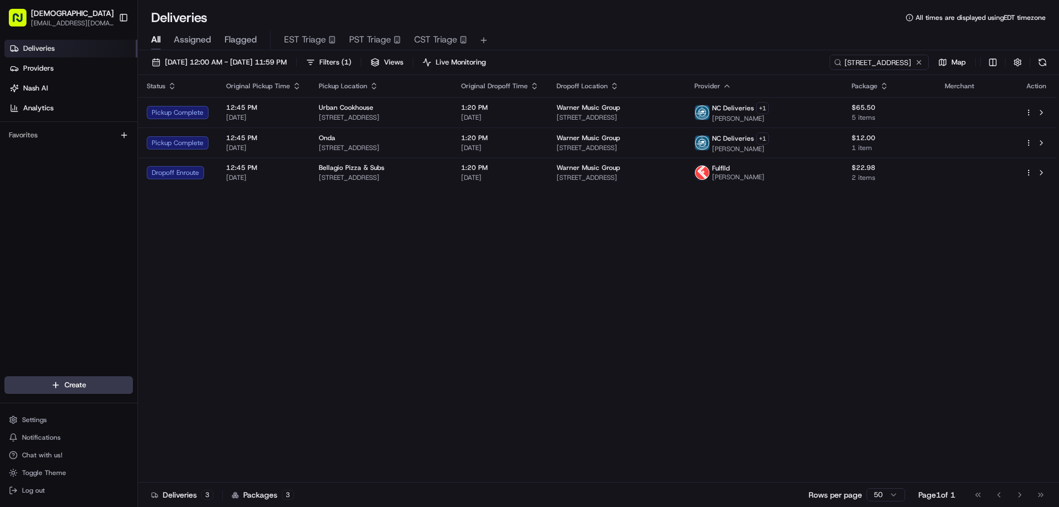
drag, startPoint x: 422, startPoint y: 228, endPoint x: 1050, endPoint y: 314, distance: 633.4
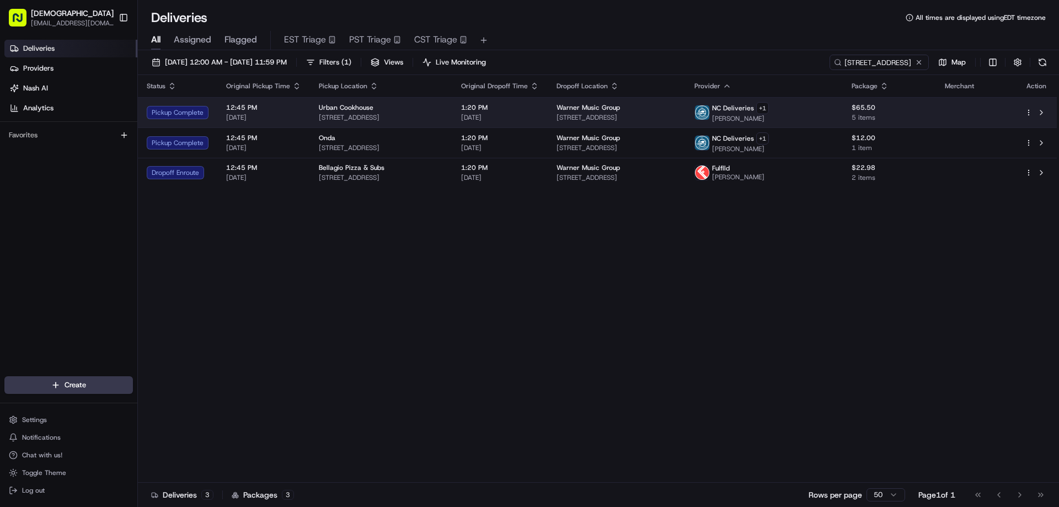
click at [397, 105] on div "Urban Cookhouse" at bounding box center [381, 107] width 125 height 9
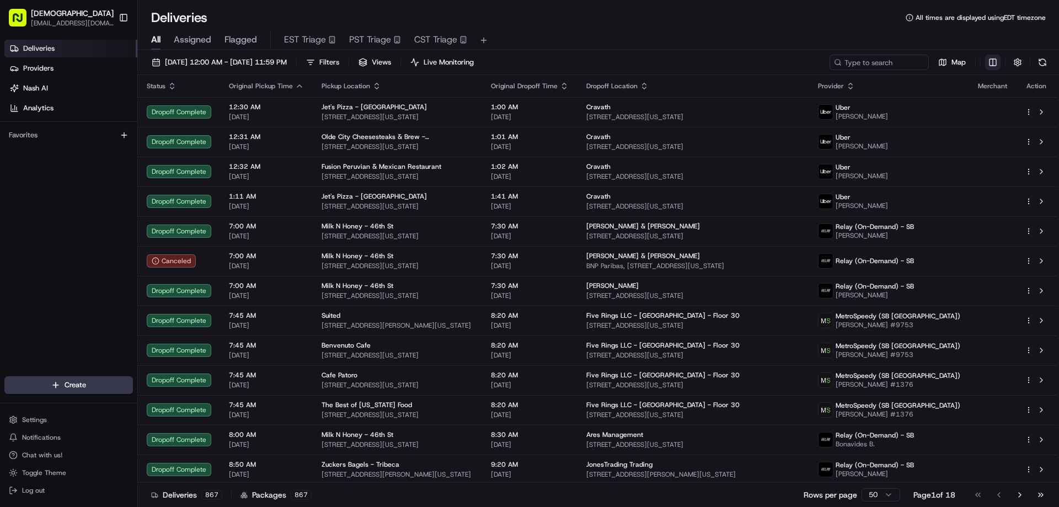
click at [989, 63] on html "Sharebite [EMAIL_ADDRESS][DOMAIN_NAME] Toggle Sidebar Deliveries Providers [PER…" at bounding box center [529, 253] width 1059 height 507
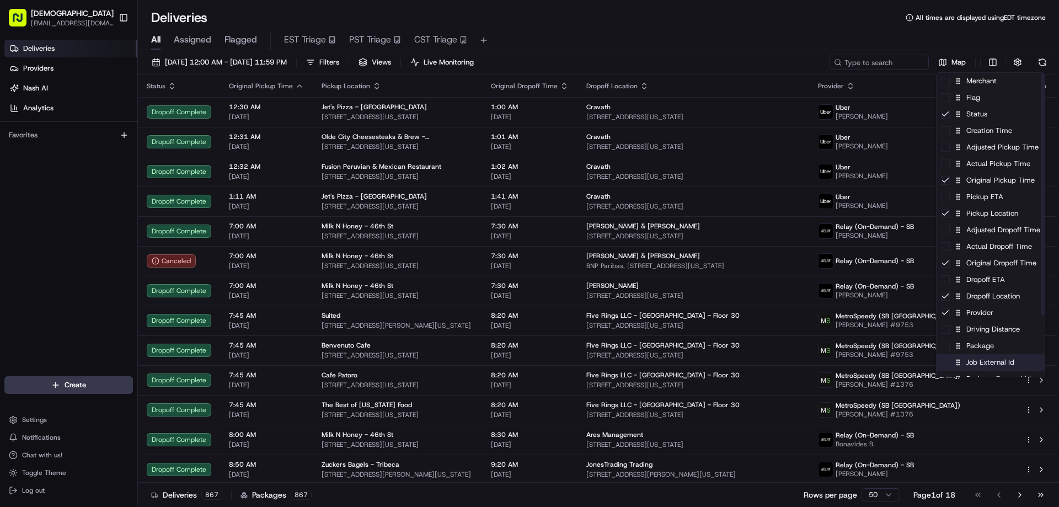
click at [986, 357] on div "Job External Id" at bounding box center [990, 362] width 108 height 17
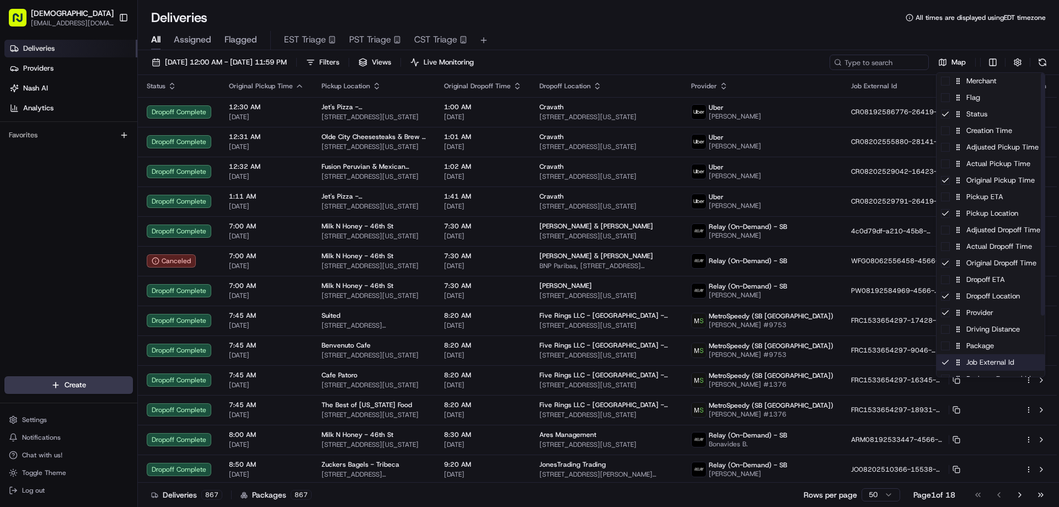
click at [982, 362] on div "Job External Id" at bounding box center [990, 362] width 108 height 17
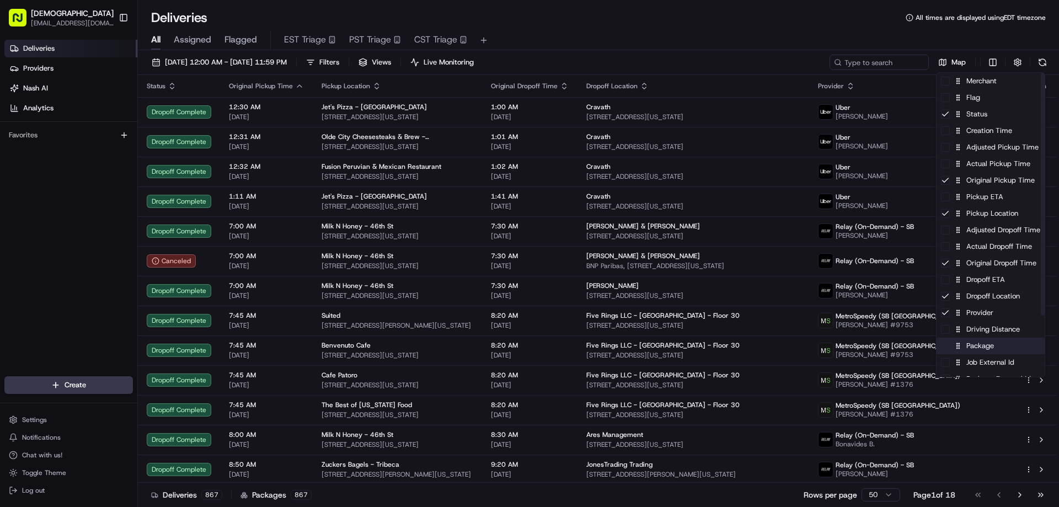
click at [982, 347] on div "Package" at bounding box center [990, 345] width 108 height 17
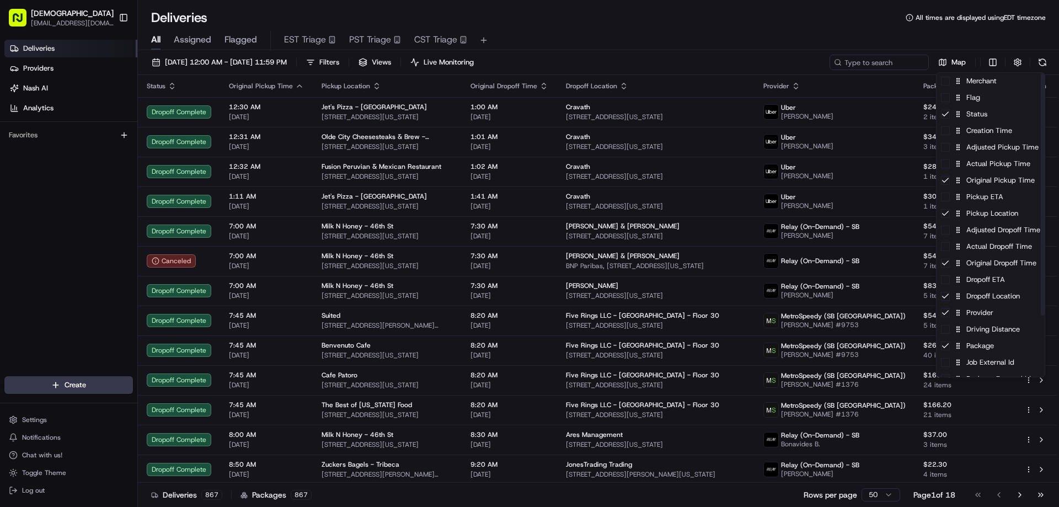
click at [790, 50] on html "Sharebite [EMAIL_ADDRESS][DOMAIN_NAME] Toggle Sidebar Deliveries Providers [PER…" at bounding box center [529, 253] width 1059 height 507
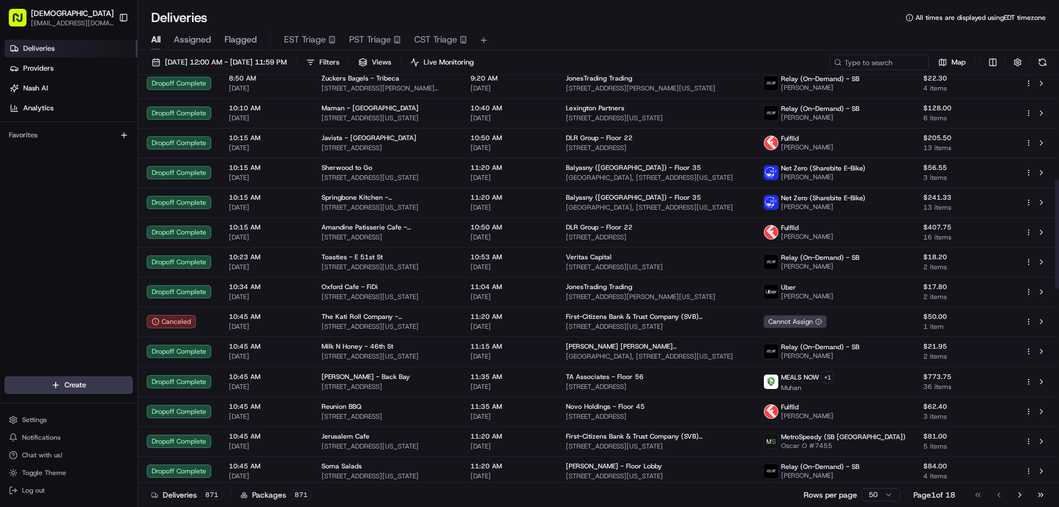
scroll to position [55, 0]
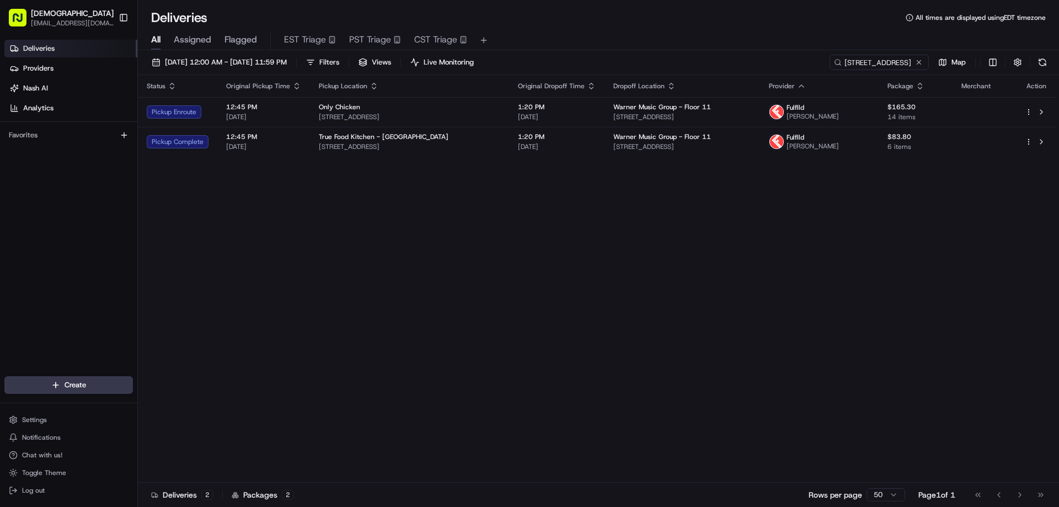
click at [505, 250] on div "Status Original Pickup Time Pickup Location Original Dropoff Time Dropoff Locat…" at bounding box center [597, 278] width 919 height 407
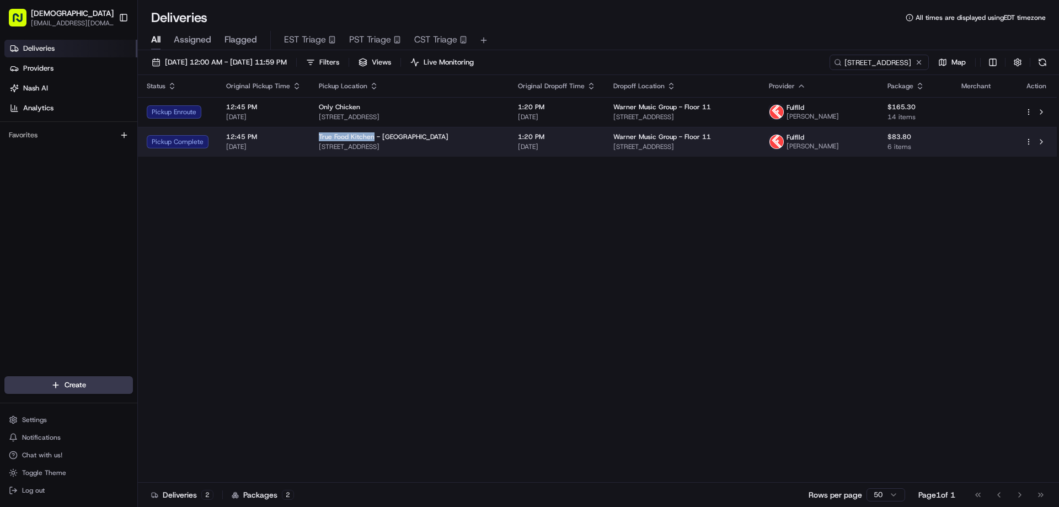
drag, startPoint x: 371, startPoint y: 133, endPoint x: 314, endPoint y: 137, distance: 56.9
click at [314, 137] on td "True Food Kitchen - [GEOGRAPHIC_DATA] [STREET_ADDRESS]" at bounding box center [409, 142] width 199 height 30
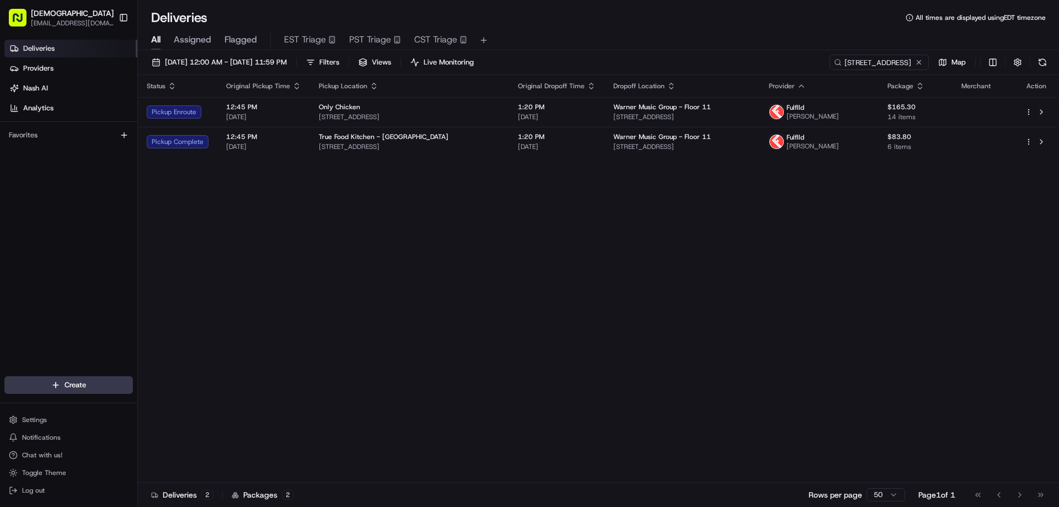
click at [361, 183] on div "Status Original Pickup Time Pickup Location Original Dropoff Time Dropoff Locat…" at bounding box center [597, 278] width 919 height 407
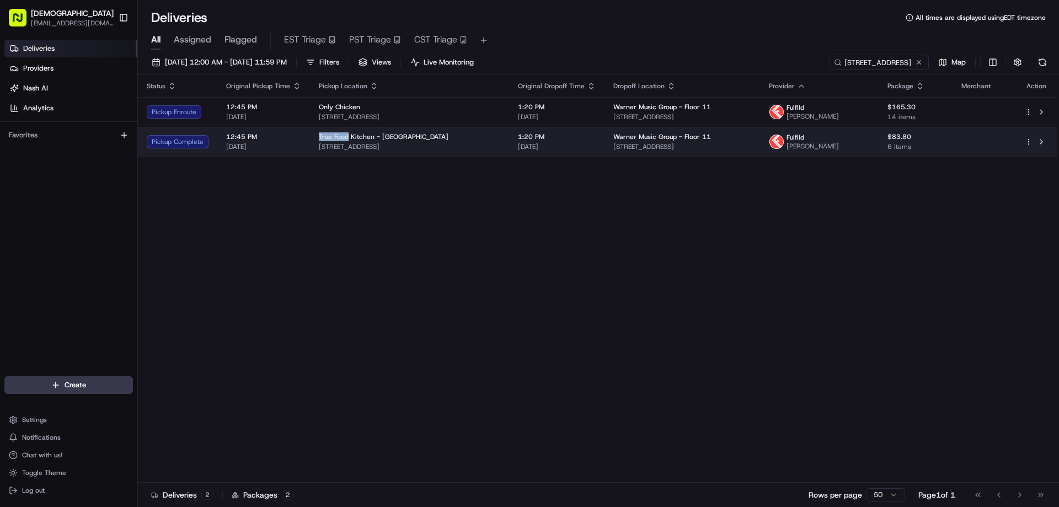
drag, startPoint x: 346, startPoint y: 135, endPoint x: 314, endPoint y: 136, distance: 31.4
click at [314, 136] on td "True Food Kitchen - [GEOGRAPHIC_DATA] [STREET_ADDRESS]" at bounding box center [409, 142] width 199 height 30
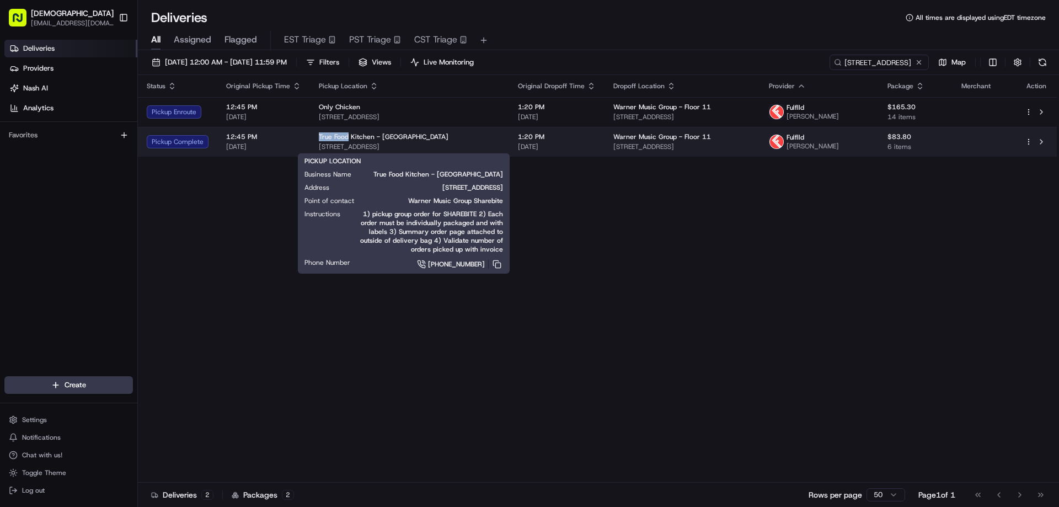
copy span "True Food"
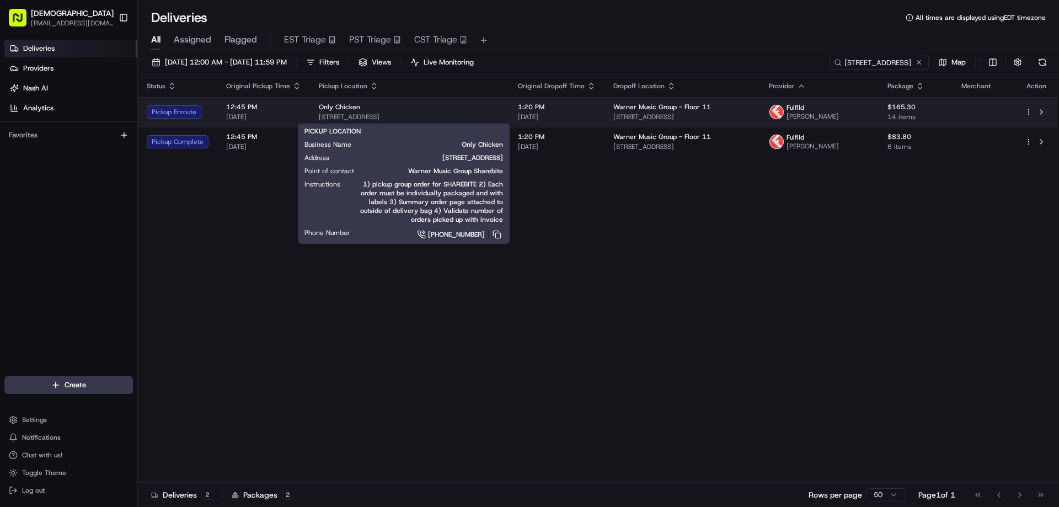
drag, startPoint x: 455, startPoint y: 115, endPoint x: 318, endPoint y: 119, distance: 137.3
click at [319, 119] on span "[STREET_ADDRESS]" at bounding box center [409, 116] width 181 height 9
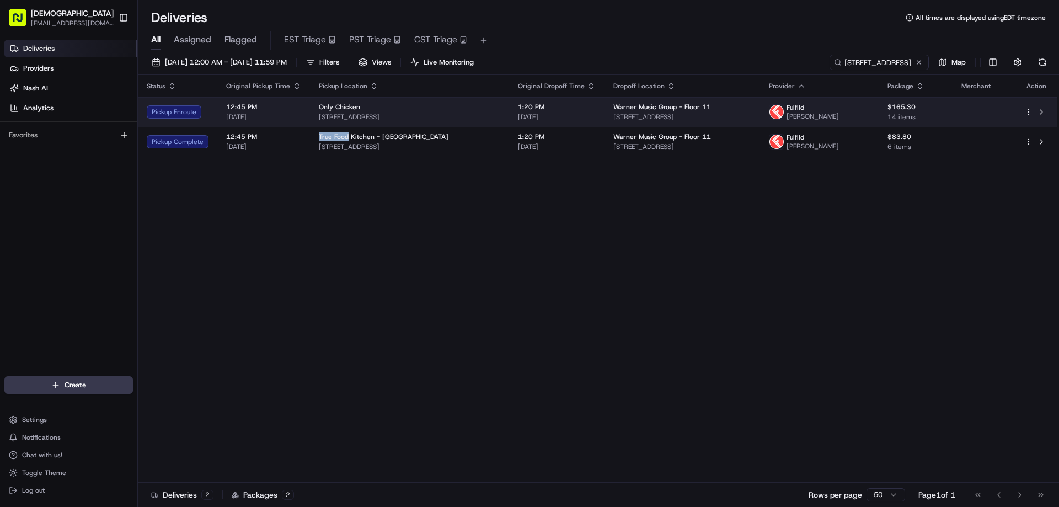
copy span "[STREET_ADDRESS]"
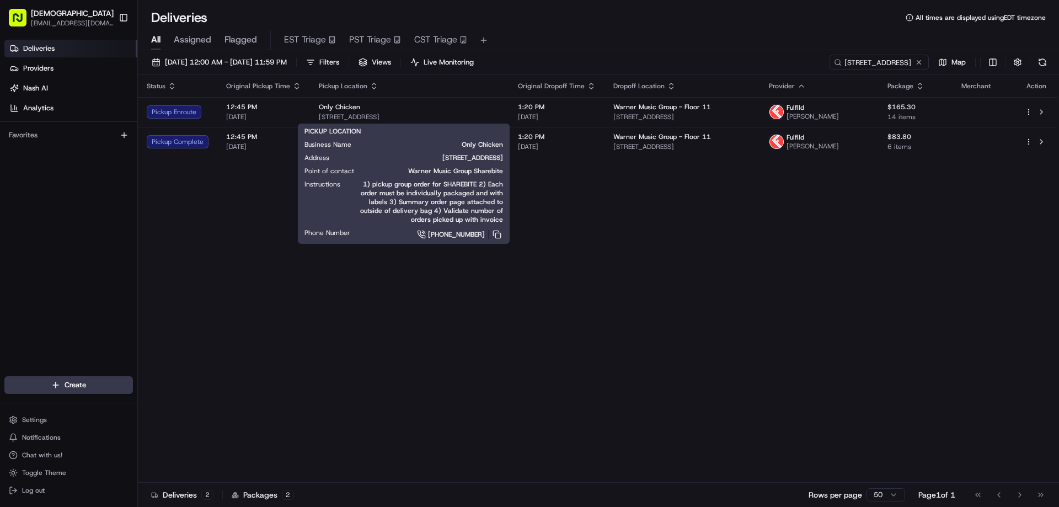
click at [615, 205] on div "Status Original Pickup Time Pickup Location Original Dropoff Time Dropoff Locat…" at bounding box center [597, 278] width 919 height 407
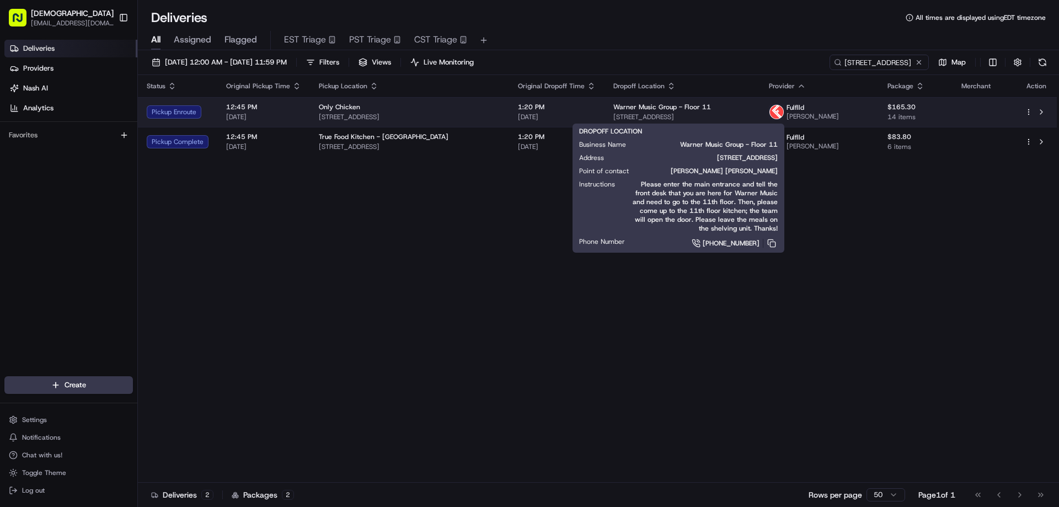
drag, startPoint x: 737, startPoint y: 116, endPoint x: 604, endPoint y: 116, distance: 132.9
click at [613, 116] on span "[STREET_ADDRESS]" at bounding box center [682, 116] width 138 height 9
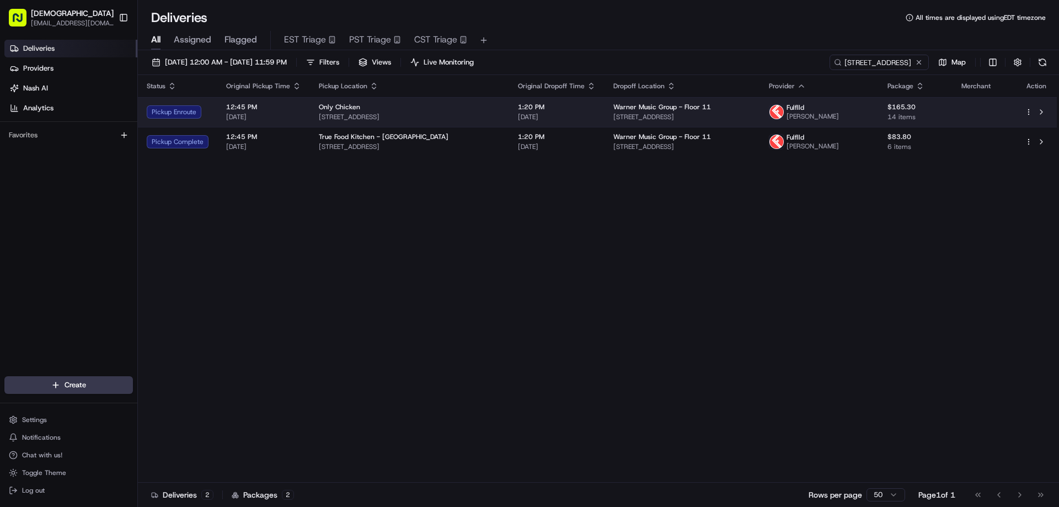
copy span "[STREET_ADDRESS]"
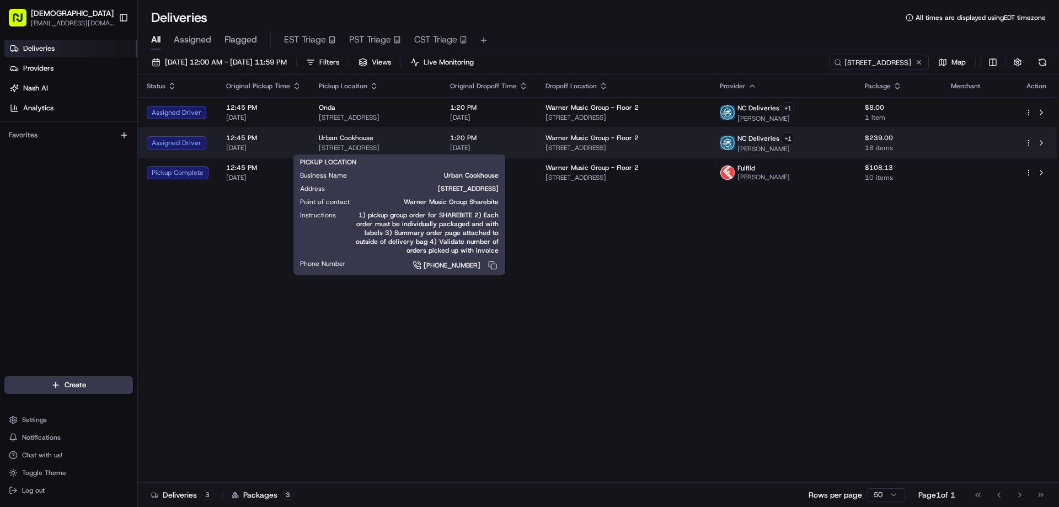
click at [432, 140] on div "Urban Cookhouse" at bounding box center [376, 137] width 114 height 9
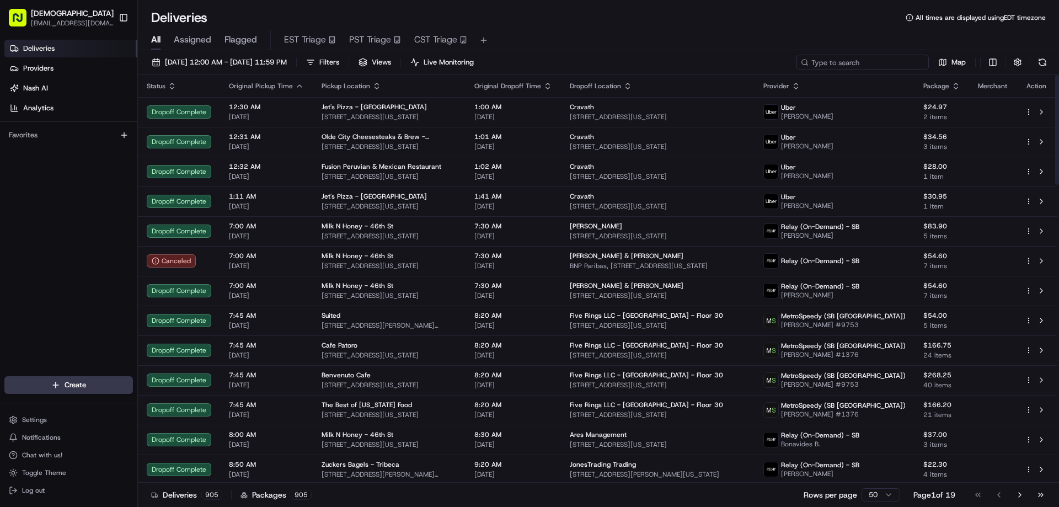
click at [852, 66] on input at bounding box center [862, 62] width 132 height 15
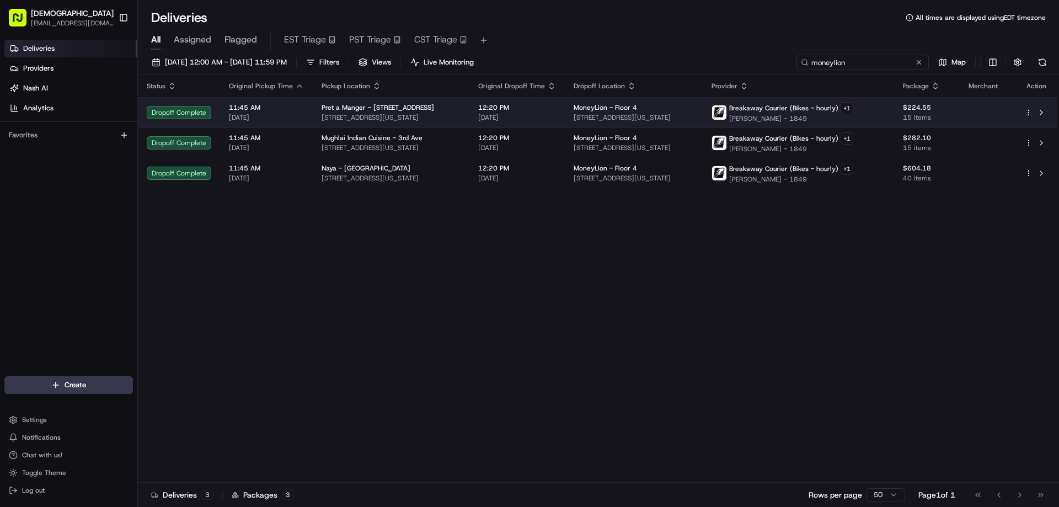
type input "moneylion"
click at [785, 111] on span "Breakaway Courier (Bikes - hourly)" at bounding box center [783, 108] width 109 height 9
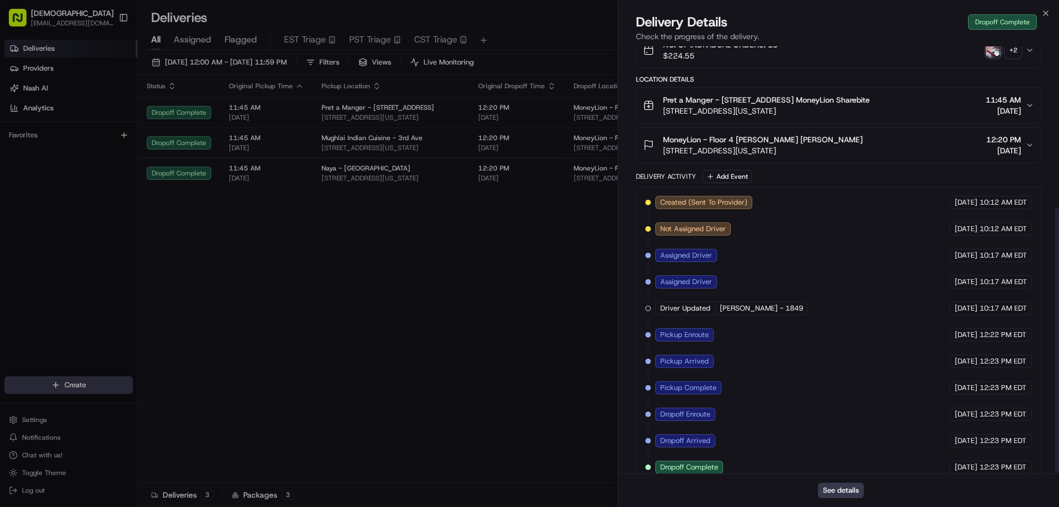
scroll to position [260, 0]
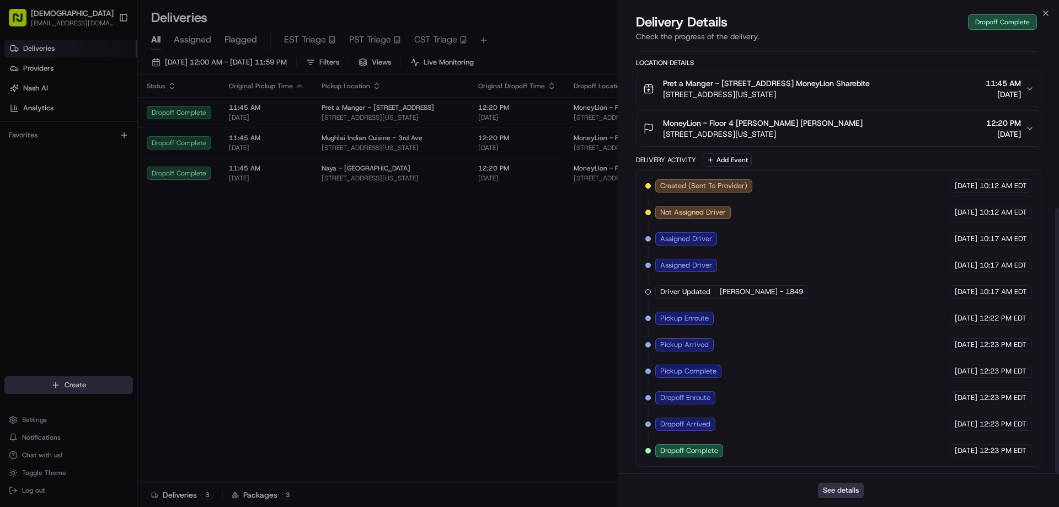
click at [851, 486] on button "See details" at bounding box center [841, 489] width 46 height 15
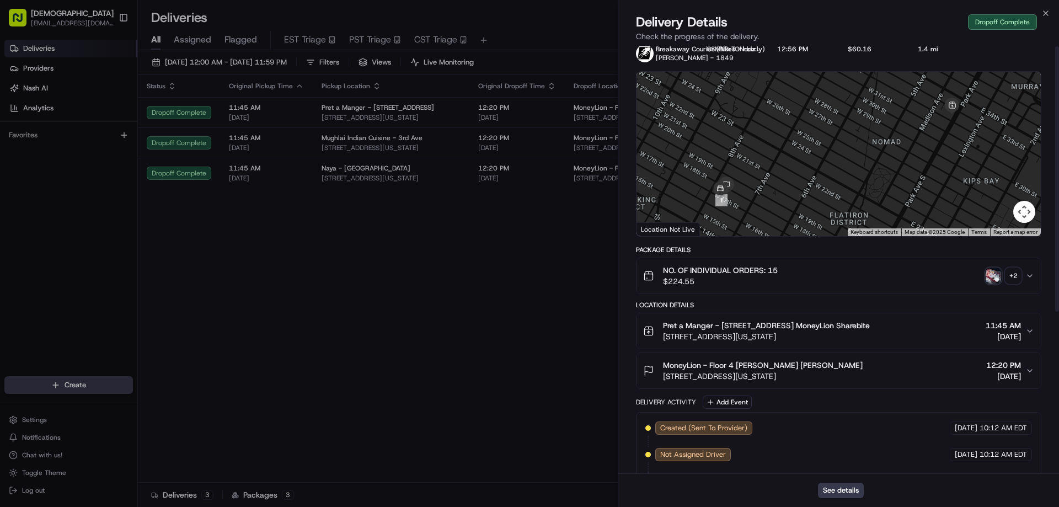
scroll to position [0, 0]
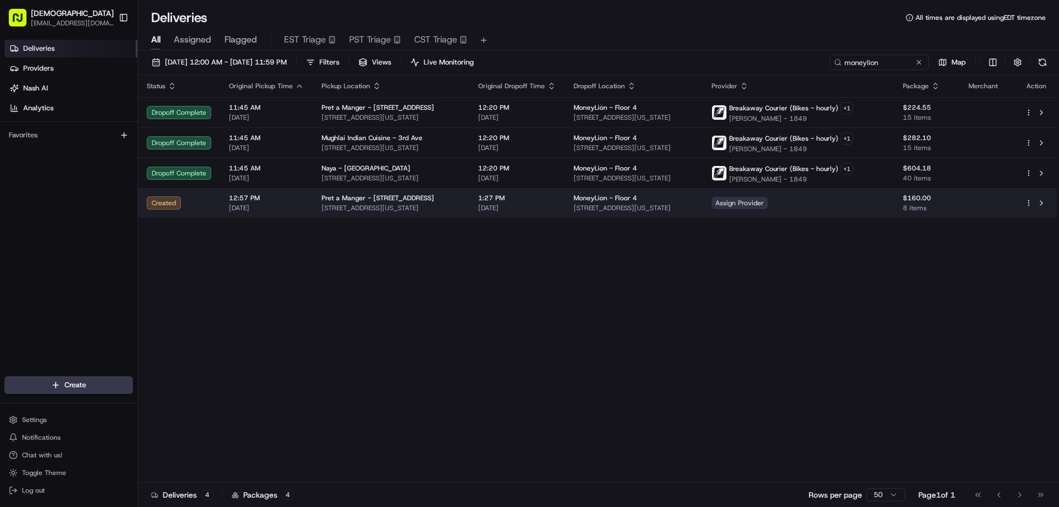
click at [767, 202] on span "Assign Provider" at bounding box center [739, 203] width 56 height 12
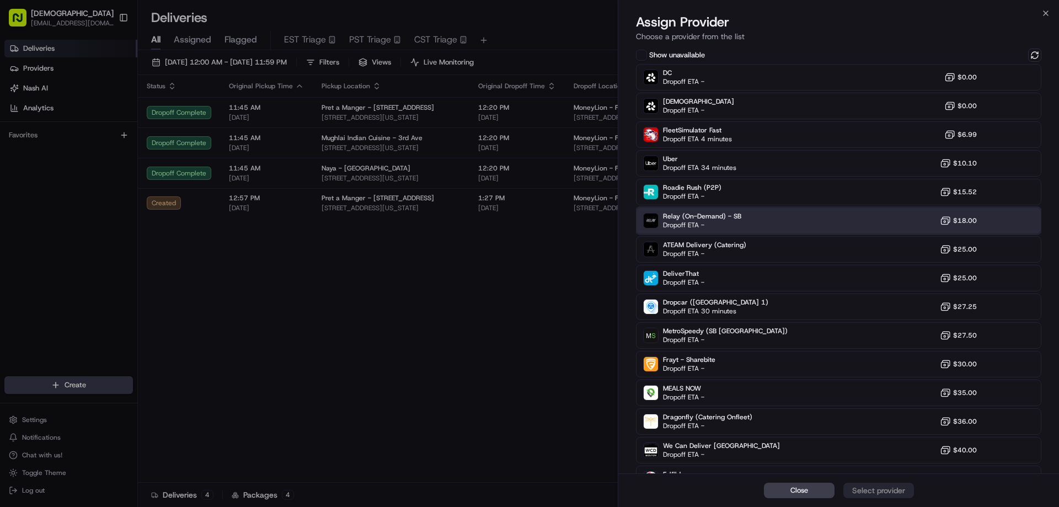
click at [716, 222] on span "Dropoff ETA -" at bounding box center [701, 225] width 77 height 9
click at [878, 489] on div "Assign Provider" at bounding box center [878, 490] width 54 height 11
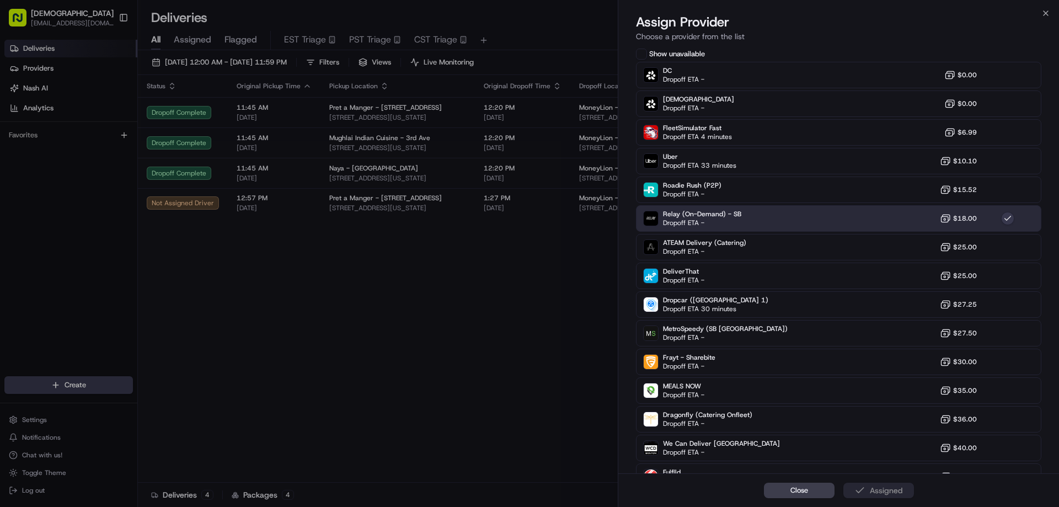
drag, startPoint x: 476, startPoint y: 320, endPoint x: 497, endPoint y: 311, distance: 22.7
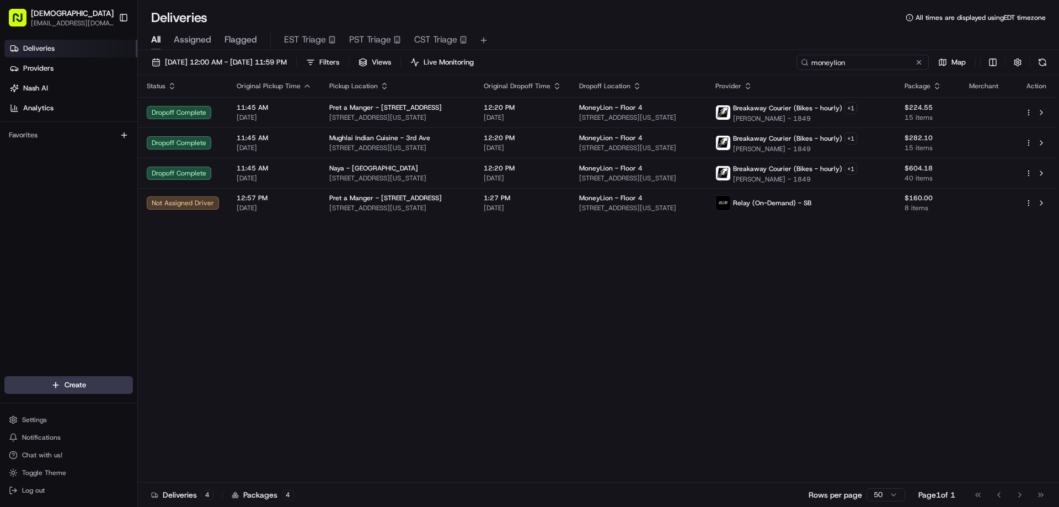
click at [861, 64] on input "moneylion" at bounding box center [862, 62] width 132 height 15
click at [995, 60] on html "Sharebite eveines@ececonsultinggroup.com Toggle Sidebar Deliveries Providers Na…" at bounding box center [529, 253] width 1059 height 507
click at [769, 296] on html "Sharebite eveines@ececonsultinggroup.com Toggle Sidebar Deliveries Providers Na…" at bounding box center [529, 253] width 1059 height 507
click at [558, 306] on div "Status Original Pickup Time Pickup Location Original Dropoff Time Dropoff Locat…" at bounding box center [597, 278] width 919 height 407
drag, startPoint x: 667, startPoint y: 365, endPoint x: 675, endPoint y: 357, distance: 11.3
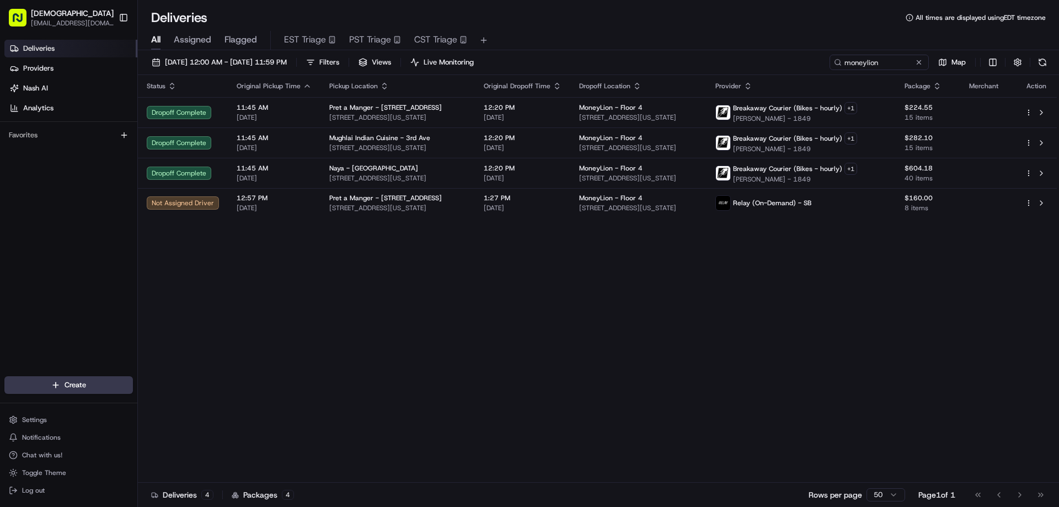
click at [667, 365] on div "Status Original Pickup Time Pickup Location Original Dropoff Time Dropoff Locat…" at bounding box center [597, 278] width 919 height 407
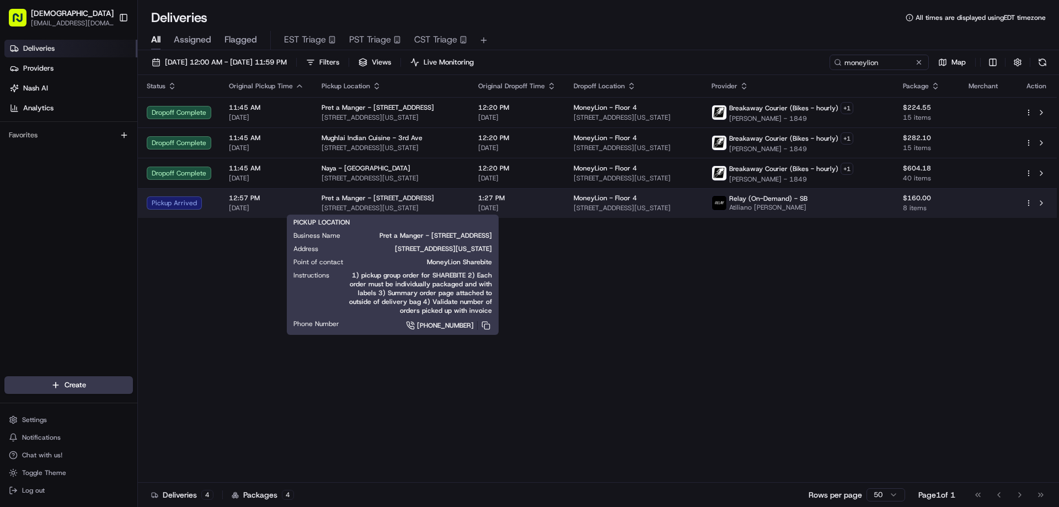
click at [409, 212] on span "[STREET_ADDRESS][US_STATE]" at bounding box center [390, 207] width 139 height 9
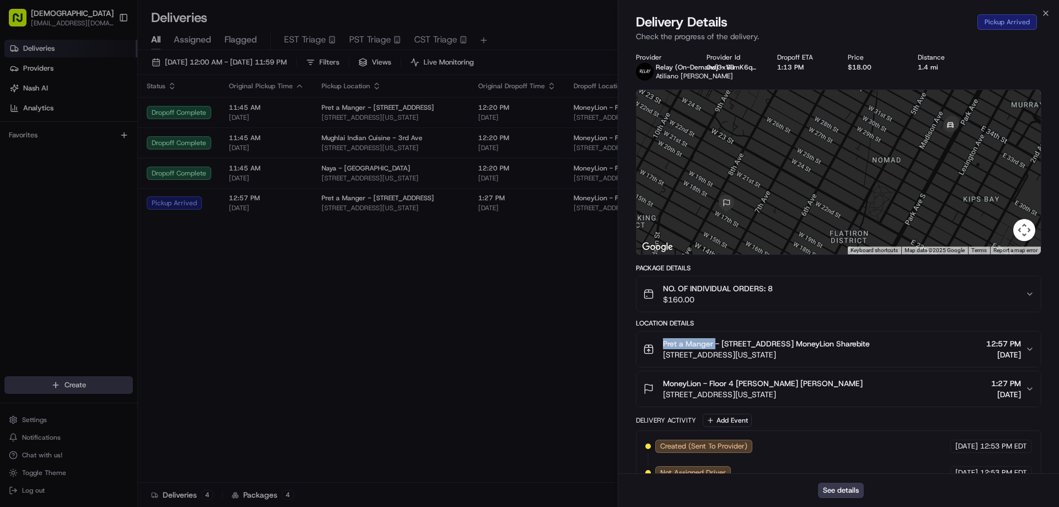
drag, startPoint x: 715, startPoint y: 342, endPoint x: 663, endPoint y: 342, distance: 51.8
click at [663, 342] on span "Pret a Manger - [STREET_ADDRESS] MoneyLion Sharebite" at bounding box center [766, 343] width 207 height 11
copy span "Pret a Manger"
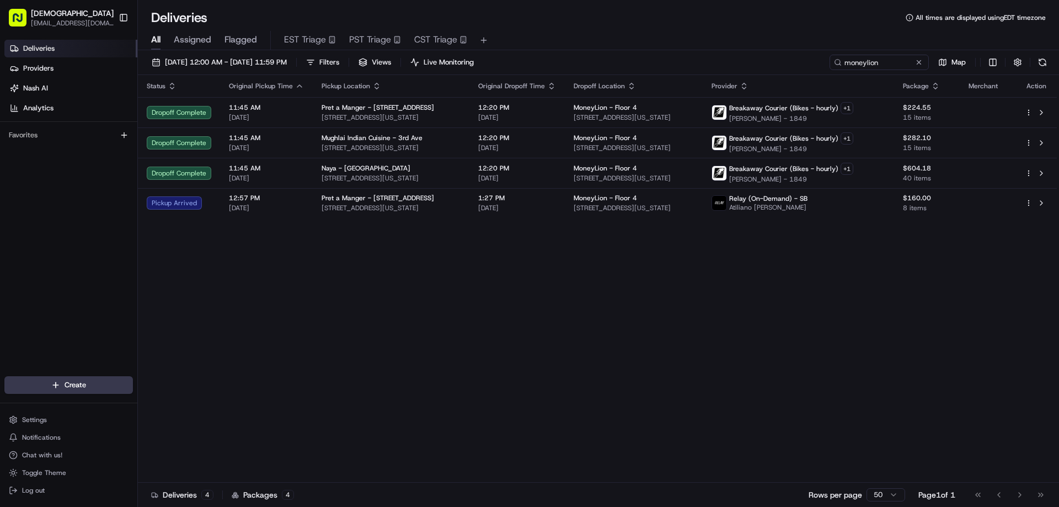
click at [563, 347] on div "Status Original Pickup Time Pickup Location Original Dropoff Time Dropoff Locat…" at bounding box center [597, 278] width 919 height 407
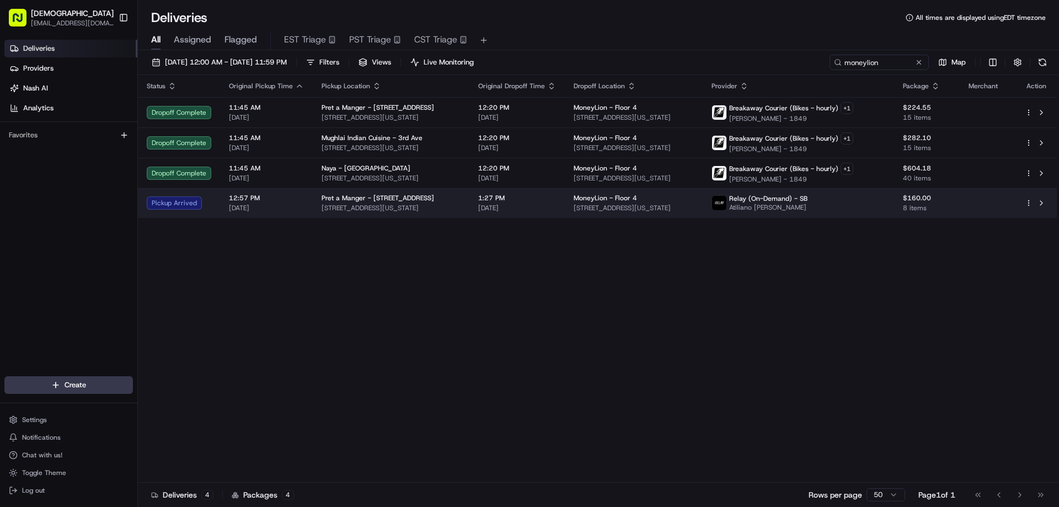
click at [420, 201] on div "Pret a Manger - [STREET_ADDRESS]" at bounding box center [390, 198] width 139 height 9
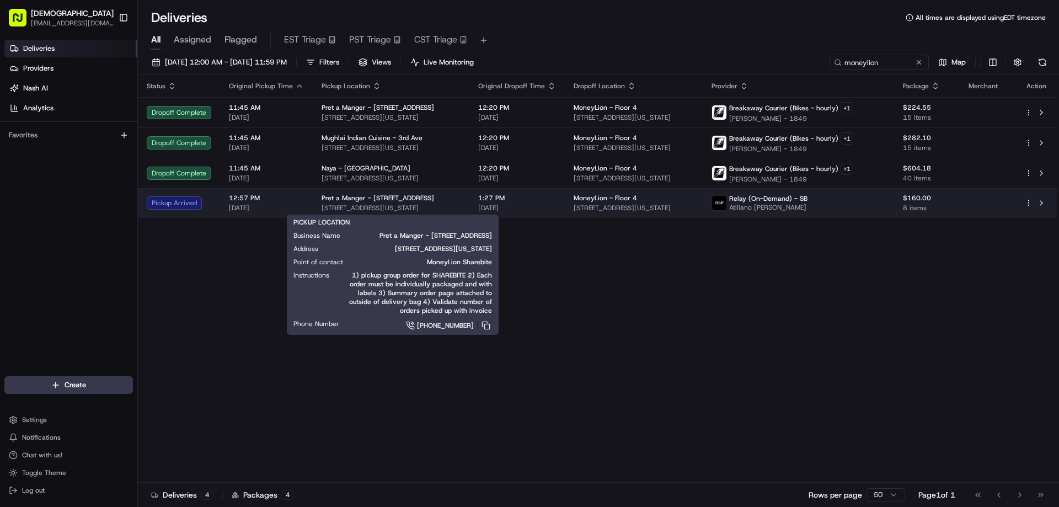
drag, startPoint x: 437, startPoint y: 203, endPoint x: 315, endPoint y: 209, distance: 122.0
click at [315, 209] on td "Pret a Manger - 2 Park Ave 2 Park Ave, New York, NY 10016, USA" at bounding box center [391, 203] width 157 height 30
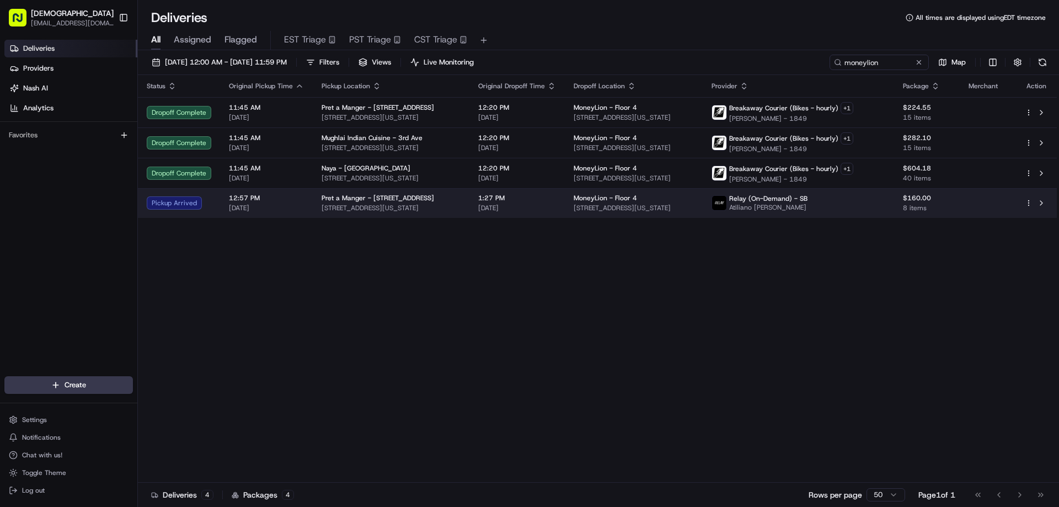
copy span "[STREET_ADDRESS][US_STATE]"
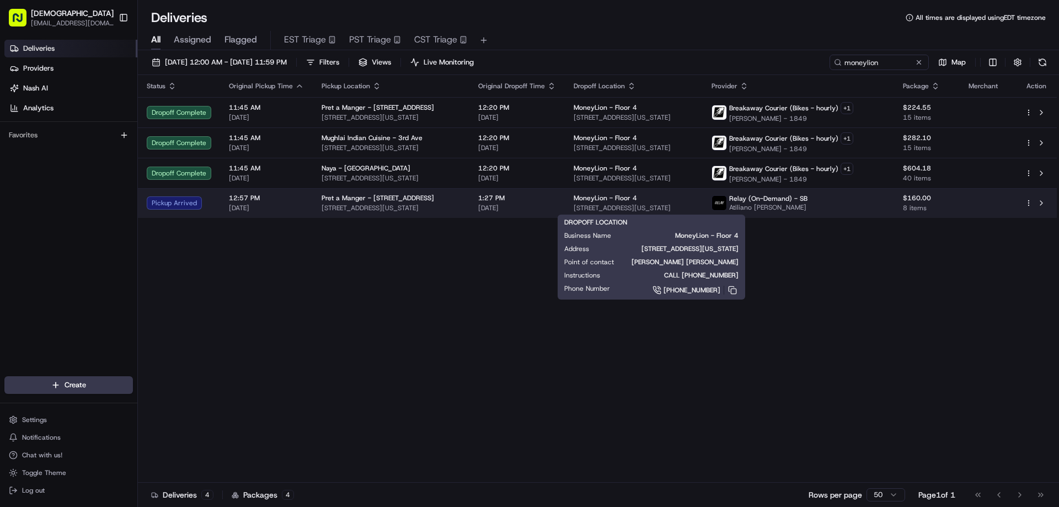
drag, startPoint x: 714, startPoint y: 205, endPoint x: 577, endPoint y: 208, distance: 137.3
click at [577, 208] on td "MoneyLion - Floor 4 249 W 17th St, New York, NY 10011, USA" at bounding box center [634, 203] width 138 height 30
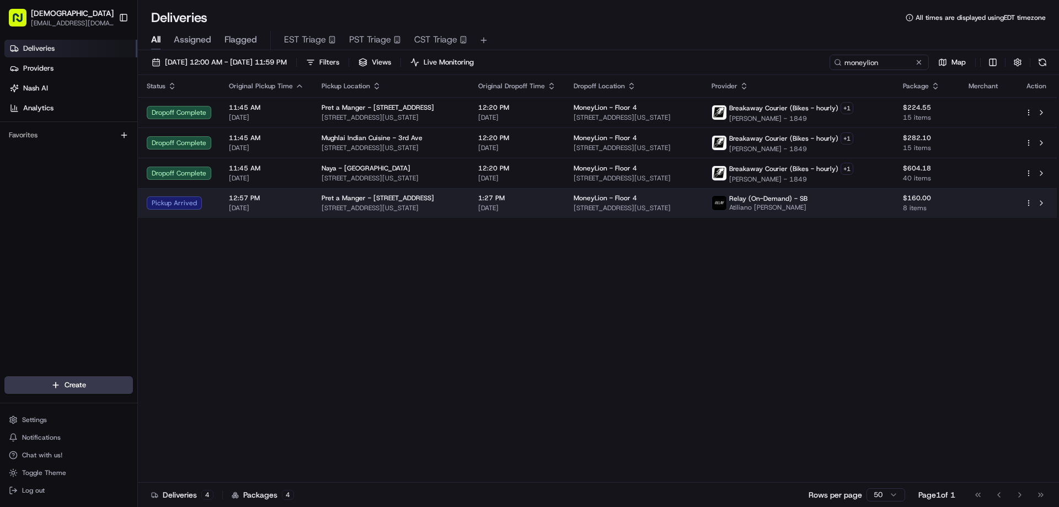
copy span "[STREET_ADDRESS][US_STATE]"
click at [407, 207] on span "[STREET_ADDRESS][US_STATE]" at bounding box center [390, 207] width 139 height 9
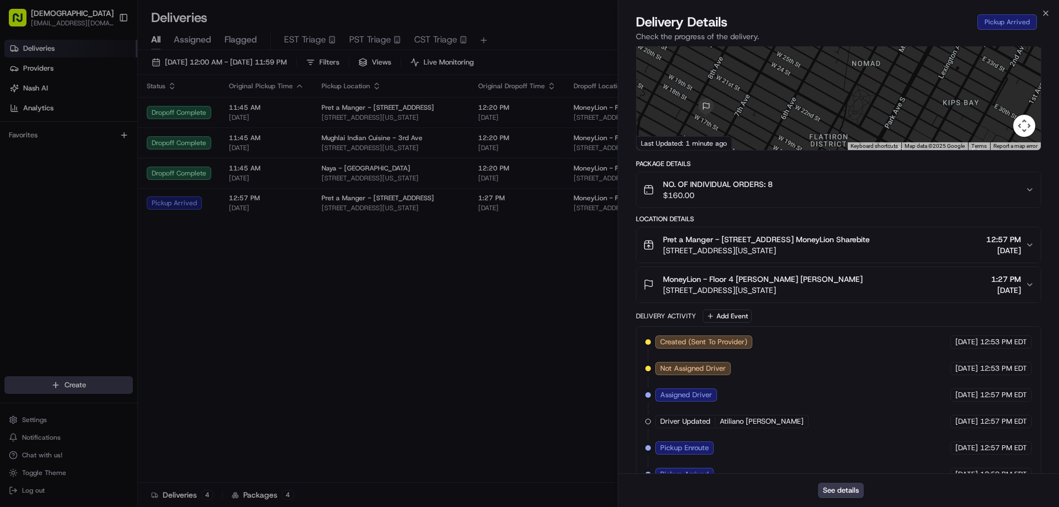
scroll to position [128, 0]
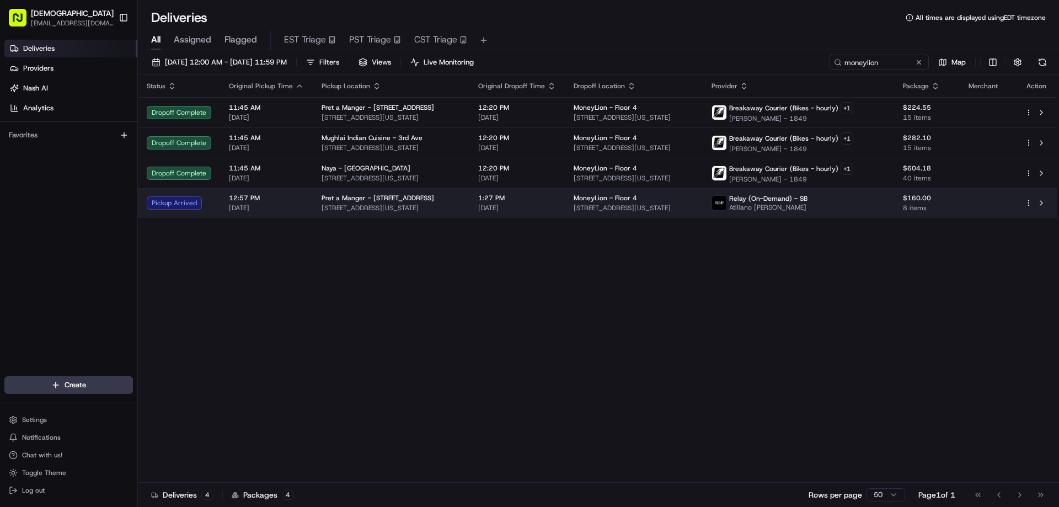
click at [441, 209] on span "[STREET_ADDRESS][US_STATE]" at bounding box center [390, 207] width 139 height 9
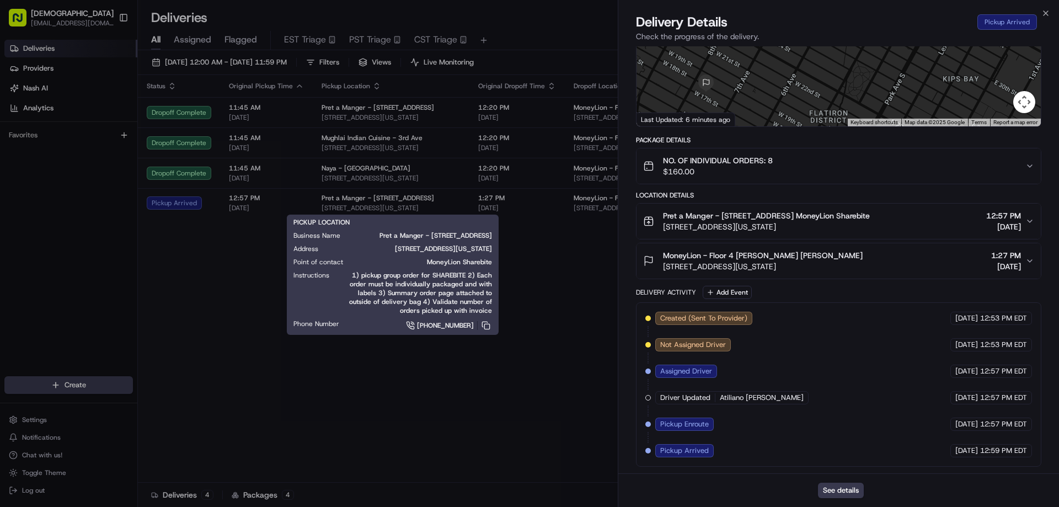
drag, startPoint x: 554, startPoint y: 267, endPoint x: 531, endPoint y: 250, distance: 28.7
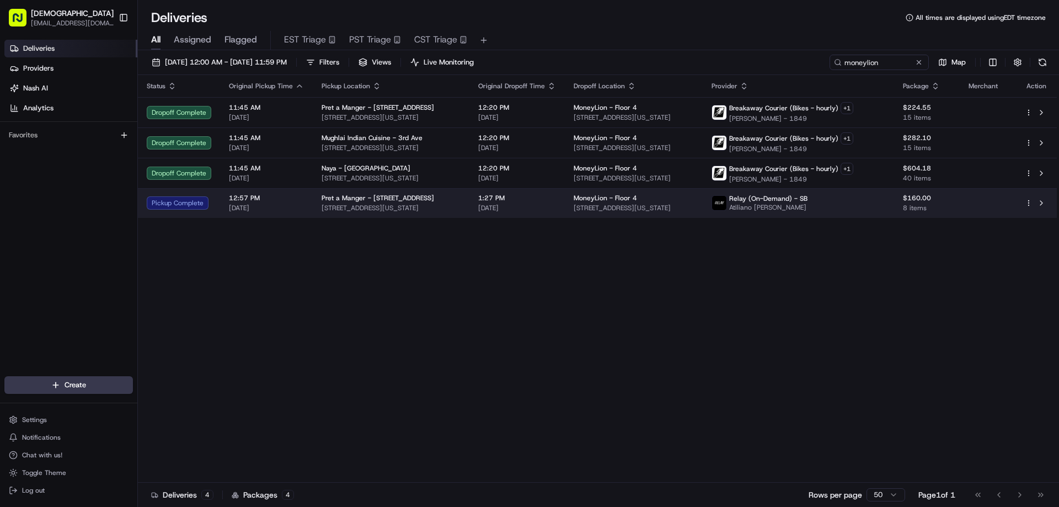
click at [371, 197] on span "Pret a Manger - [STREET_ADDRESS]" at bounding box center [377, 198] width 112 height 9
click at [685, 207] on span "[STREET_ADDRESS][US_STATE]" at bounding box center [633, 207] width 120 height 9
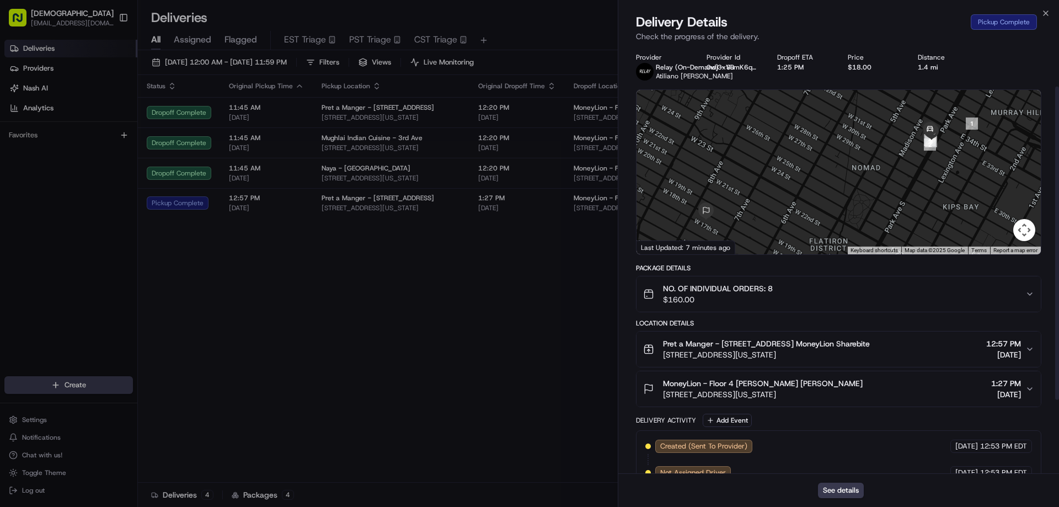
scroll to position [154, 0]
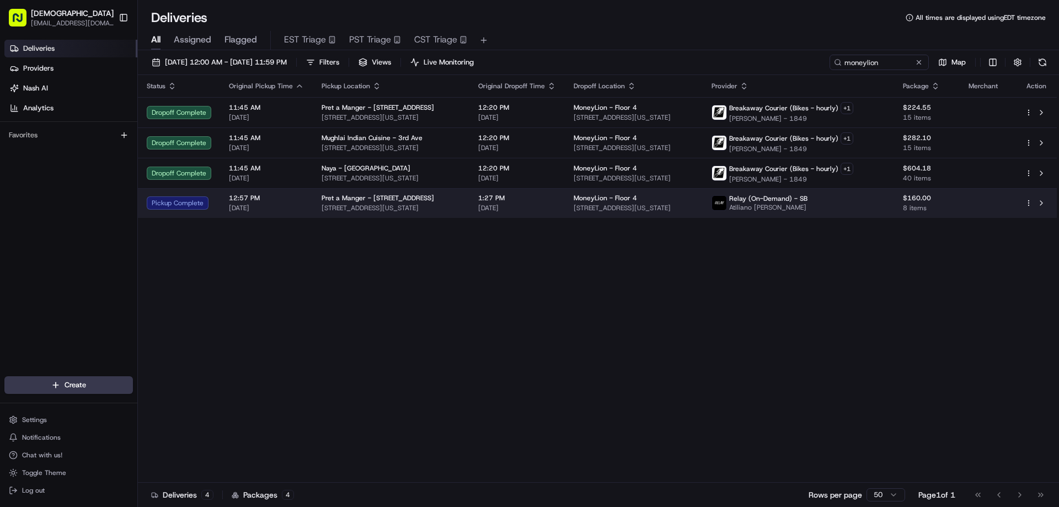
click at [412, 201] on div "Pret a Manger - [STREET_ADDRESS]" at bounding box center [390, 198] width 139 height 9
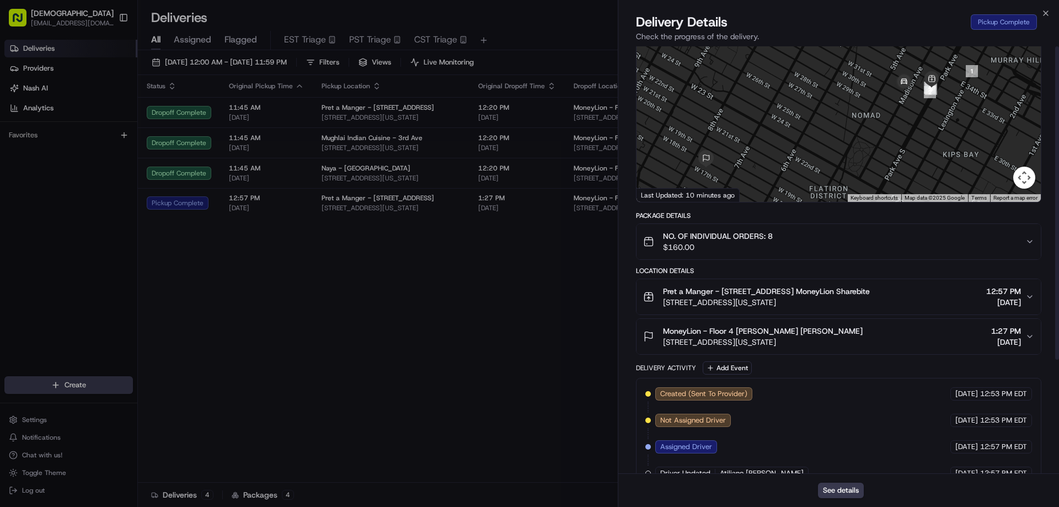
scroll to position [0, 0]
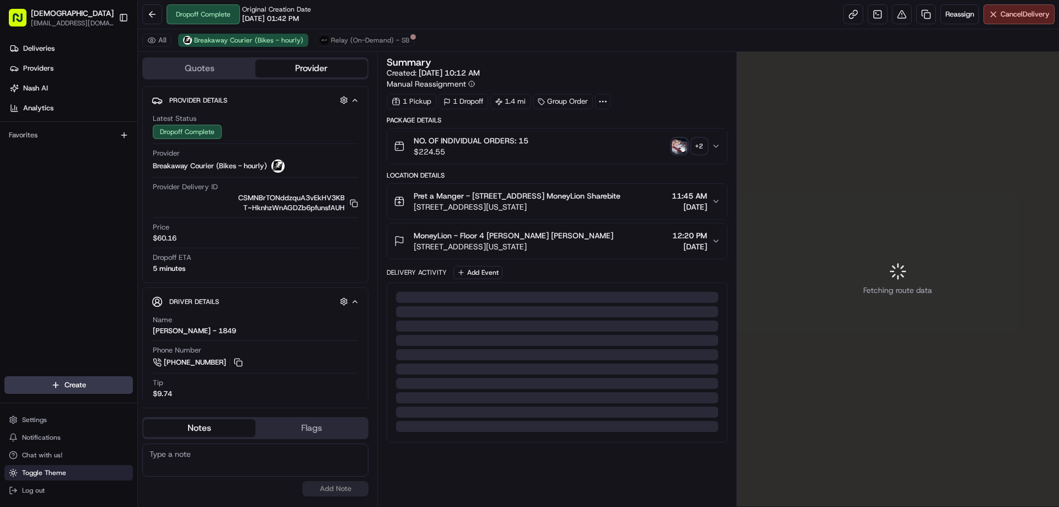
click at [66, 470] on button "Toggle Theme" at bounding box center [68, 472] width 128 height 15
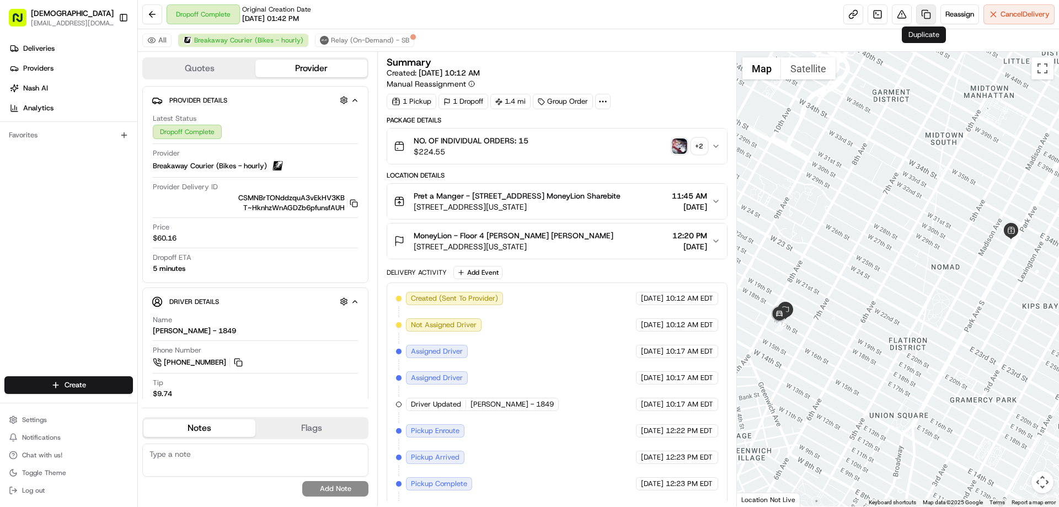
click at [923, 16] on link at bounding box center [926, 14] width 20 height 20
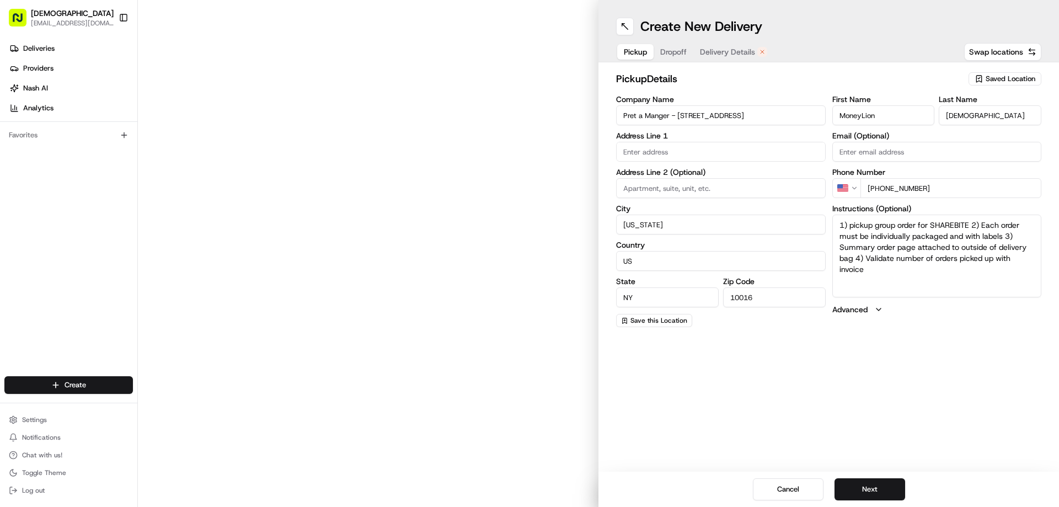
type input "[STREET_ADDRESS]"
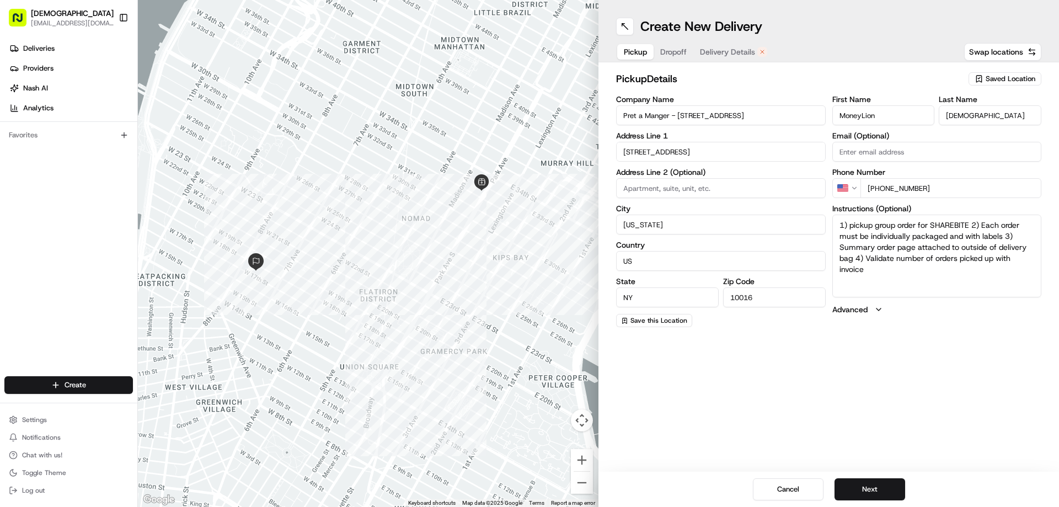
click at [678, 55] on span "Dropoff" at bounding box center [673, 51] width 26 height 11
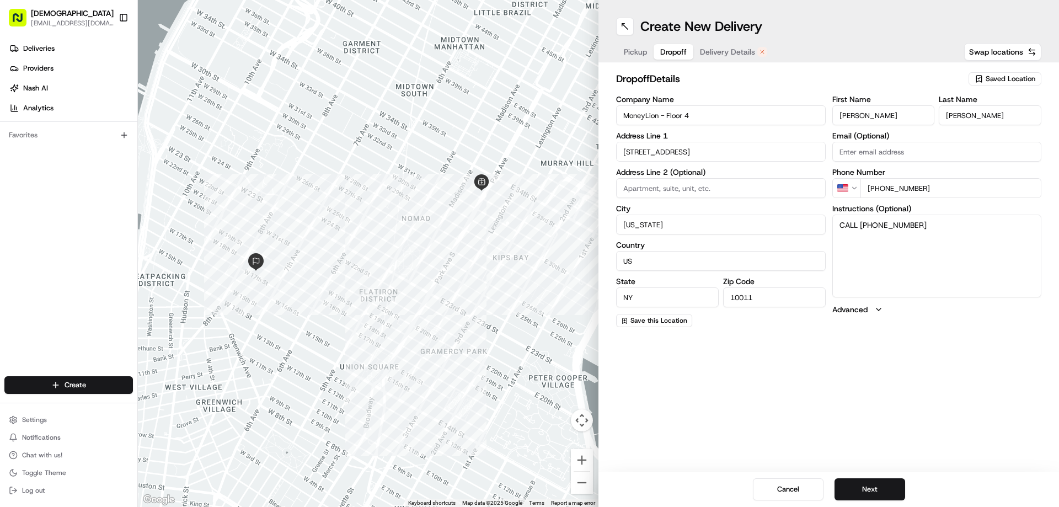
click at [711, 51] on span "Delivery Details" at bounding box center [727, 51] width 55 height 11
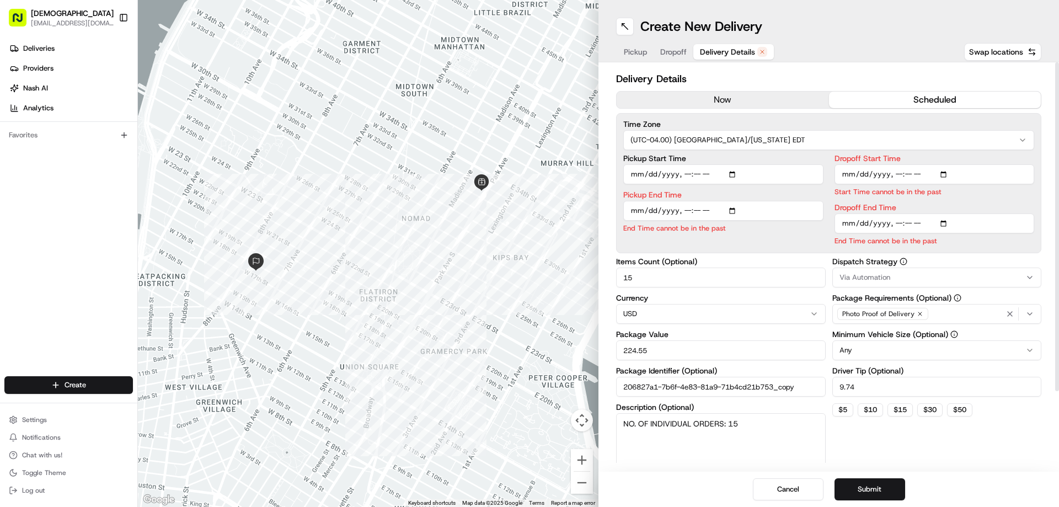
click at [688, 100] on button "now" at bounding box center [722, 100] width 212 height 17
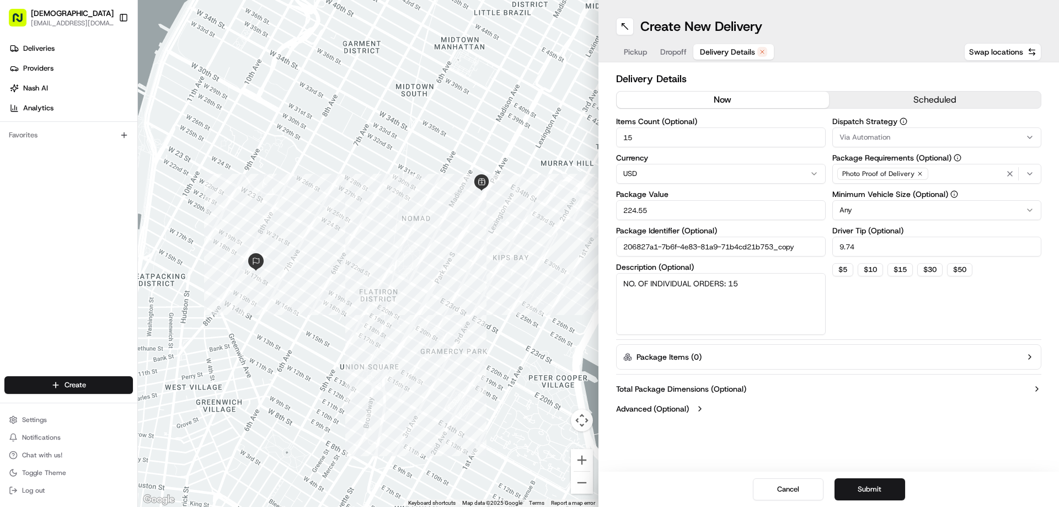
click at [636, 49] on span "Pickup" at bounding box center [635, 51] width 23 height 11
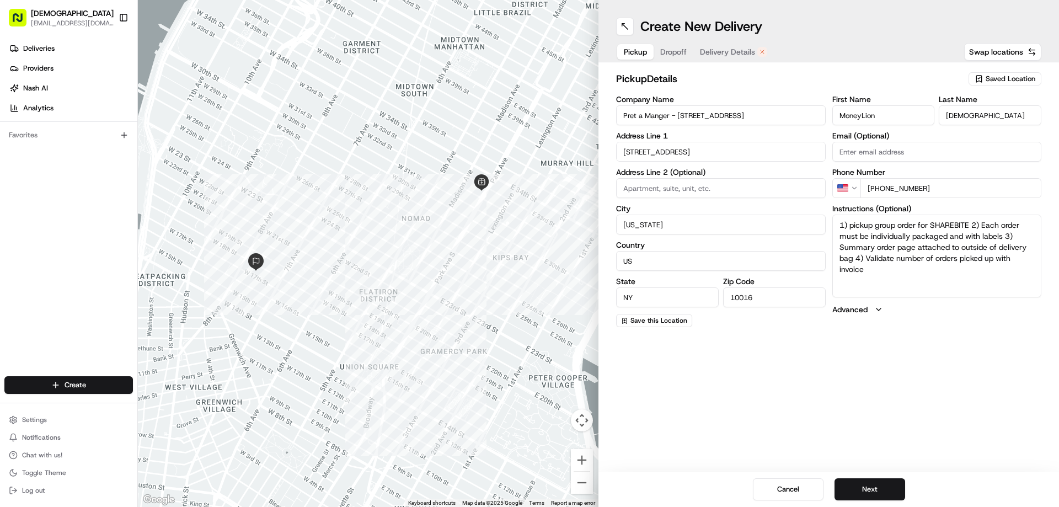
click at [673, 55] on span "Dropoff" at bounding box center [673, 51] width 26 height 11
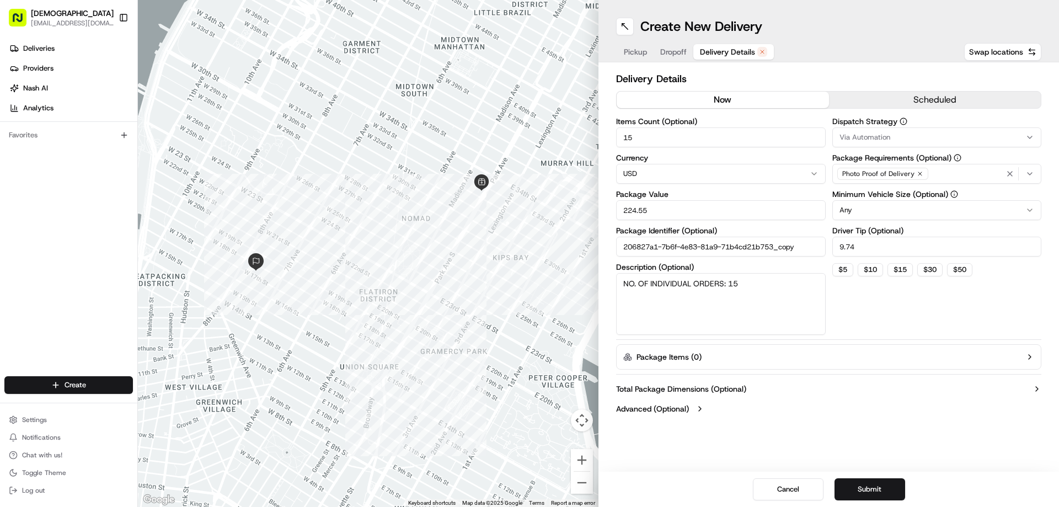
click at [737, 53] on span "Delivery Details" at bounding box center [727, 51] width 55 height 11
click at [646, 132] on input "15" at bounding box center [721, 137] width 210 height 20
type input "8"
drag, startPoint x: 659, startPoint y: 211, endPoint x: 619, endPoint y: 207, distance: 40.4
click at [619, 207] on input "224.55" at bounding box center [721, 210] width 210 height 20
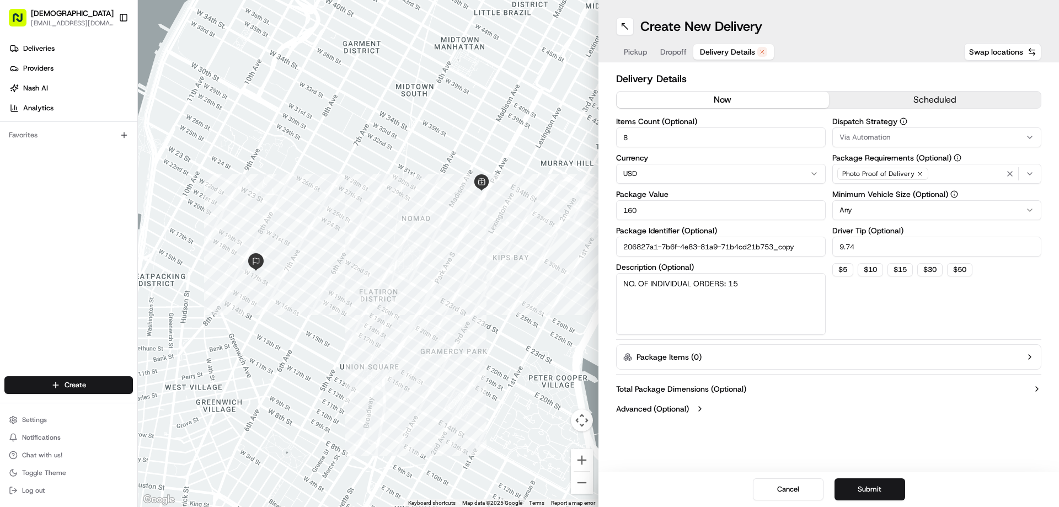
type input "160"
drag, startPoint x: 749, startPoint y: 286, endPoint x: 729, endPoint y: 283, distance: 19.4
click at [729, 283] on textarea "NO. OF INDIVIDUAL ORDERS: 15" at bounding box center [721, 304] width 210 height 62
type textarea "NO. OF INDIVIDUAL ORDERS: 8"
drag, startPoint x: 864, startPoint y: 248, endPoint x: 832, endPoint y: 248, distance: 32.0
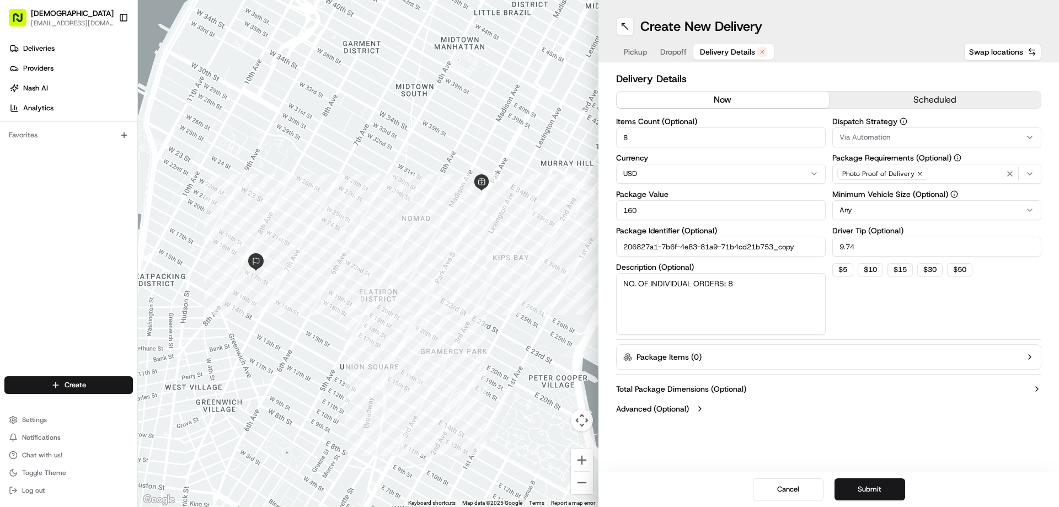
click at [832, 248] on input "9.74" at bounding box center [937, 247] width 210 height 20
type input "9.74"
click at [887, 306] on div "Dispatch Strategy Via Automation Package Requirements (Optional) Photo Proof of…" at bounding box center [937, 225] width 210 height 217
click at [869, 490] on button "Submit" at bounding box center [869, 489] width 71 height 22
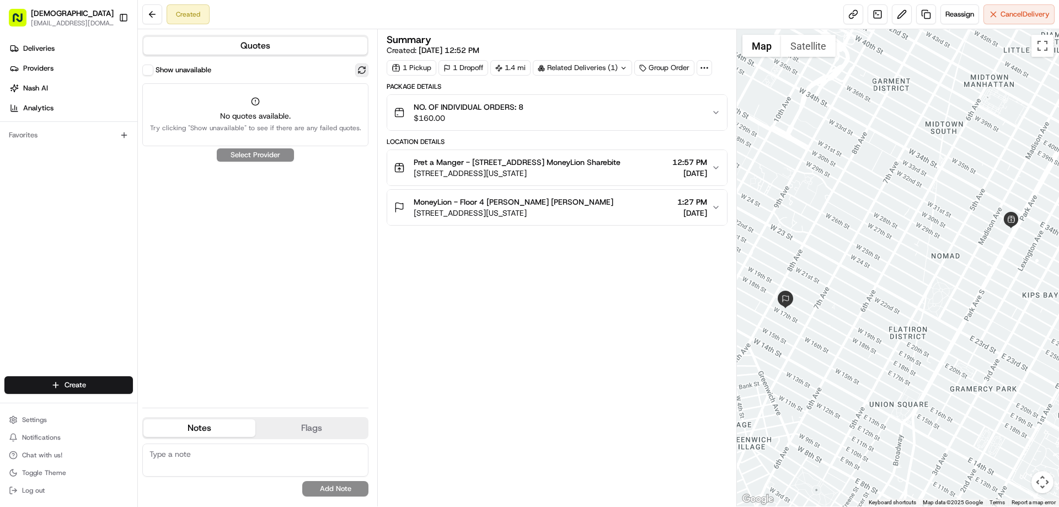
click at [358, 69] on button at bounding box center [361, 69] width 13 height 13
click at [250, 45] on button "Quotes" at bounding box center [255, 46] width 224 height 18
click at [147, 73] on button "Show unavailable" at bounding box center [147, 70] width 11 height 11
click at [563, 345] on div "Summary Created: [DATE] 12:52 PM 1 Pickup 1 Dropoff 1.4 mi Related Deliveries (…" at bounding box center [556, 268] width 340 height 466
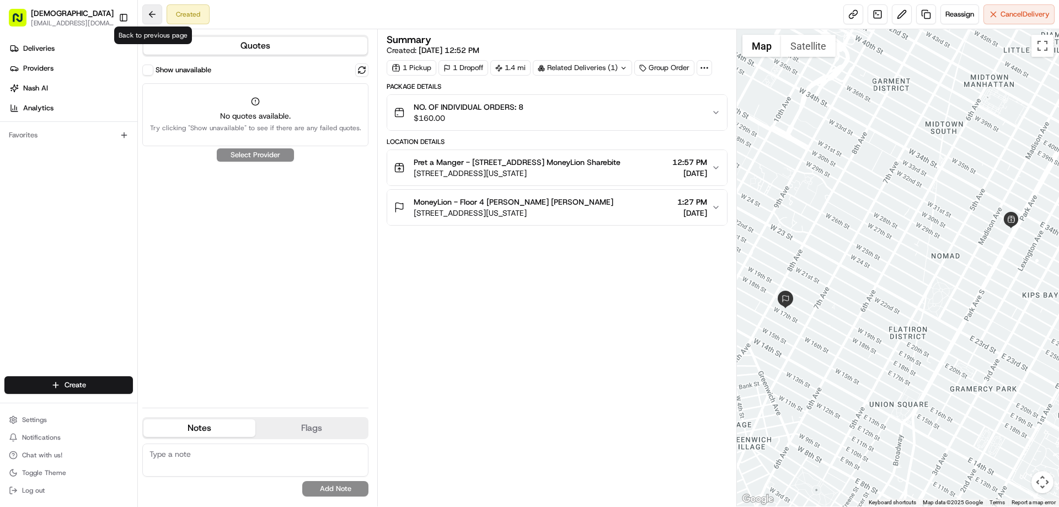
click at [154, 18] on button at bounding box center [152, 14] width 20 height 20
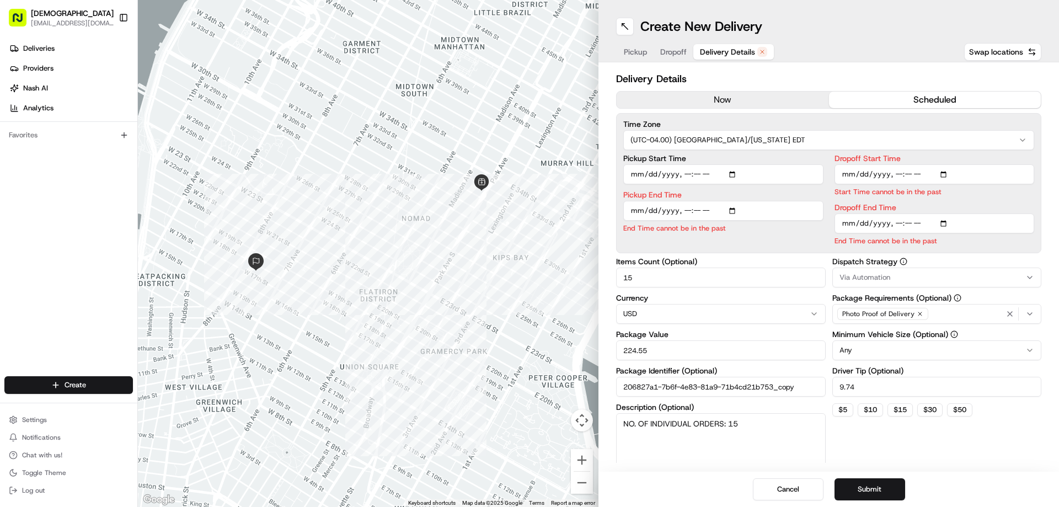
click at [747, 57] on button "Delivery Details" at bounding box center [733, 51] width 80 height 15
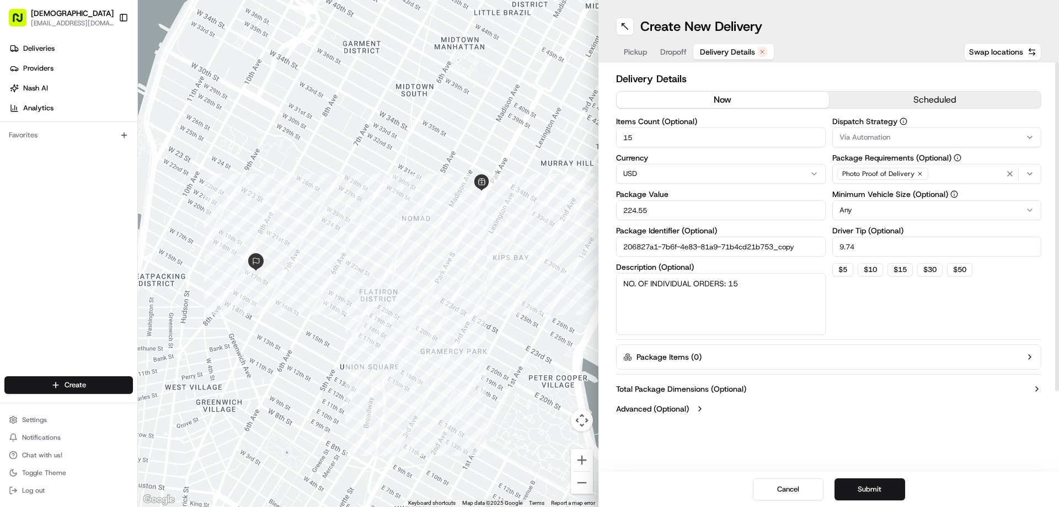
click at [733, 104] on button "now" at bounding box center [722, 100] width 212 height 17
drag, startPoint x: 651, startPoint y: 138, endPoint x: 613, endPoint y: 138, distance: 38.0
click at [613, 138] on div "Delivery Details now scheduled Items Count (Optional) 15 Currency USD Package V…" at bounding box center [828, 244] width 460 height 365
type input "8"
click at [756, 287] on textarea "NO. OF INDIVIDUAL ORDERS: 15" at bounding box center [721, 304] width 210 height 62
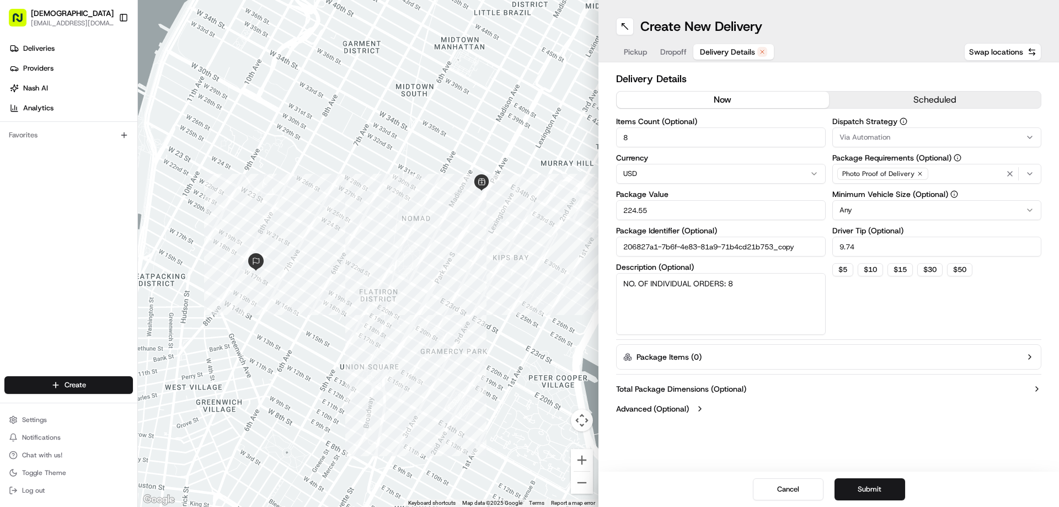
type textarea "NO. OF INDIVIDUAL ORDERS: 8"
drag, startPoint x: 653, startPoint y: 210, endPoint x: 585, endPoint y: 207, distance: 68.4
click at [585, 207] on div "← Move left → Move right ↑ Move up ↓ Move down + Zoom in - Zoom out Home Jump l…" at bounding box center [598, 253] width 921 height 507
type input "150"
click at [868, 488] on button "Submit" at bounding box center [869, 489] width 71 height 22
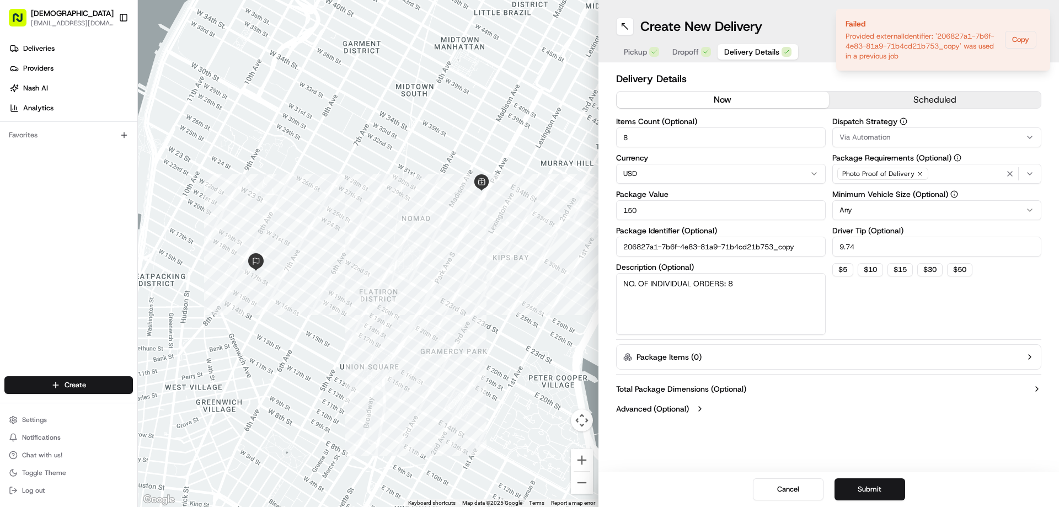
drag, startPoint x: 805, startPoint y: 248, endPoint x: 595, endPoint y: 247, distance: 210.1
click at [595, 247] on div "← Move left → Move right ↑ Move up ↓ Move down + Zoom in - Zoom out Home Jump l…" at bounding box center [598, 253] width 921 height 507
click at [1038, 19] on icon "Notifications (F8)" at bounding box center [1040, 18] width 9 height 9
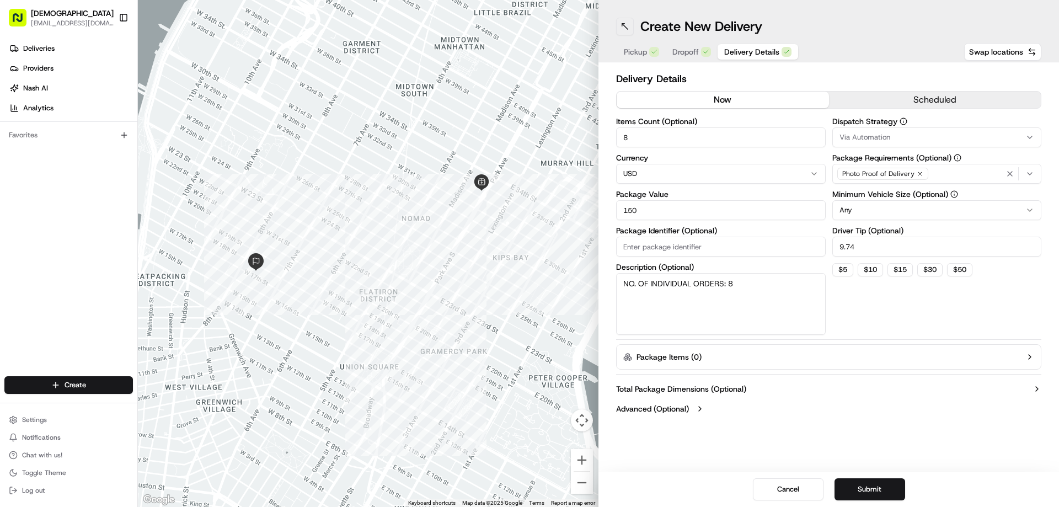
click at [626, 29] on button at bounding box center [625, 27] width 18 height 18
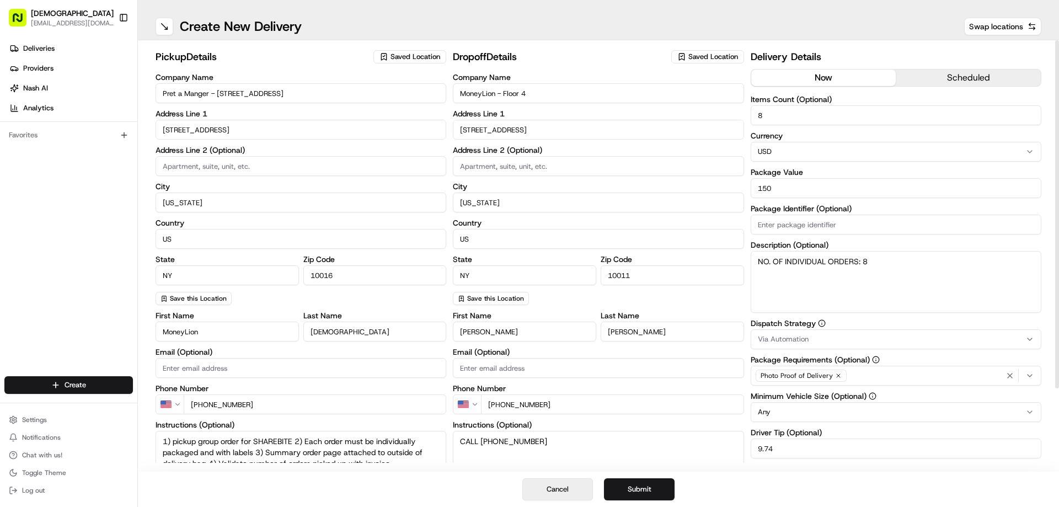
drag, startPoint x: 568, startPoint y: 498, endPoint x: 564, endPoint y: 490, distance: 8.9
click at [567, 494] on button "Cancel" at bounding box center [557, 489] width 71 height 22
